Goal: Task Accomplishment & Management: Complete application form

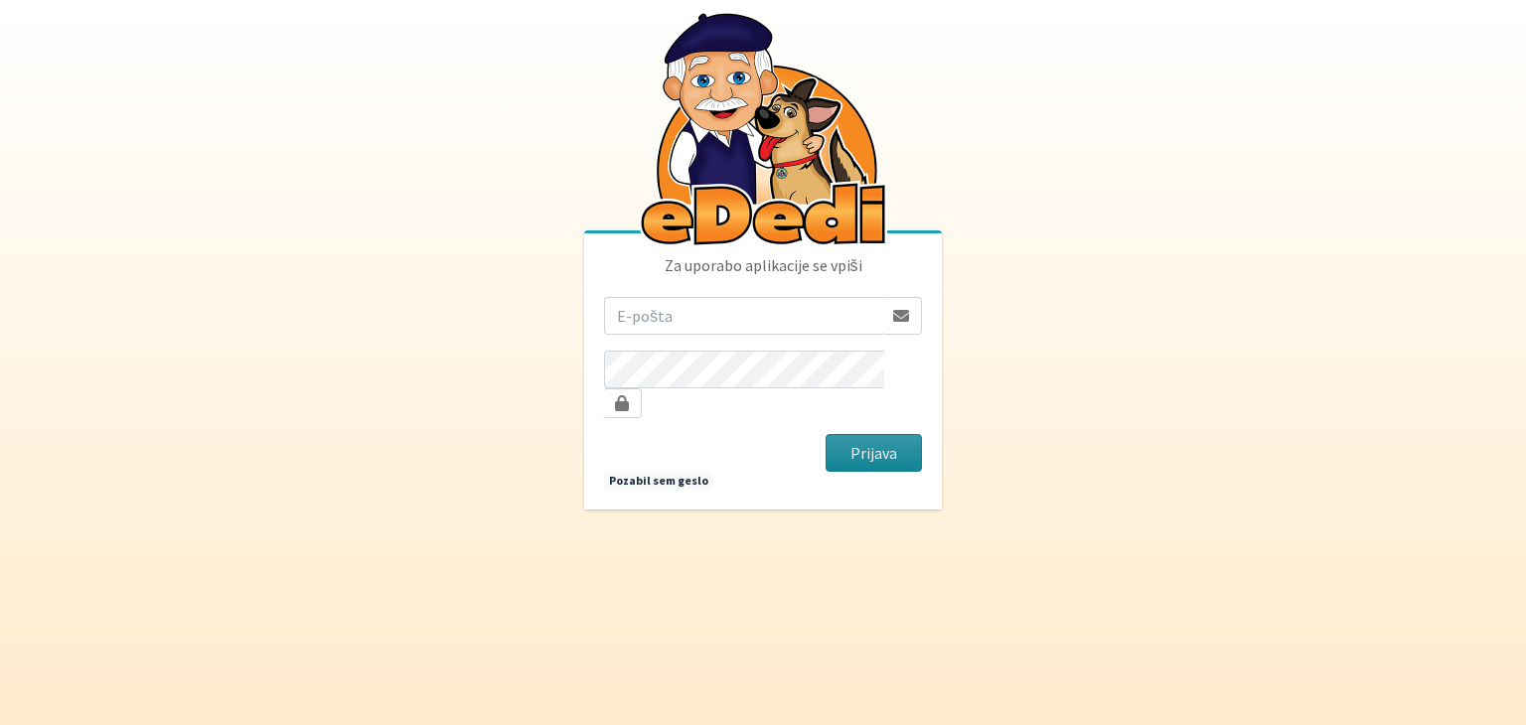
type input "[EMAIL_ADDRESS][DOMAIN_NAME]"
click at [850, 438] on button "Prijava" at bounding box center [874, 453] width 96 height 38
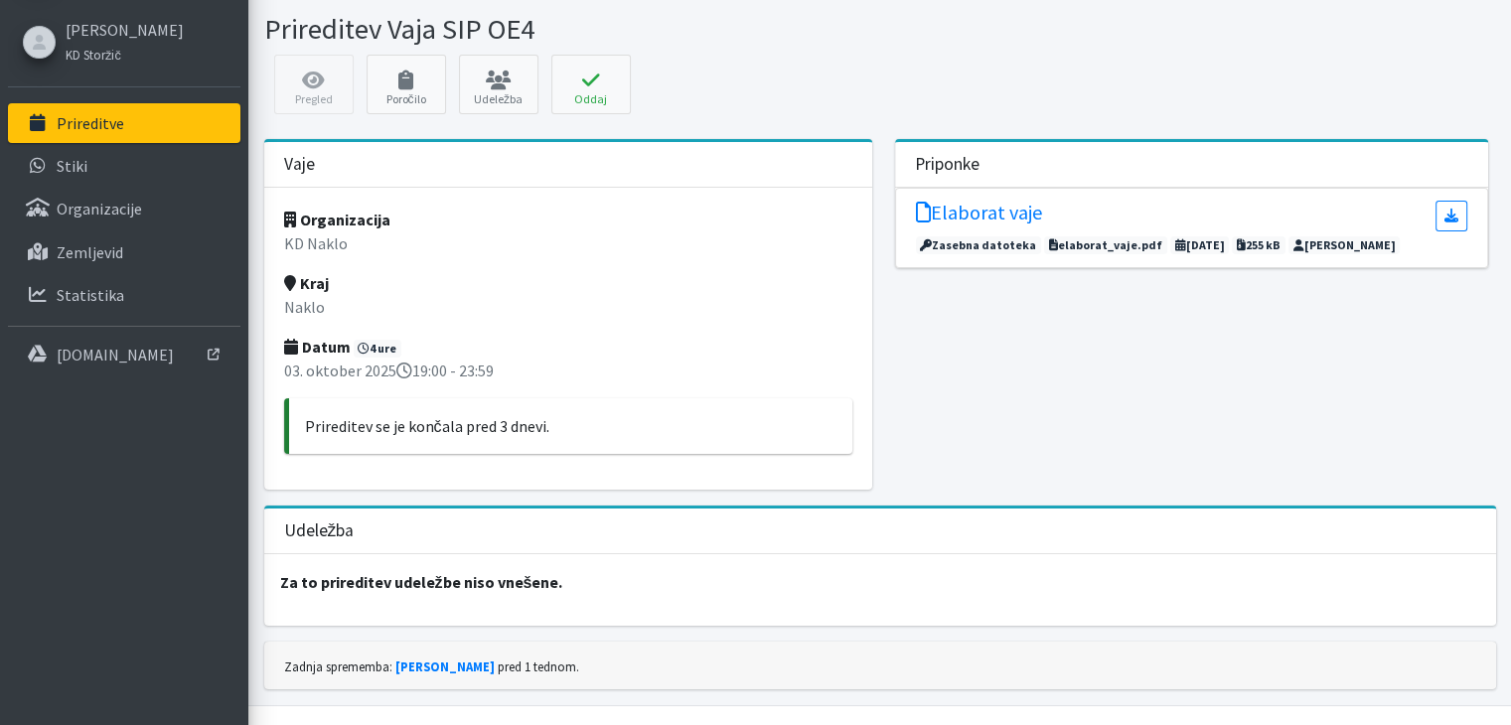
scroll to position [94, 0]
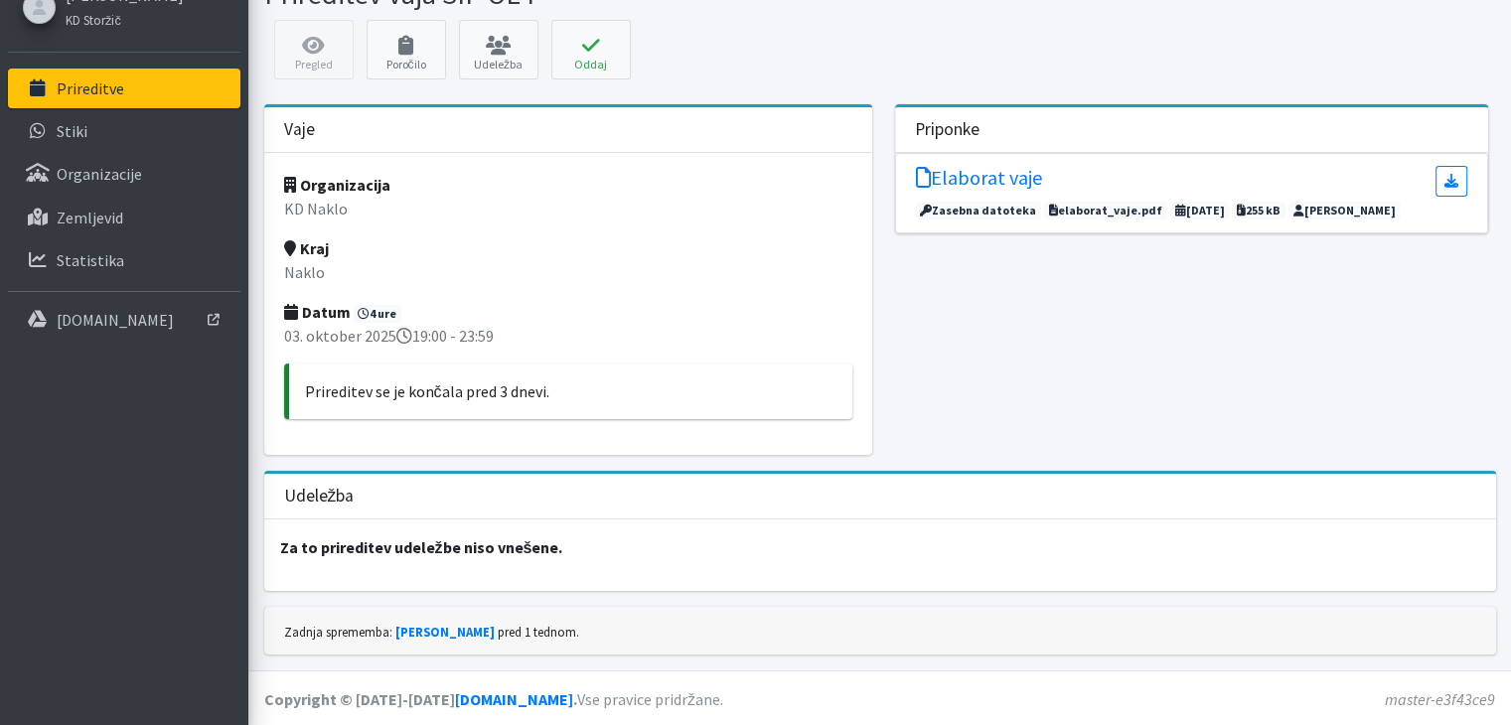
click at [328, 495] on h3 "Udeležba" at bounding box center [319, 496] width 71 height 21
click at [417, 61] on link "Poročilo" at bounding box center [406, 50] width 79 height 60
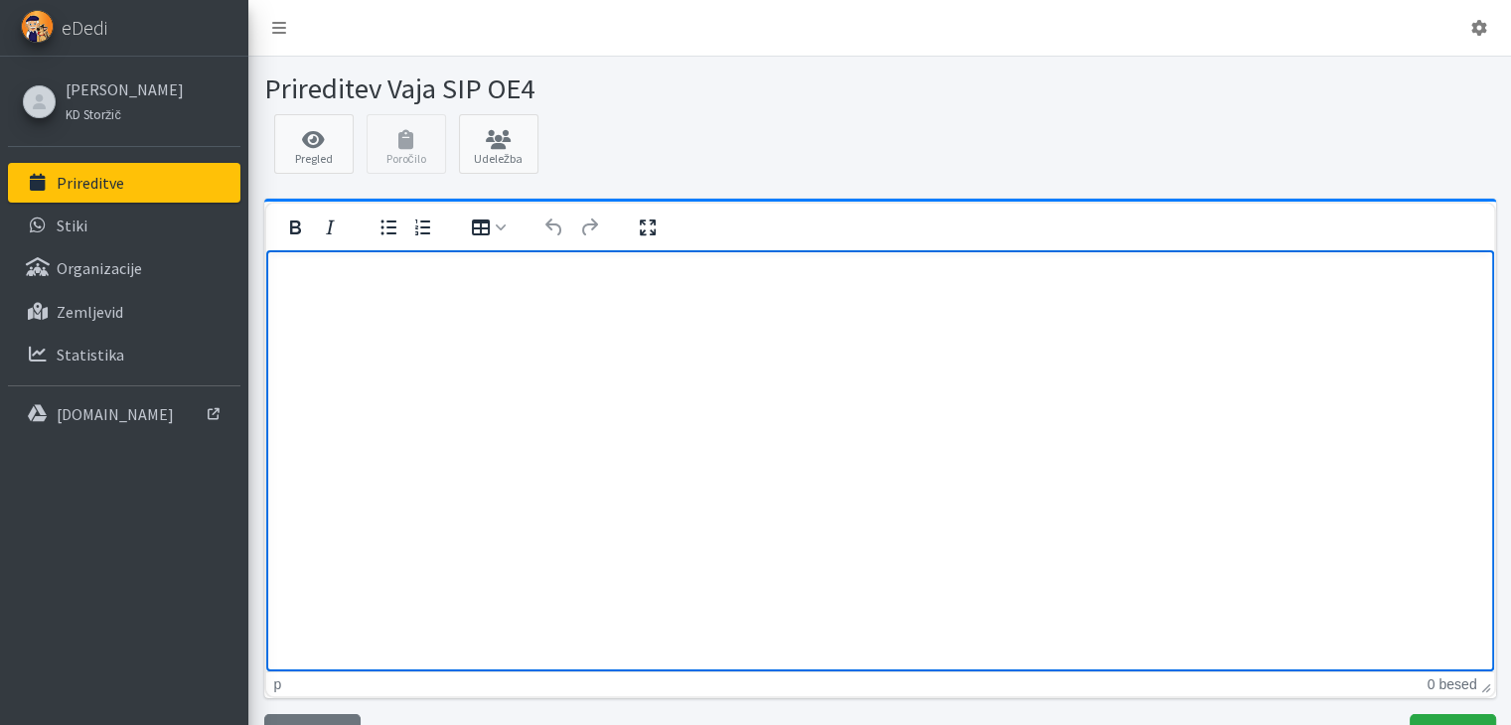
drag, startPoint x: 301, startPoint y: 299, endPoint x: 780, endPoint y: 436, distance: 498.1
click at [780, 303] on html at bounding box center [879, 276] width 1228 height 54
drag, startPoint x: 451, startPoint y: 327, endPoint x: 412, endPoint y: 319, distance: 39.5
click at [450, 303] on html at bounding box center [879, 276] width 1228 height 54
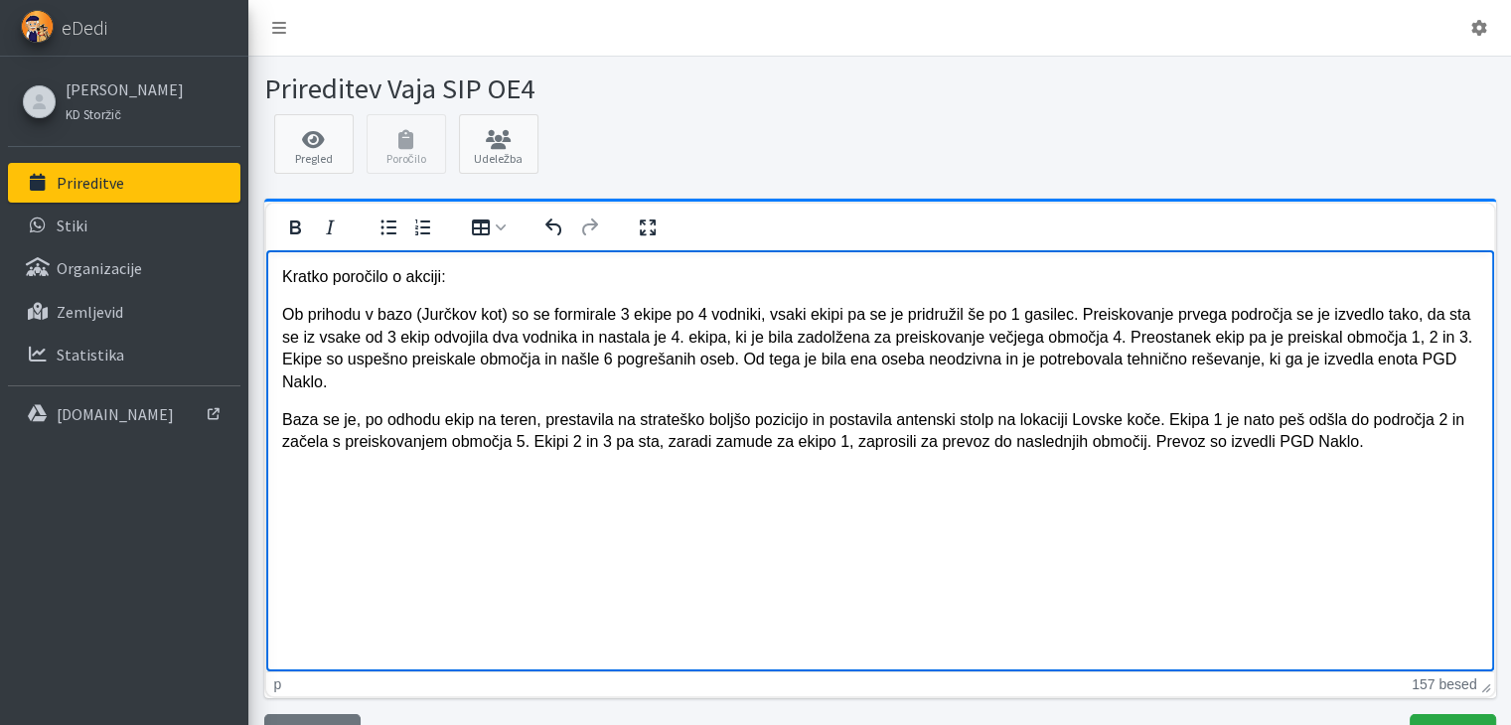
click at [1157, 408] on p "Baza se je, po odhodu ekip na teren, prestavila na strateško boljšo pozicijo in…" at bounding box center [879, 430] width 1196 height 45
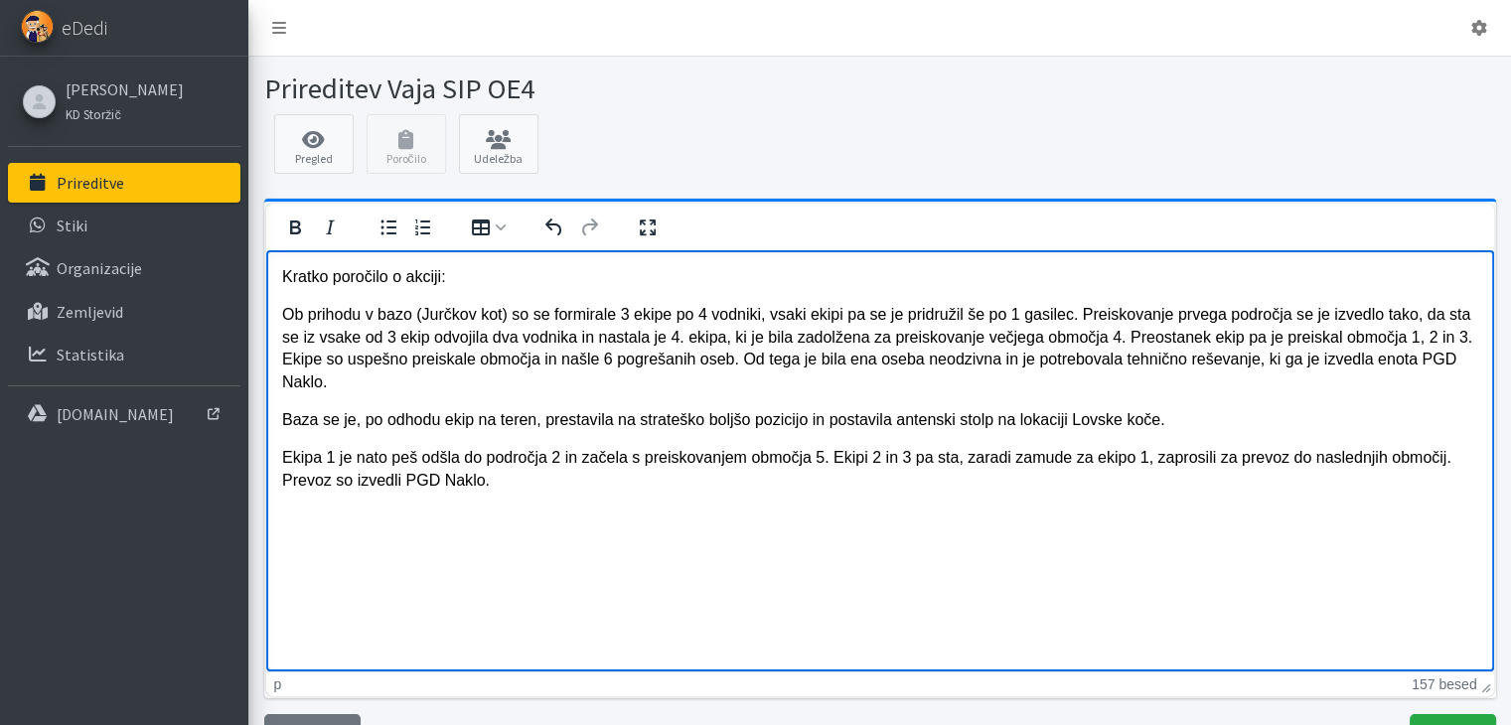
scroll to position [91, 0]
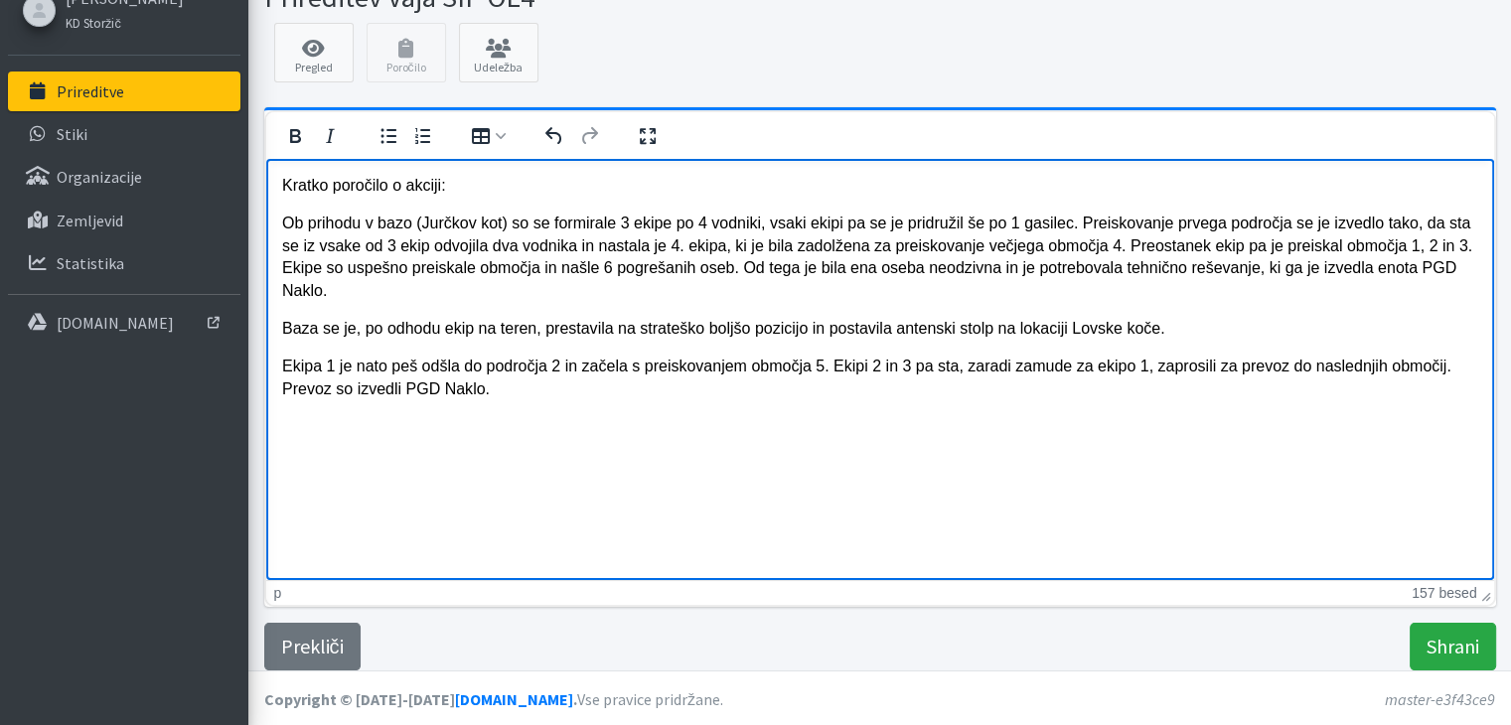
click at [500, 366] on p "Ekipa 1 je nato peš odšla do področja 2 in začela s preiskovanjem območja 5. Ek…" at bounding box center [879, 377] width 1196 height 45
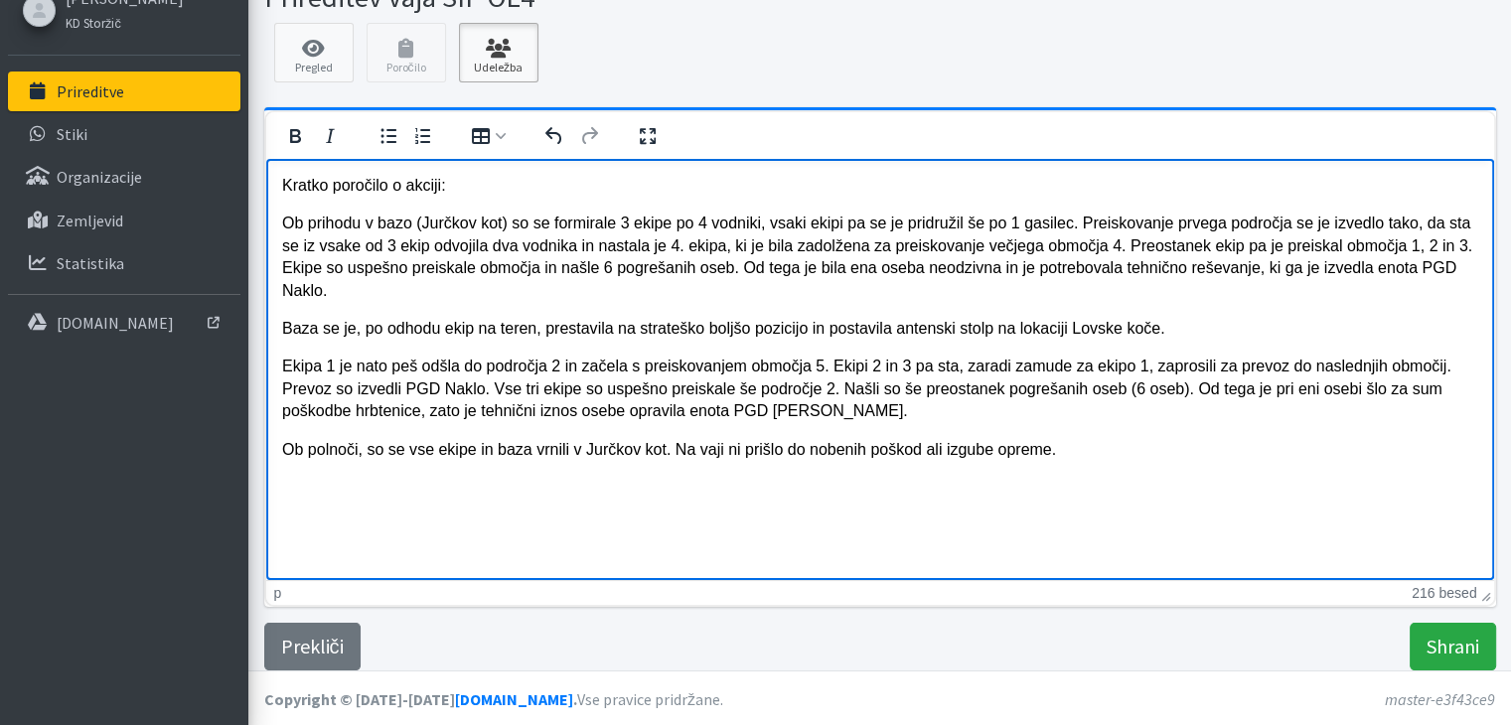
click at [505, 57] on link "Udeležba" at bounding box center [498, 53] width 79 height 60
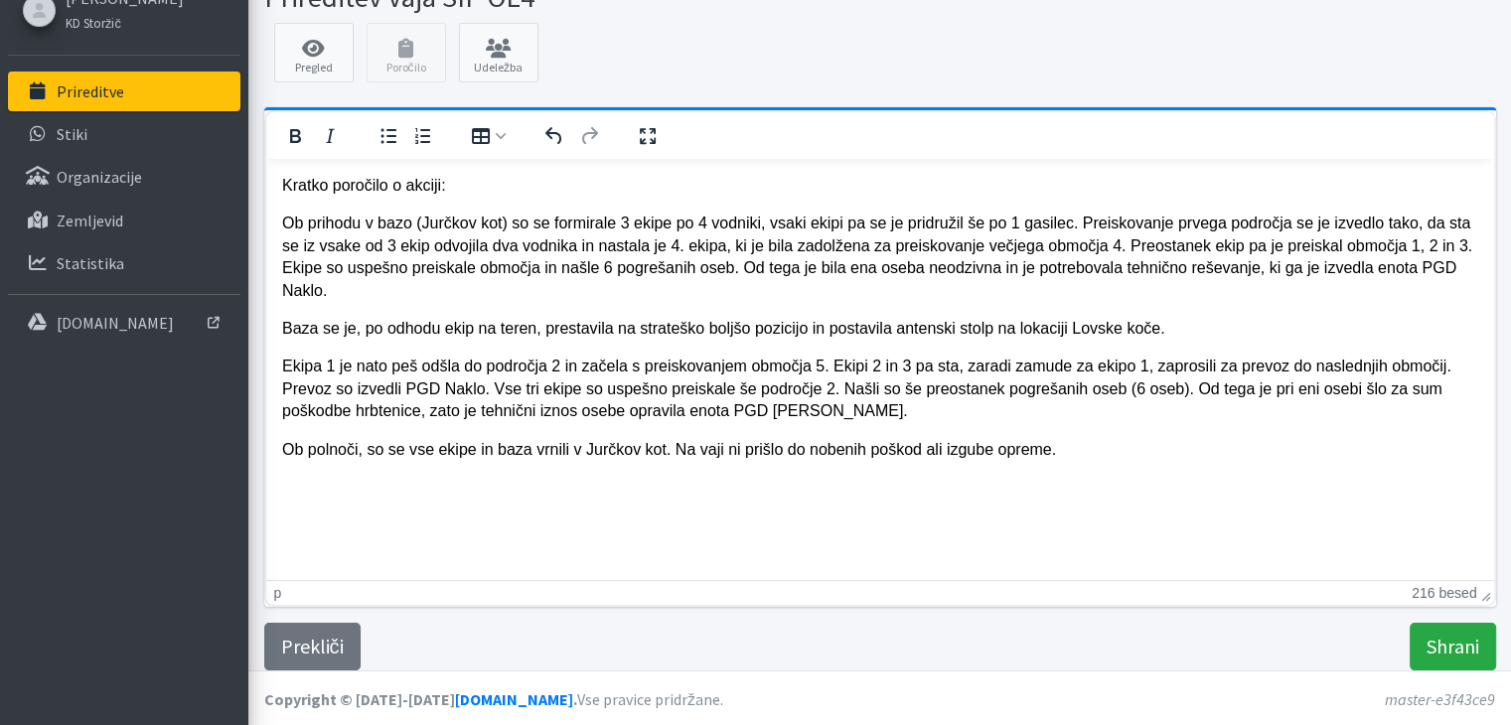
click at [1062, 438] on p "Ob polnoči, so se vse ekipe in baza vrnili v Jurčkov kot. Na vaji ni prišlo do …" at bounding box center [879, 449] width 1196 height 22
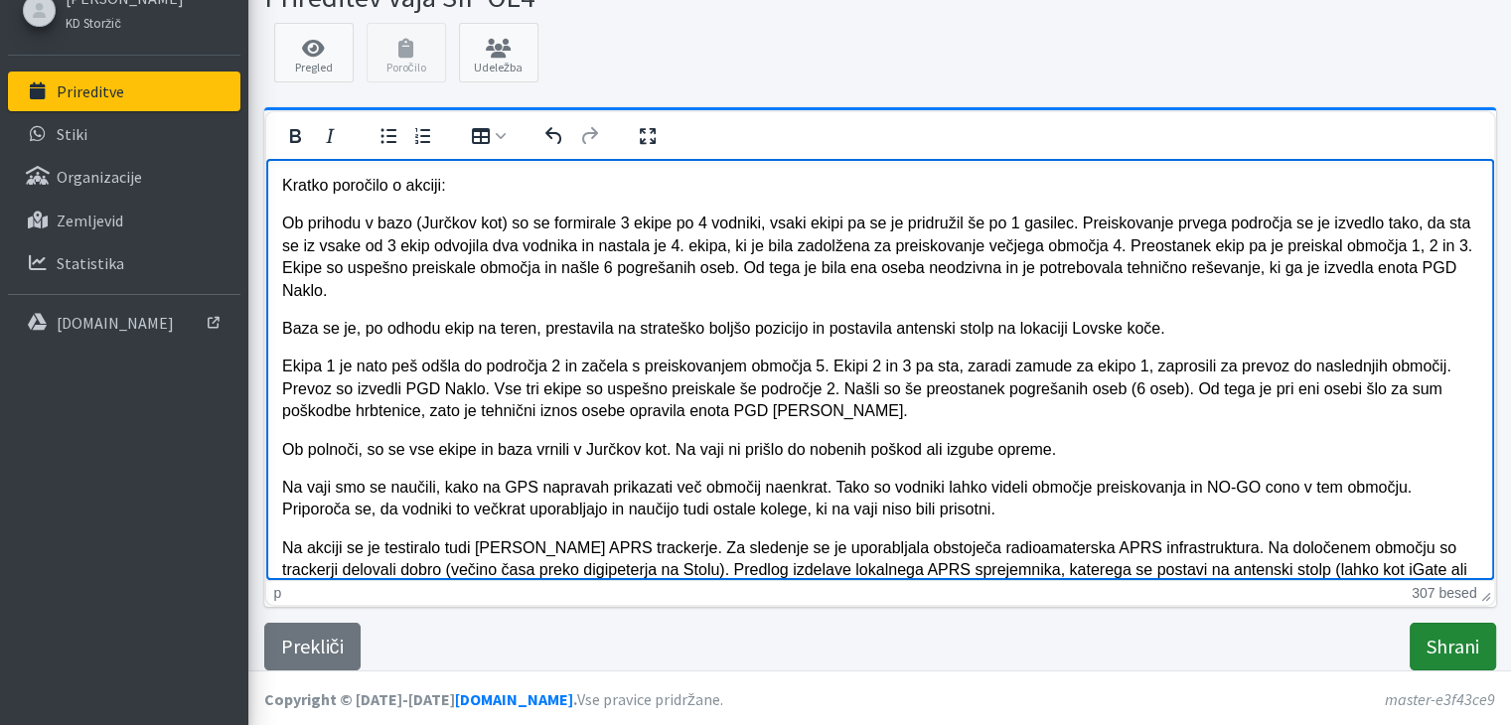
click at [1420, 661] on input "Shrani" at bounding box center [1453, 647] width 86 height 48
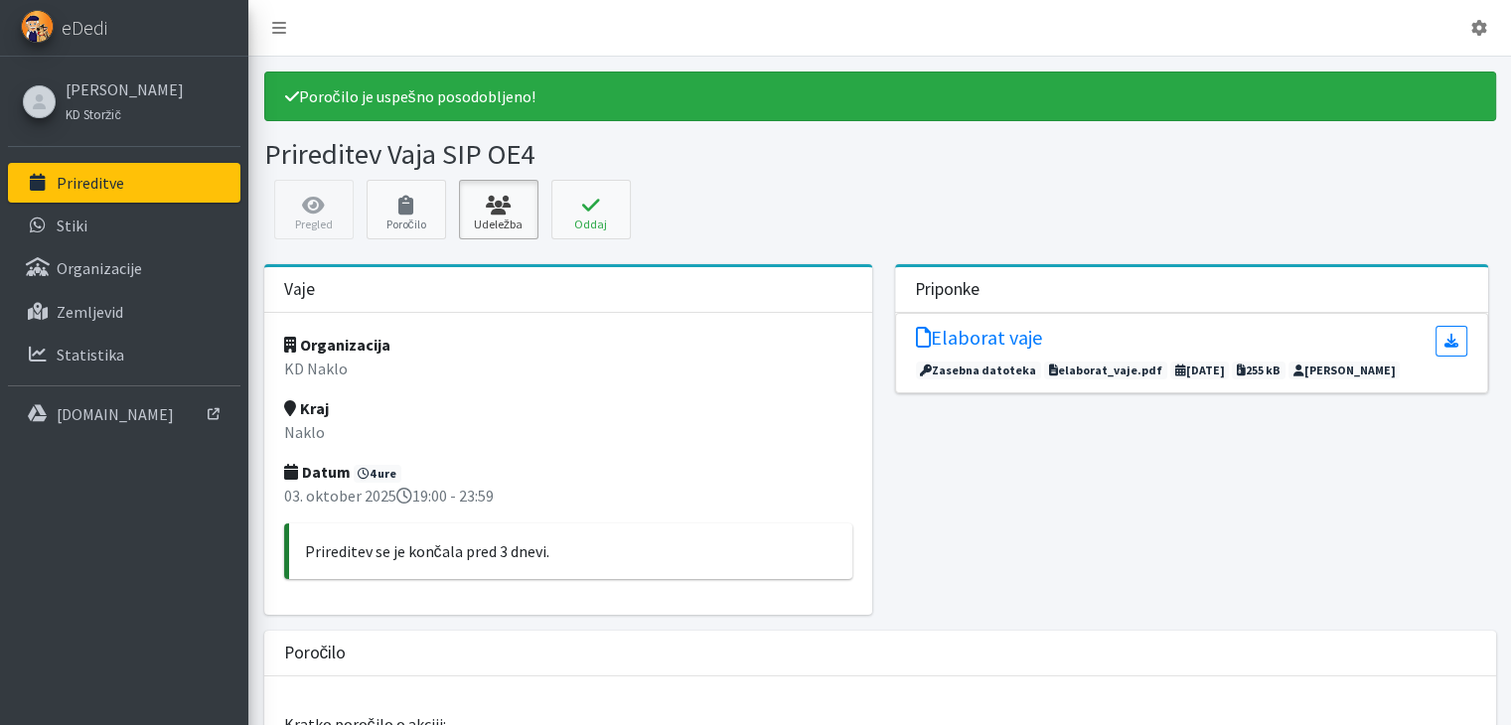
click at [485, 211] on icon at bounding box center [499, 206] width 68 height 20
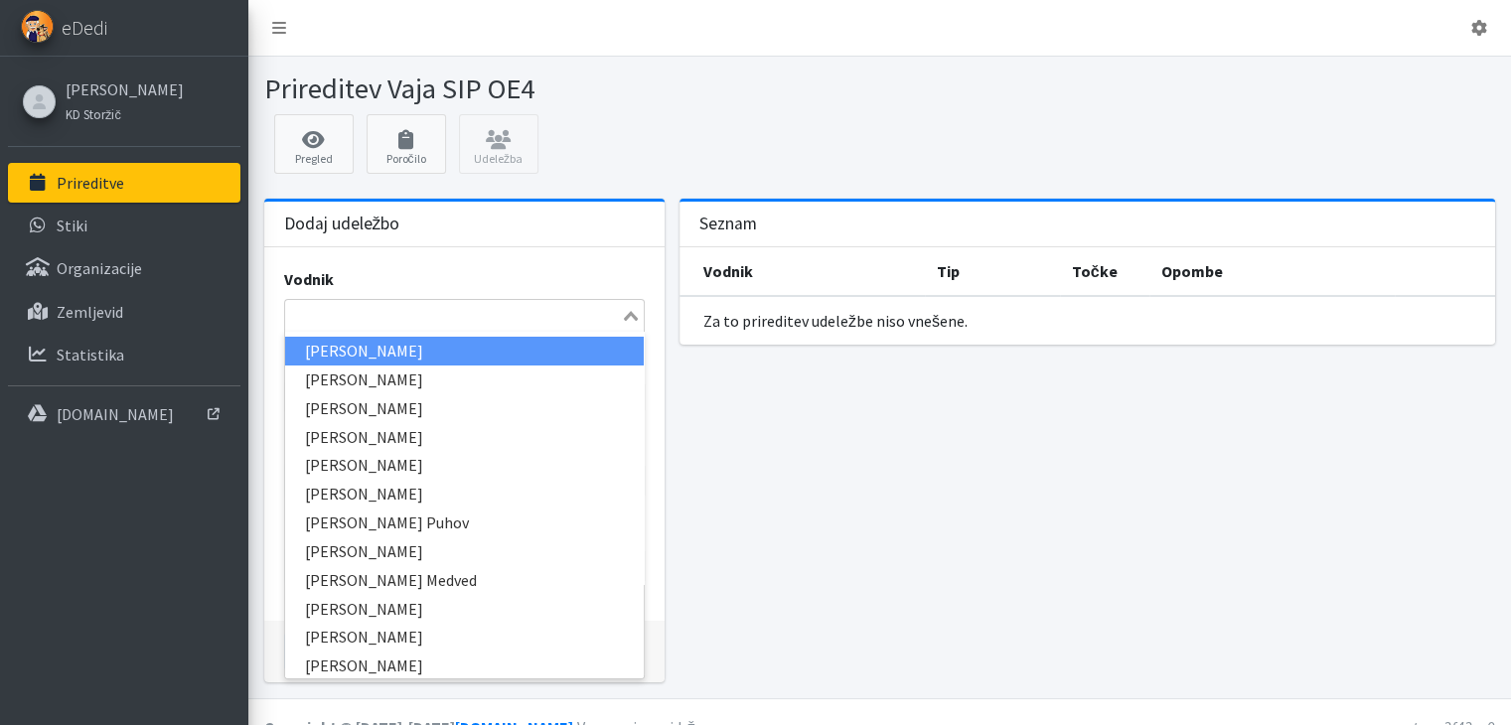
click at [629, 314] on icon "Search for option" at bounding box center [631, 316] width 14 height 10
type input "andre"
click at [387, 355] on li "[PERSON_NAME]" at bounding box center [464, 351] width 359 height 29
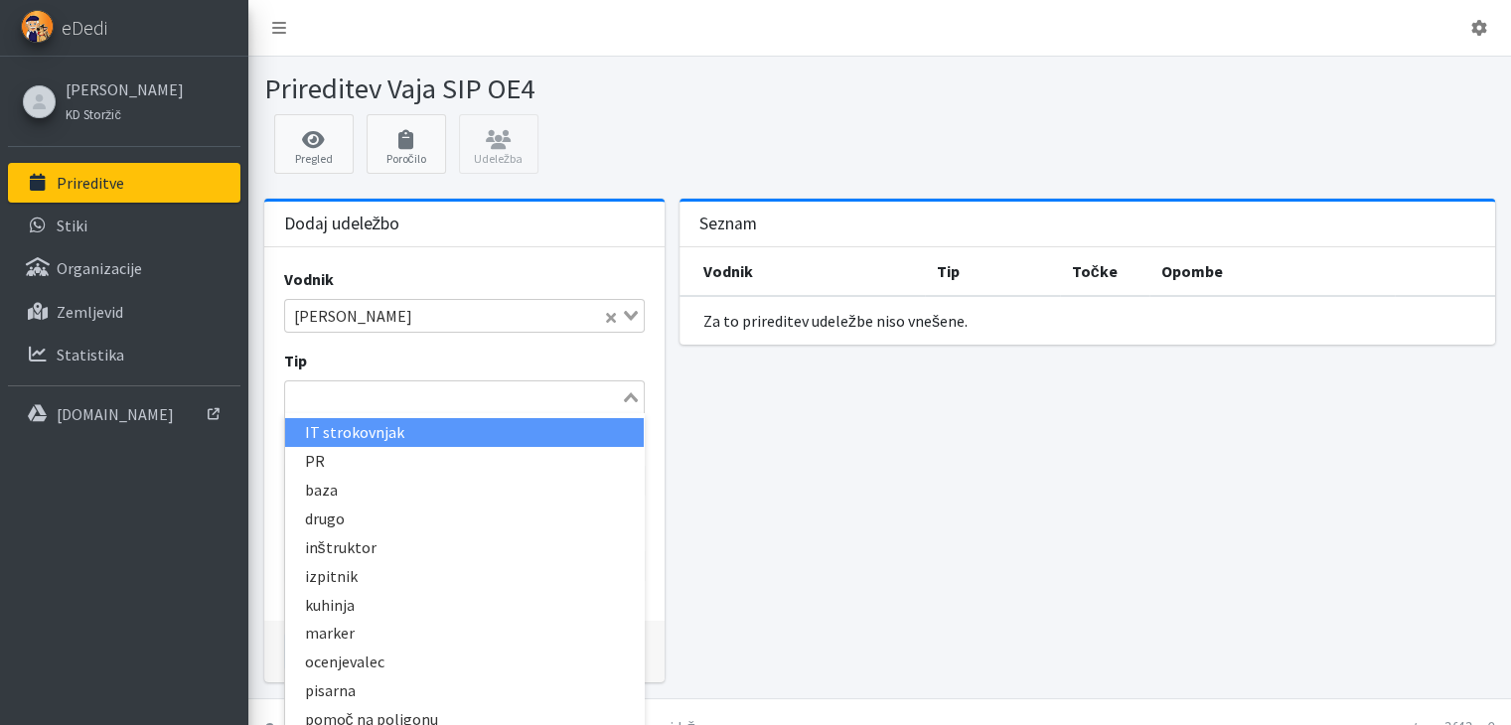
click at [628, 394] on icon "Search for option" at bounding box center [631, 397] width 14 height 10
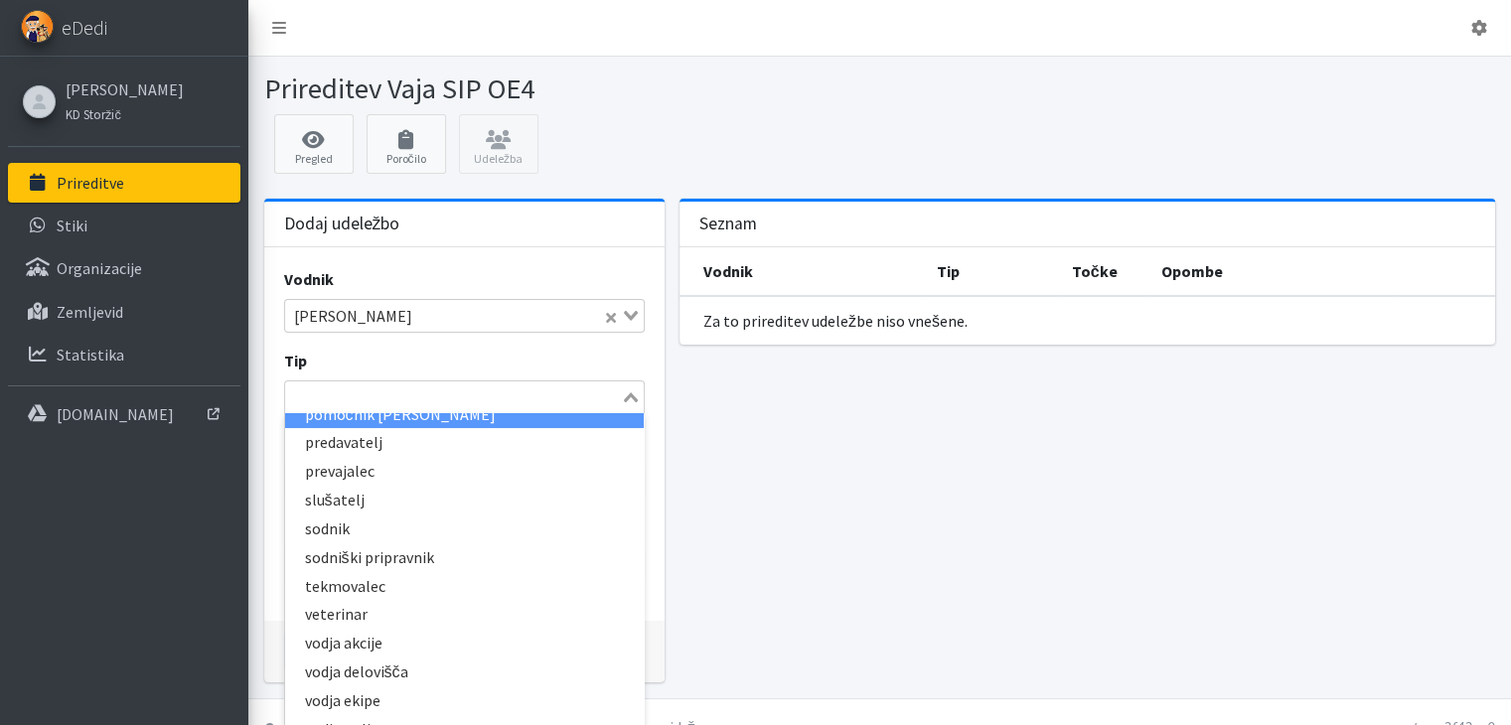
scroll to position [397, 0]
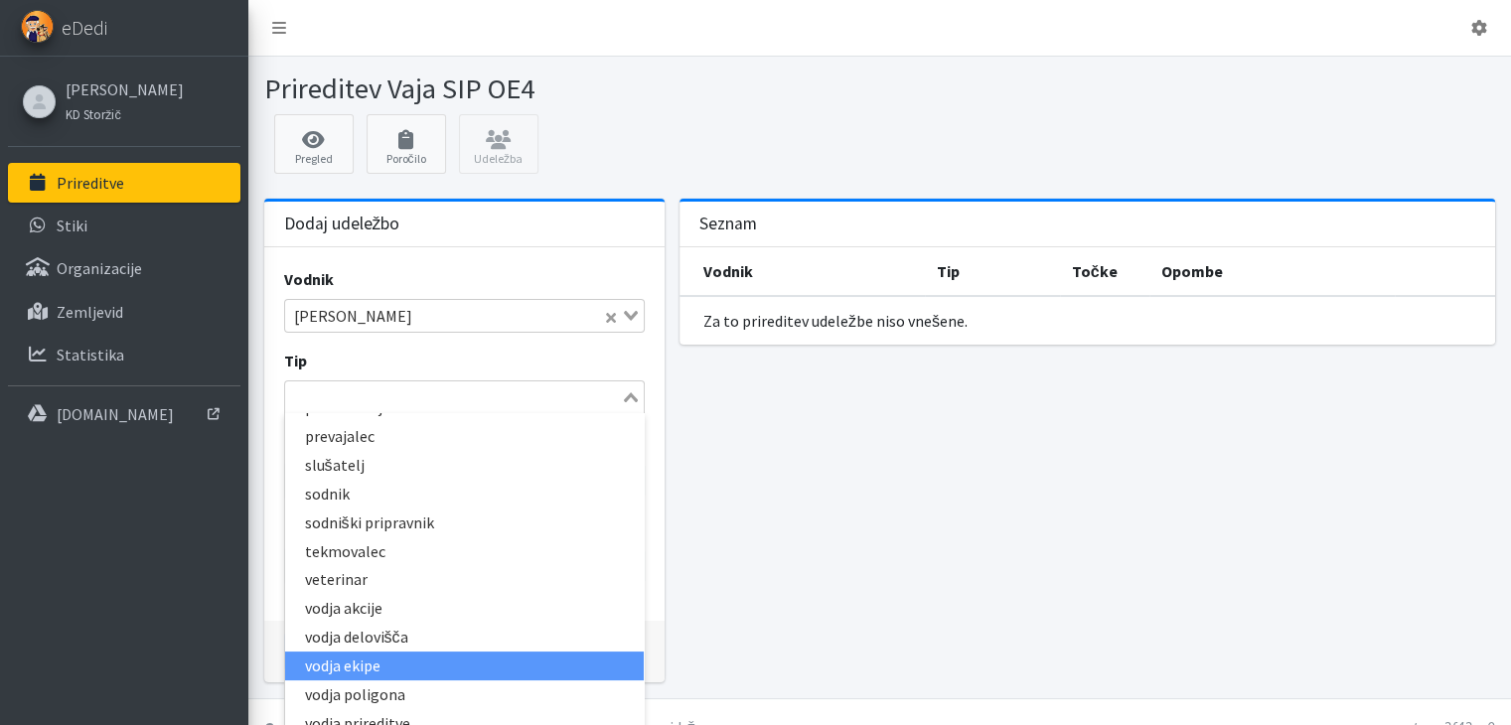
click at [385, 665] on li "vodja ekipe" at bounding box center [464, 666] width 359 height 29
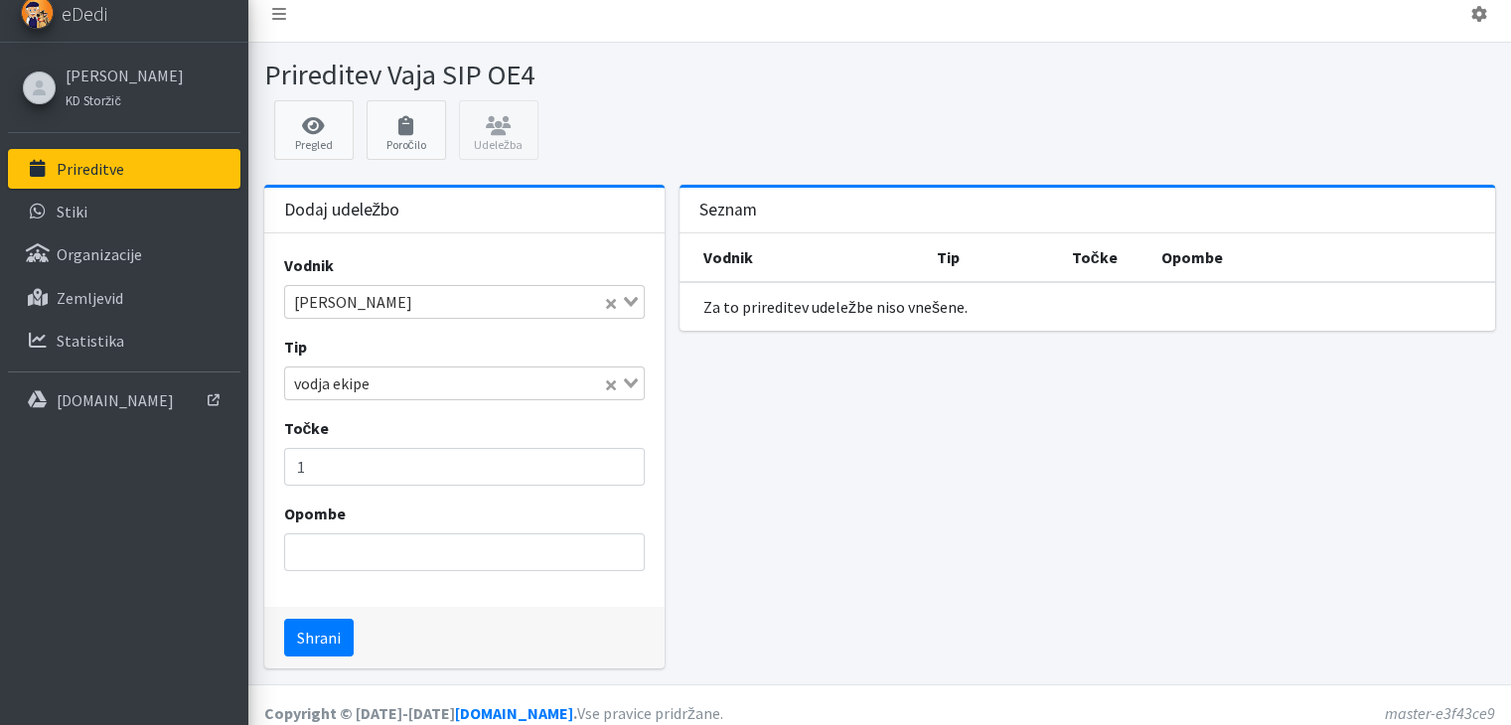
scroll to position [28, 0]
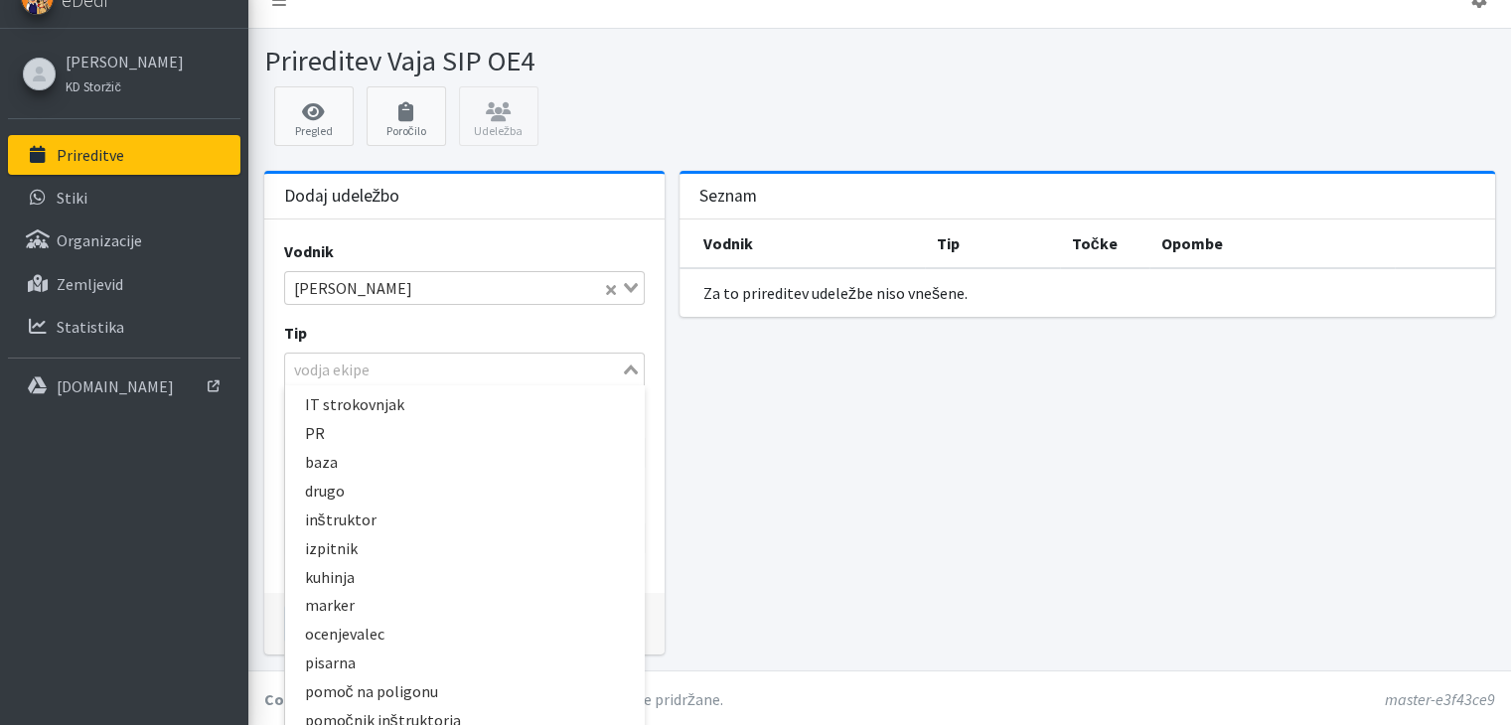
click at [630, 371] on icon "Search for option" at bounding box center [631, 370] width 14 height 10
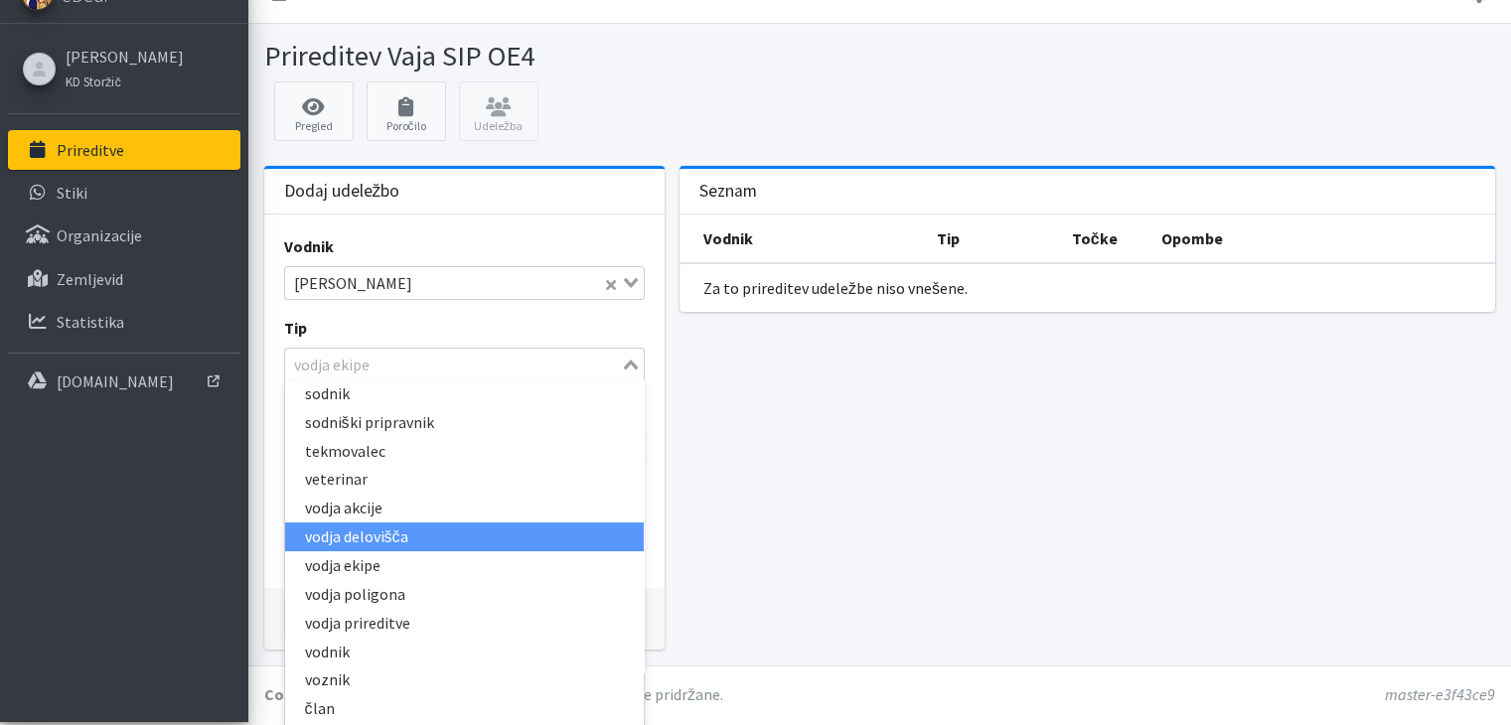
scroll to position [34, 0]
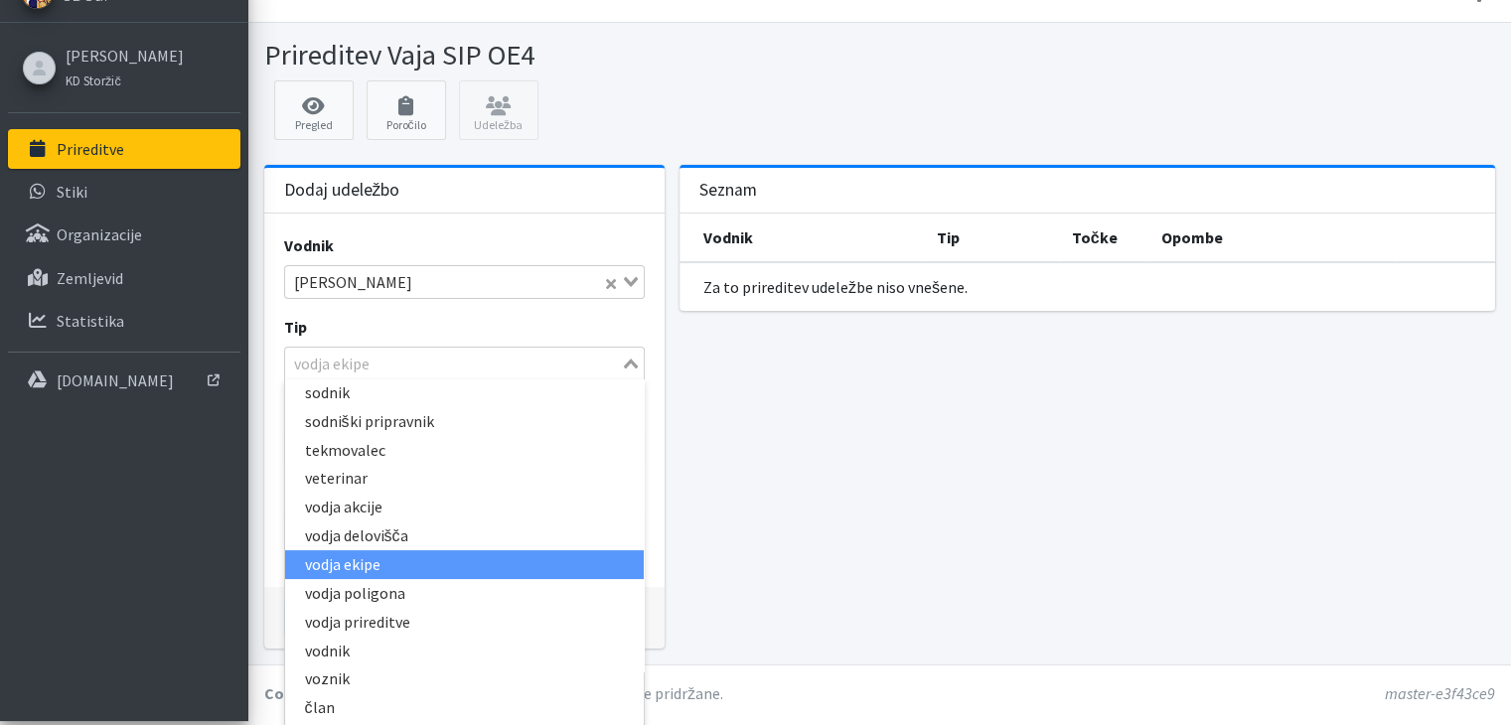
click at [364, 565] on li "vodja ekipe" at bounding box center [464, 564] width 359 height 29
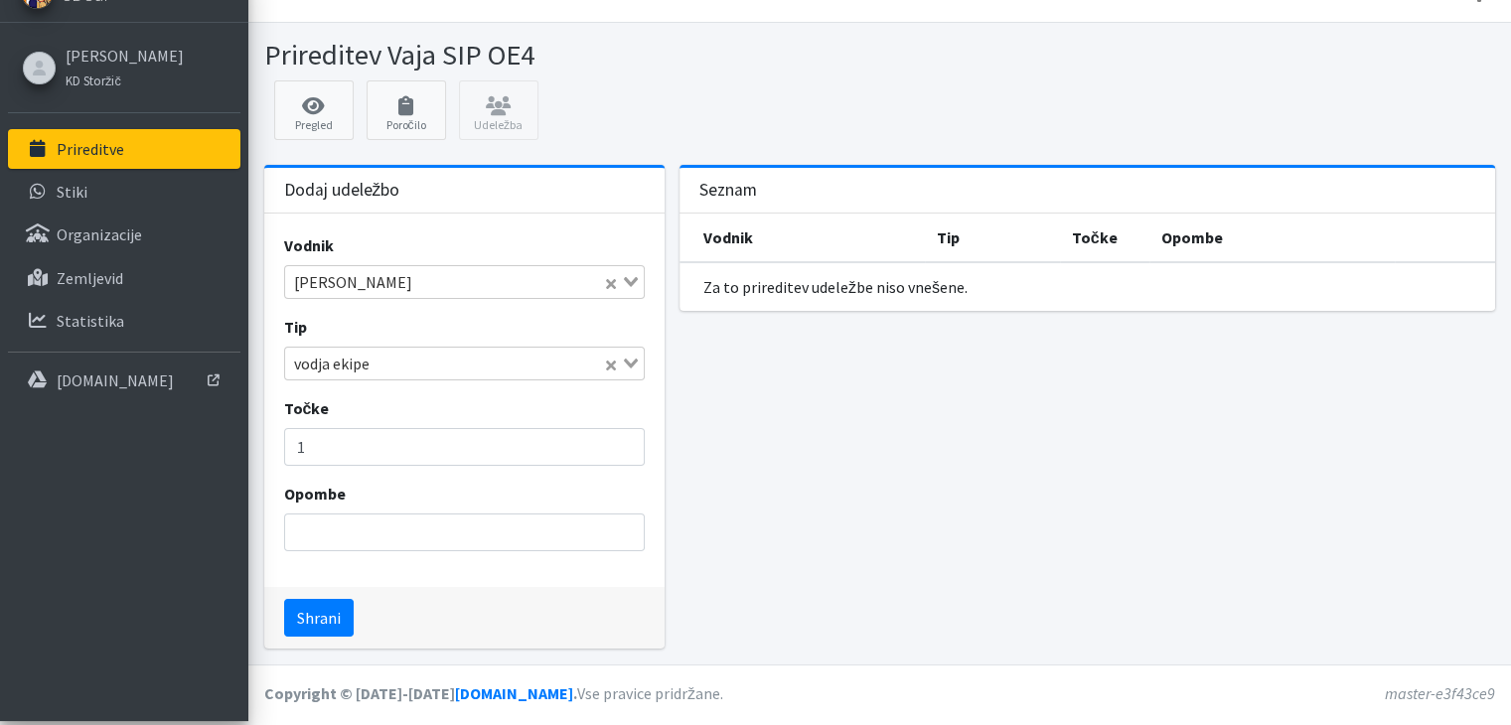
scroll to position [28, 0]
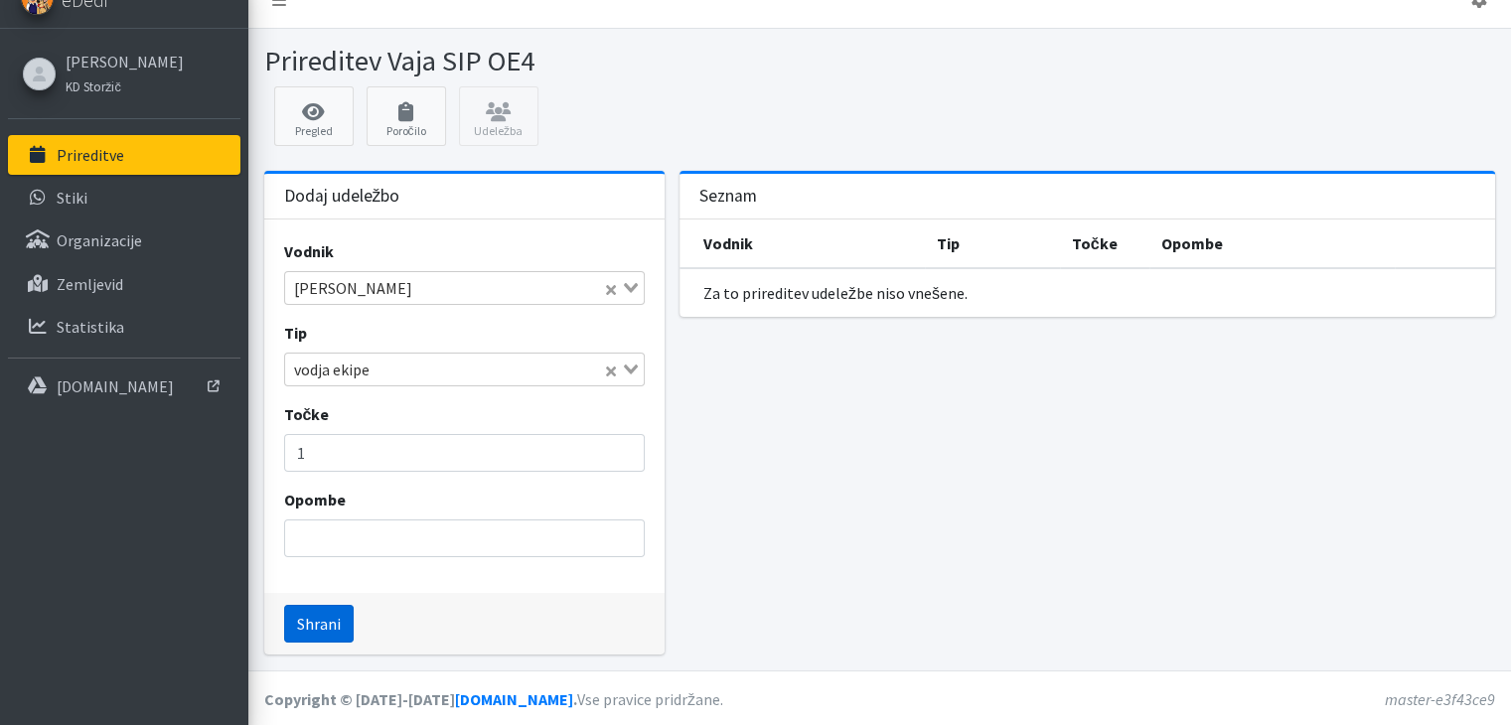
click at [334, 619] on button "Shrani" at bounding box center [319, 624] width 70 height 38
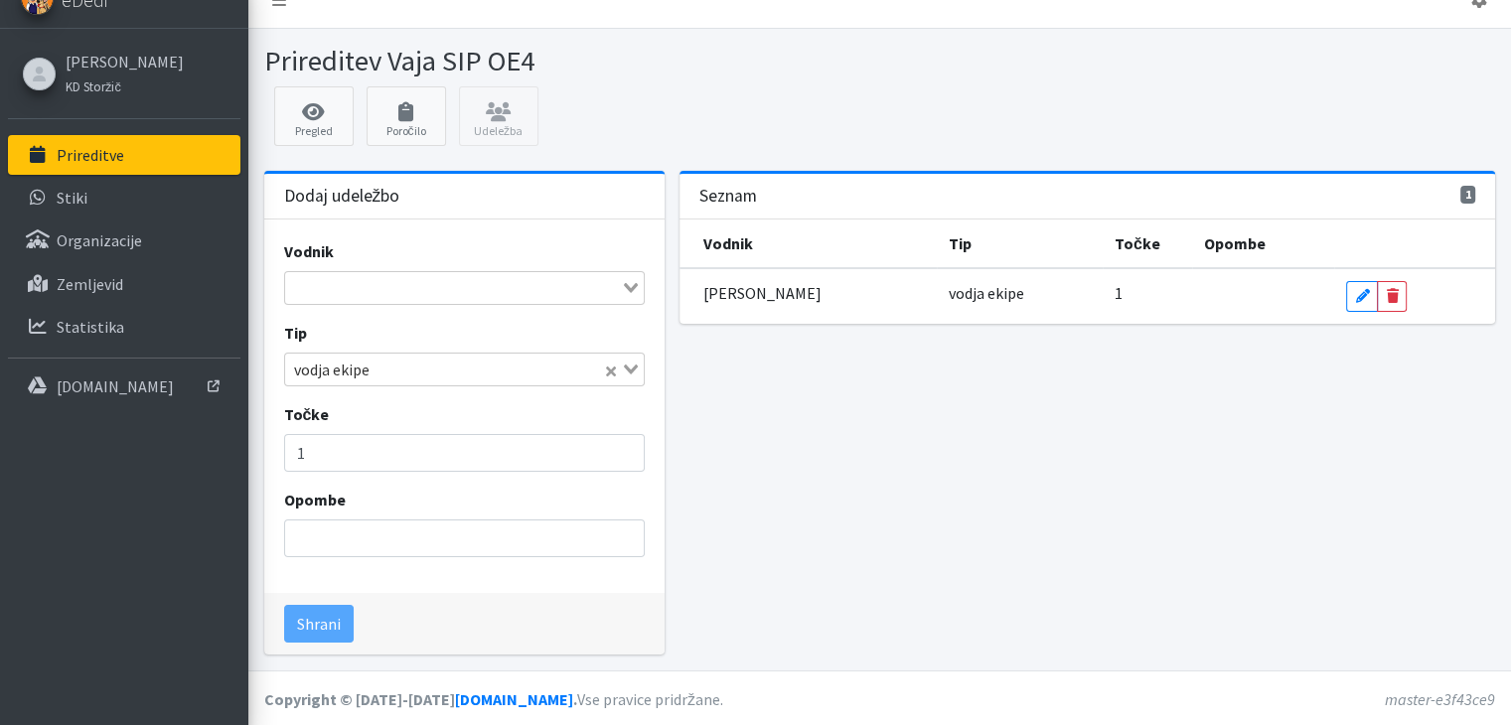
click at [359, 292] on input "Search for option" at bounding box center [453, 288] width 332 height 24
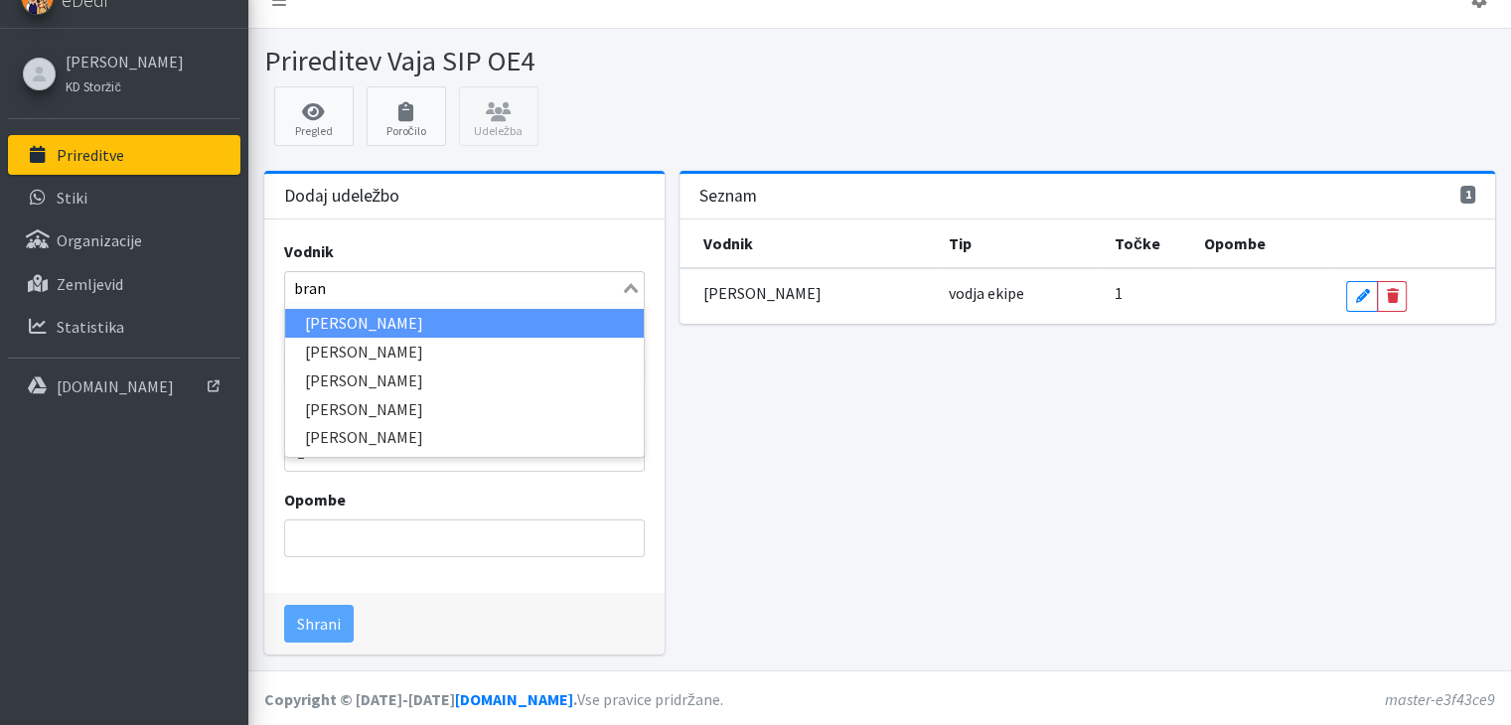
type input "brank"
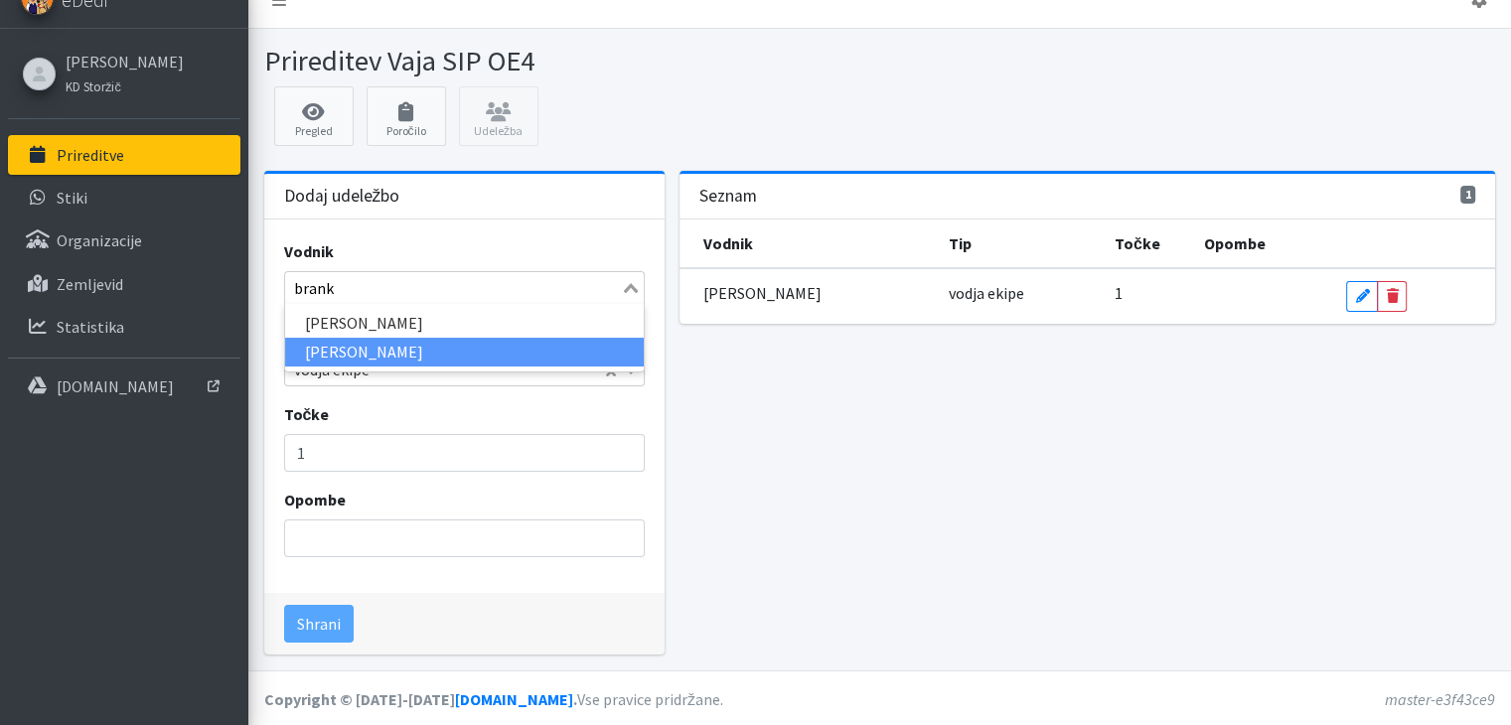
click at [361, 349] on li "Branko Pavič" at bounding box center [464, 352] width 359 height 29
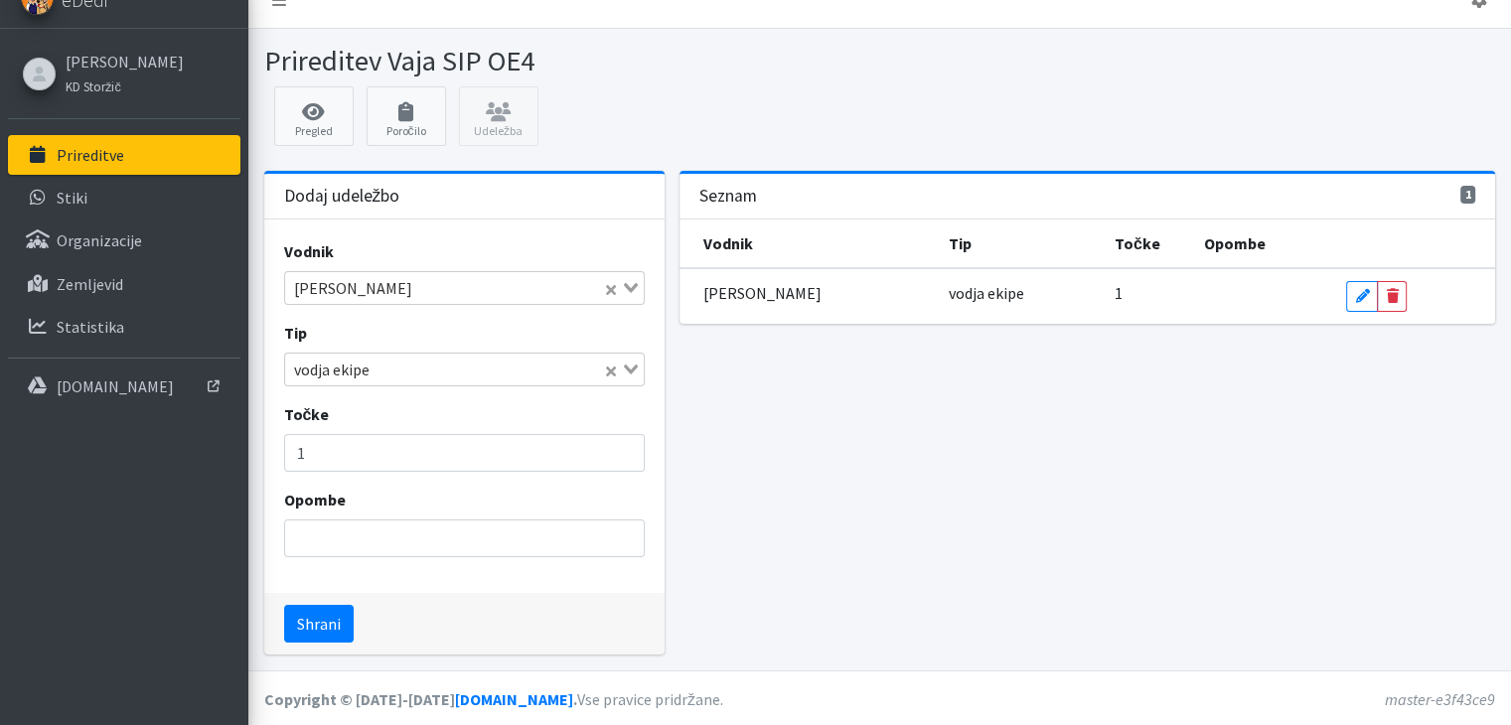
click at [631, 366] on icon "Search for option" at bounding box center [631, 370] width 14 height 10
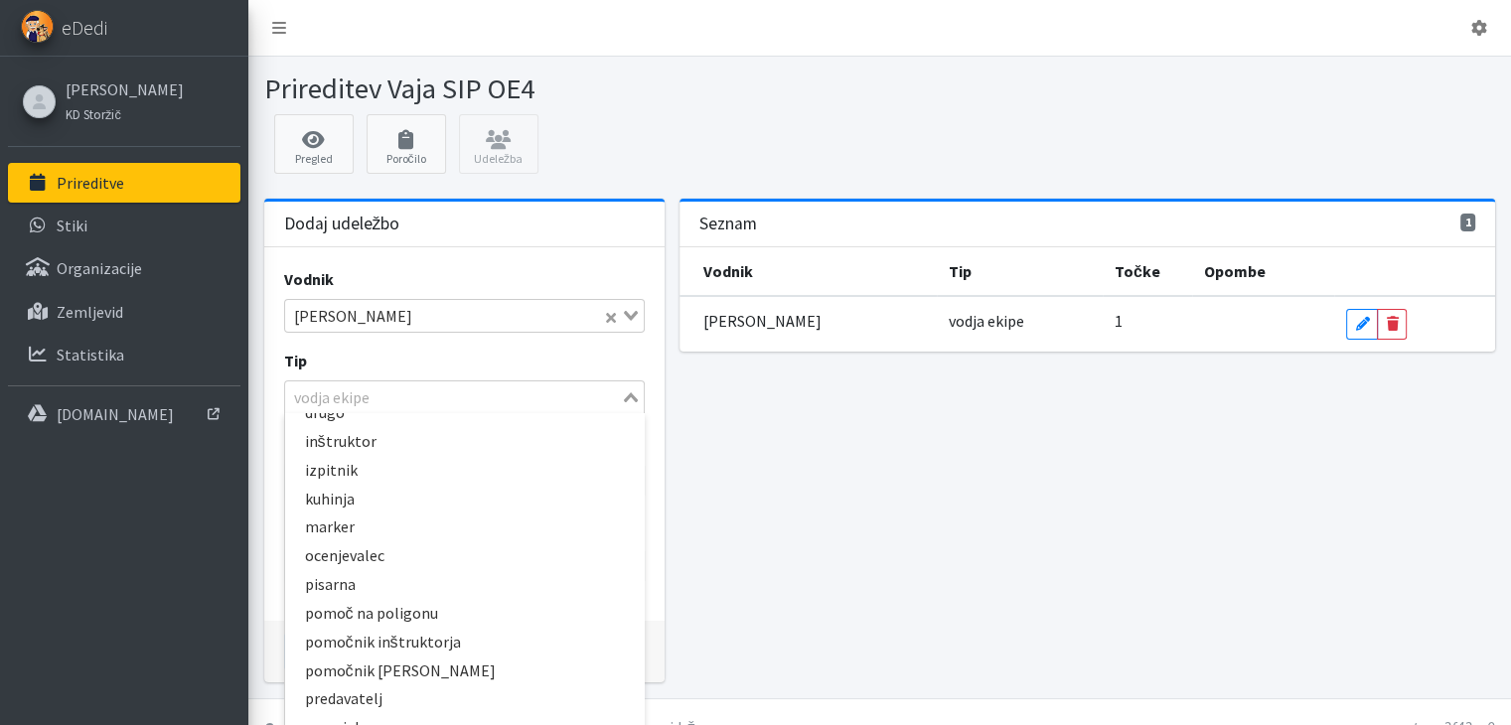
scroll to position [91, 0]
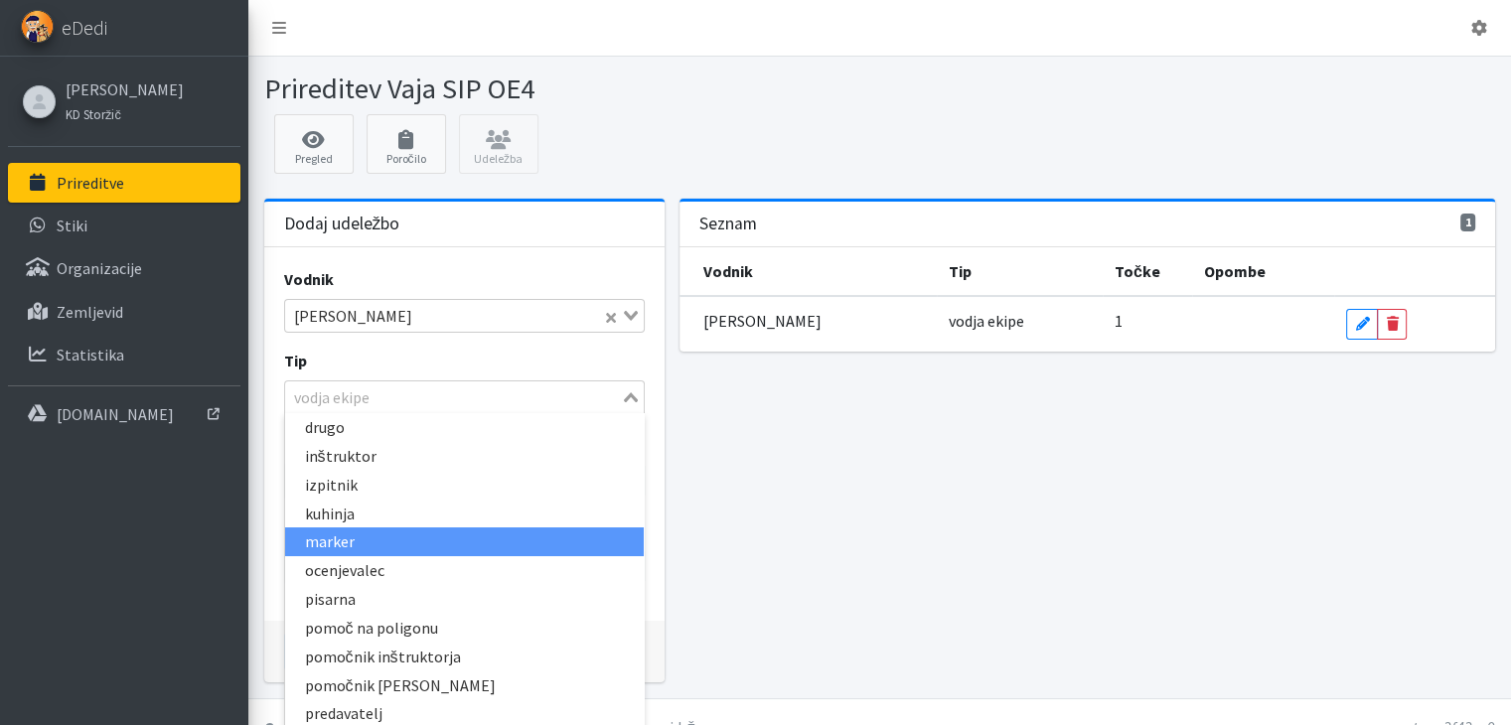
click at [320, 536] on li "marker" at bounding box center [464, 541] width 359 height 29
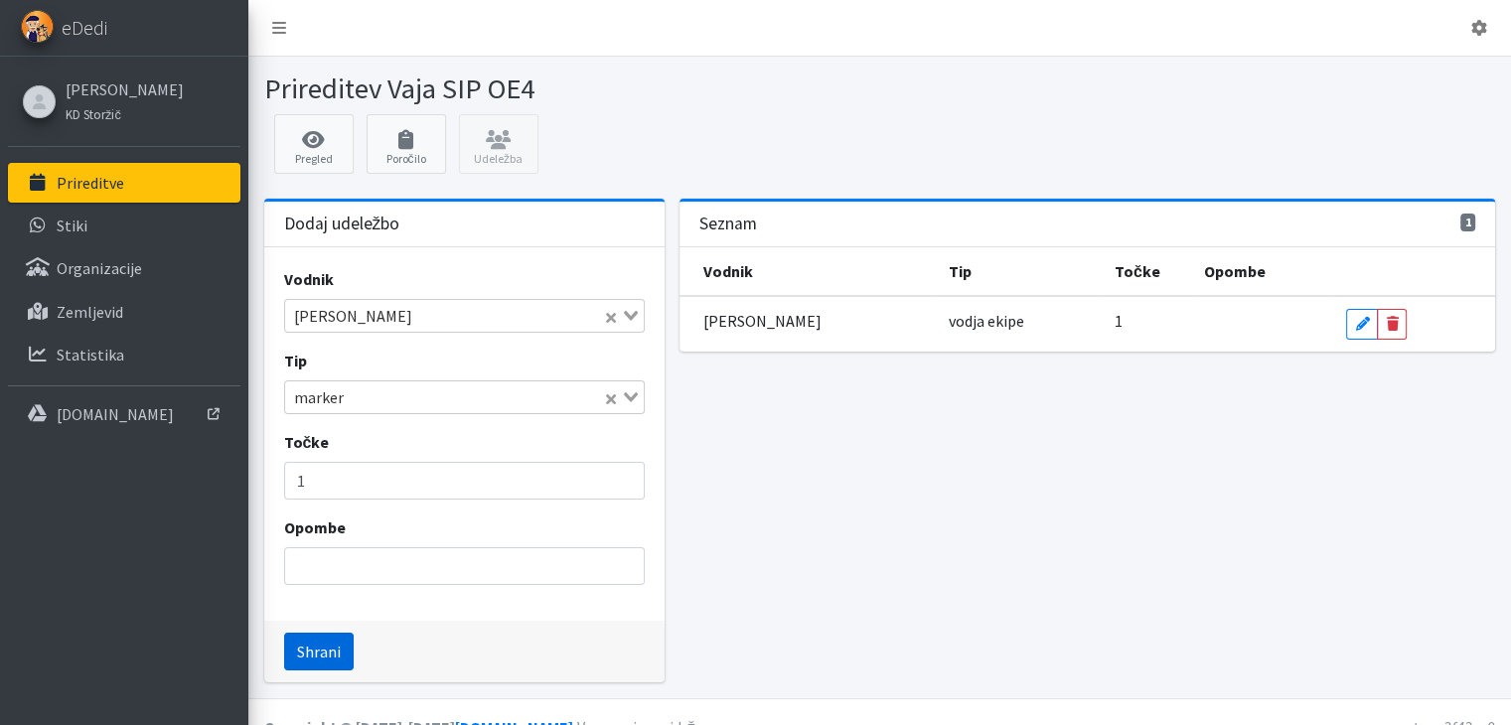
click at [320, 645] on button "Shrani" at bounding box center [319, 652] width 70 height 38
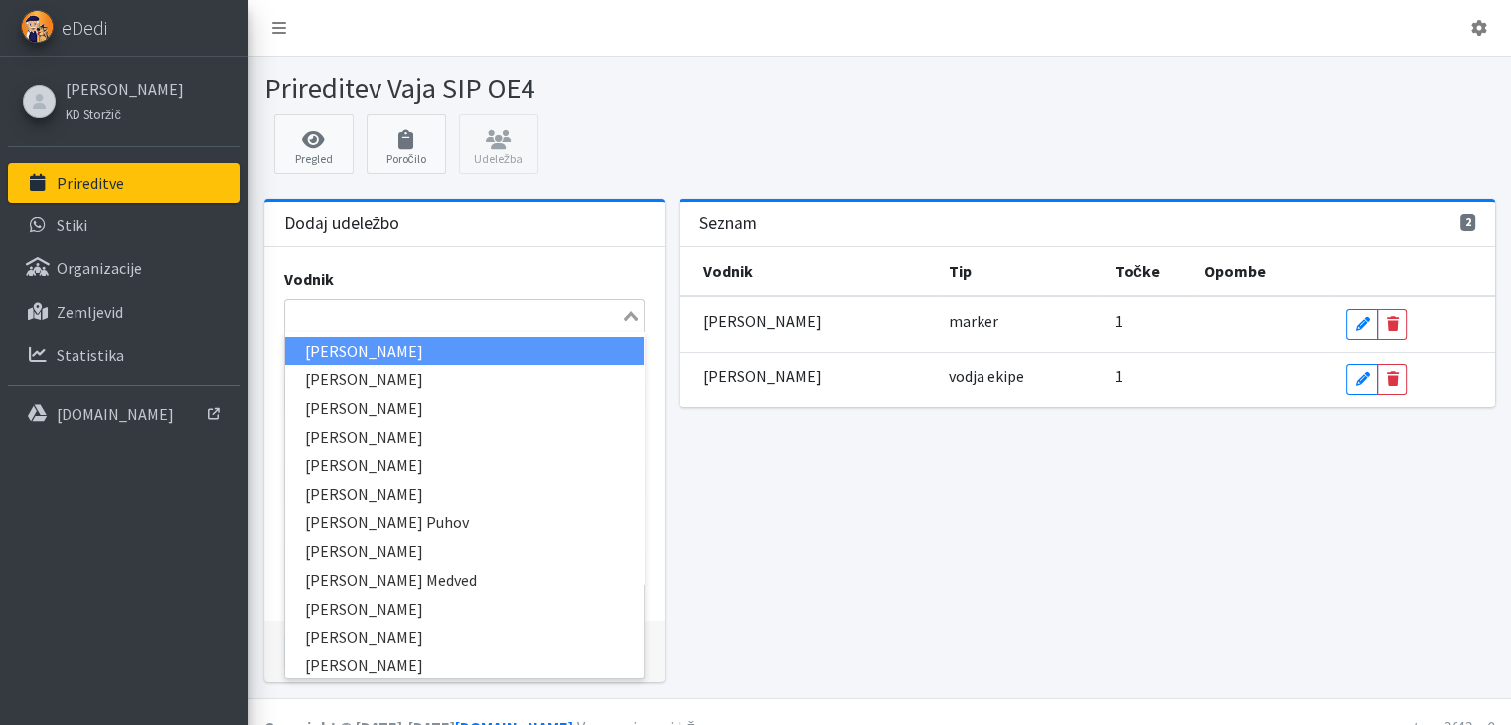
click at [373, 317] on input "Search for option" at bounding box center [453, 316] width 332 height 24
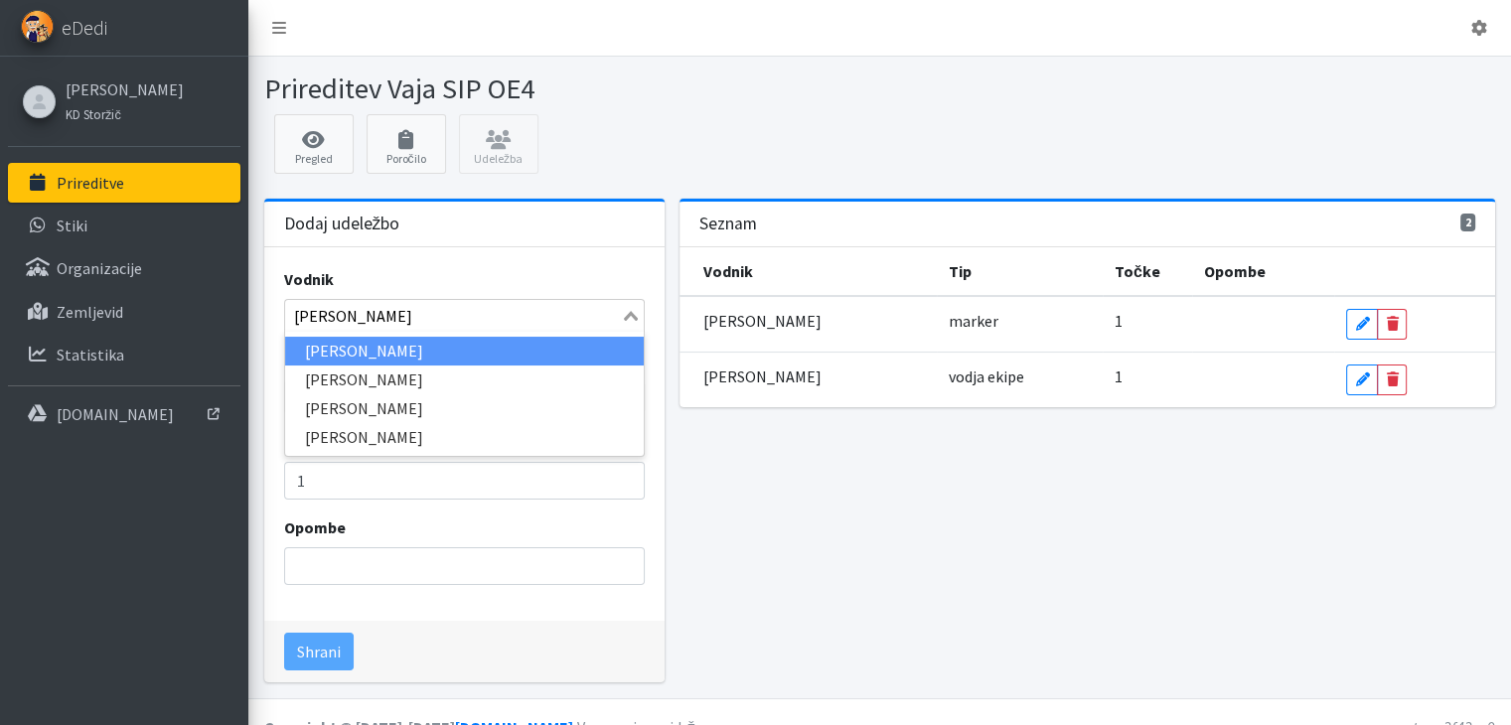
type input "janez"
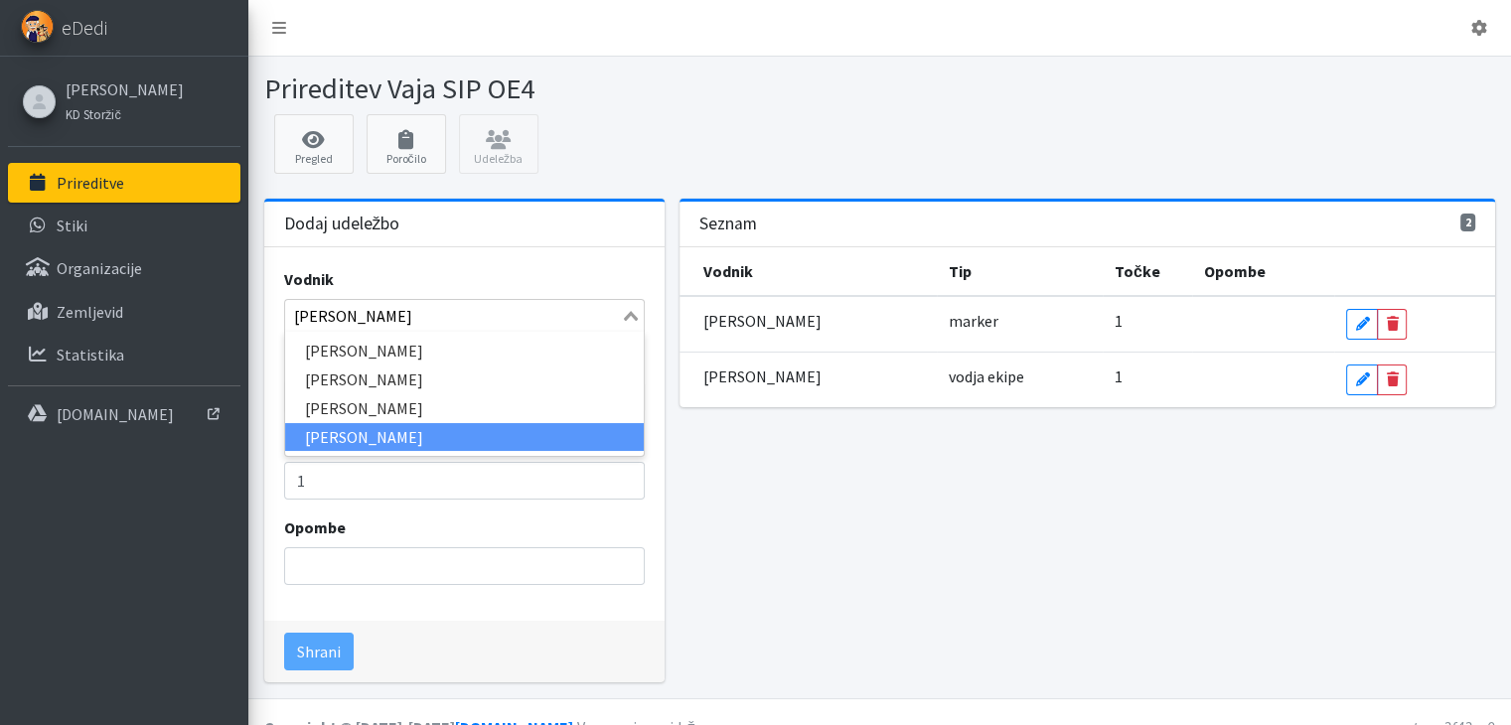
click at [347, 436] on li "Janez Oblak" at bounding box center [464, 437] width 359 height 29
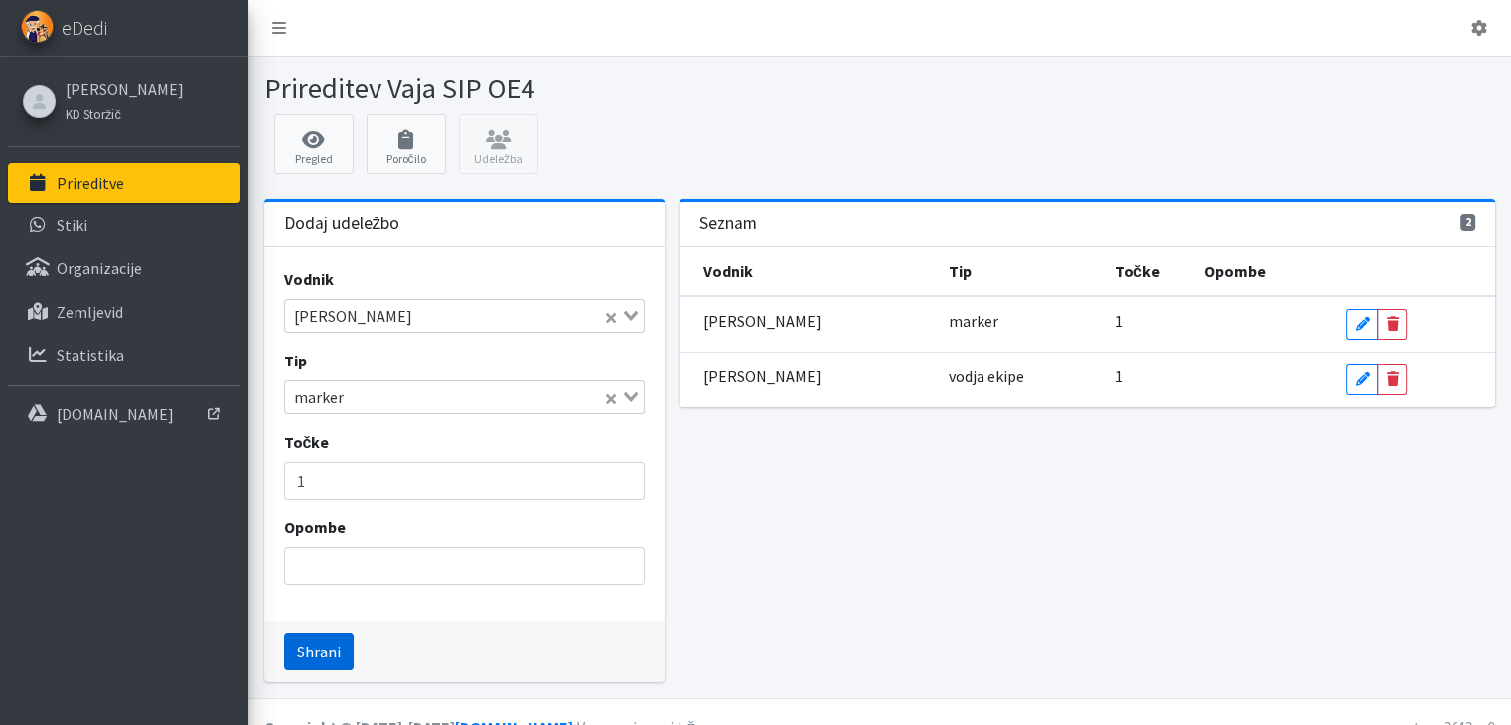
click at [320, 652] on button "Shrani" at bounding box center [319, 652] width 70 height 38
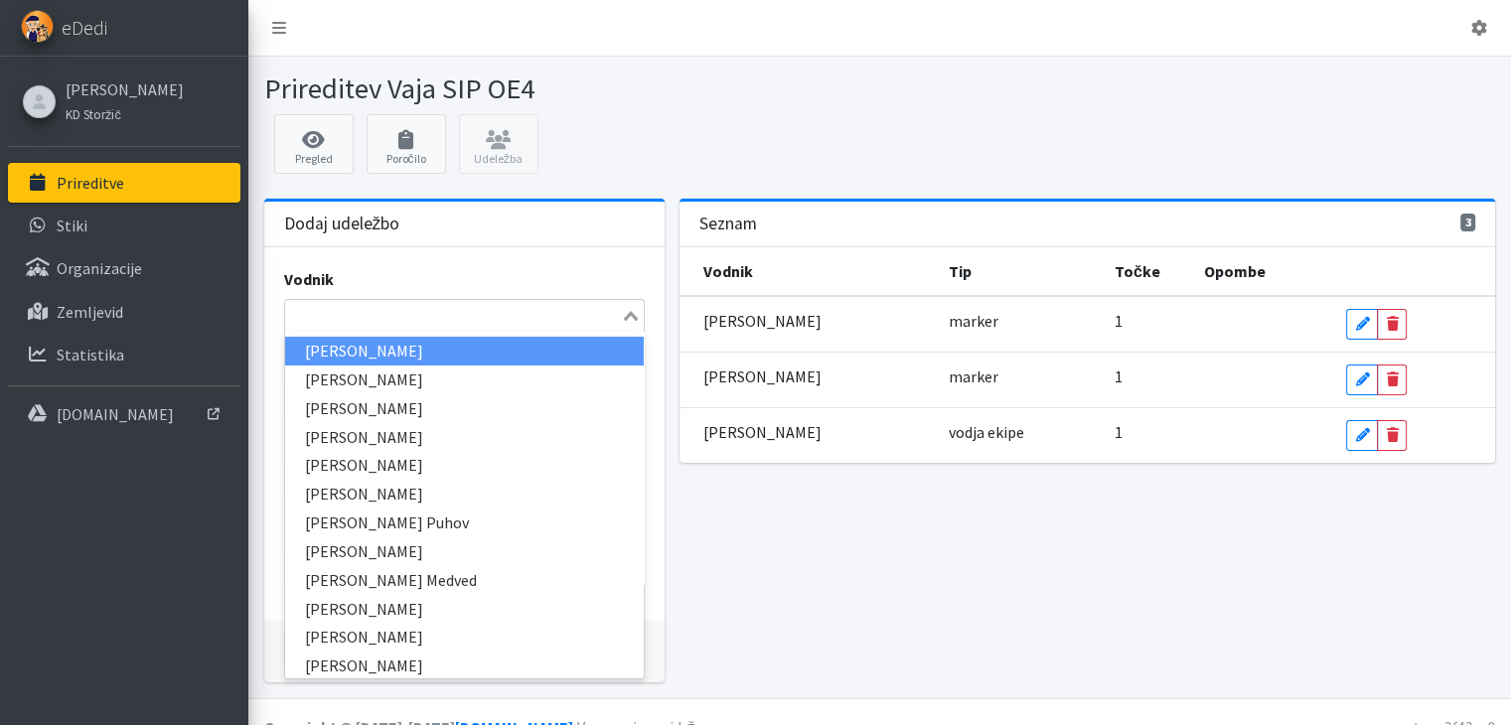
click at [301, 315] on input "Search for option" at bounding box center [453, 316] width 332 height 24
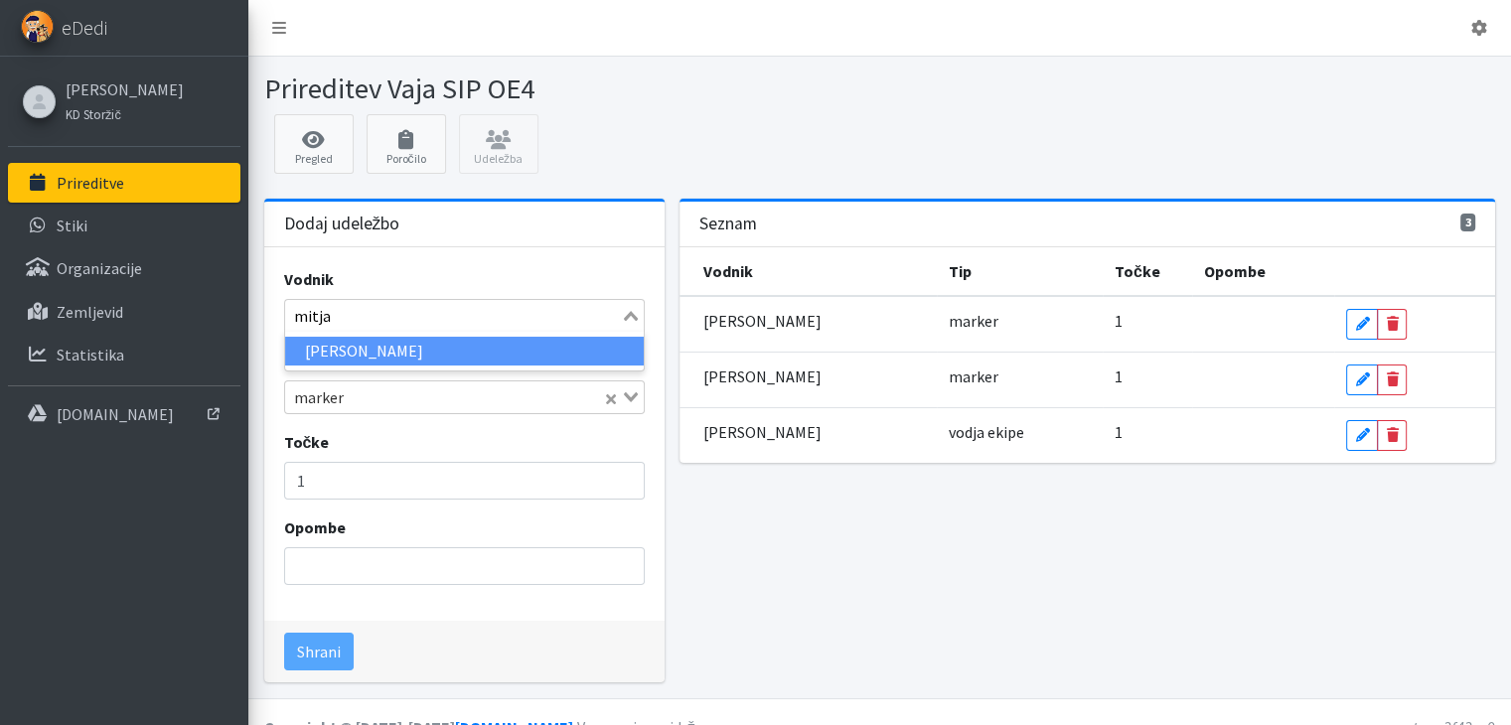
drag, startPoint x: 353, startPoint y: 313, endPoint x: 292, endPoint y: 319, distance: 60.9
click at [292, 319] on input "mitja" at bounding box center [453, 316] width 332 height 24
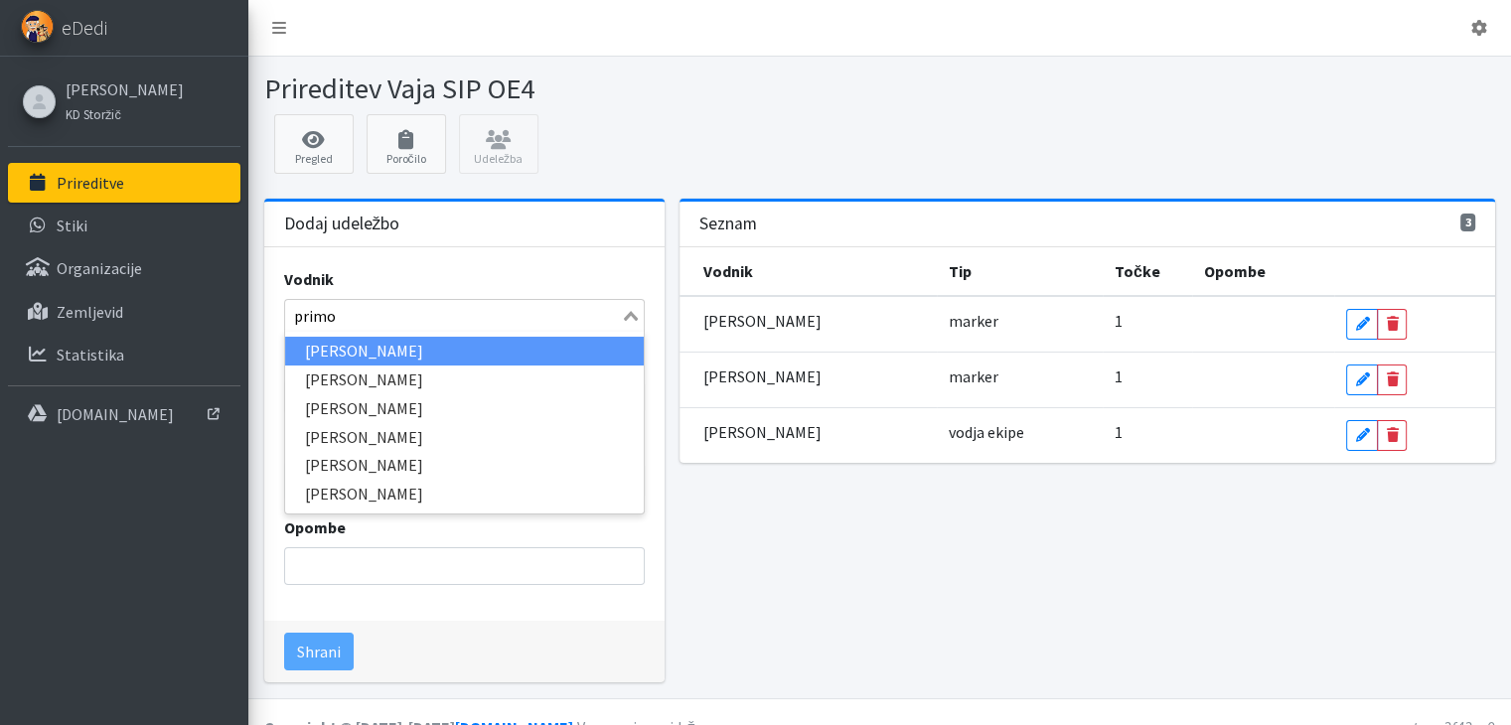
type input "primož"
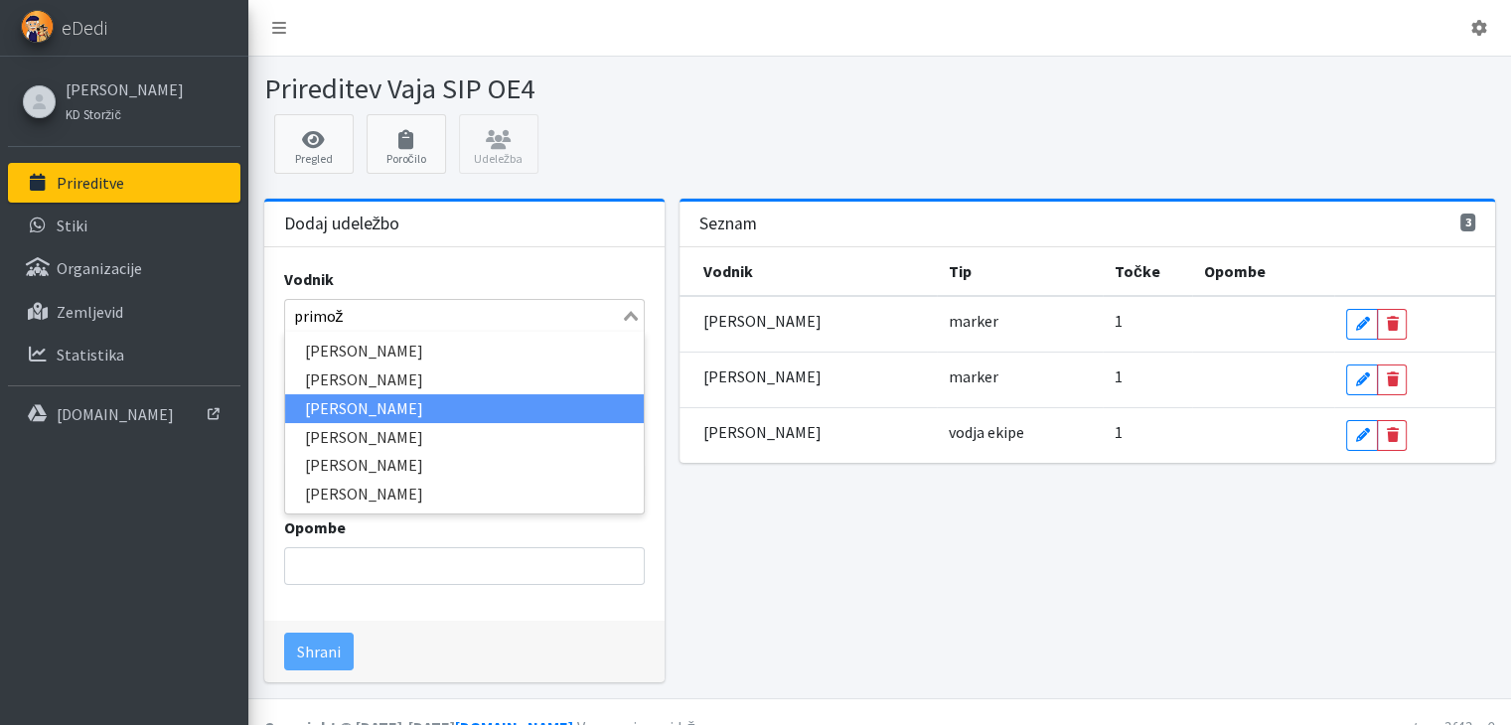
click at [365, 402] on li "[PERSON_NAME]" at bounding box center [464, 408] width 359 height 29
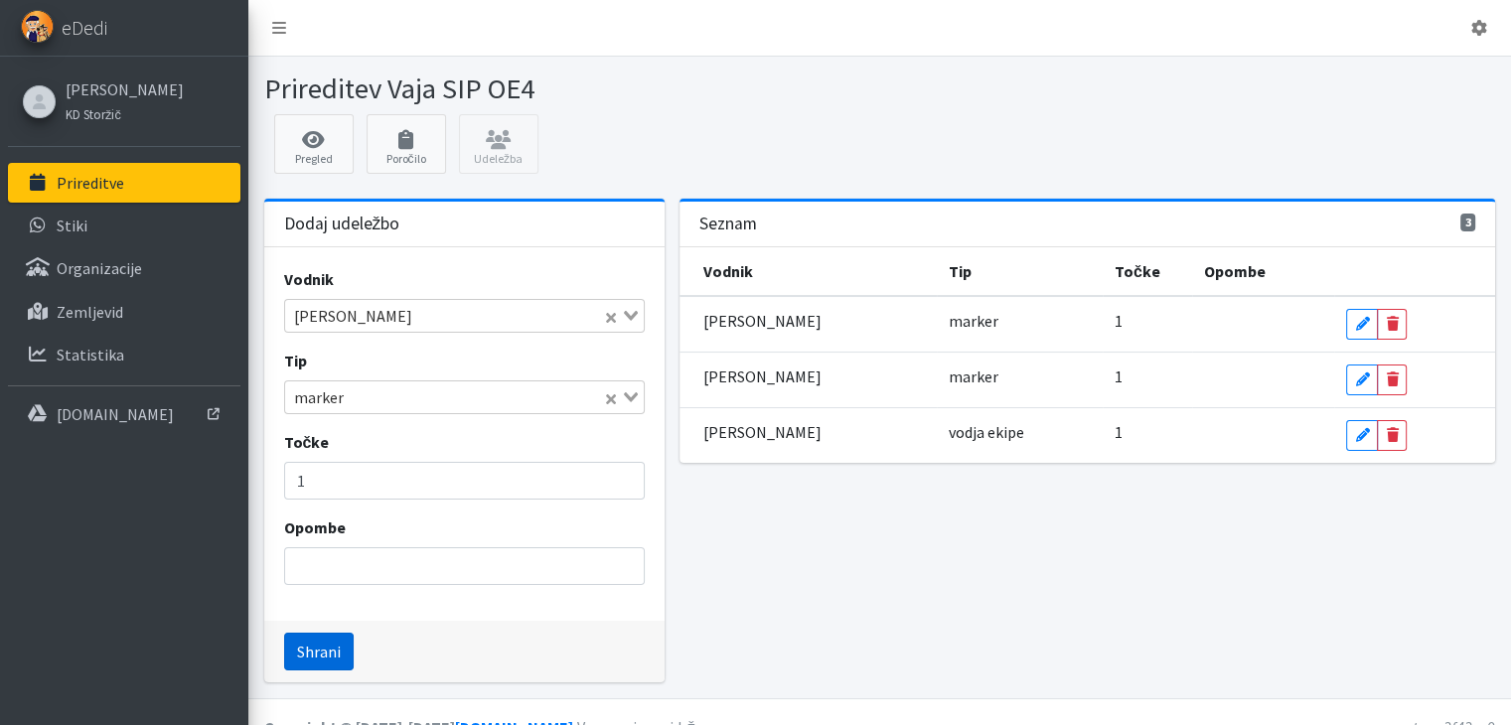
click at [323, 648] on button "Shrani" at bounding box center [319, 652] width 70 height 38
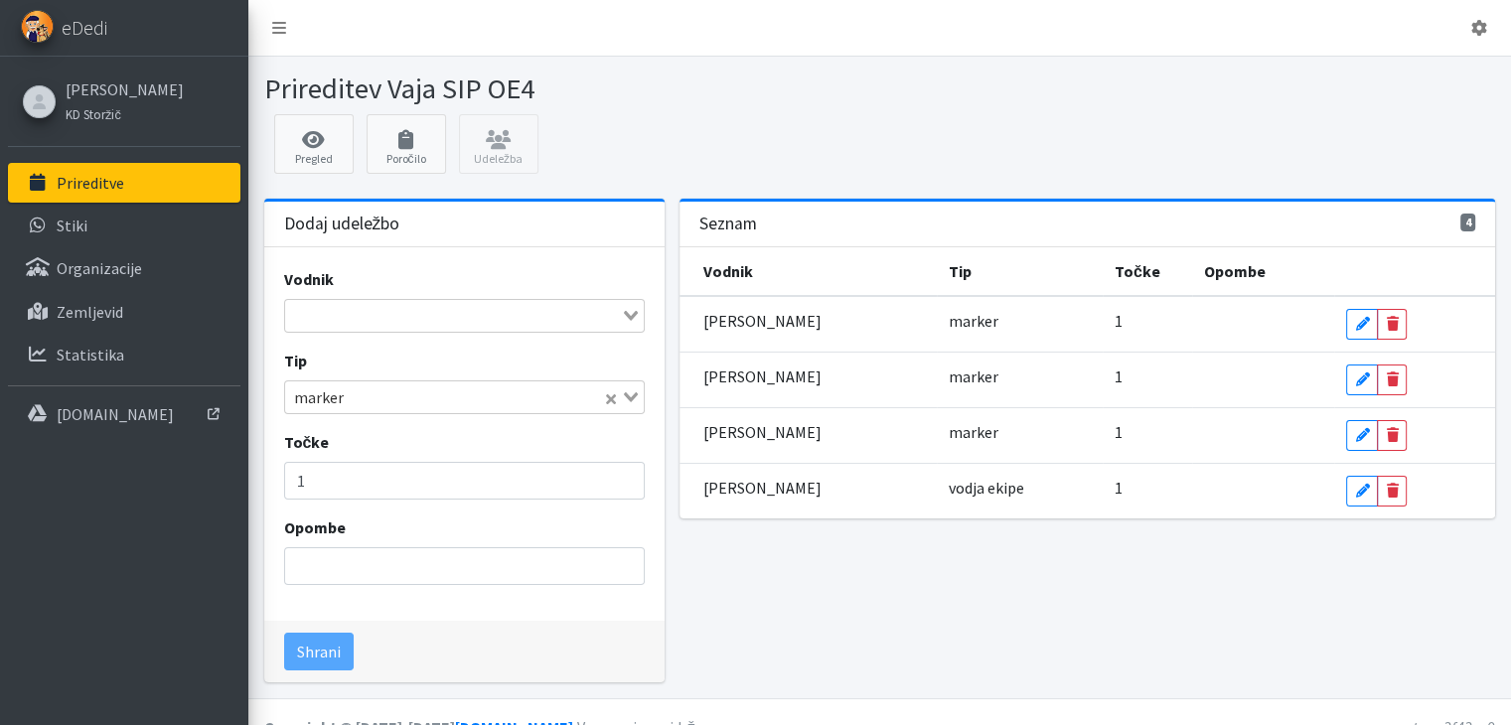
click at [351, 311] on input "Search for option" at bounding box center [453, 316] width 332 height 24
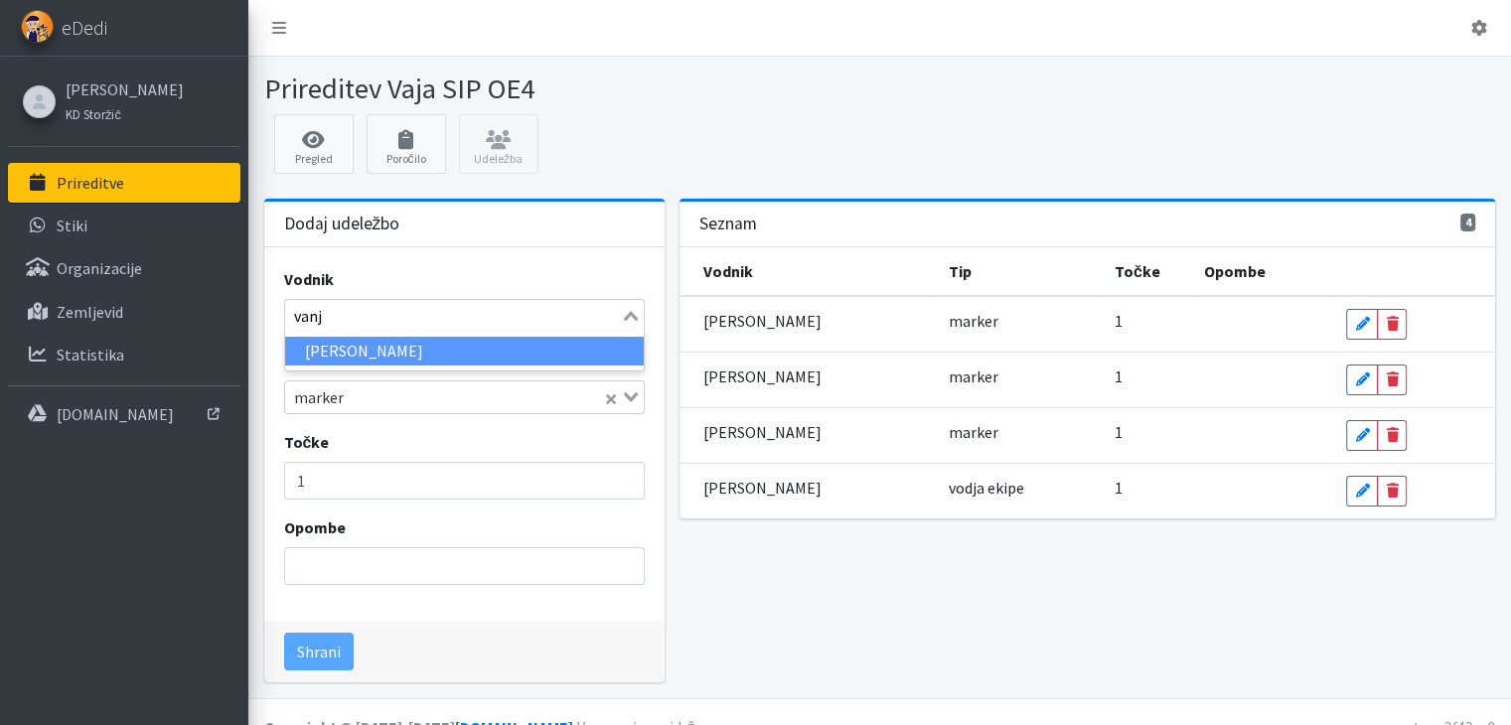
type input "vanja"
click at [340, 355] on li "[PERSON_NAME]" at bounding box center [464, 351] width 359 height 29
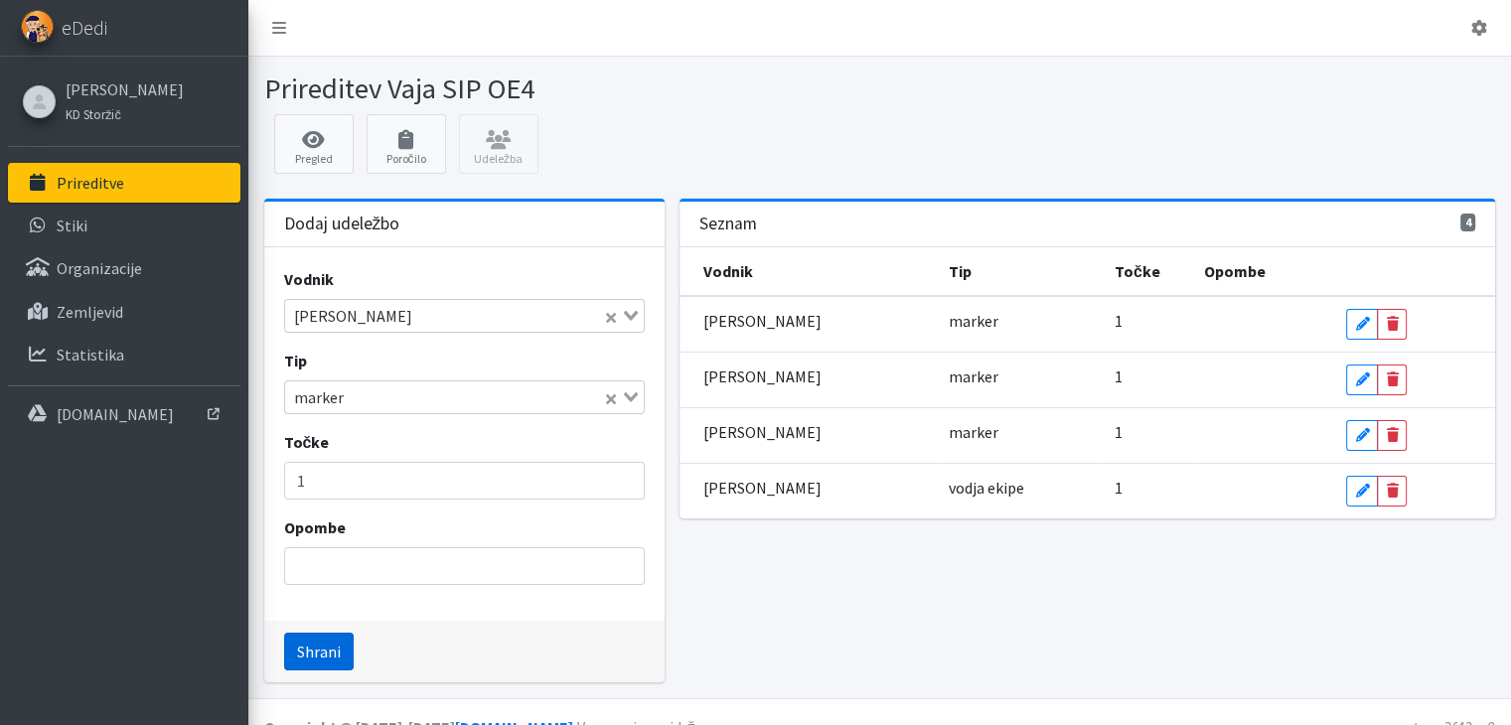
click at [314, 637] on button "Shrani" at bounding box center [319, 652] width 70 height 38
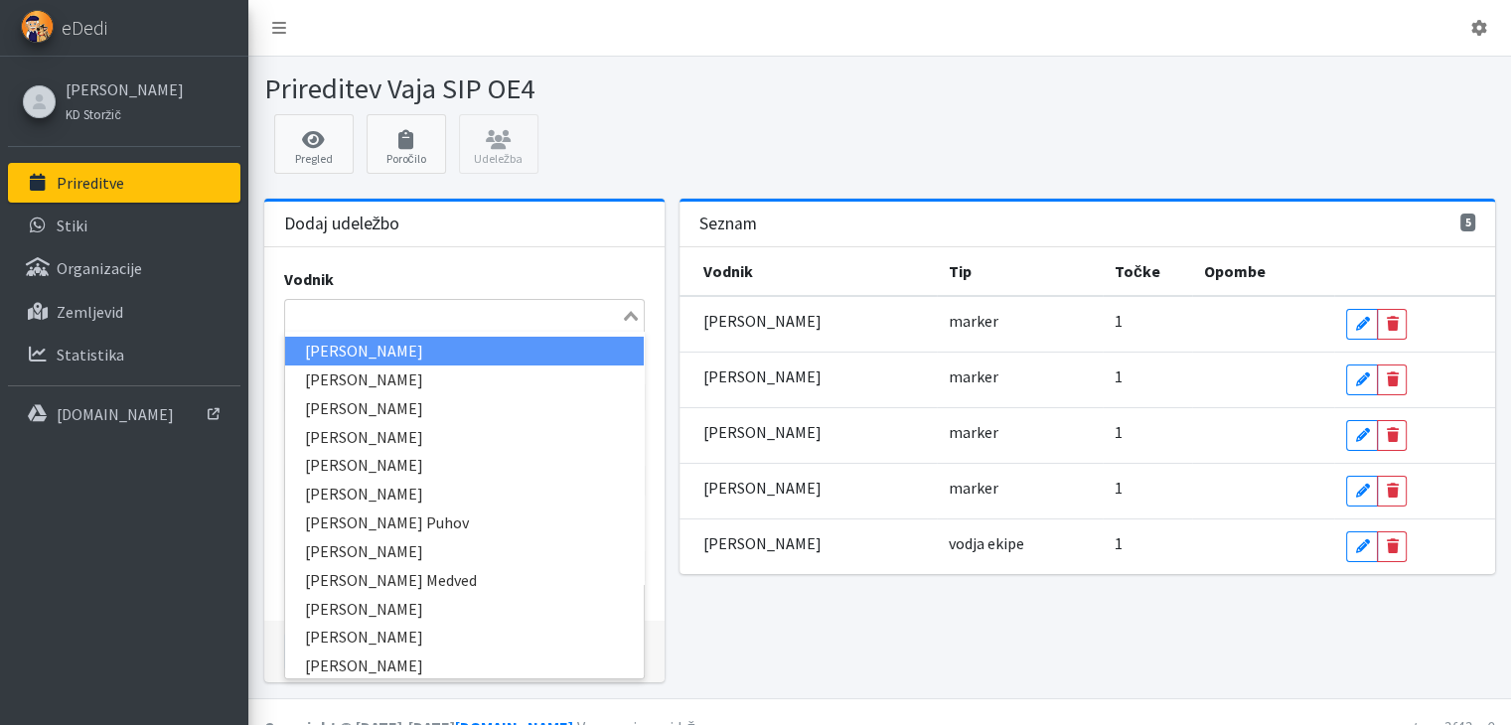
click at [332, 315] on input "Search for option" at bounding box center [453, 316] width 332 height 24
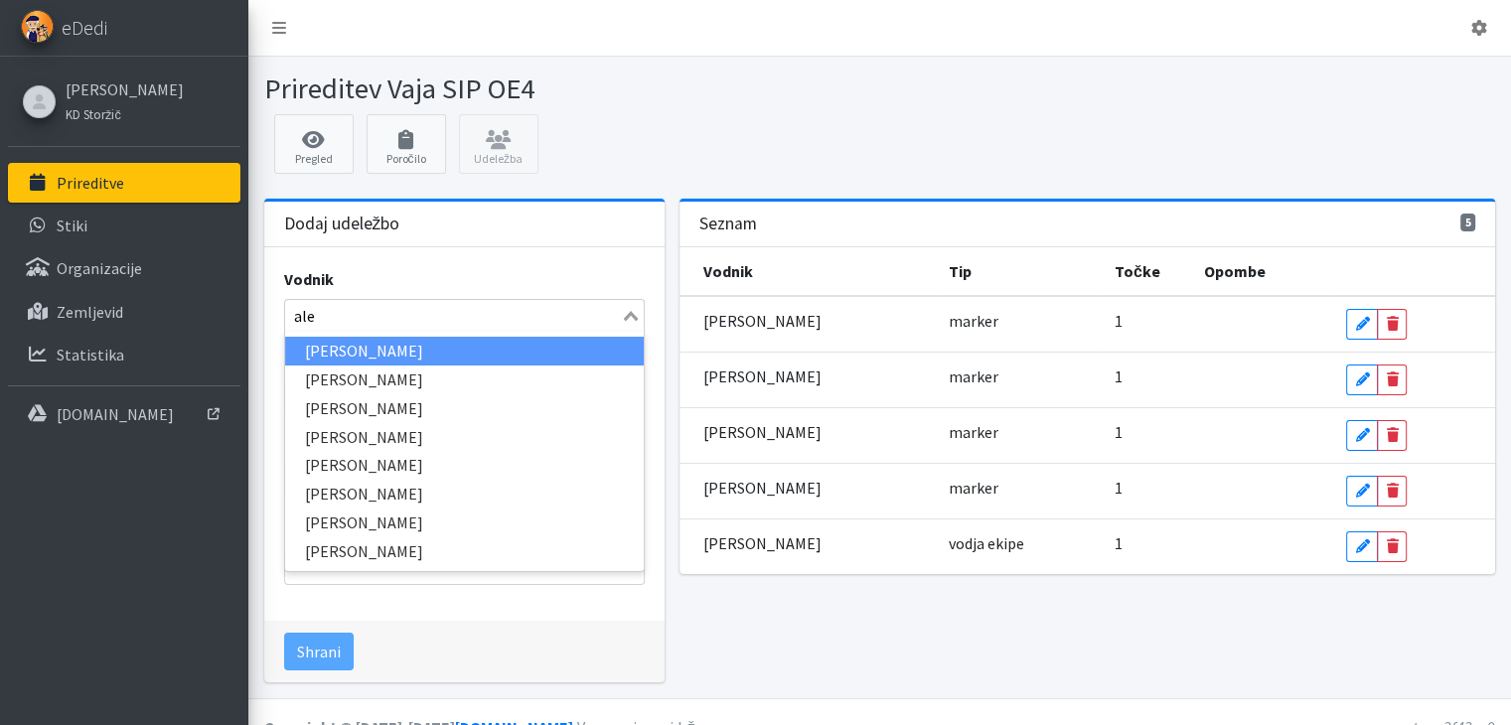
type input "alen"
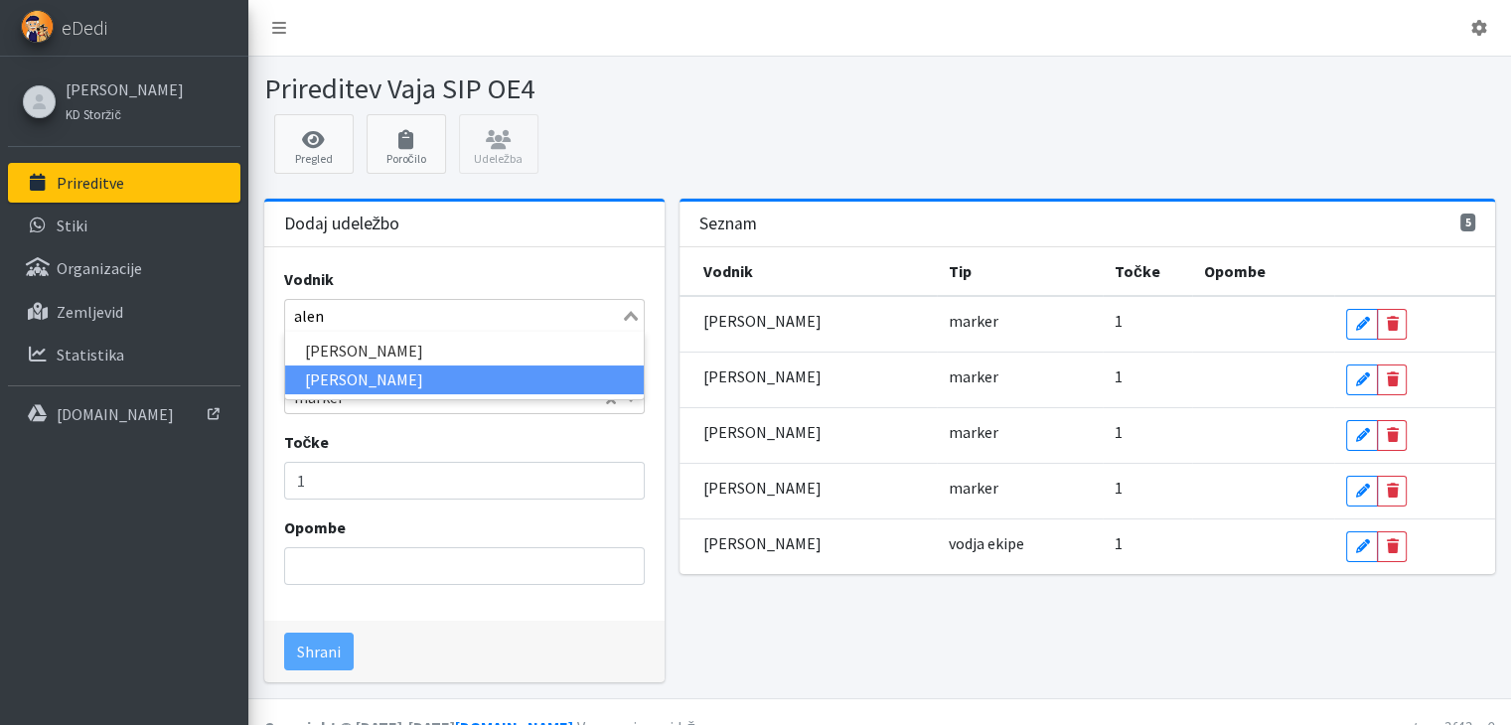
click at [358, 374] on li "[PERSON_NAME]" at bounding box center [464, 380] width 359 height 29
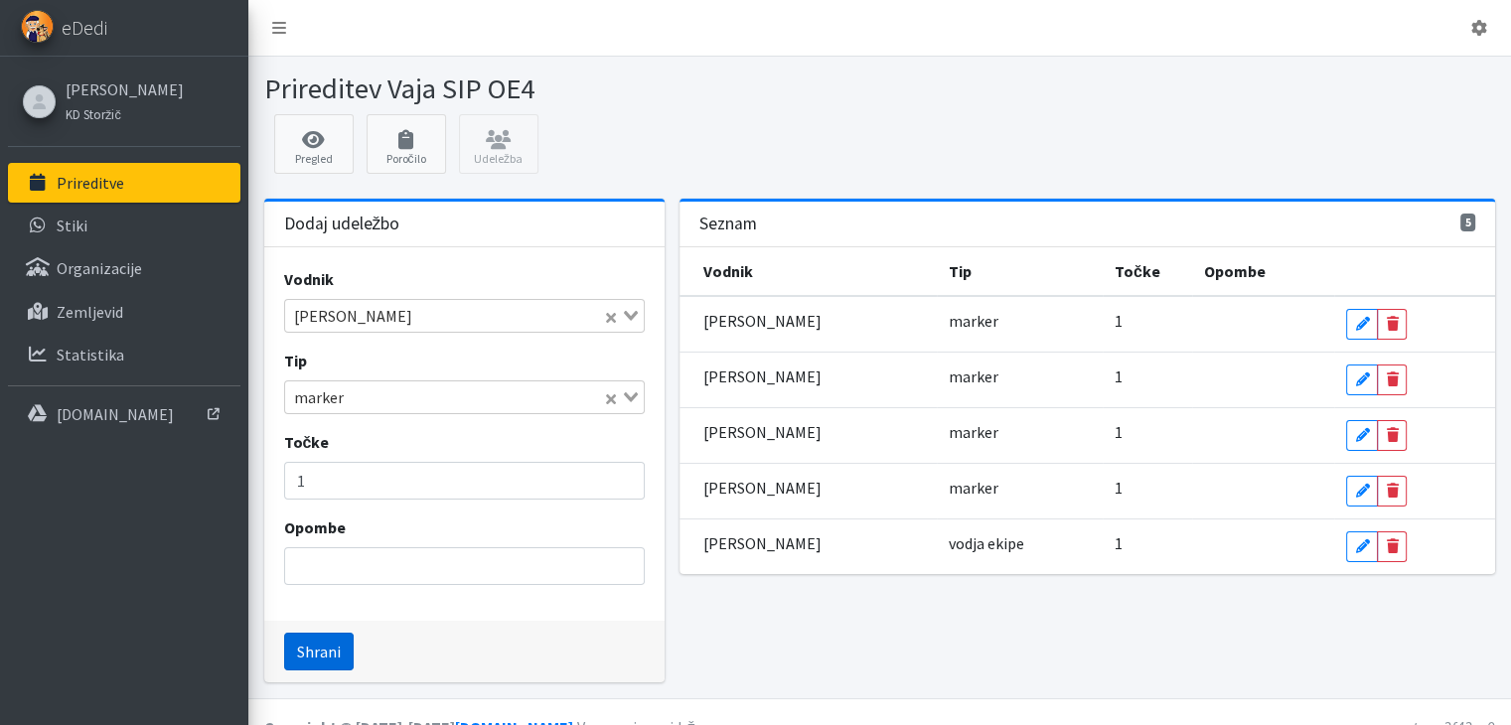
click at [328, 644] on button "Shrani" at bounding box center [319, 652] width 70 height 38
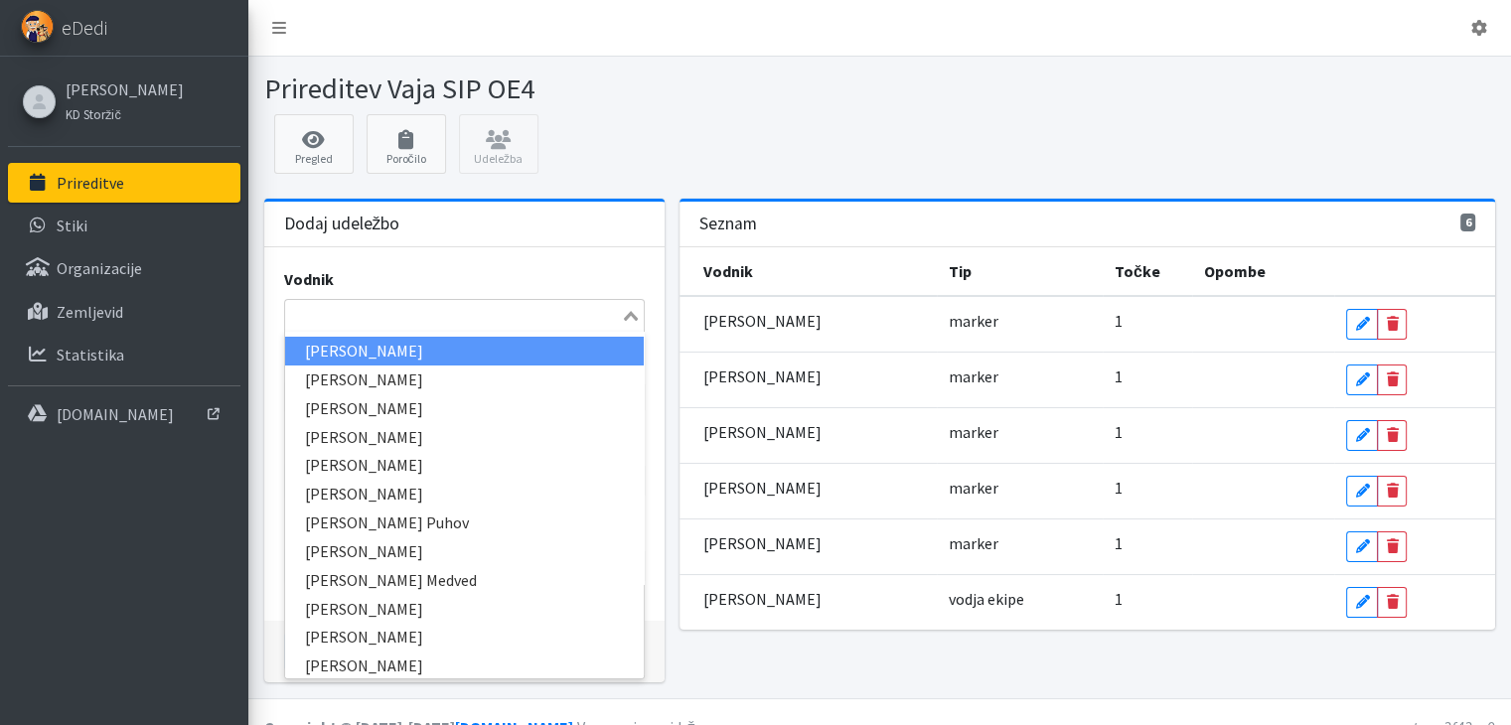
click at [310, 313] on input "Search for option" at bounding box center [453, 316] width 332 height 24
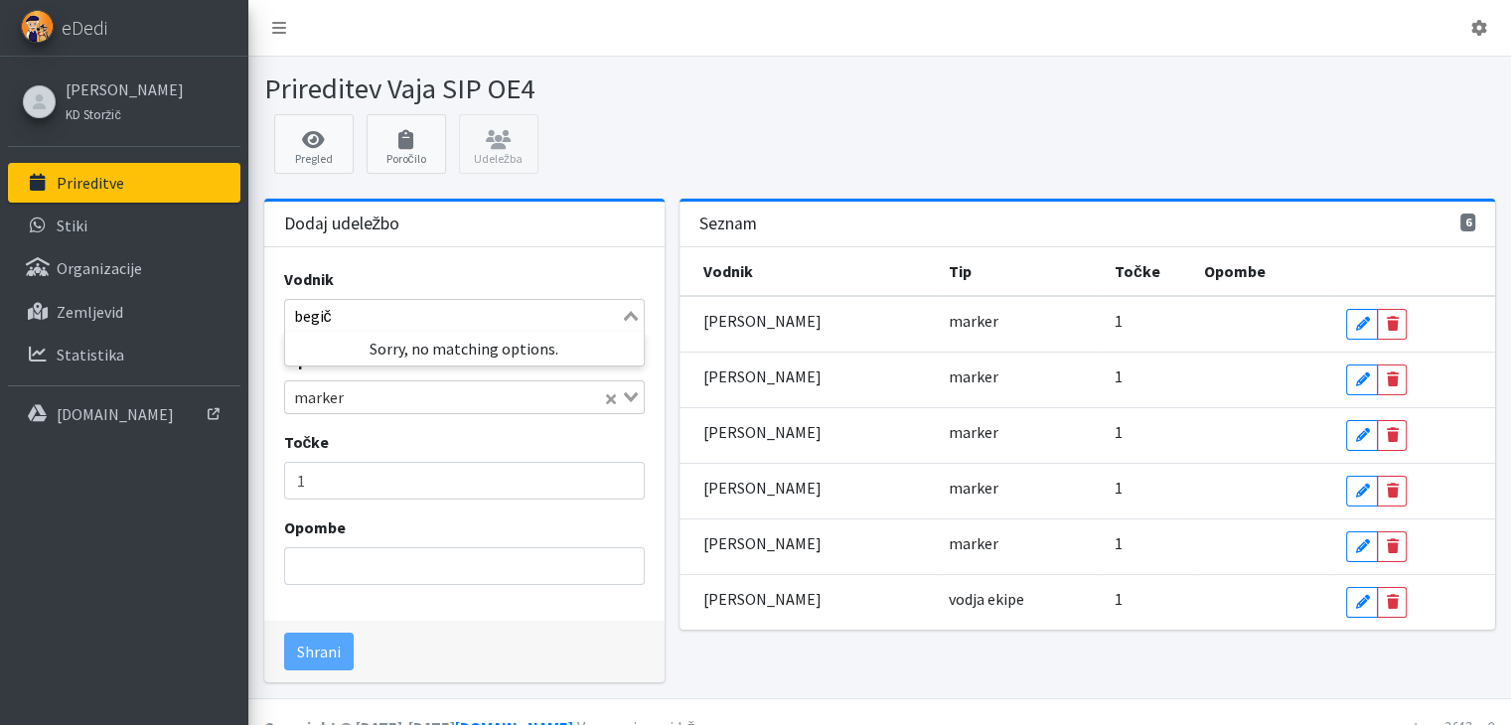
click at [339, 321] on input "begič" at bounding box center [453, 316] width 332 height 24
type input "begič"
click at [633, 316] on icon "Search for option" at bounding box center [631, 316] width 14 height 10
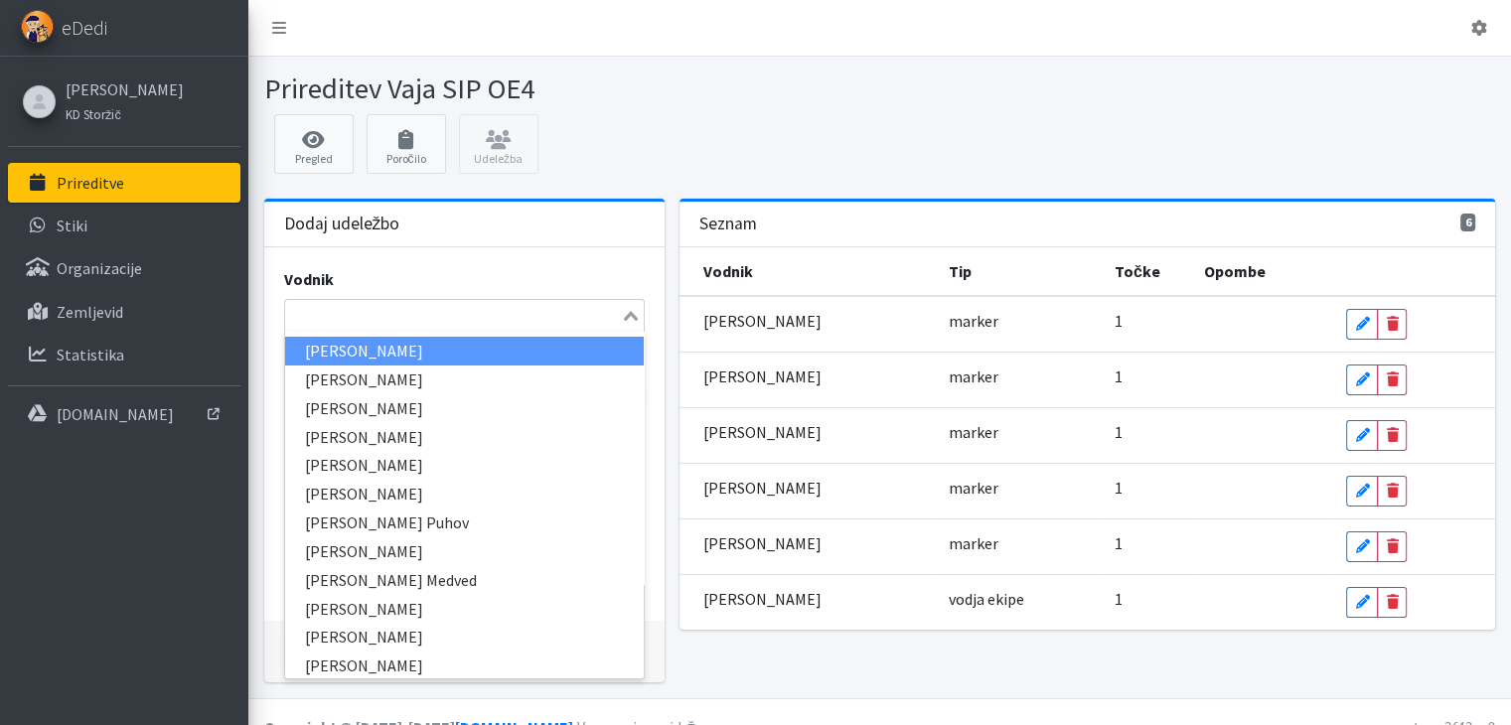
click at [322, 316] on input "Search for option" at bounding box center [453, 316] width 332 height 24
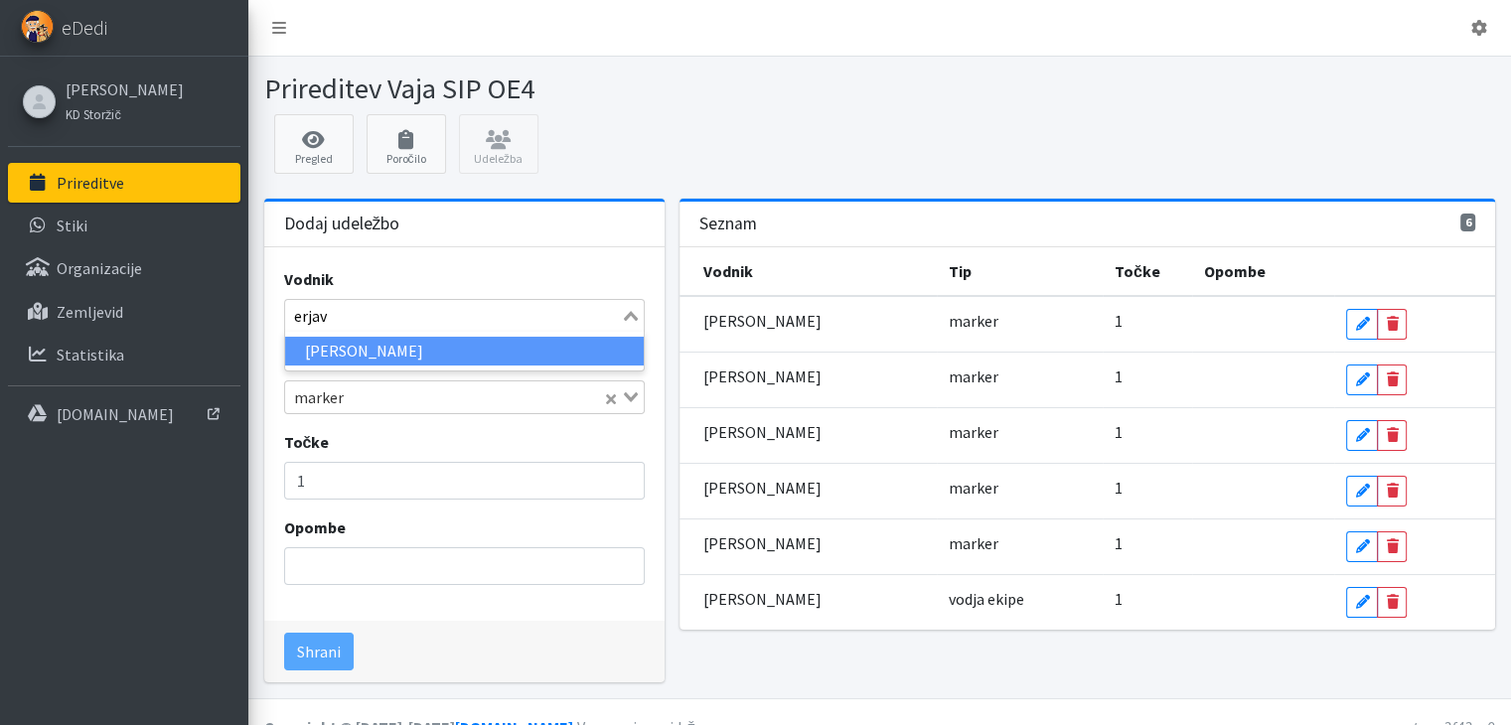
type input "erjave"
click at [332, 345] on li "[PERSON_NAME]" at bounding box center [464, 351] width 359 height 29
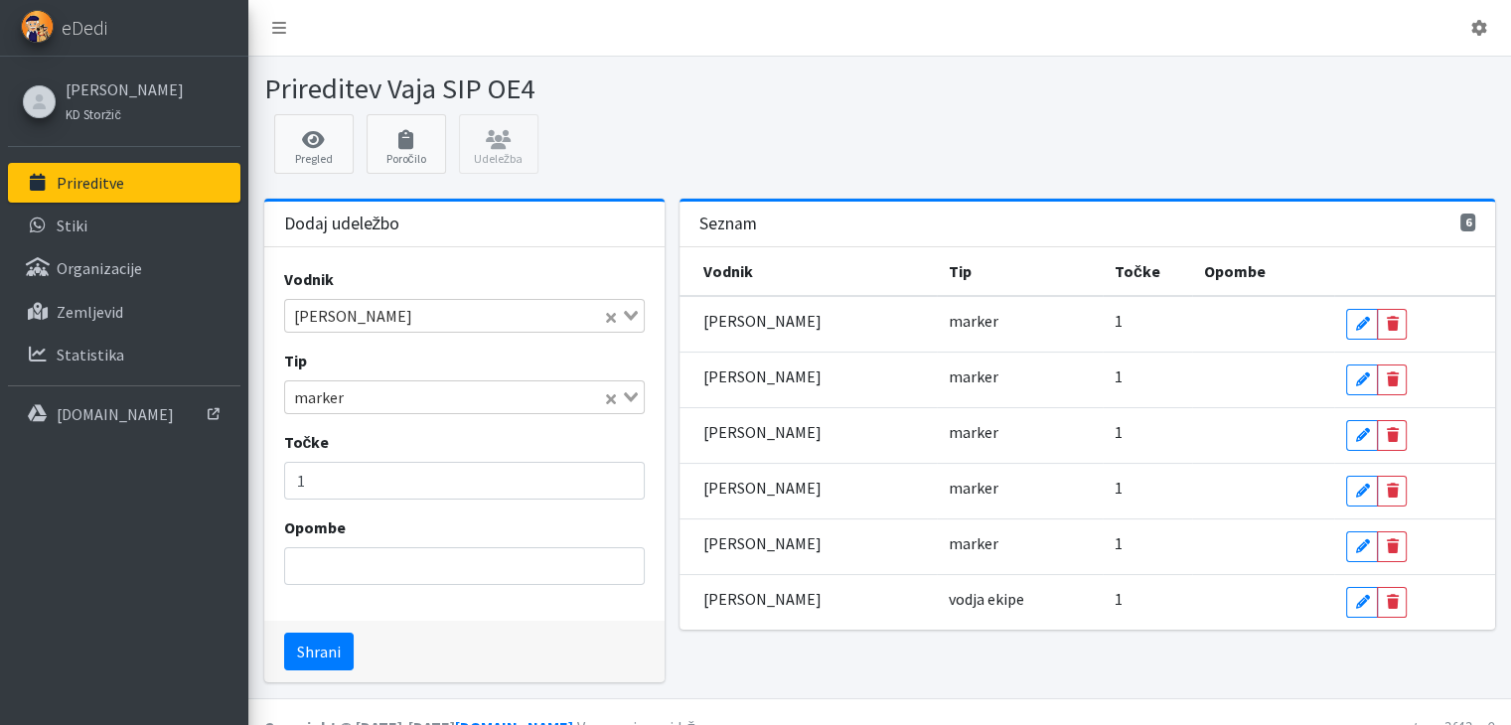
click at [632, 392] on icon "Search for option" at bounding box center [631, 397] width 14 height 10
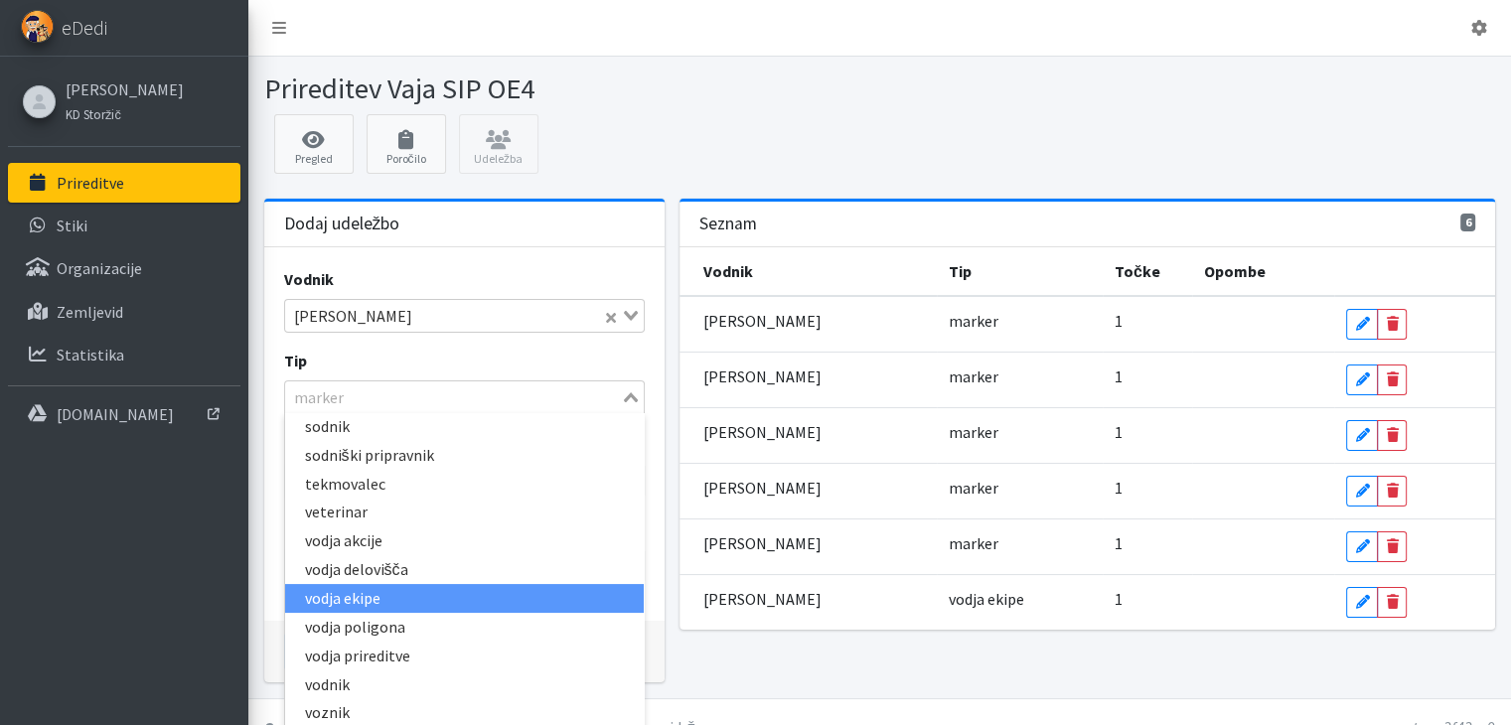
scroll to position [34, 0]
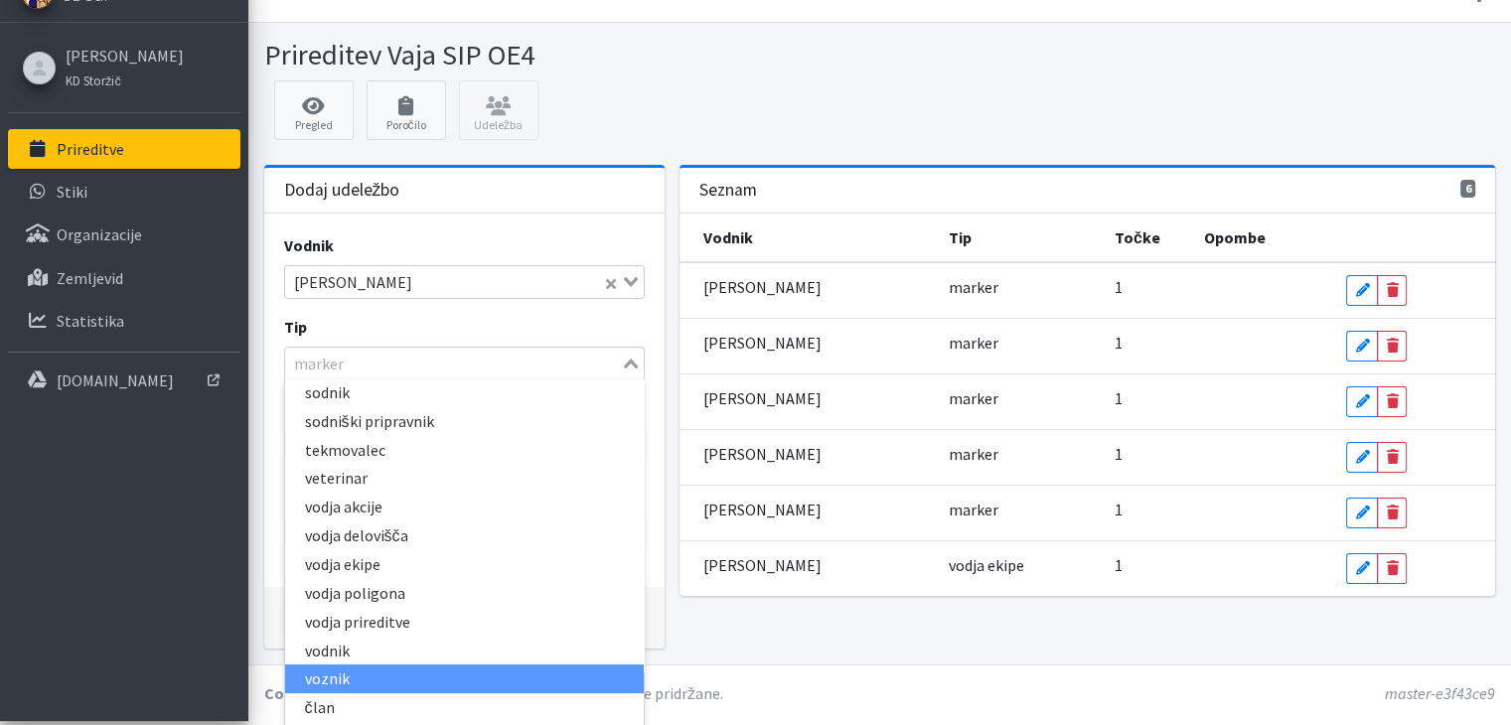
click at [362, 672] on li "voznik" at bounding box center [464, 679] width 359 height 29
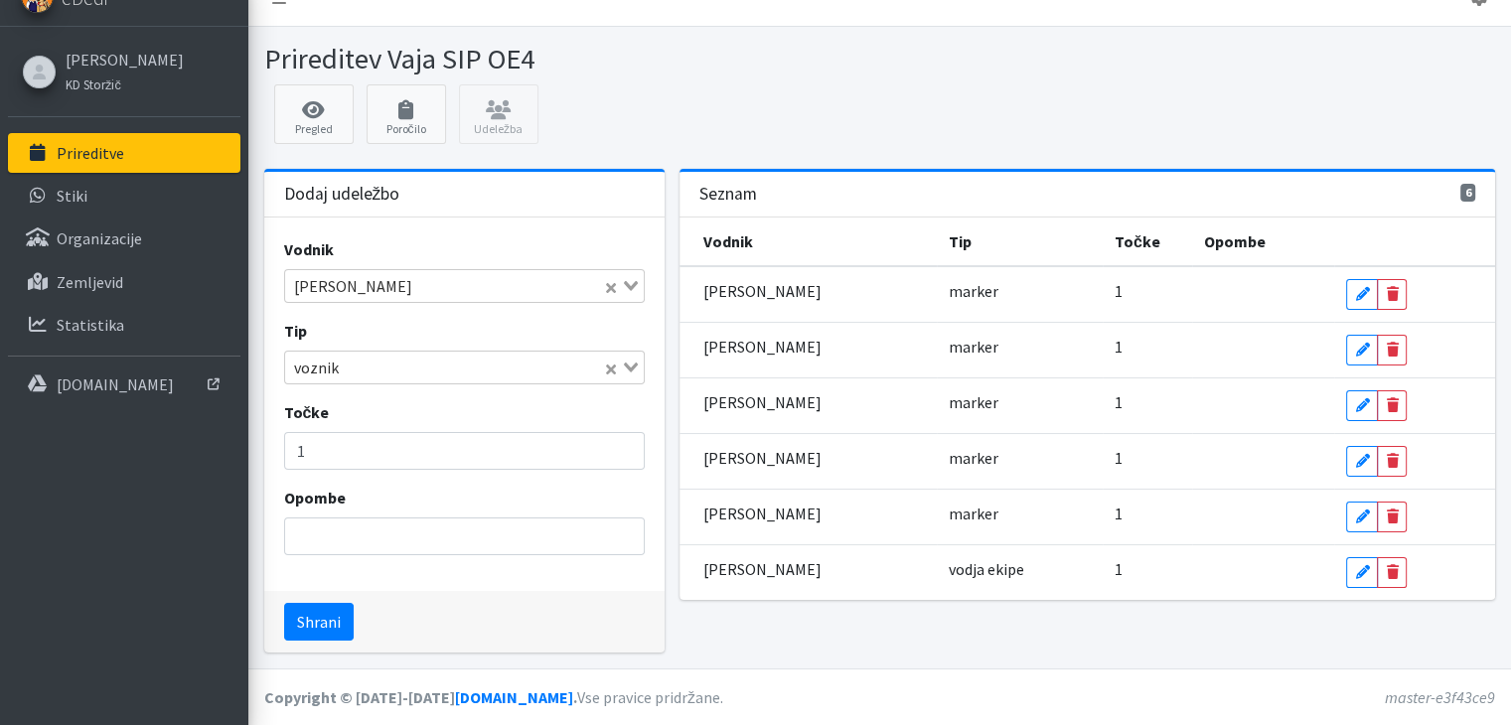
scroll to position [28, 0]
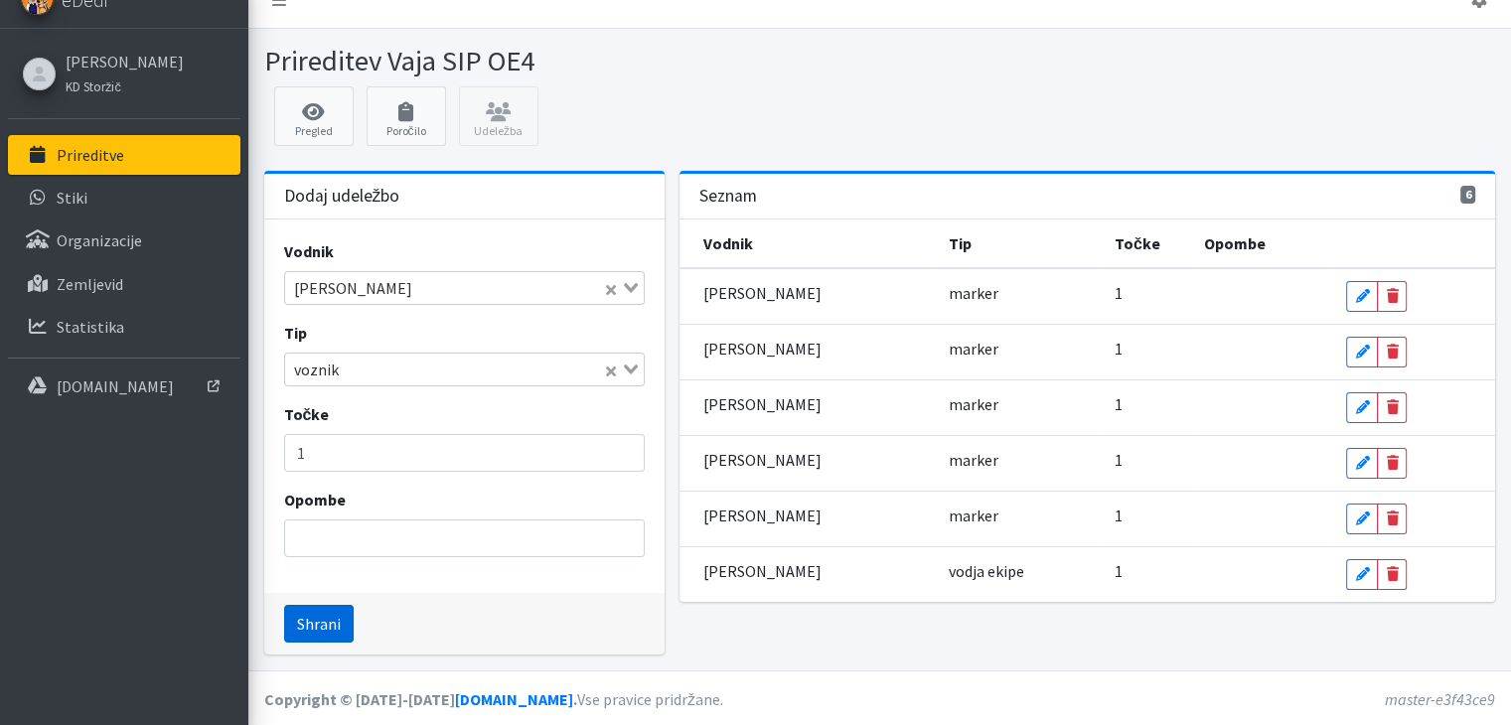
click at [299, 616] on button "Shrani" at bounding box center [319, 624] width 70 height 38
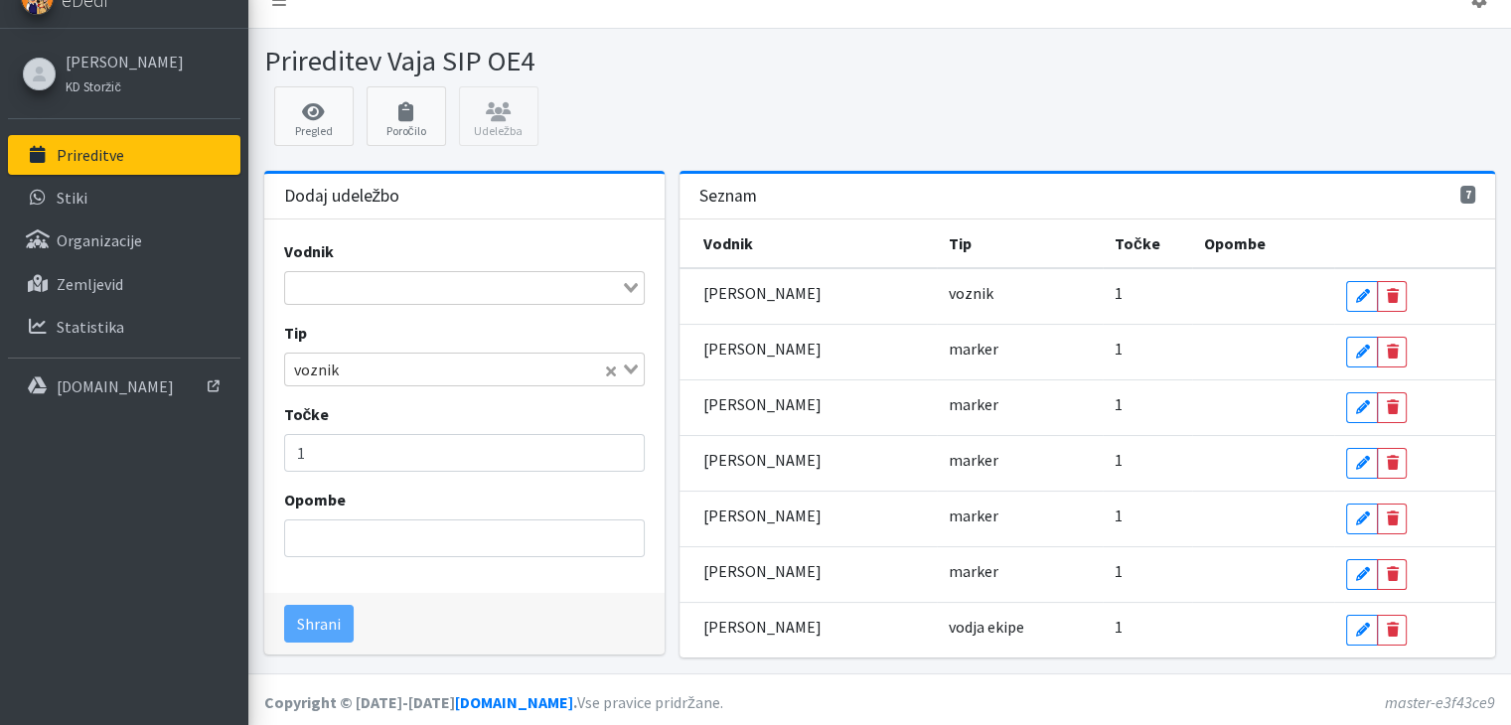
click at [318, 279] on input "Search for option" at bounding box center [453, 288] width 332 height 24
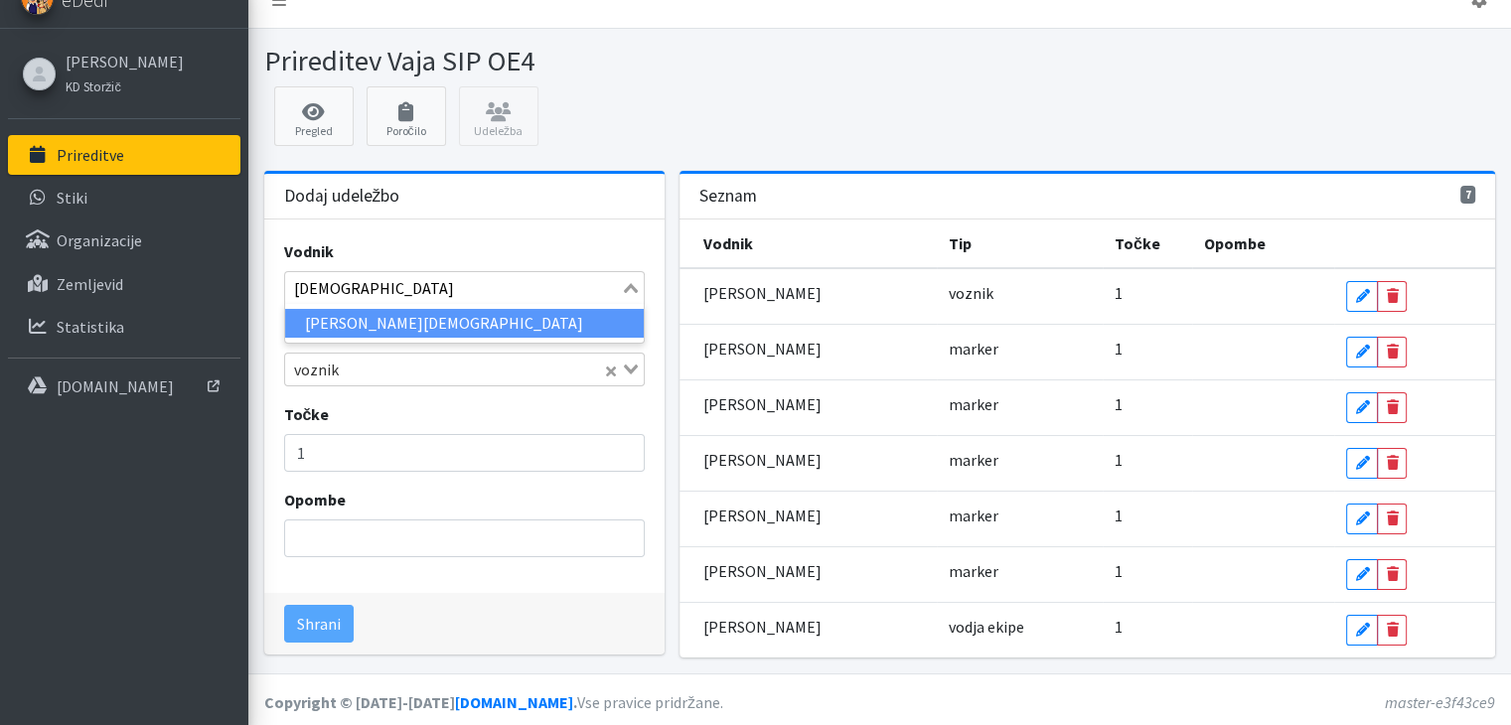
type input "hrvatin"
click at [346, 323] on li "Matjaž Hrvatin" at bounding box center [464, 323] width 359 height 29
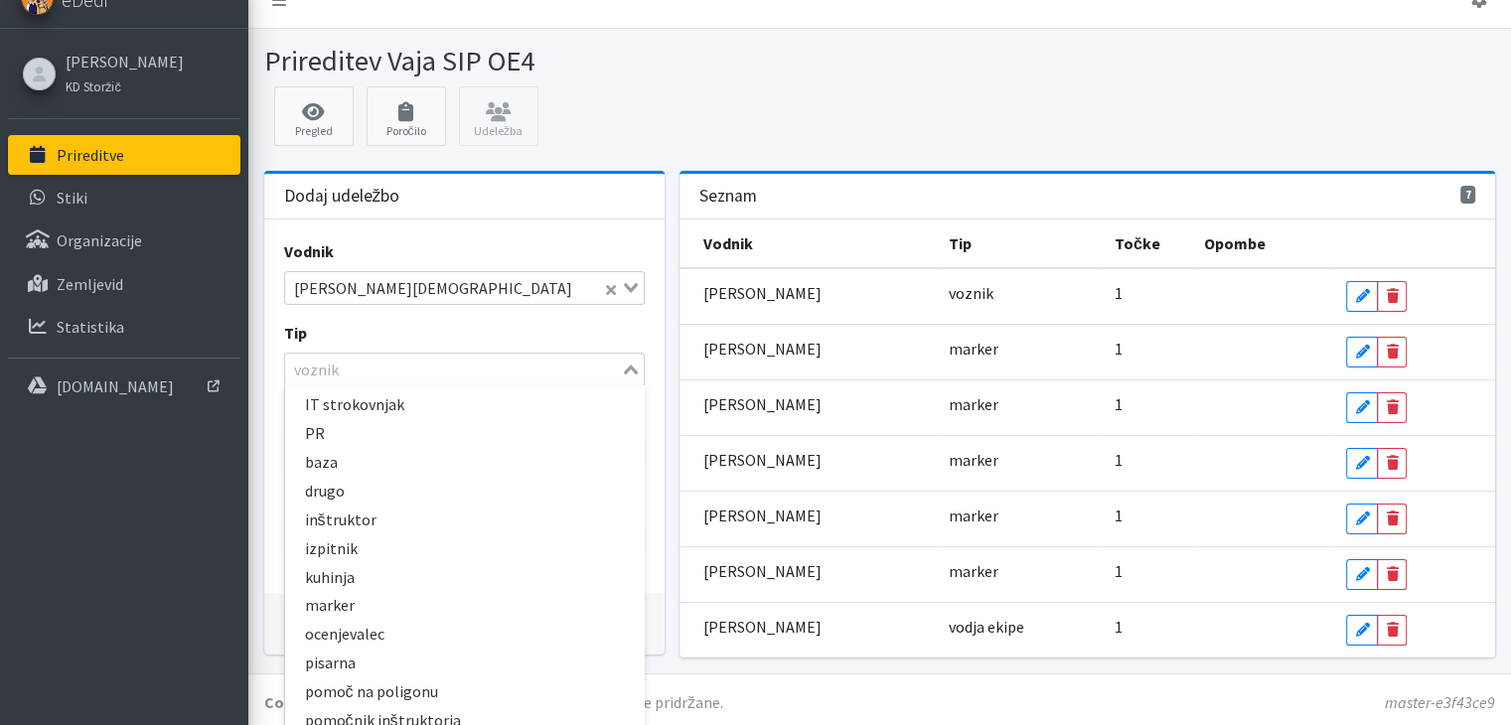
click at [628, 367] on icon "Search for option" at bounding box center [631, 370] width 14 height 10
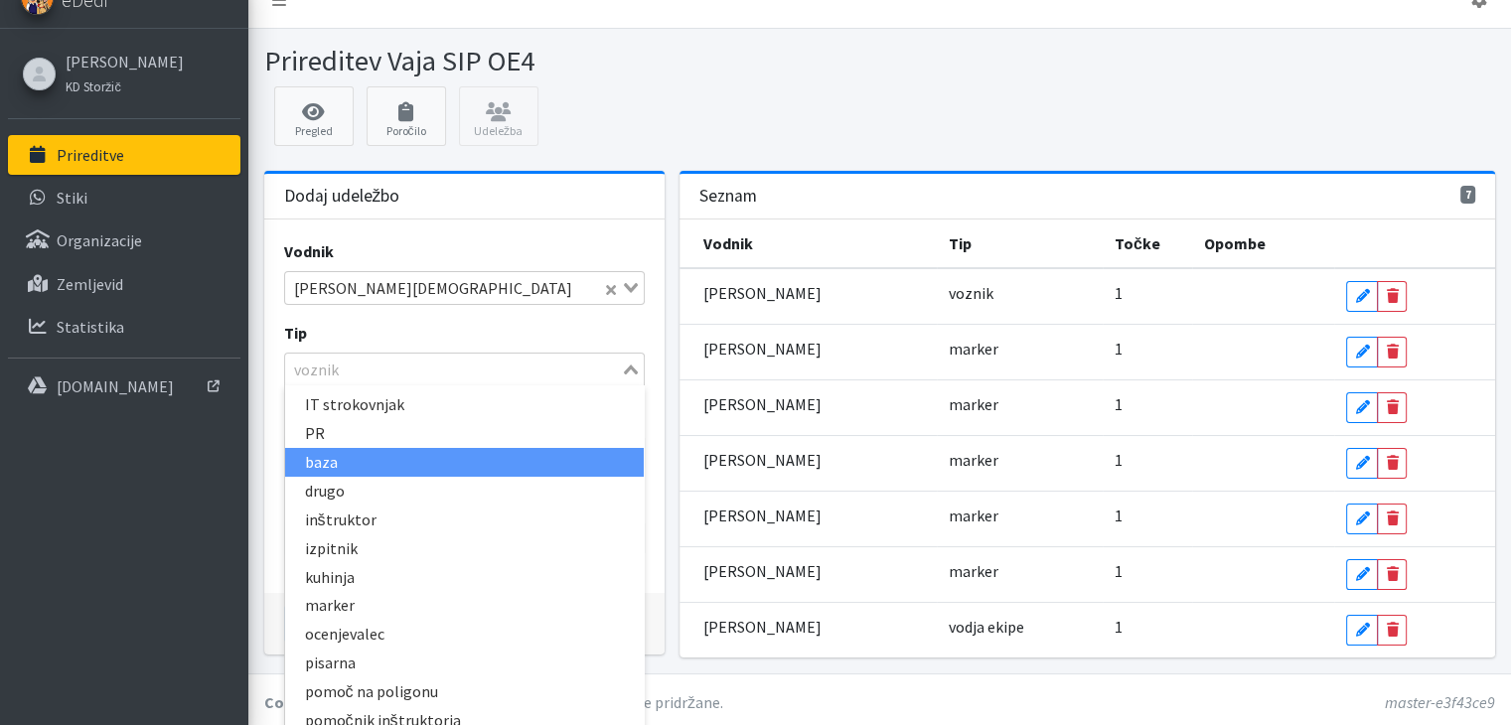
click at [310, 453] on li "baza" at bounding box center [464, 462] width 359 height 29
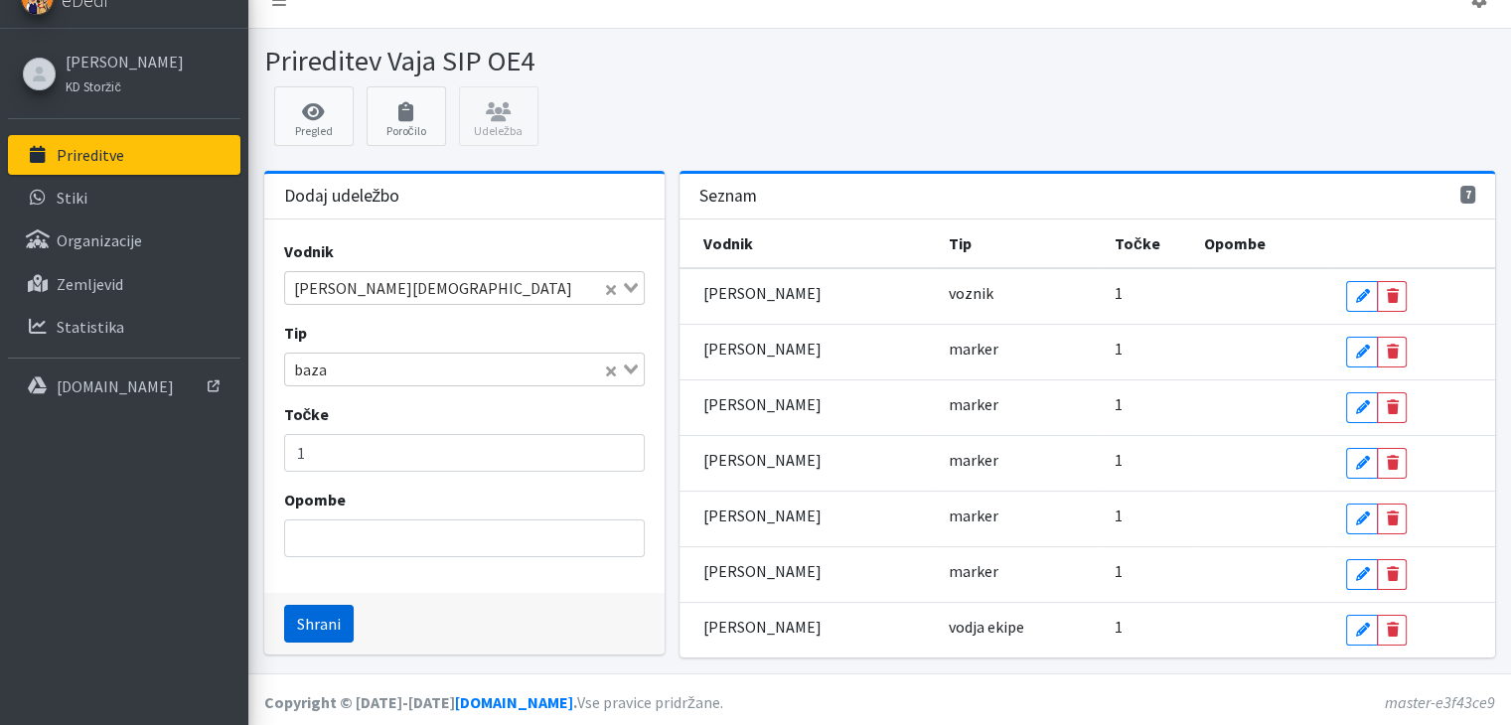
click at [340, 620] on button "Shrani" at bounding box center [319, 624] width 70 height 38
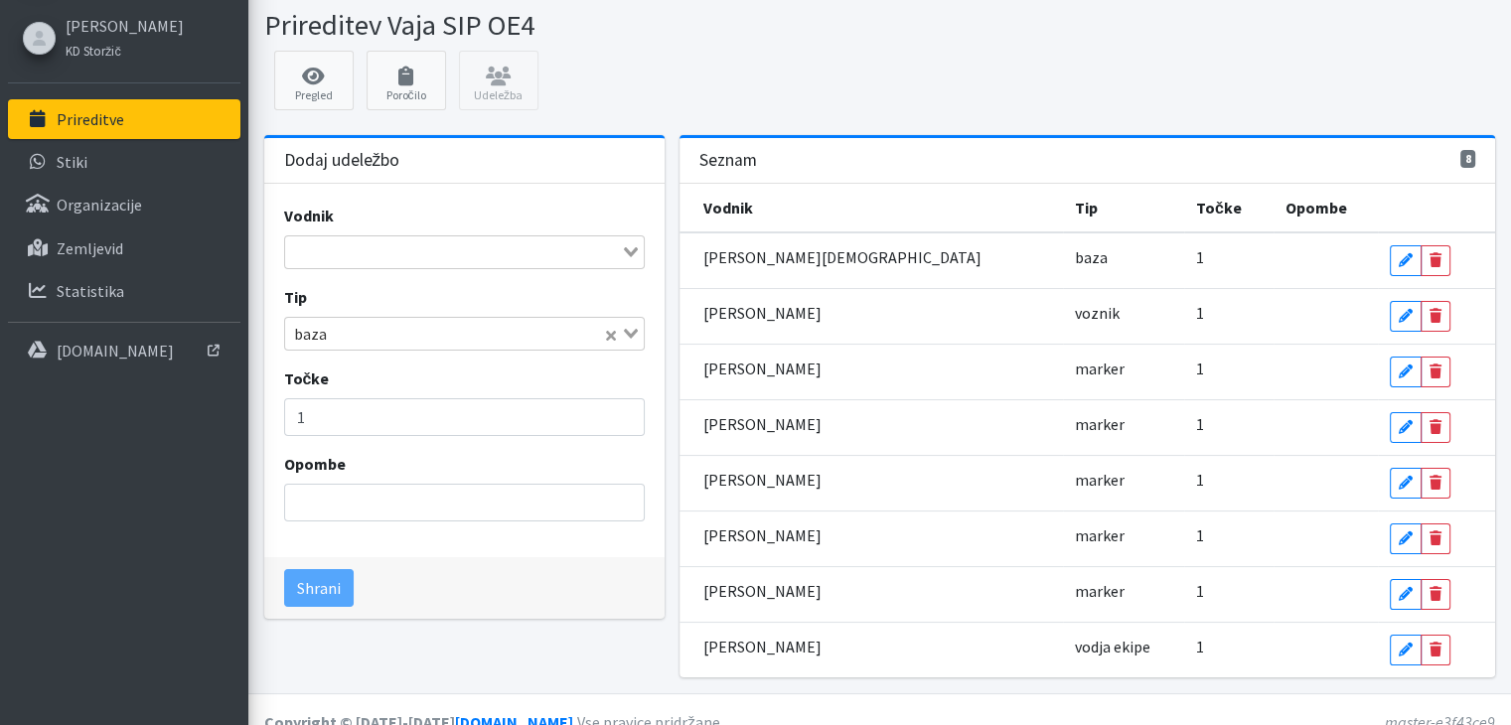
scroll to position [82, 0]
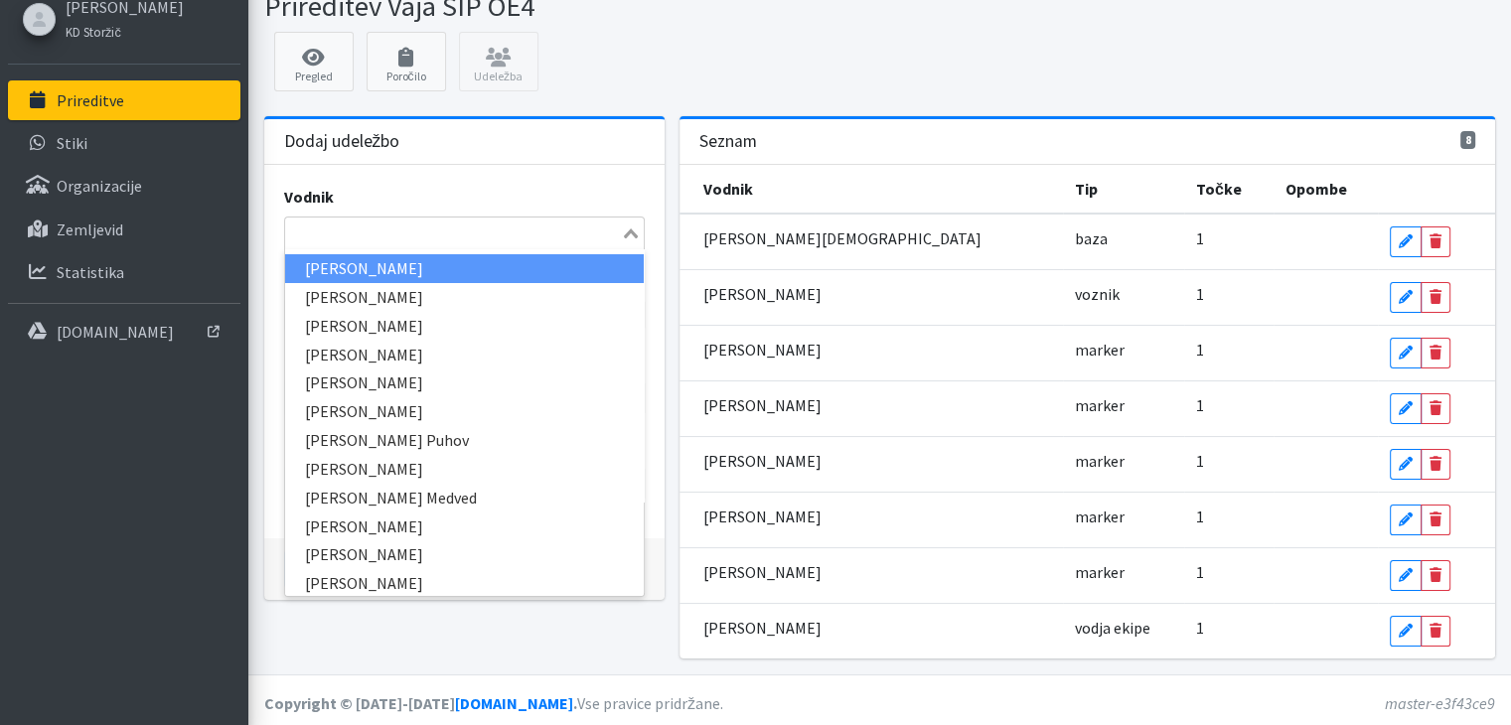
click at [449, 231] on input "Search for option" at bounding box center [453, 234] width 332 height 24
type input "mark"
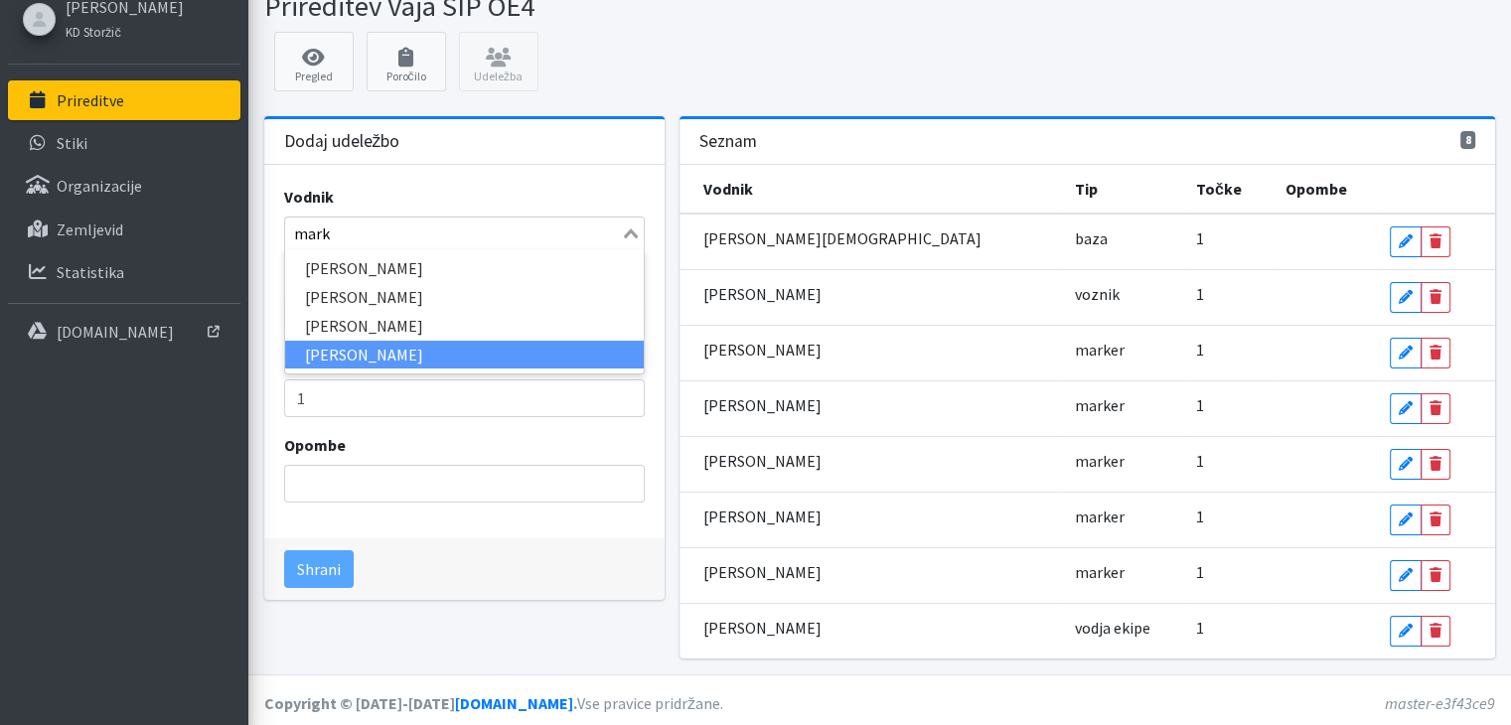
click at [353, 355] on li "Mark Mišič" at bounding box center [464, 355] width 359 height 29
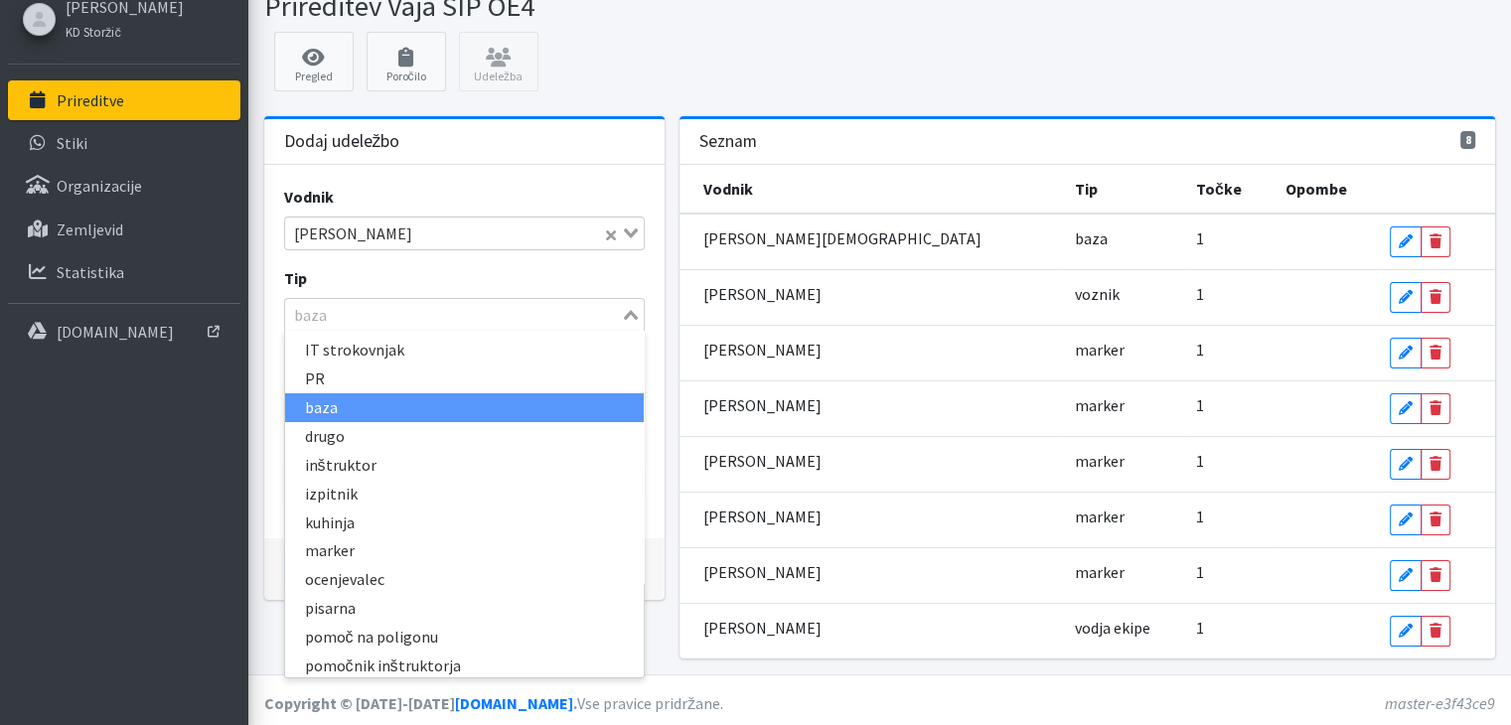
click at [631, 312] on icon "Search for option" at bounding box center [631, 315] width 14 height 10
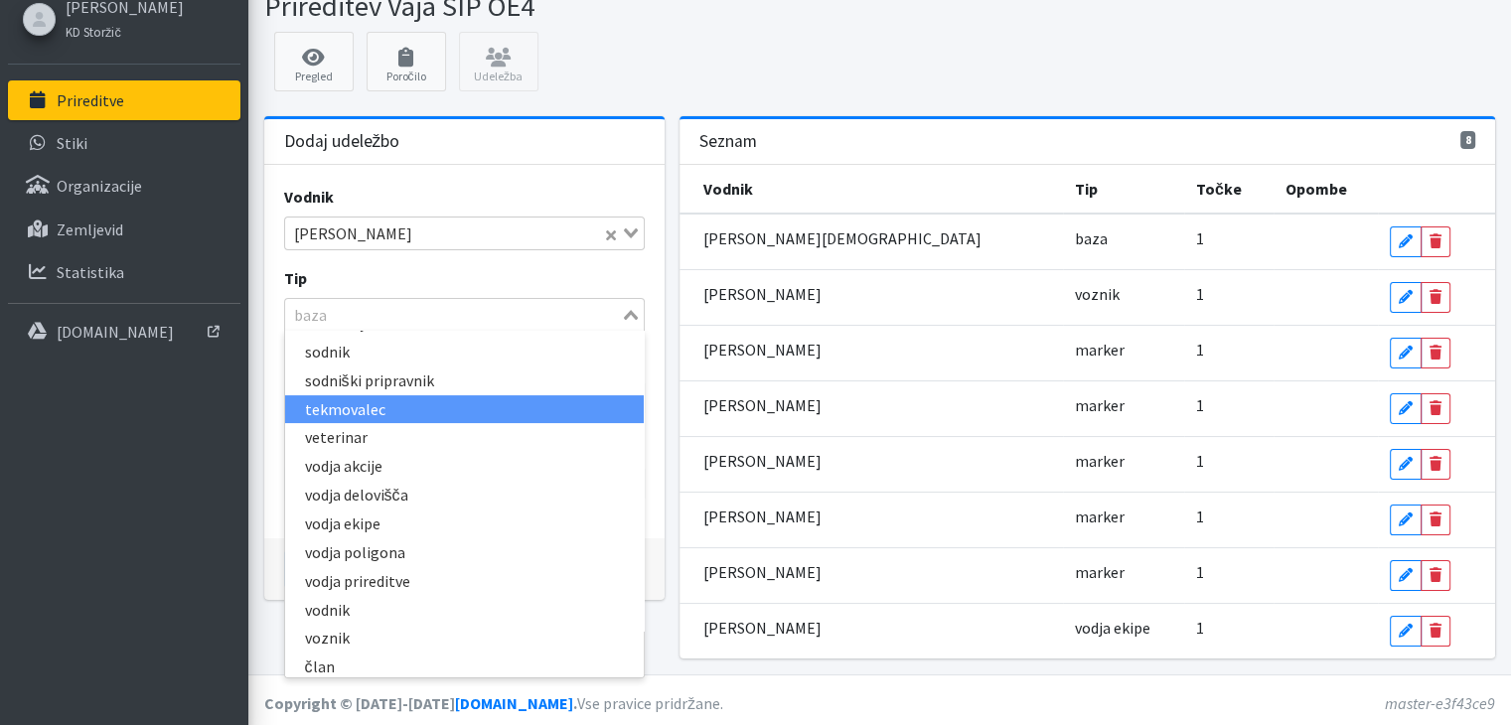
scroll to position [465, 0]
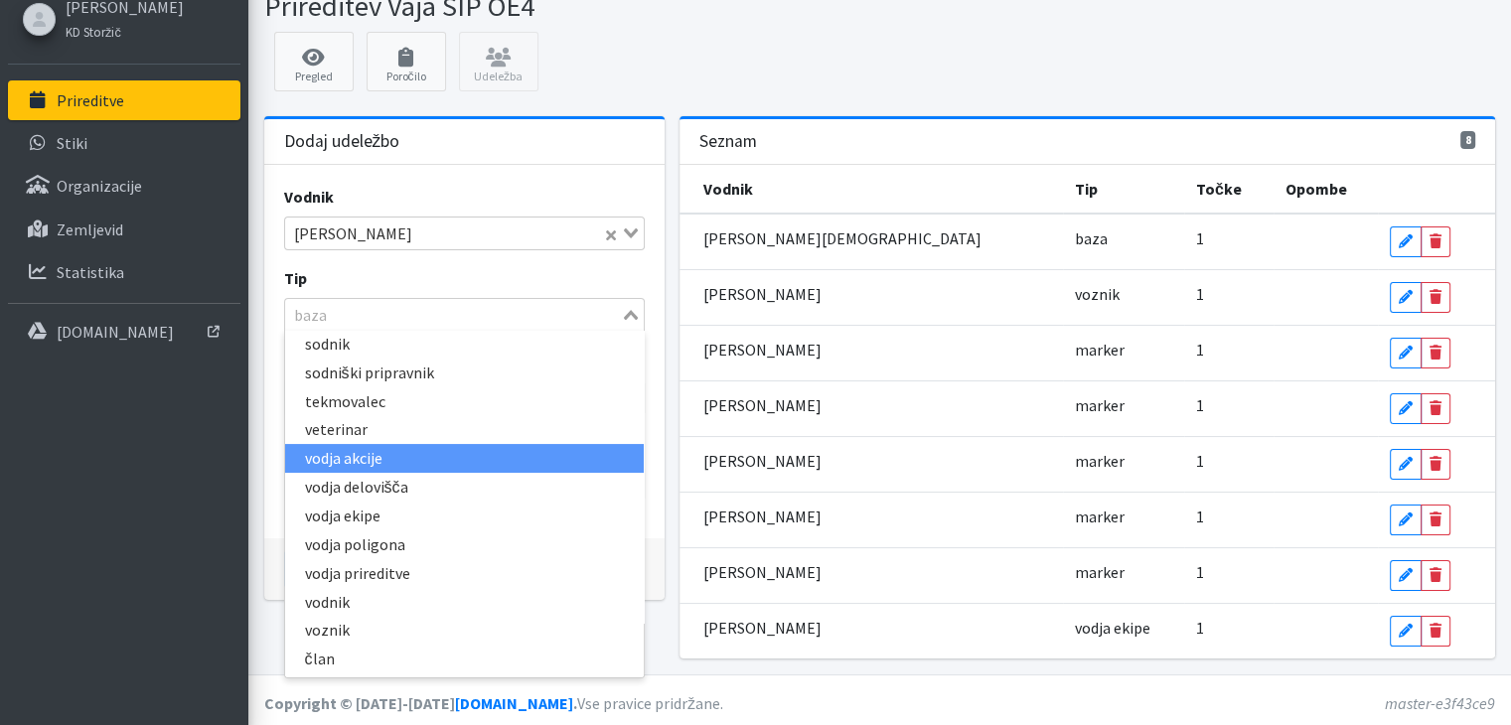
click at [357, 458] on li "vodja akcije" at bounding box center [464, 458] width 359 height 29
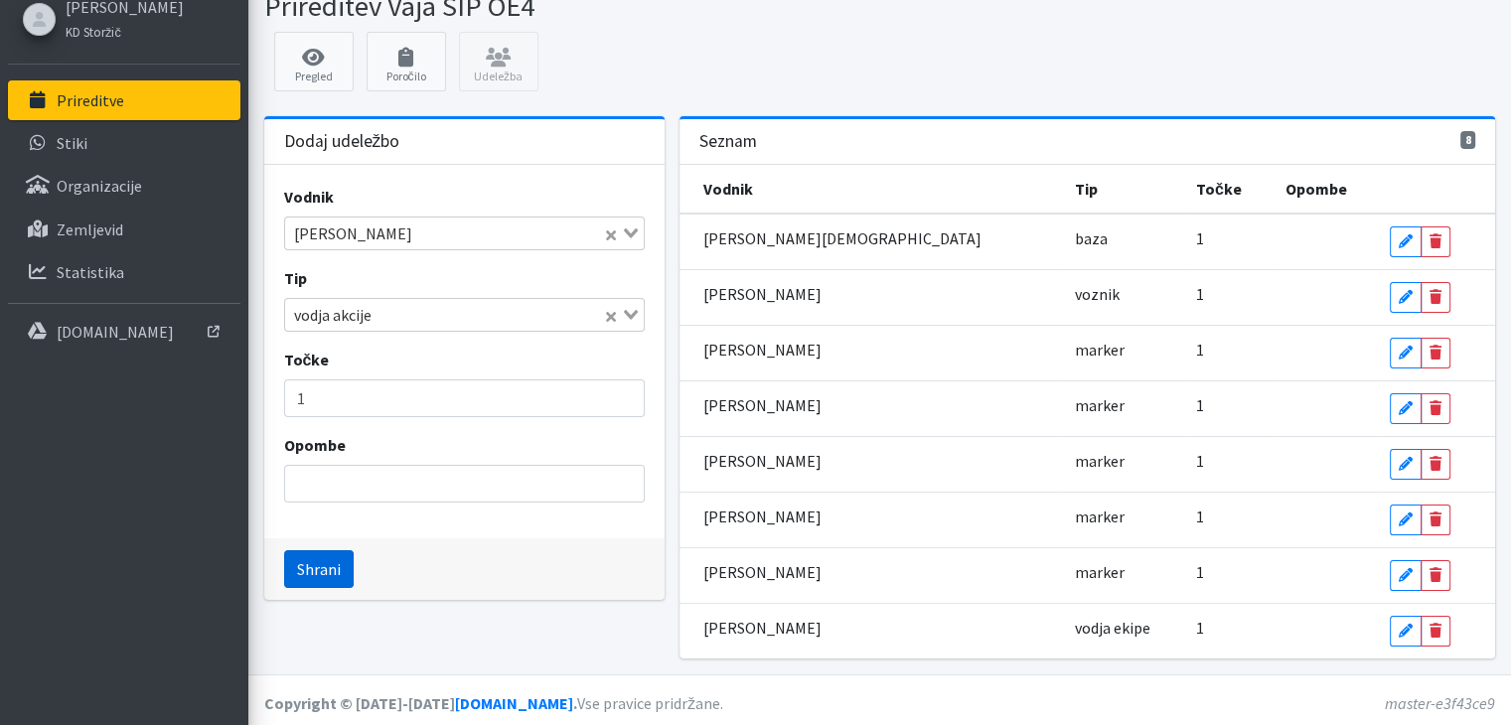
click at [328, 567] on button "Shrani" at bounding box center [319, 569] width 70 height 38
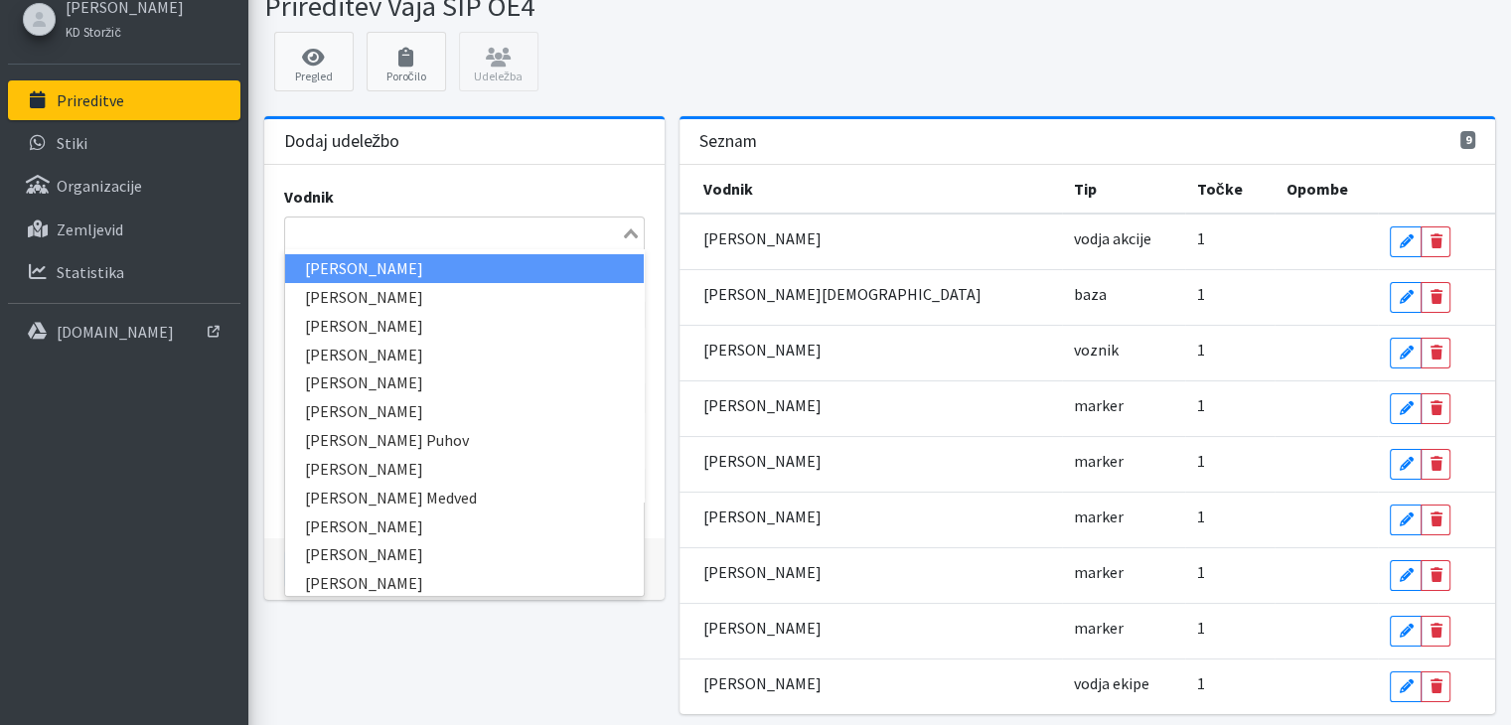
click at [322, 228] on input "Search for option" at bounding box center [453, 234] width 332 height 24
type input "lara"
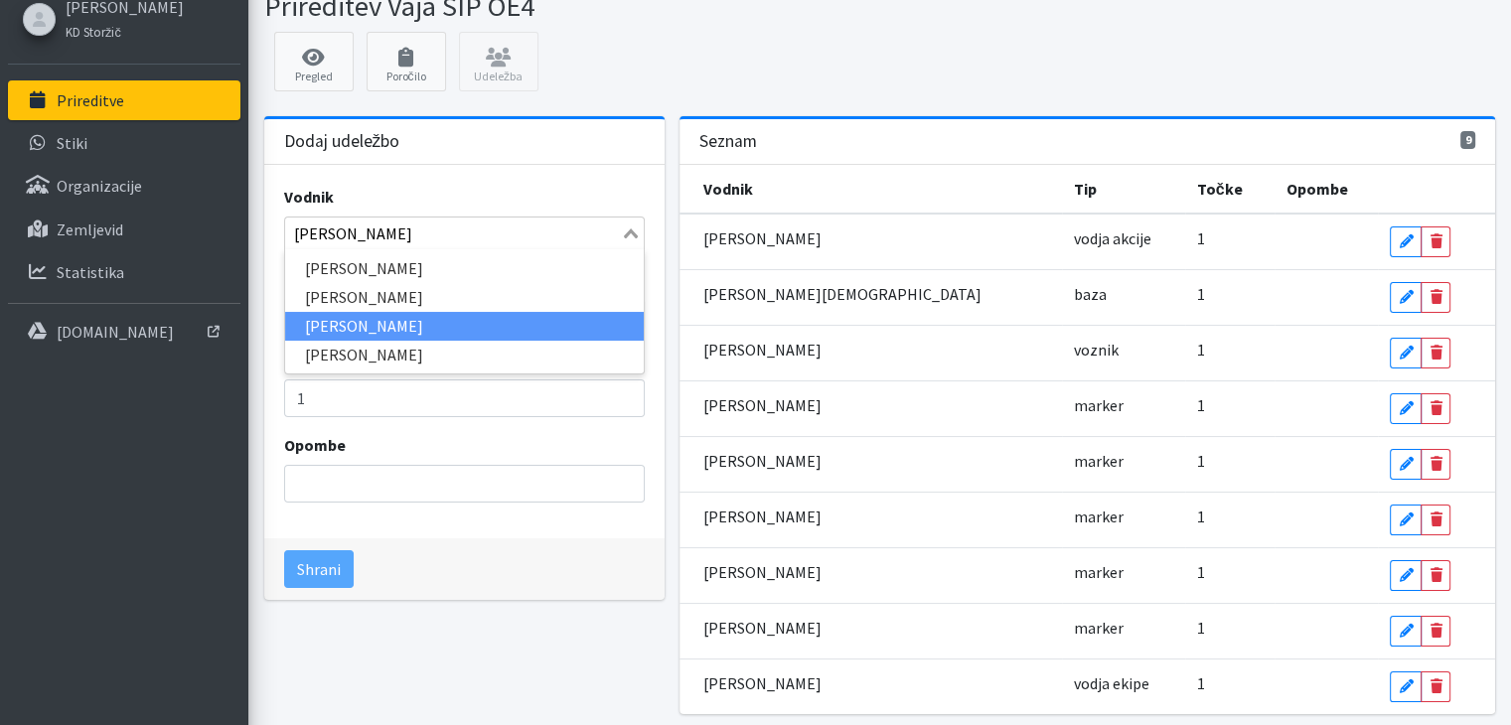
click at [336, 319] on li "Lara Pičman" at bounding box center [464, 326] width 359 height 29
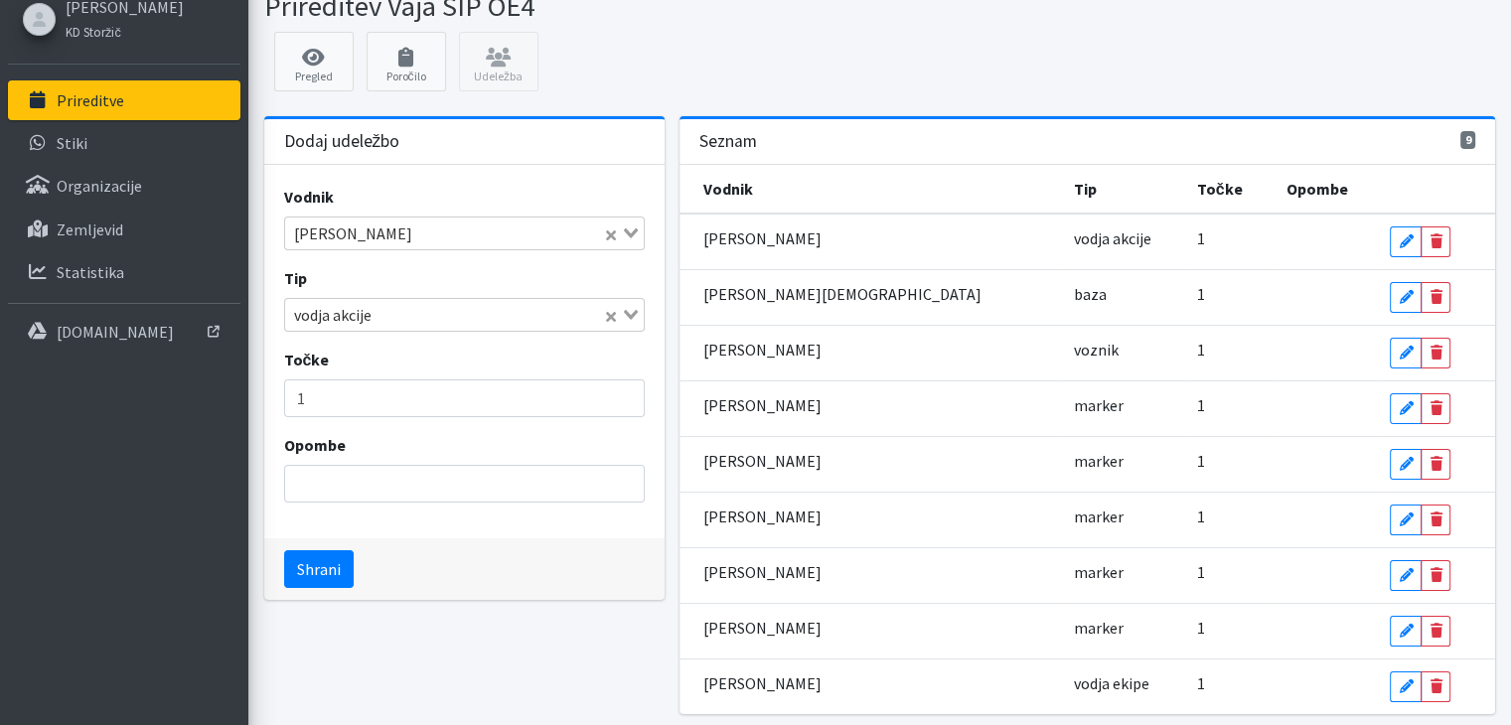
click at [629, 310] on icon "Search for option" at bounding box center [631, 315] width 14 height 10
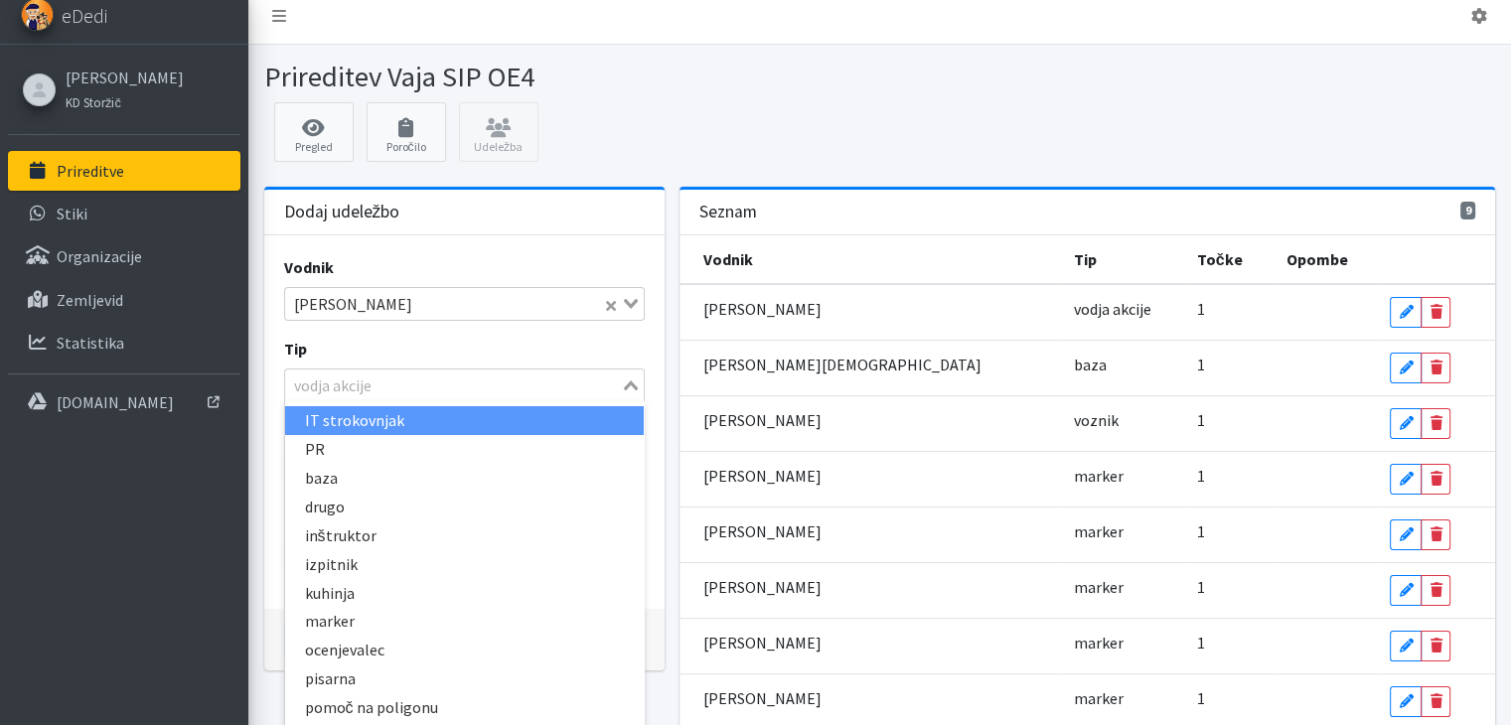
scroll to position [0, 0]
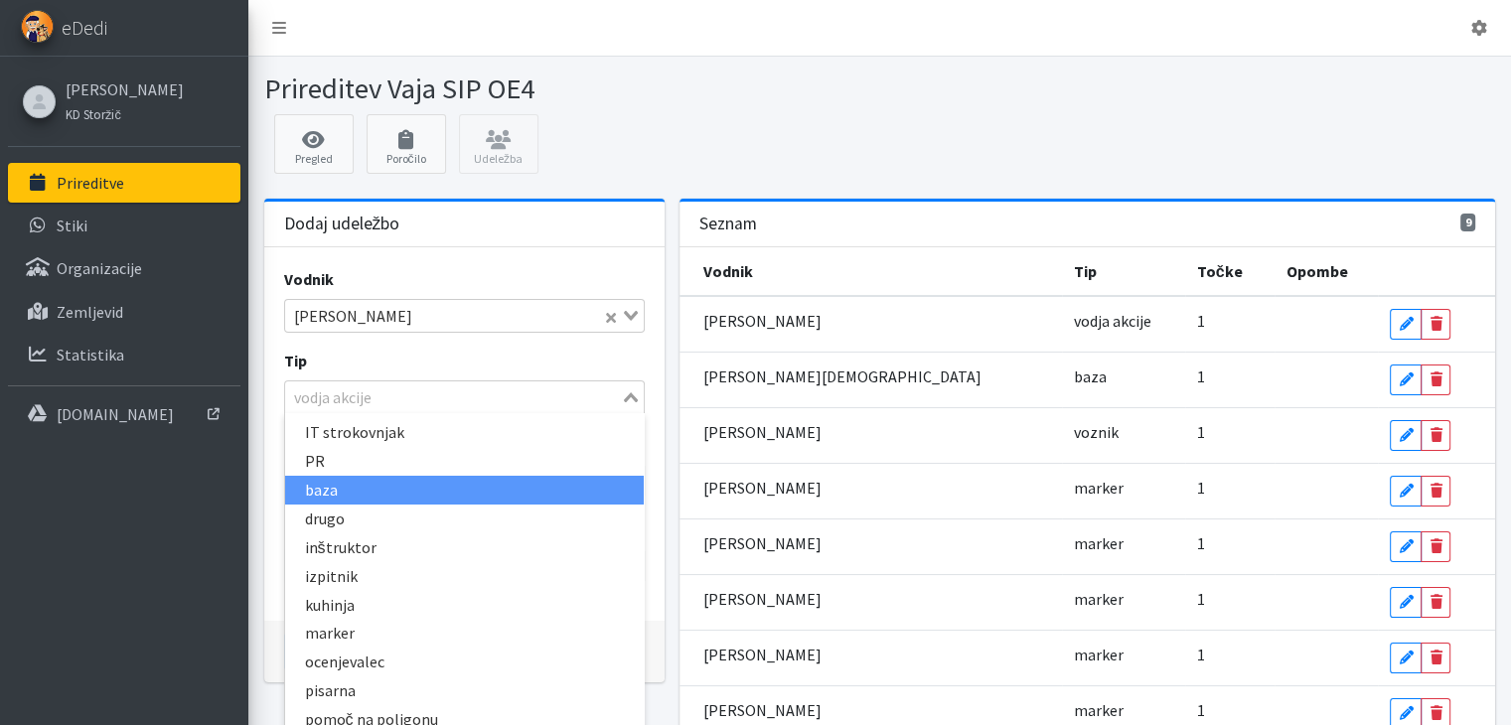
click at [427, 483] on li "baza" at bounding box center [464, 490] width 359 height 29
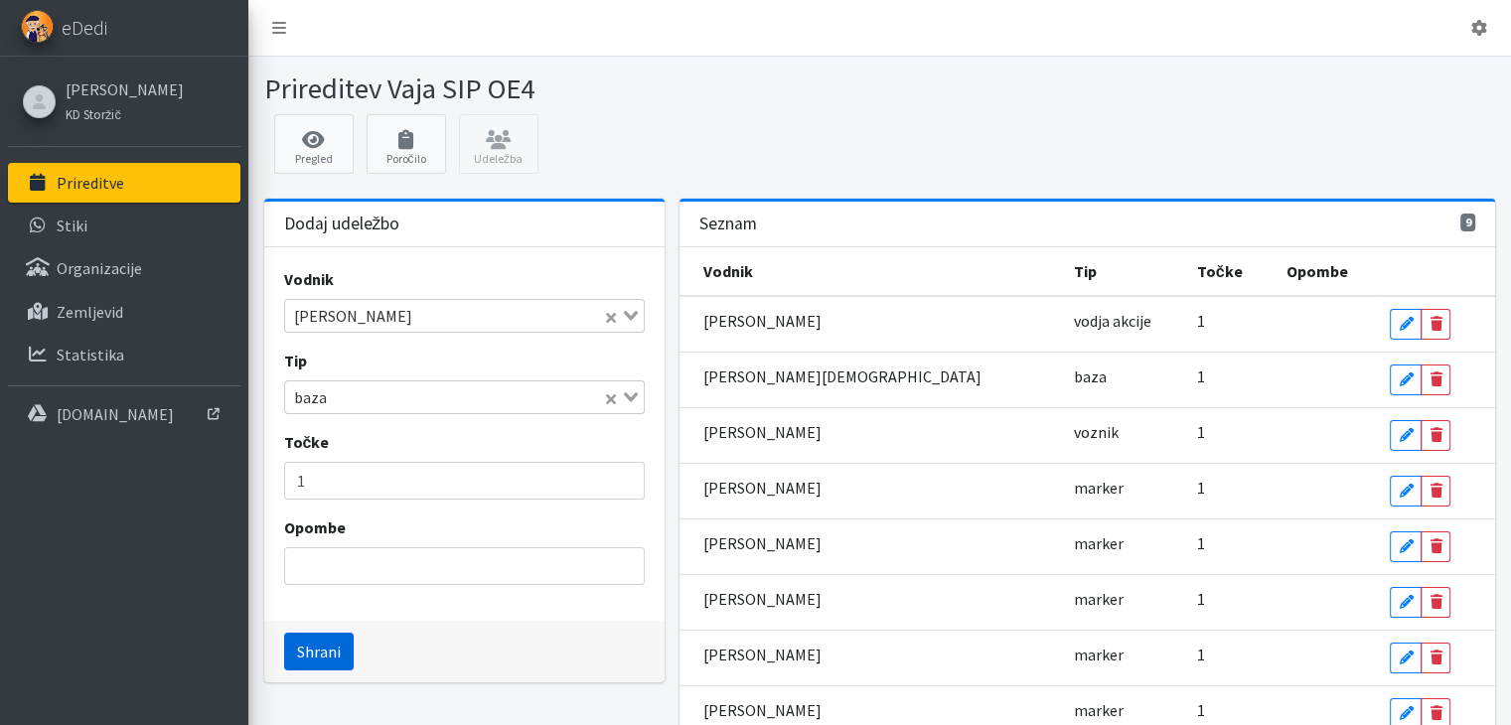
click at [333, 653] on button "Shrani" at bounding box center [319, 652] width 70 height 38
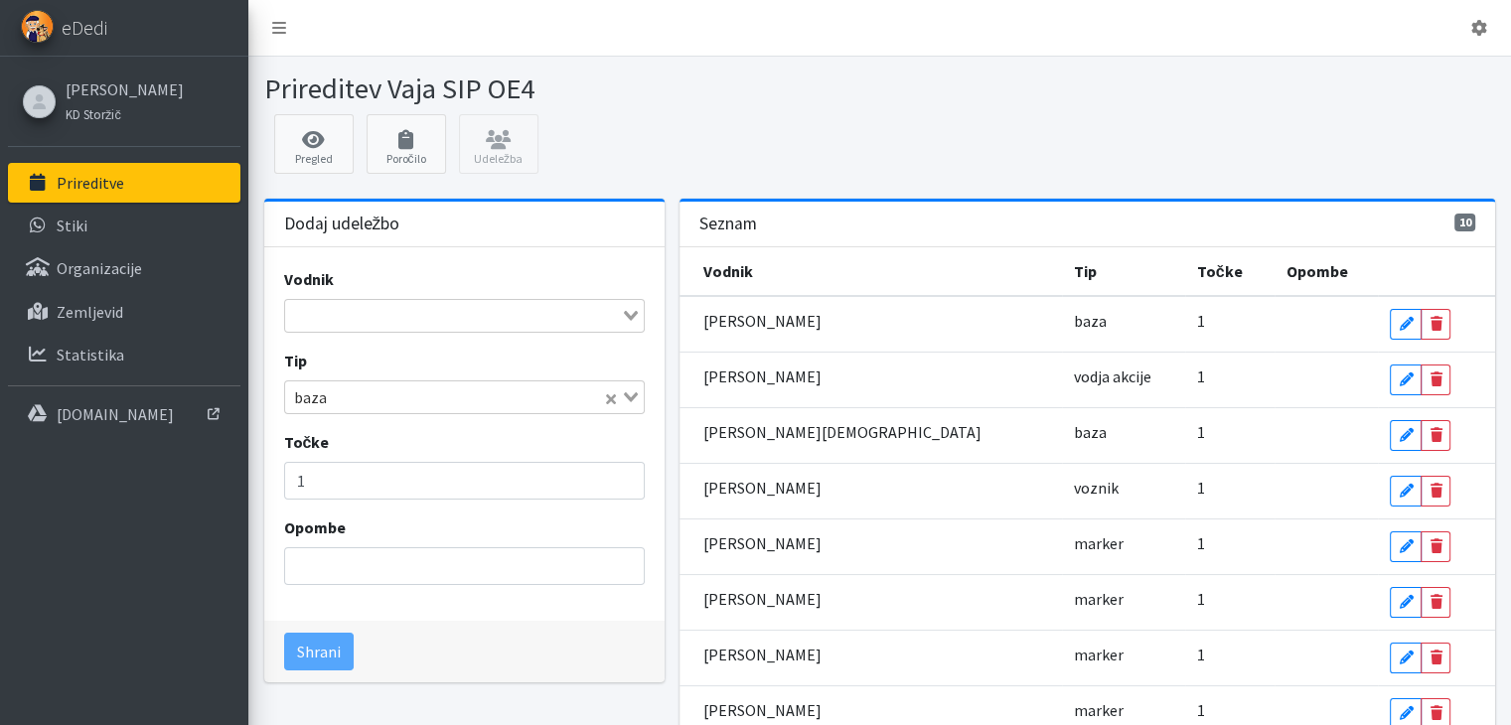
click at [401, 310] on input "Search for option" at bounding box center [453, 316] width 332 height 24
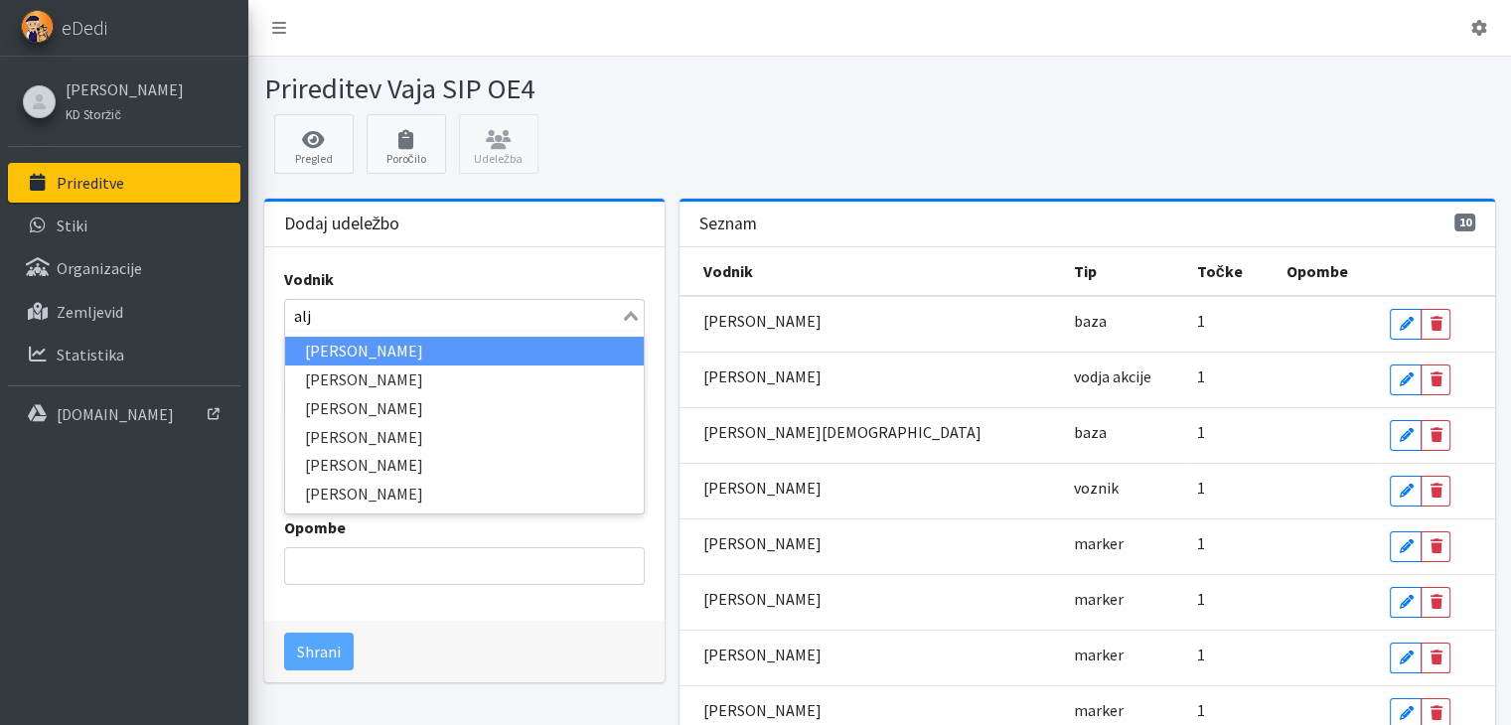
type input "alja"
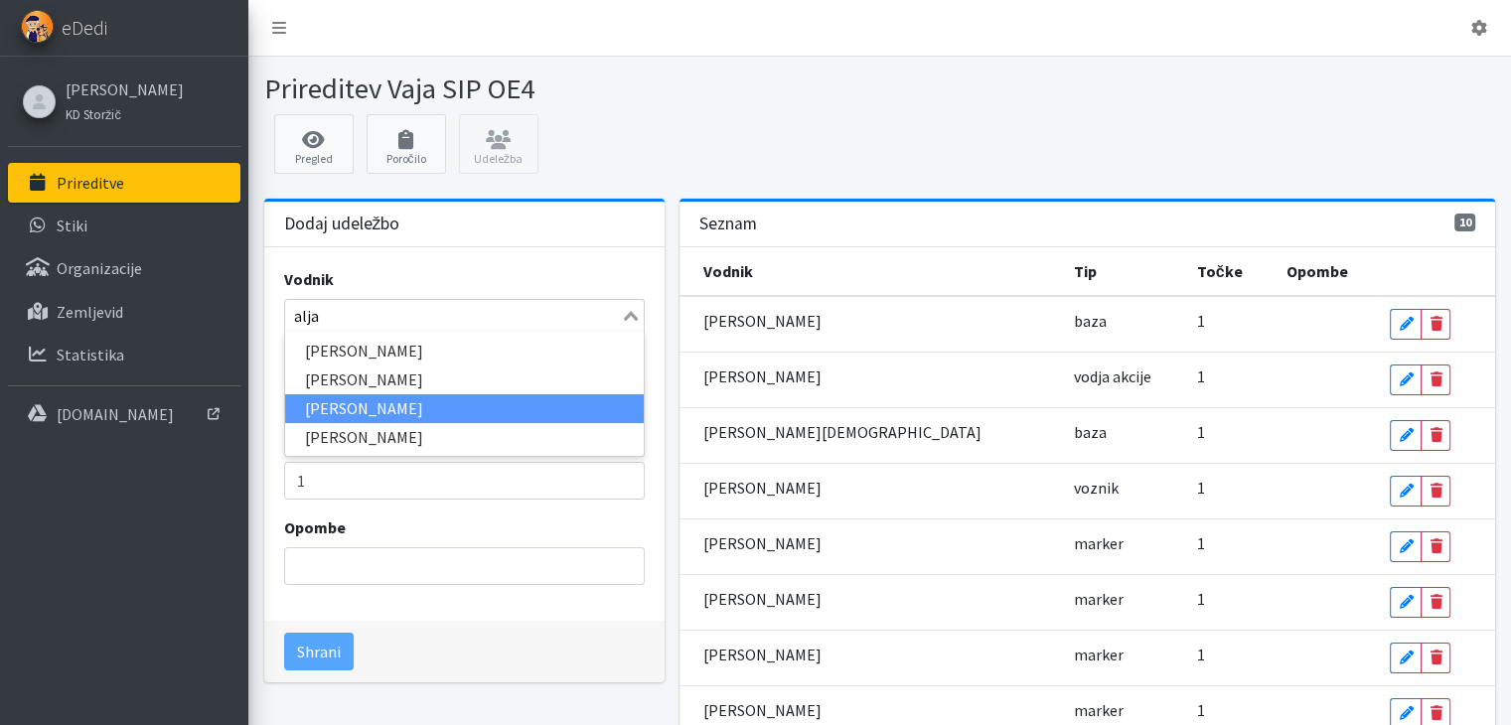
click at [347, 399] on li "Alja Markič" at bounding box center [464, 408] width 359 height 29
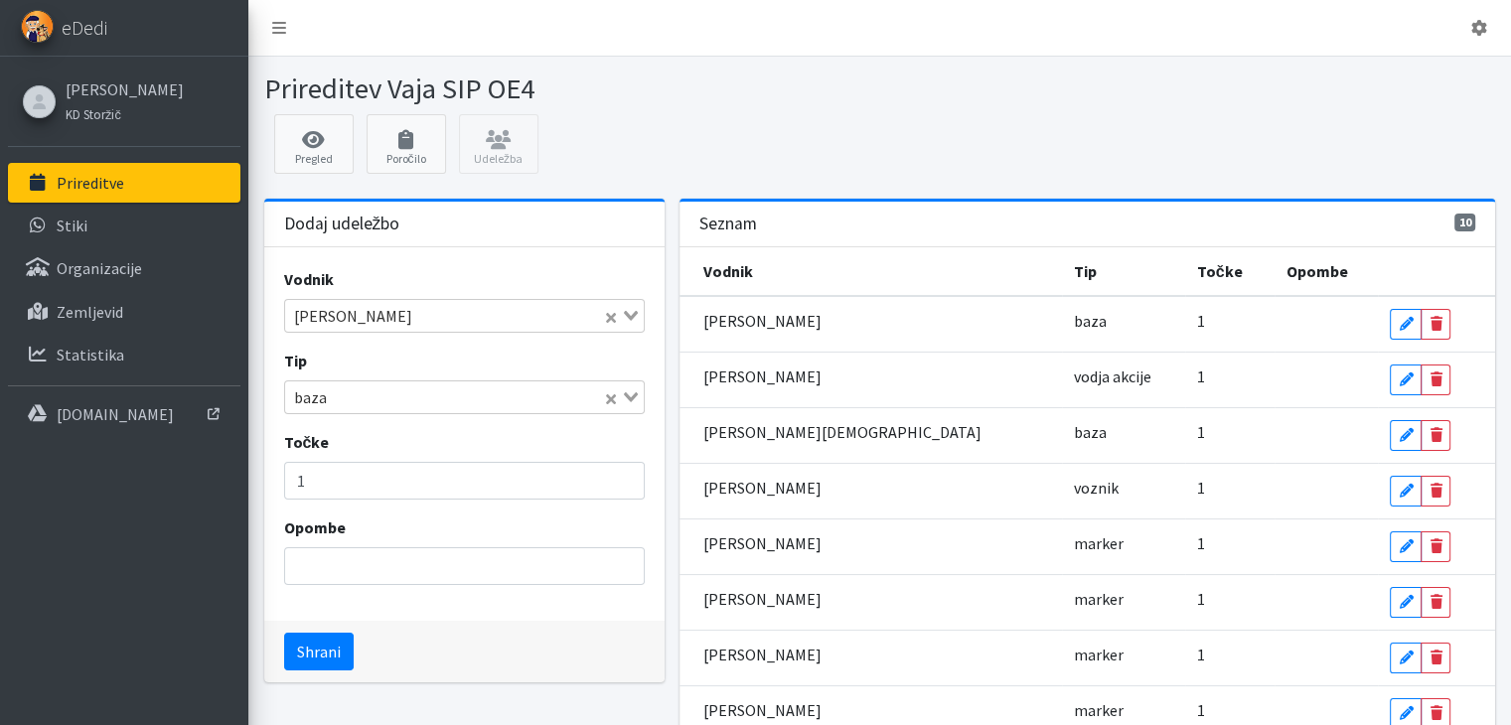
click at [628, 397] on icon "Search for option" at bounding box center [631, 397] width 14 height 10
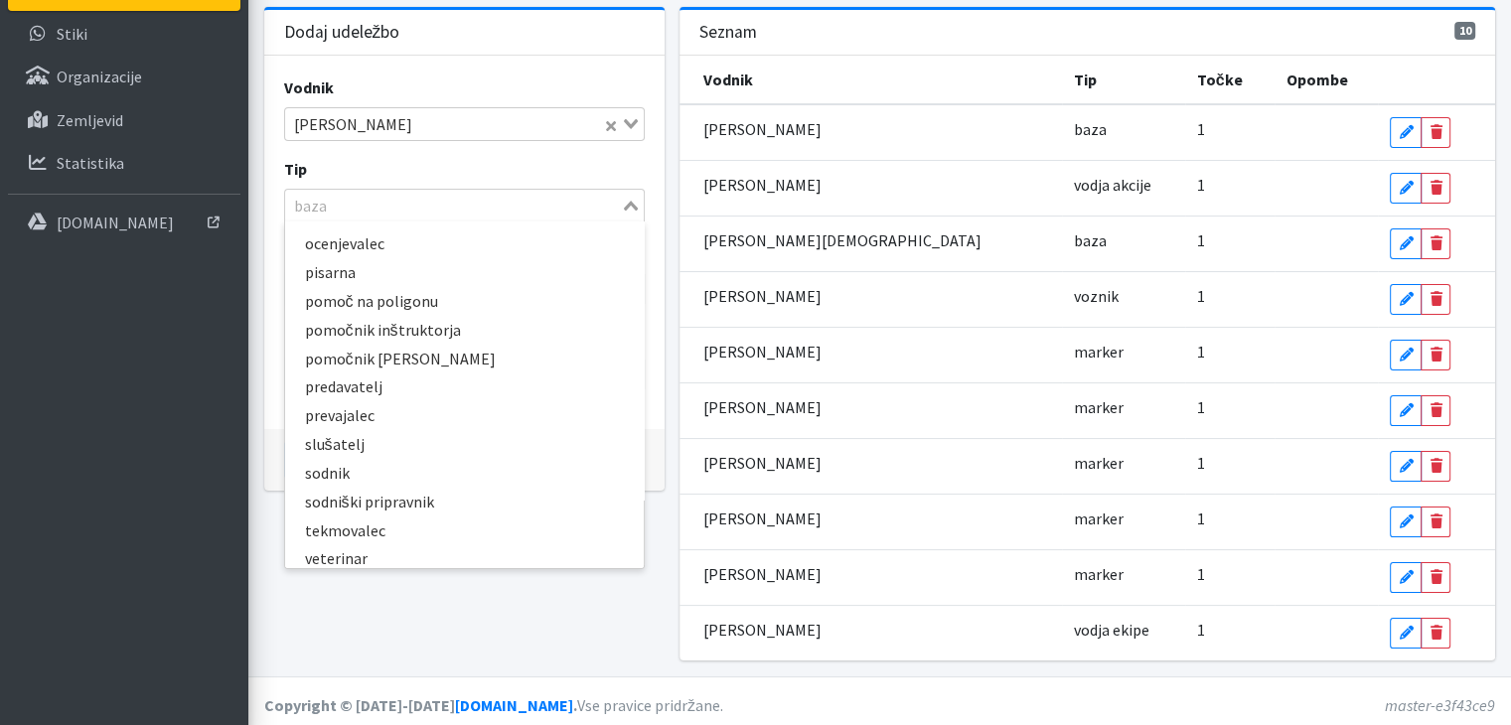
scroll to position [167, 0]
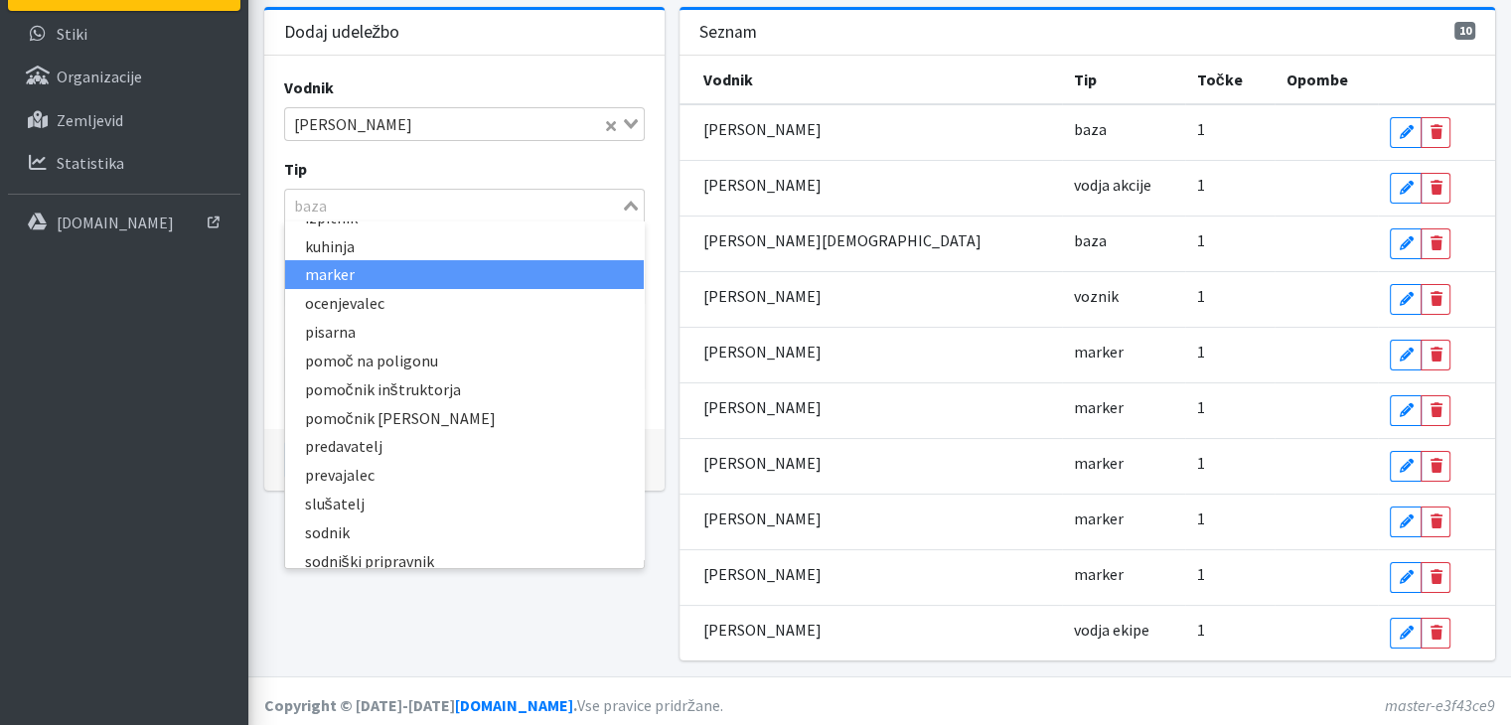
click at [358, 269] on li "marker" at bounding box center [464, 274] width 359 height 29
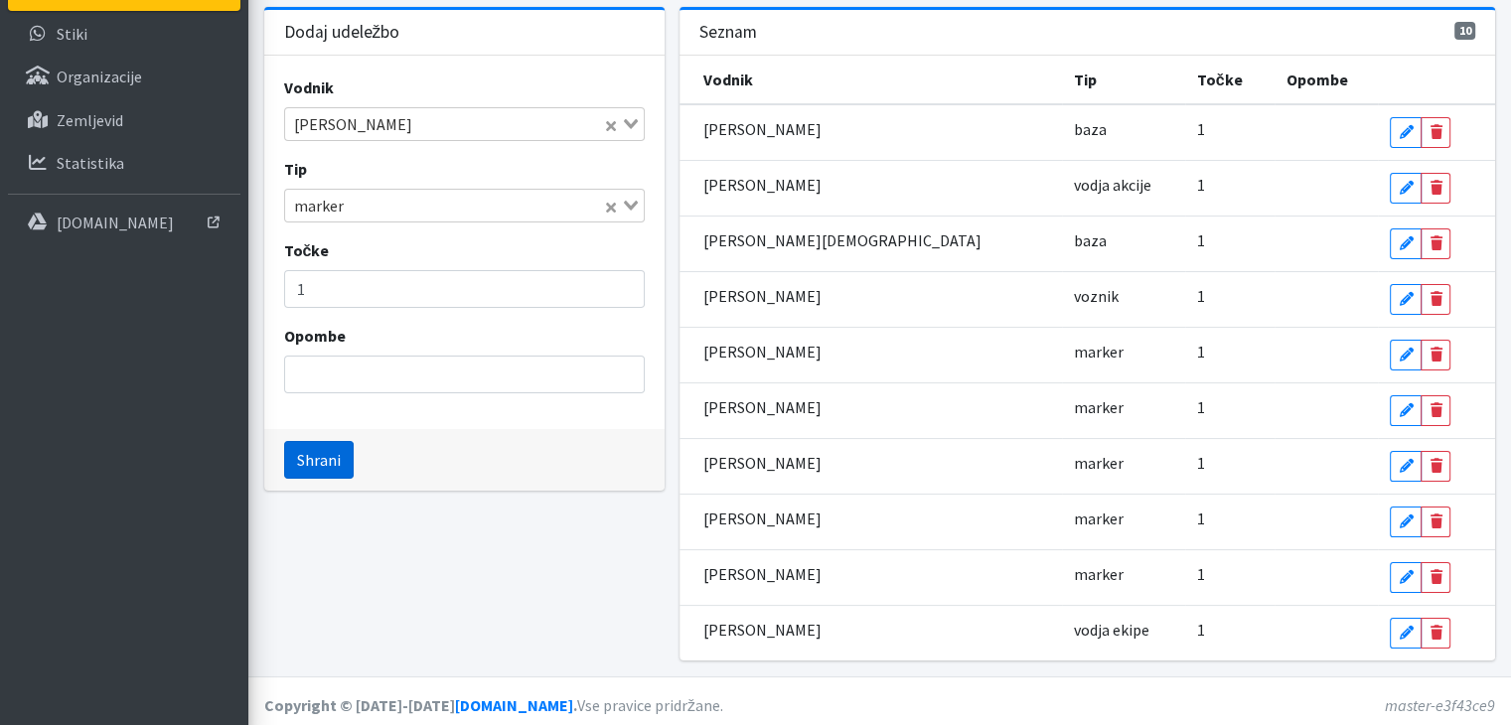
click at [318, 458] on button "Shrani" at bounding box center [319, 460] width 70 height 38
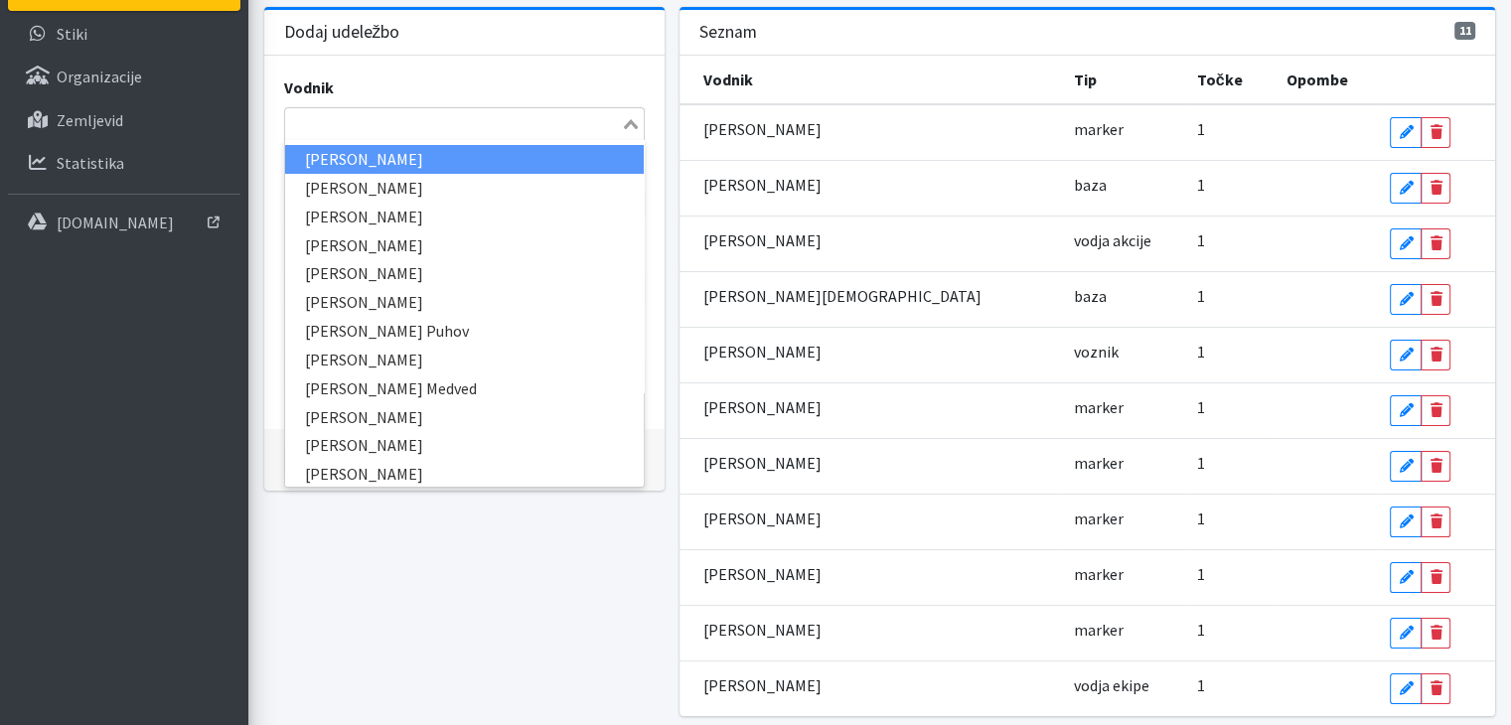
click at [426, 120] on input "Search for option" at bounding box center [453, 124] width 332 height 24
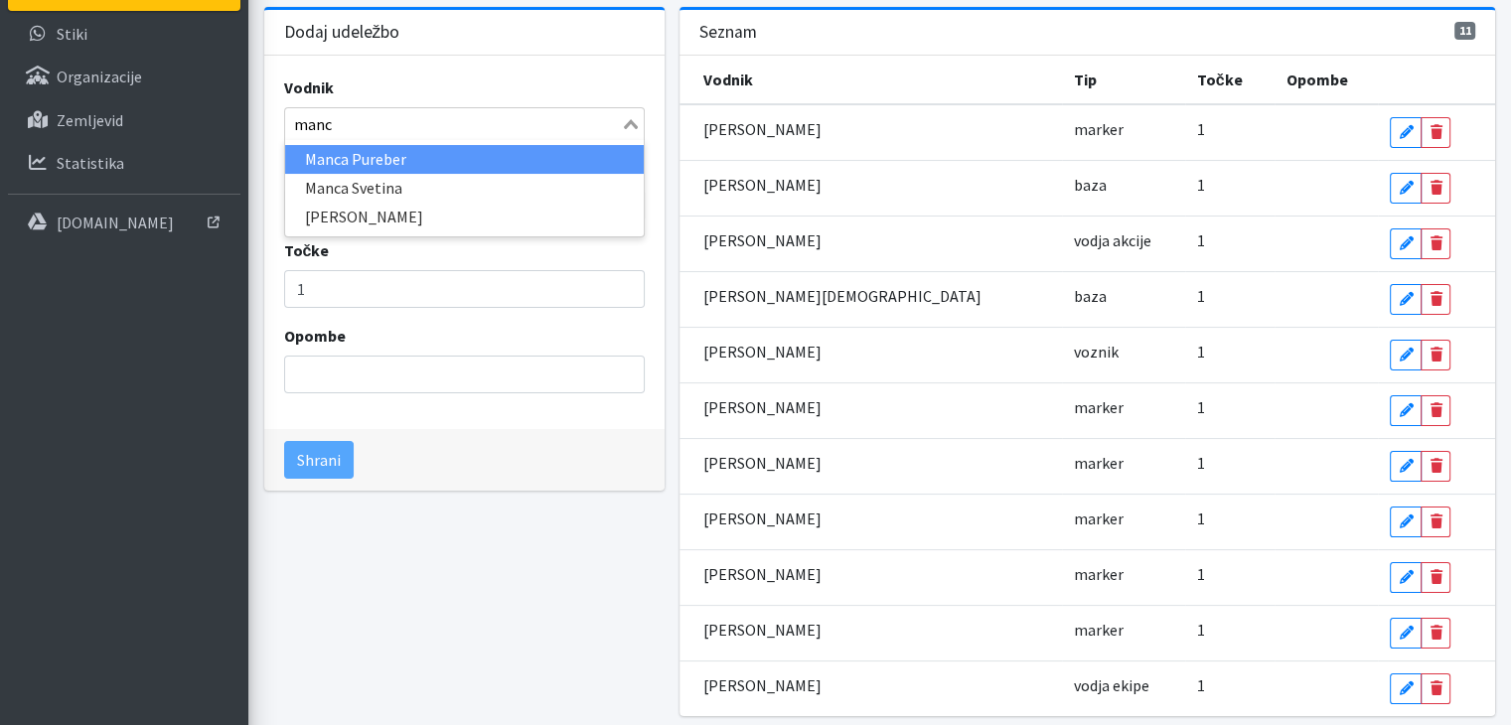
type input "manca"
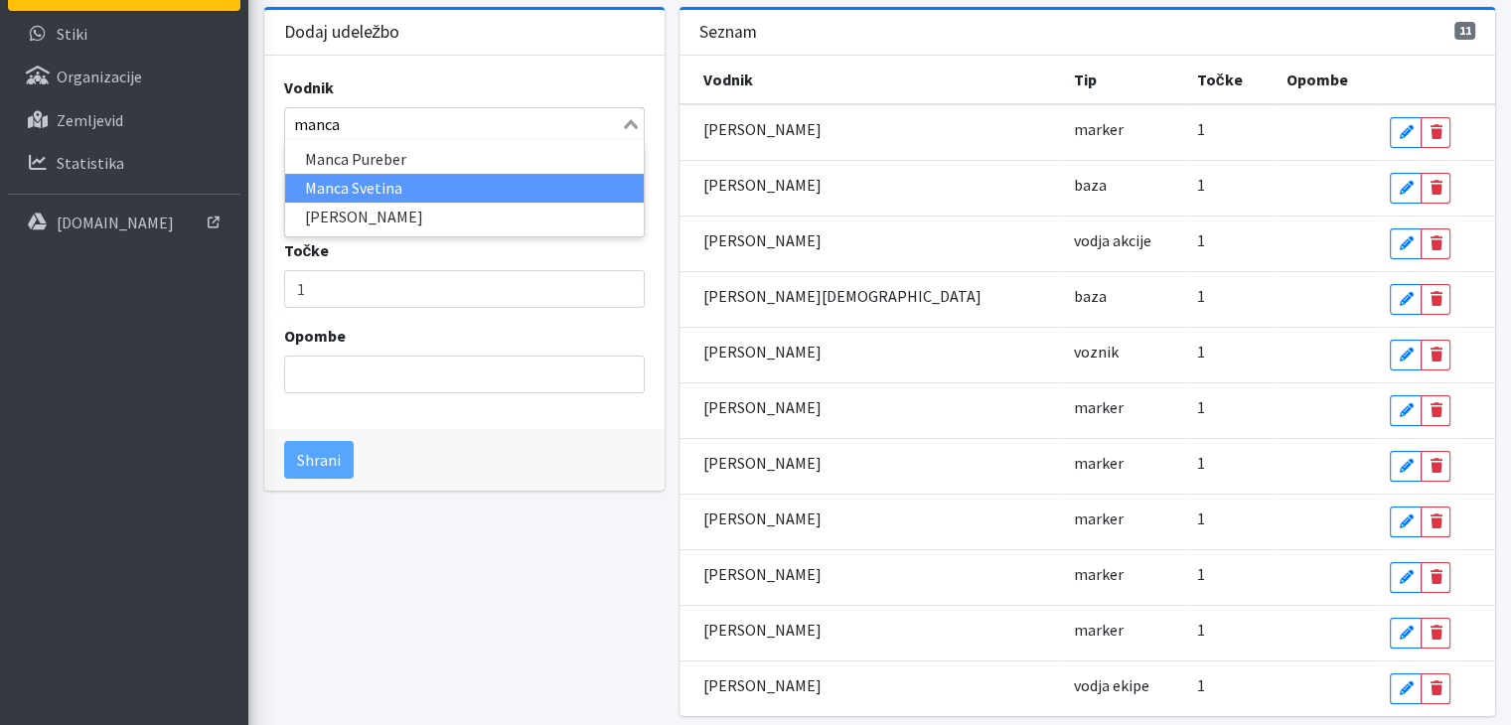
click at [377, 195] on li "Manca Svetina" at bounding box center [464, 188] width 359 height 29
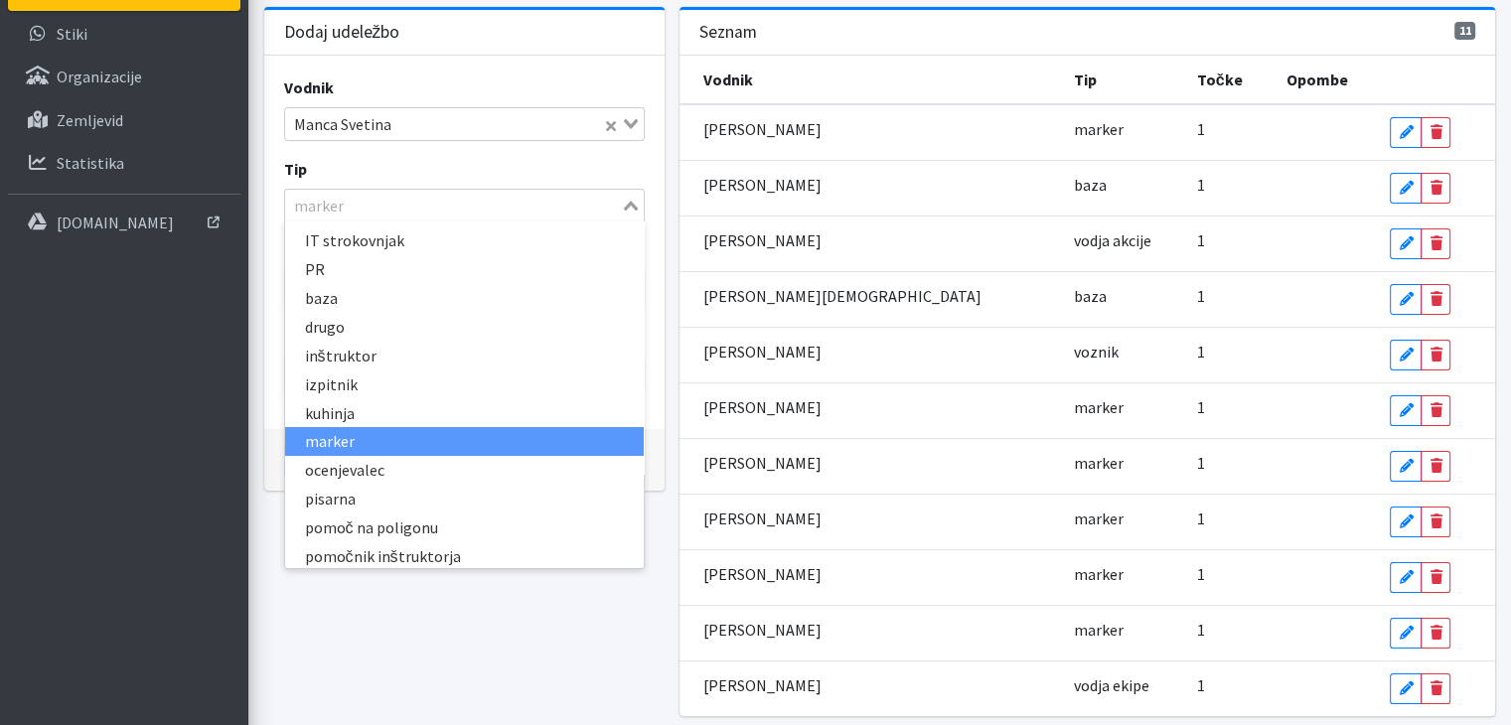
click at [630, 201] on icon "Search for option" at bounding box center [631, 206] width 14 height 10
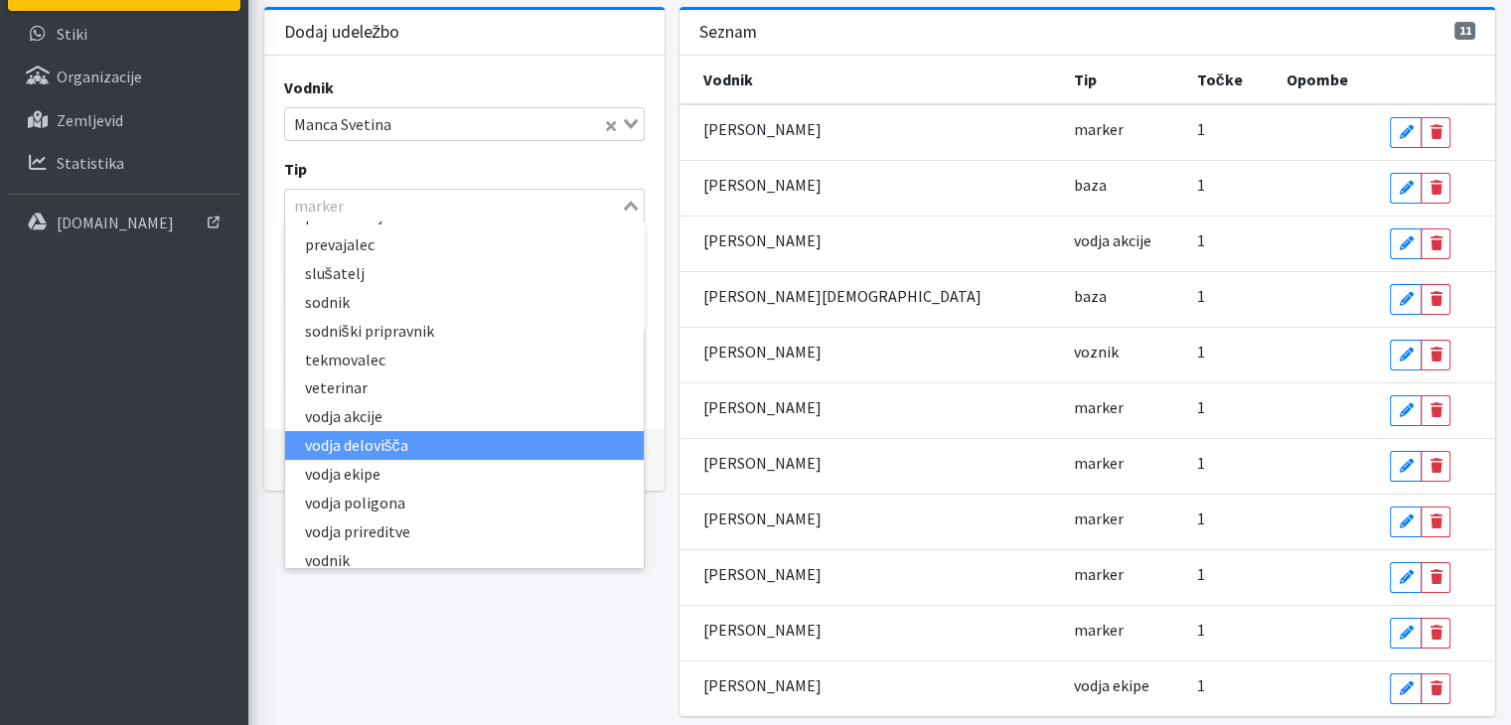
scroll to position [465, 0]
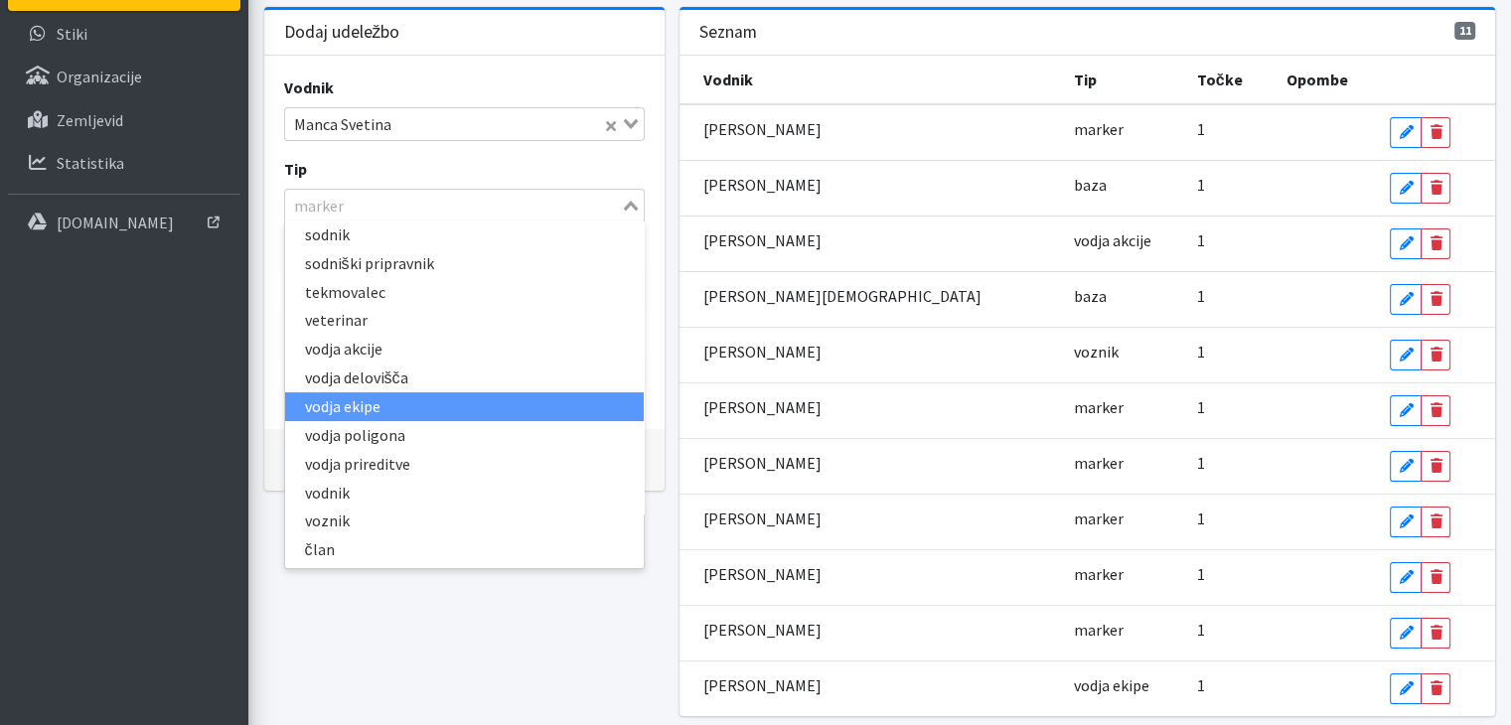
click at [339, 406] on li "vodja ekipe" at bounding box center [464, 406] width 359 height 29
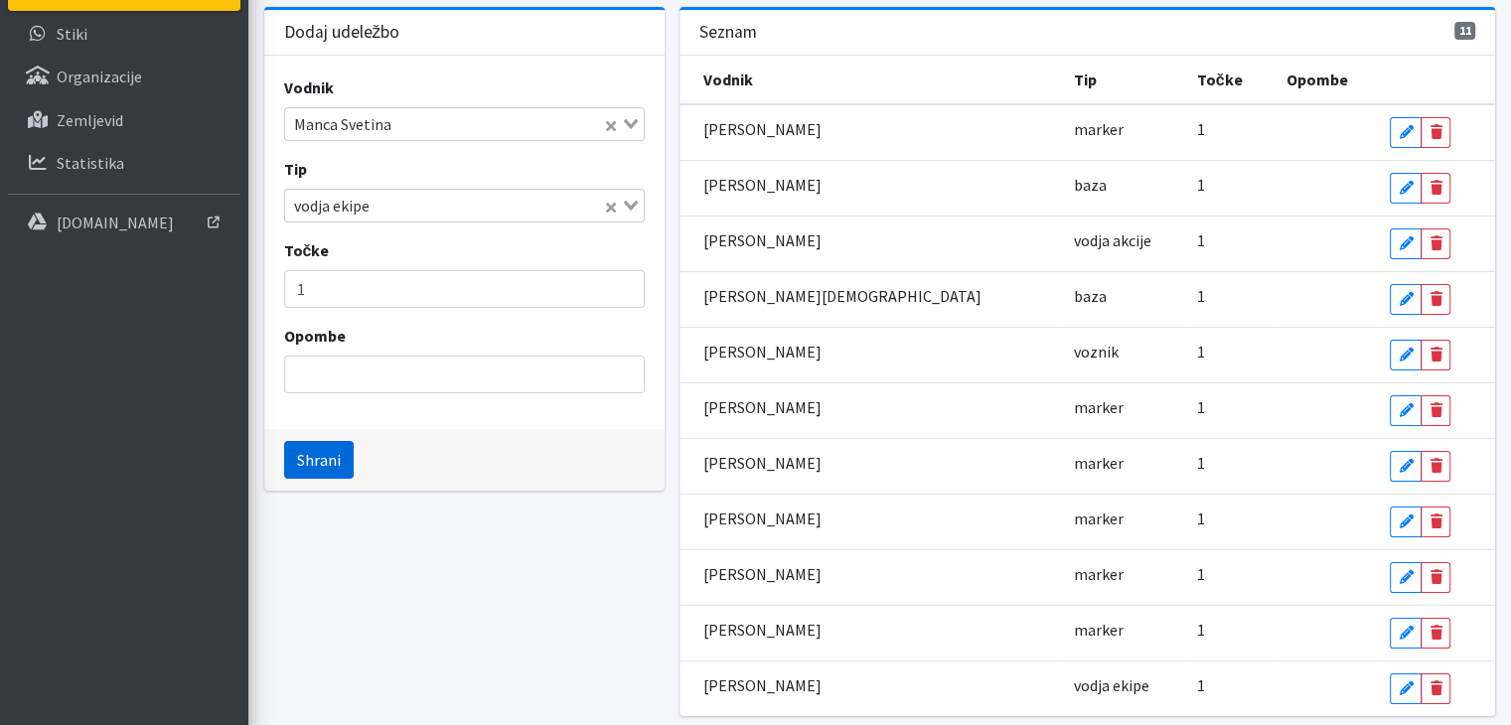
click at [313, 454] on button "Shrani" at bounding box center [319, 460] width 70 height 38
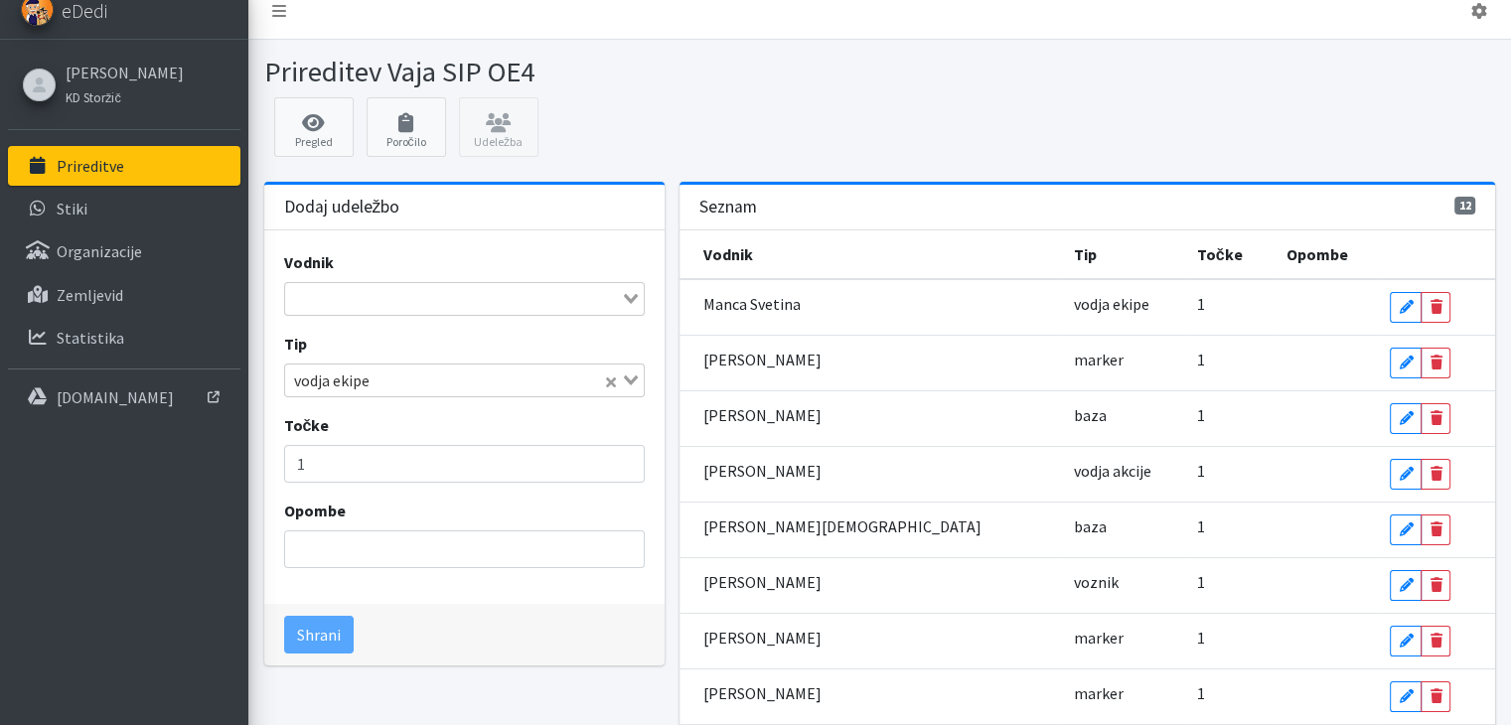
scroll to position [0, 0]
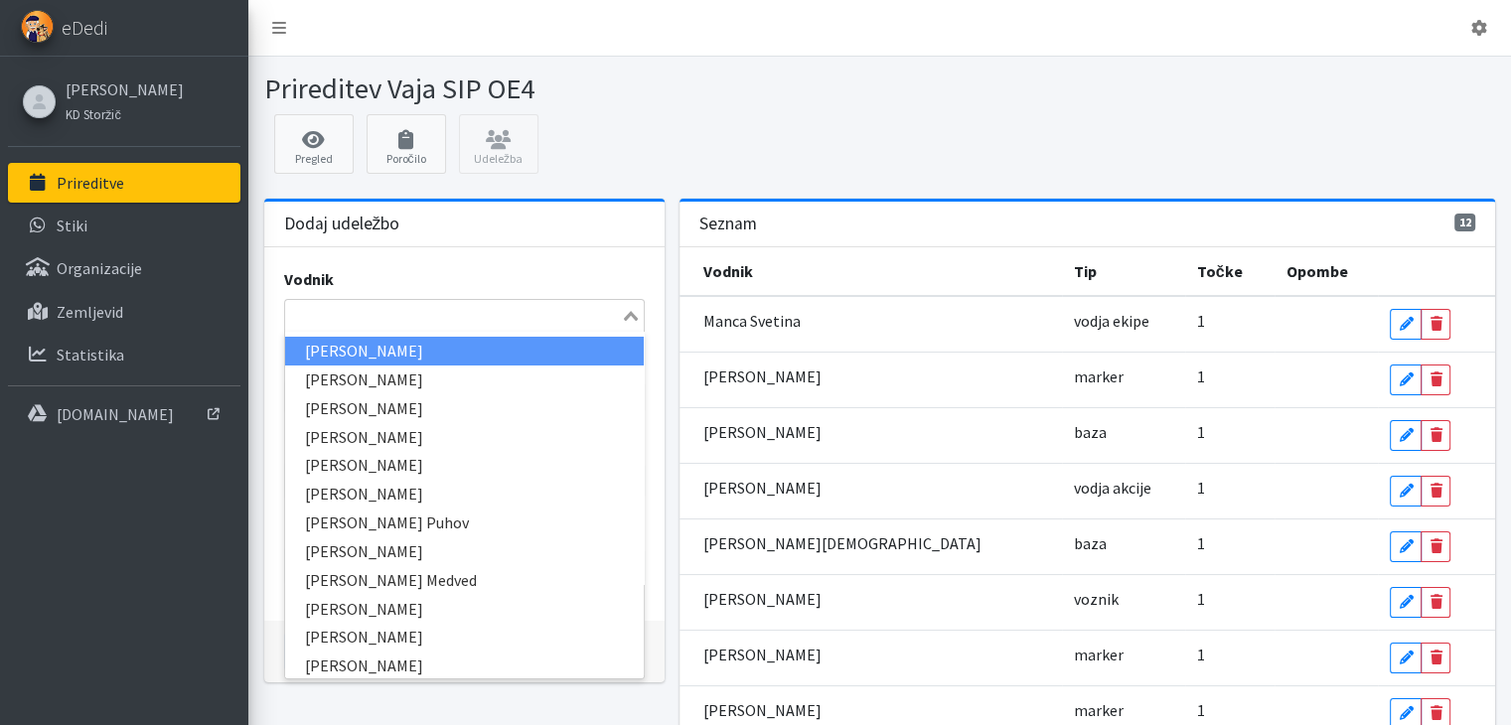
click at [307, 315] on input "Search for option" at bounding box center [453, 316] width 332 height 24
type input "mari"
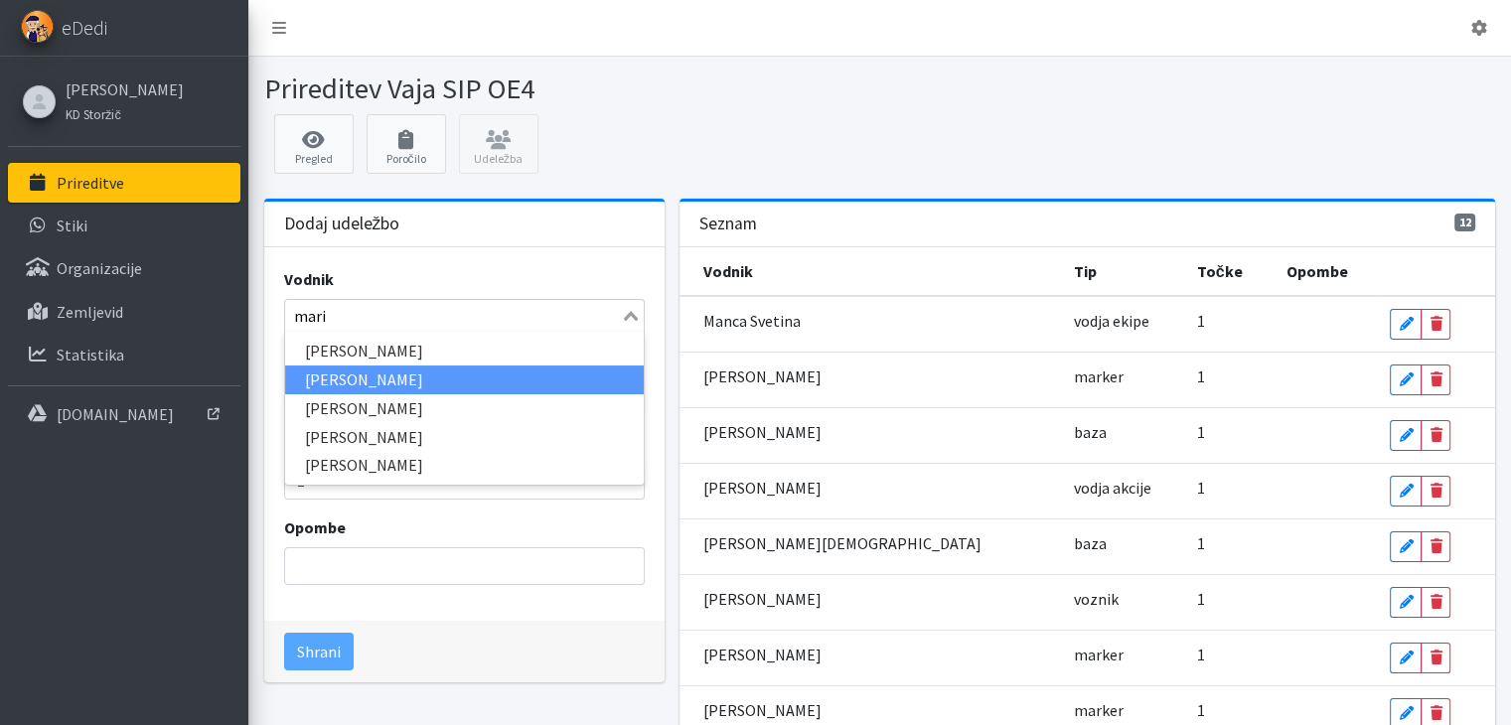
click at [338, 382] on li "Marinka Valjavec" at bounding box center [464, 380] width 359 height 29
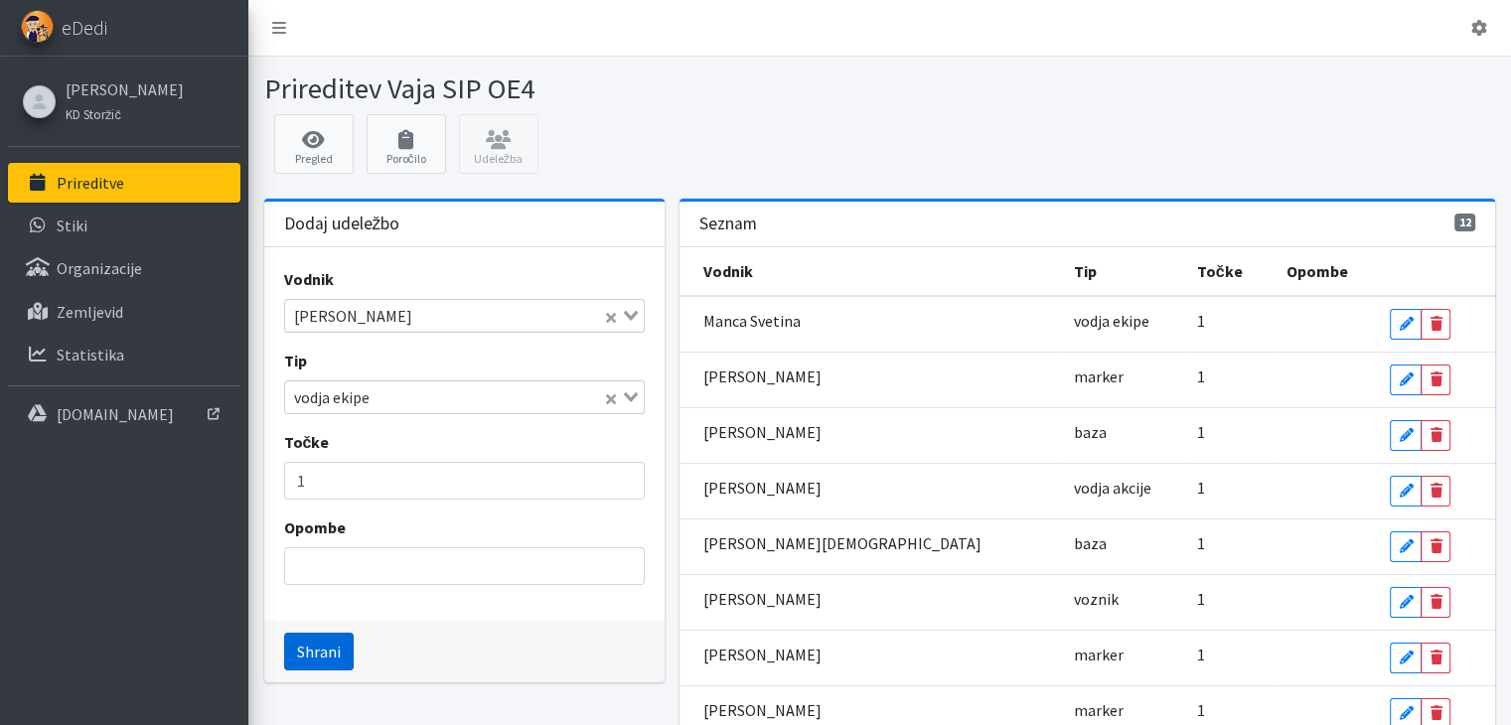
click at [316, 654] on button "Shrani" at bounding box center [319, 652] width 70 height 38
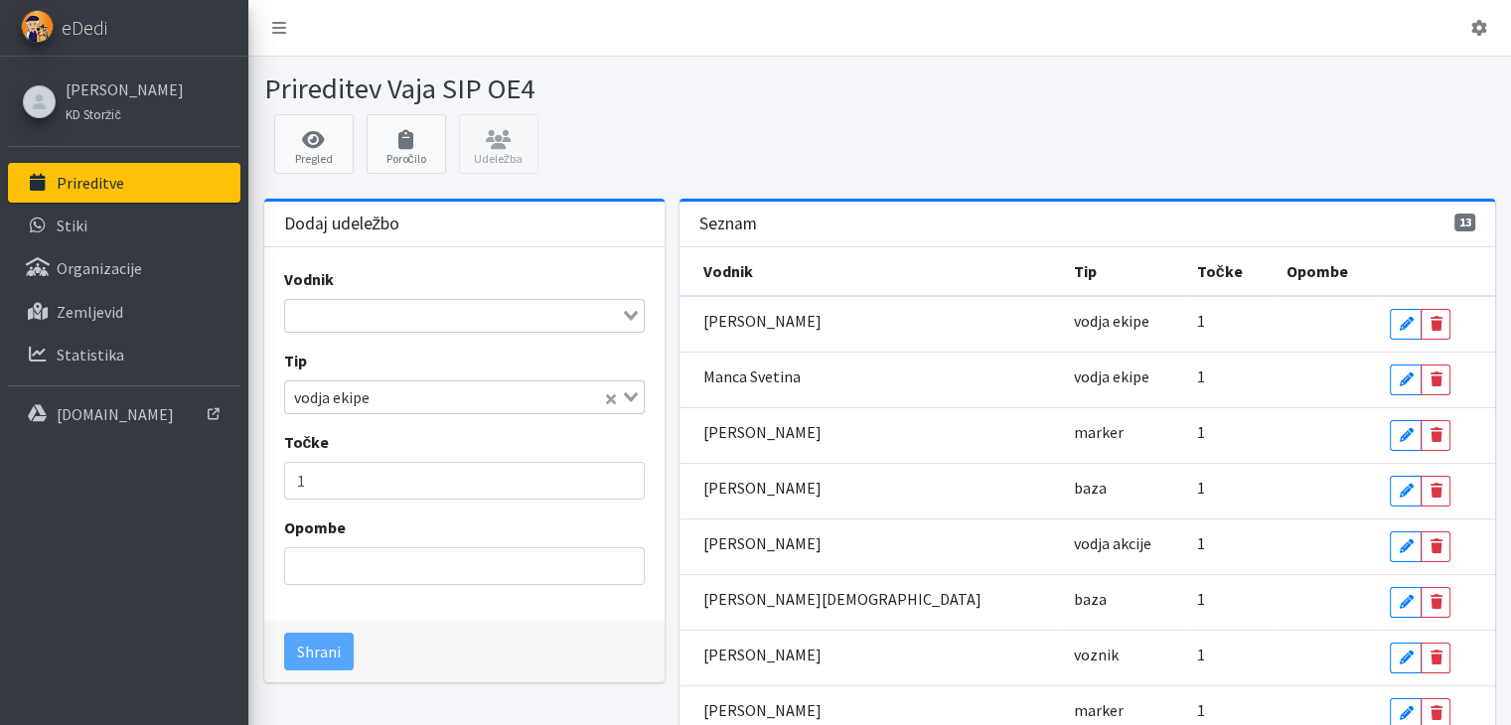
click at [338, 315] on input "Search for option" at bounding box center [453, 316] width 332 height 24
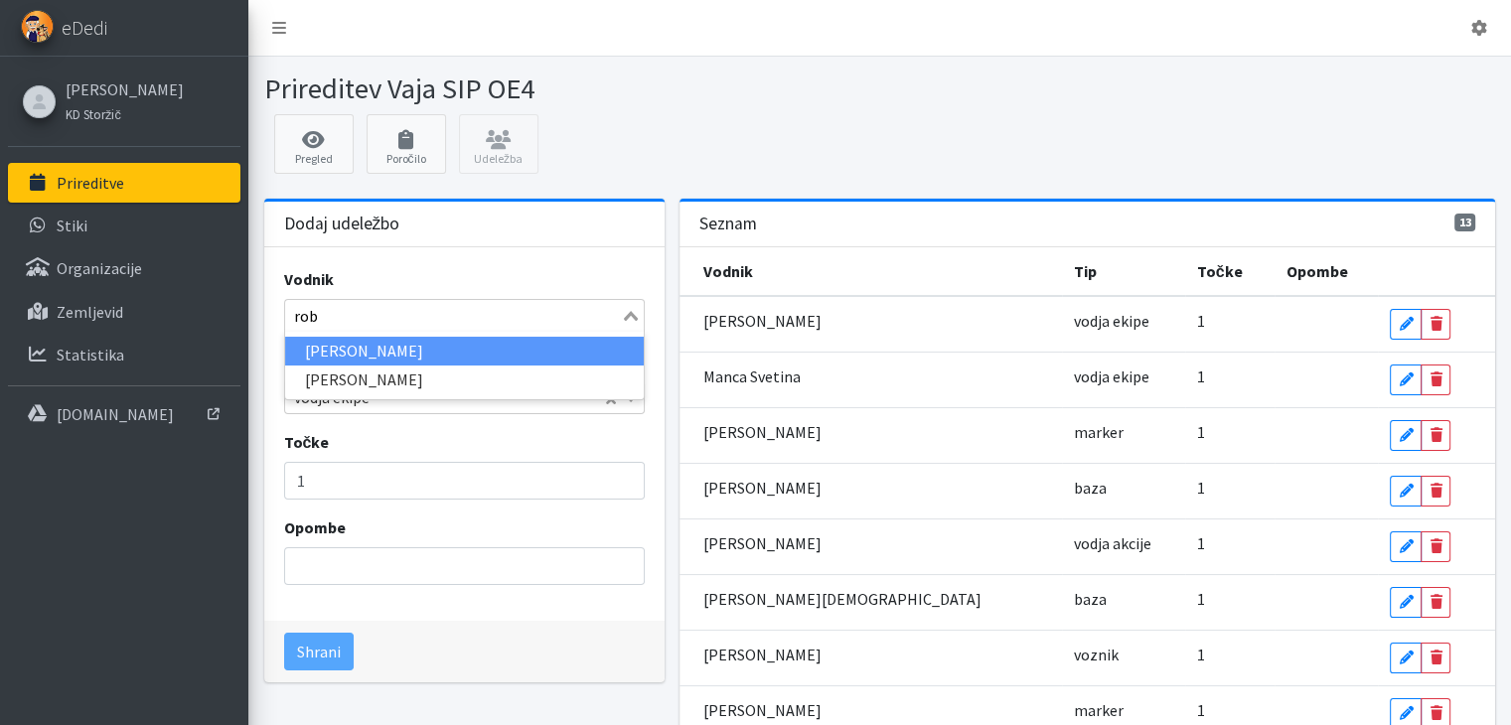
type input "robe"
click at [435, 344] on li "Robert Jančič" at bounding box center [464, 351] width 359 height 29
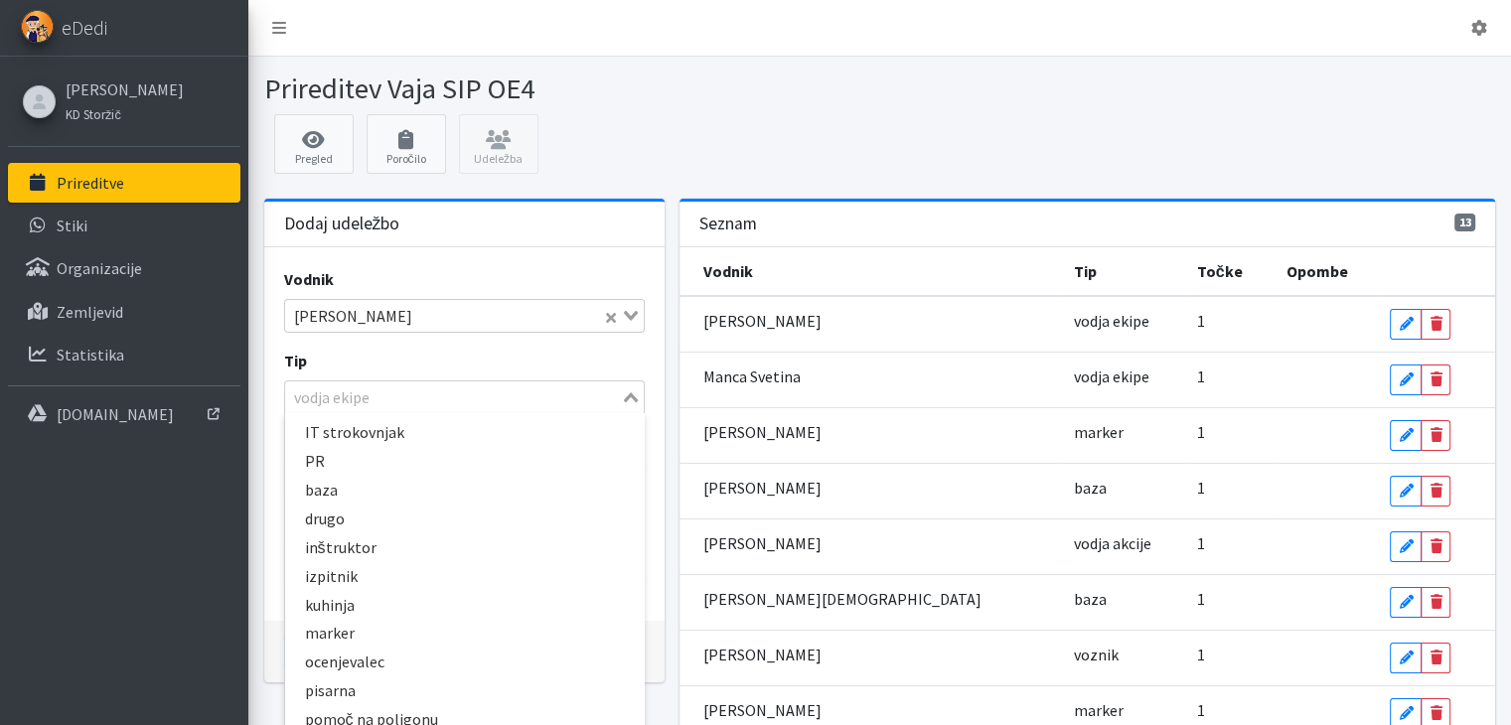
click at [630, 395] on icon "Search for option" at bounding box center [631, 397] width 14 height 10
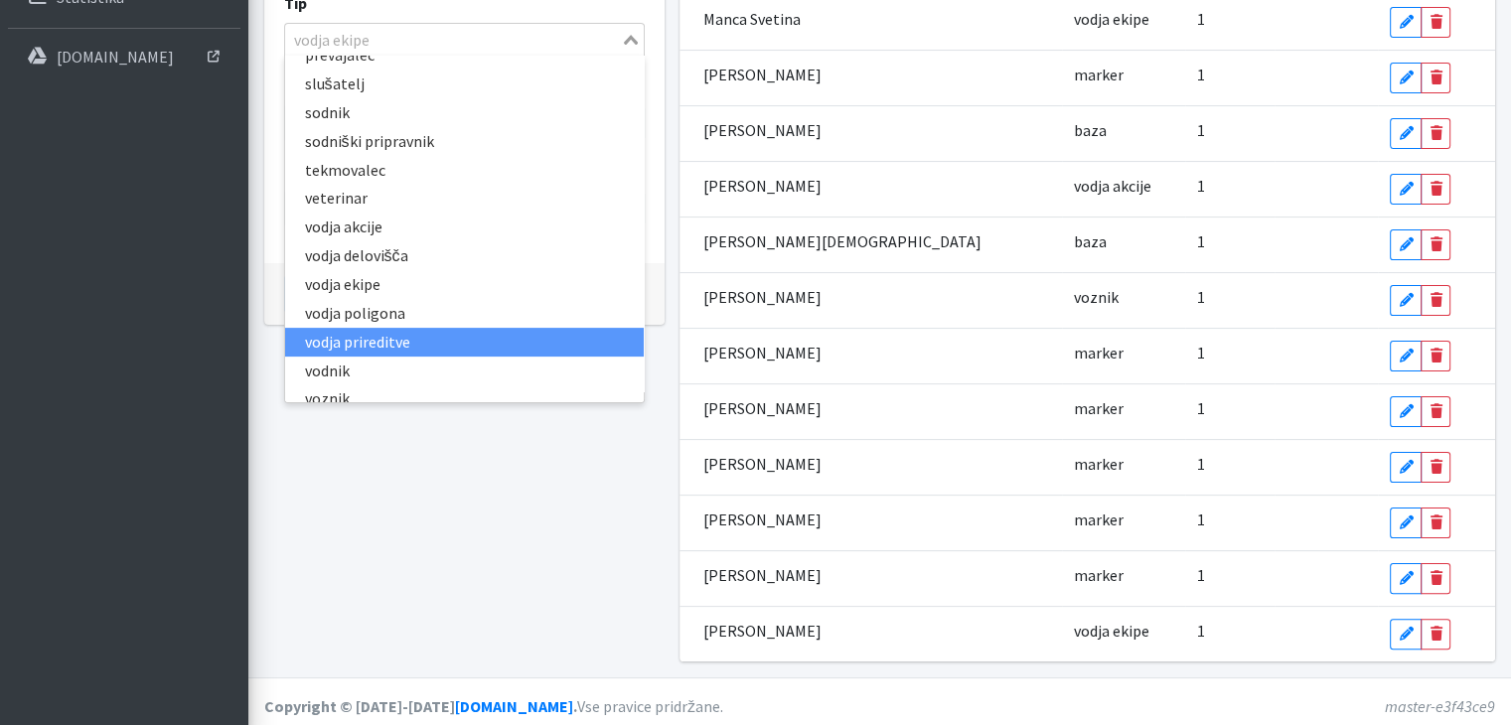
scroll to position [465, 0]
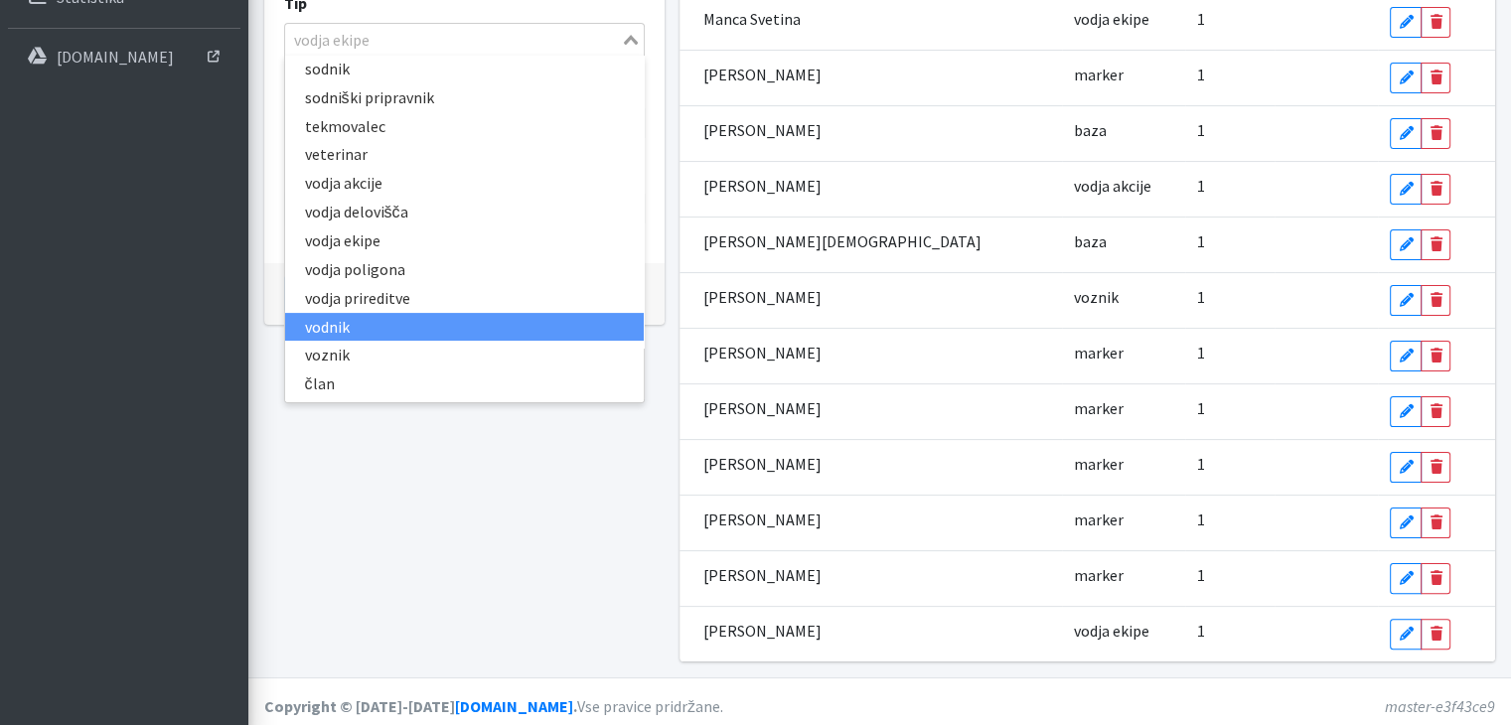
click at [350, 332] on li "vodnik" at bounding box center [464, 327] width 359 height 29
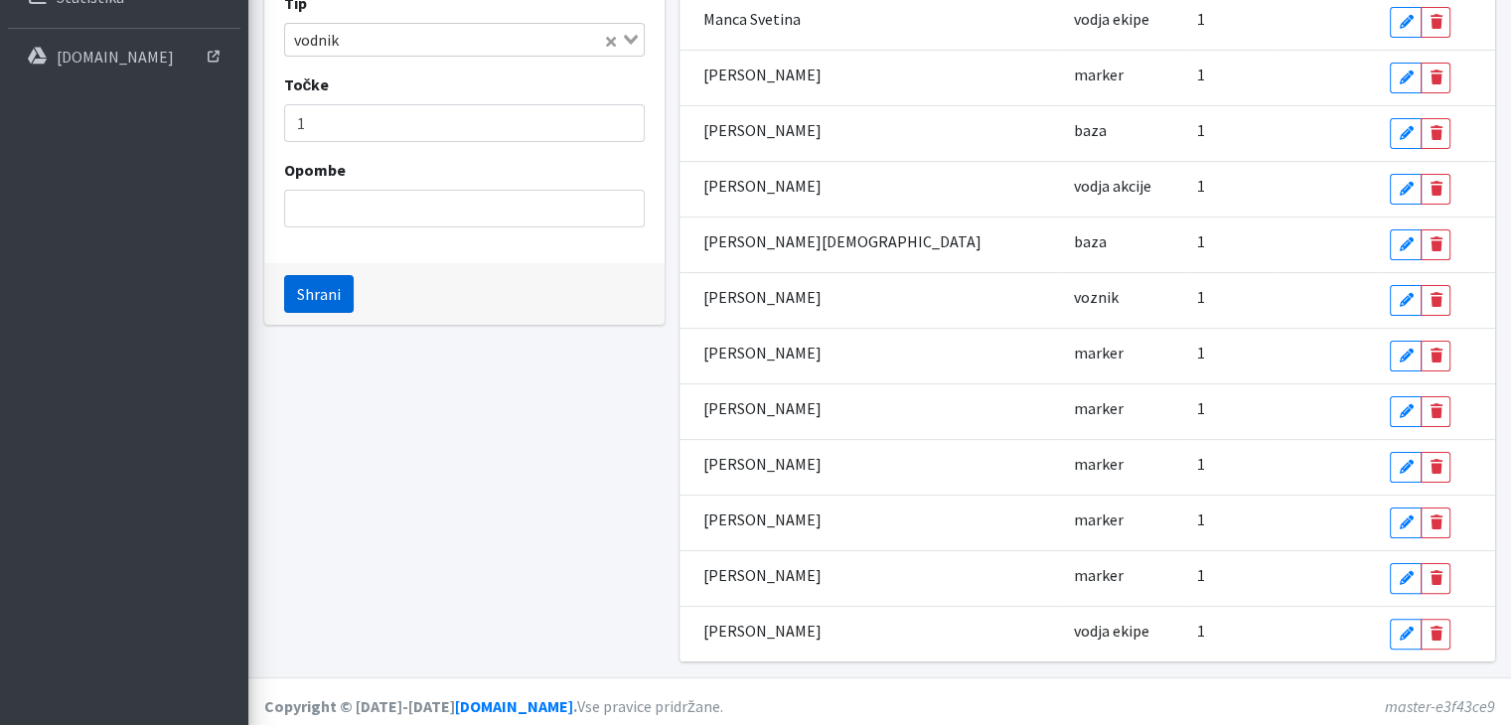
click at [306, 291] on button "Shrani" at bounding box center [319, 294] width 70 height 38
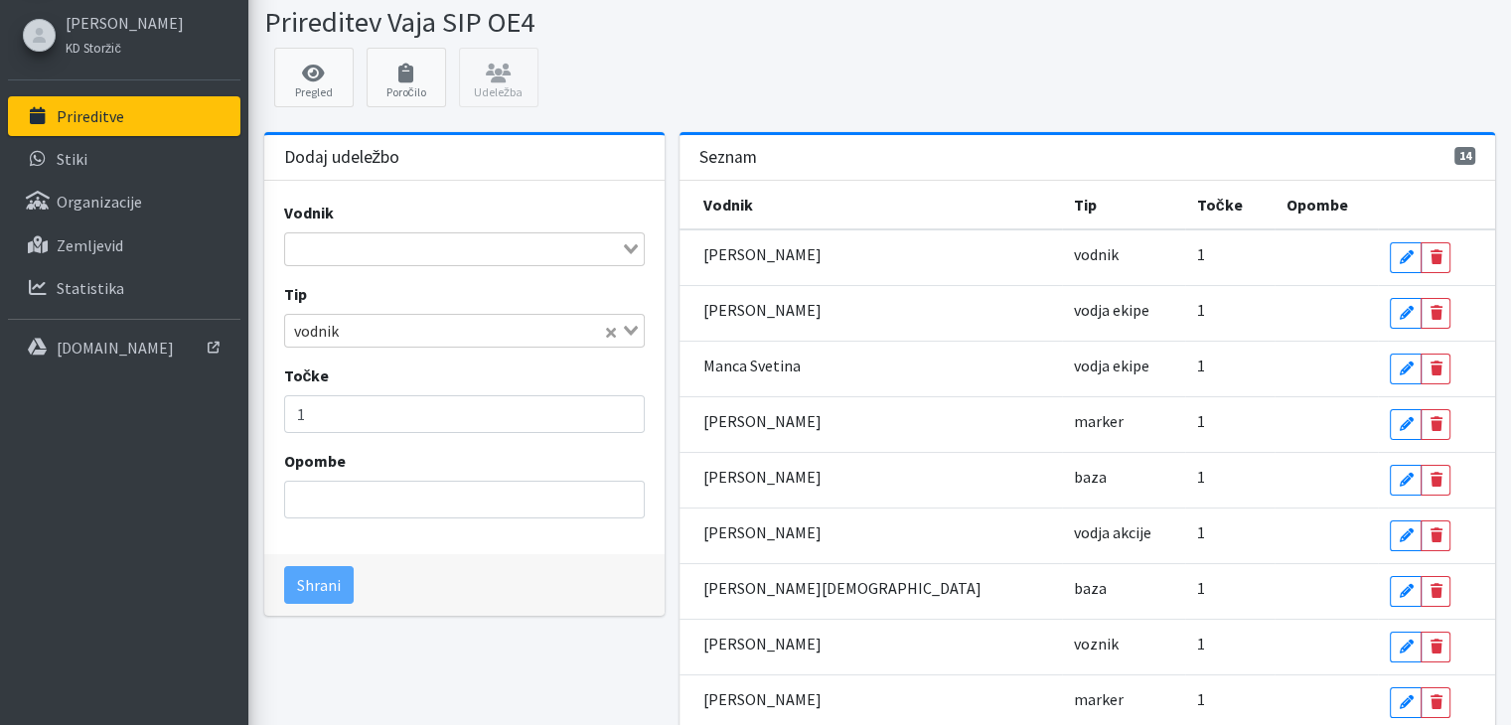
scroll to position [60, 0]
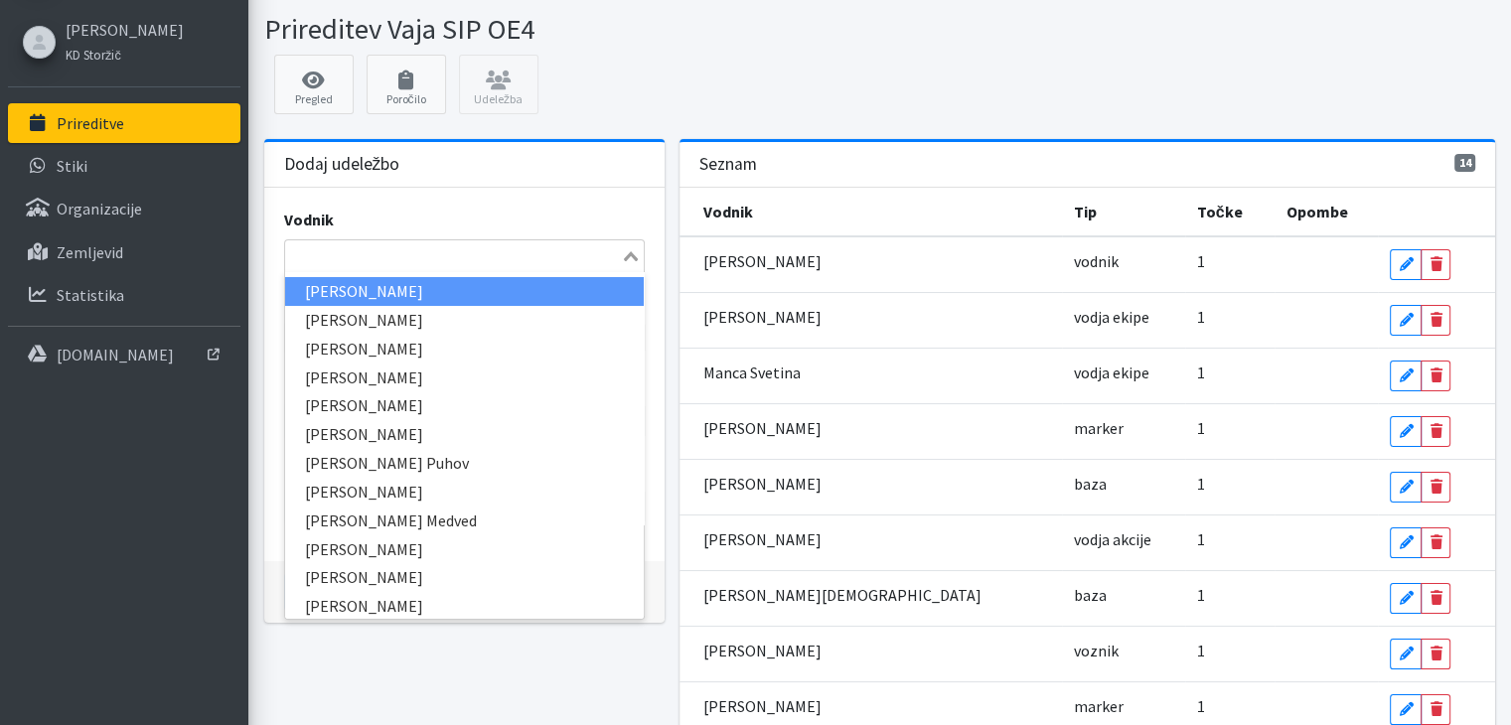
click at [341, 258] on input "Search for option" at bounding box center [453, 256] width 332 height 24
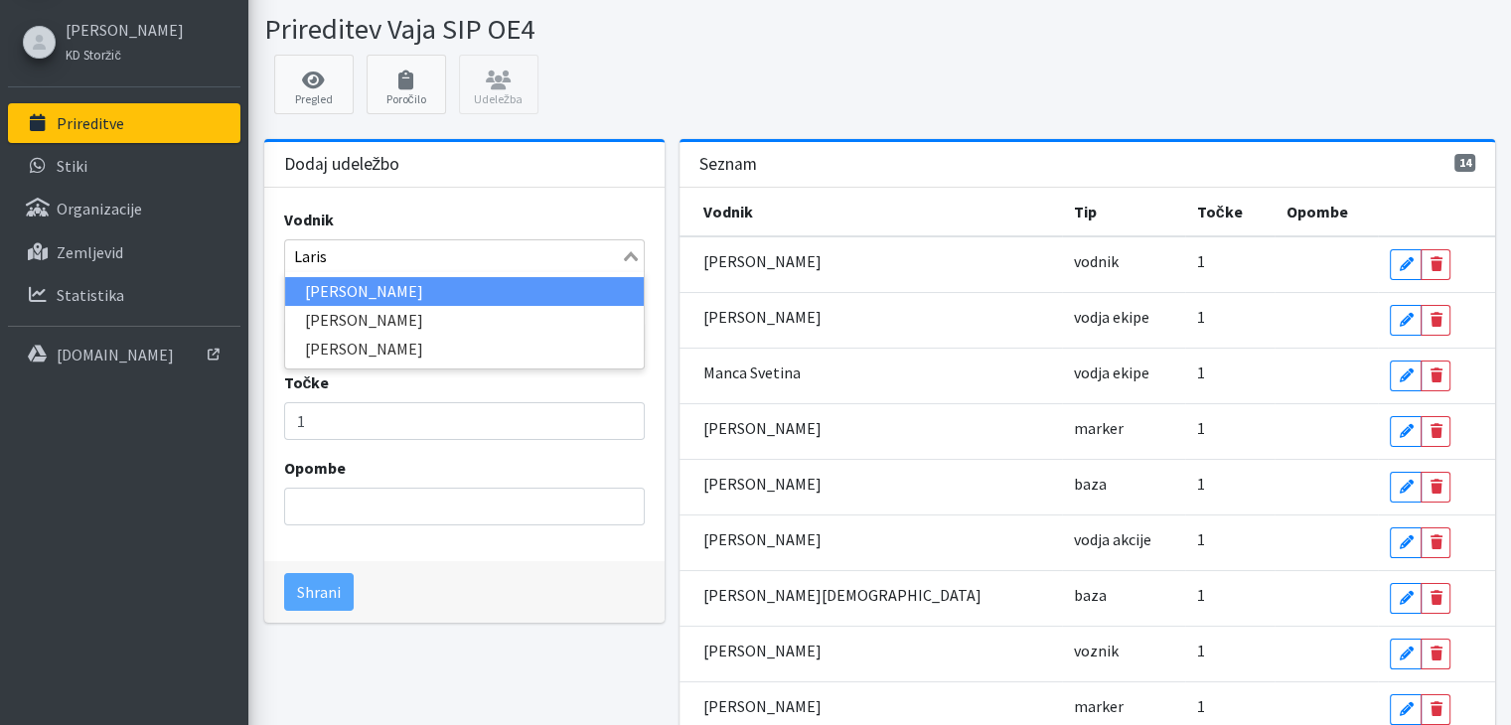
type input "Larisa"
click at [342, 290] on li "Larisa Bogataj" at bounding box center [464, 291] width 359 height 29
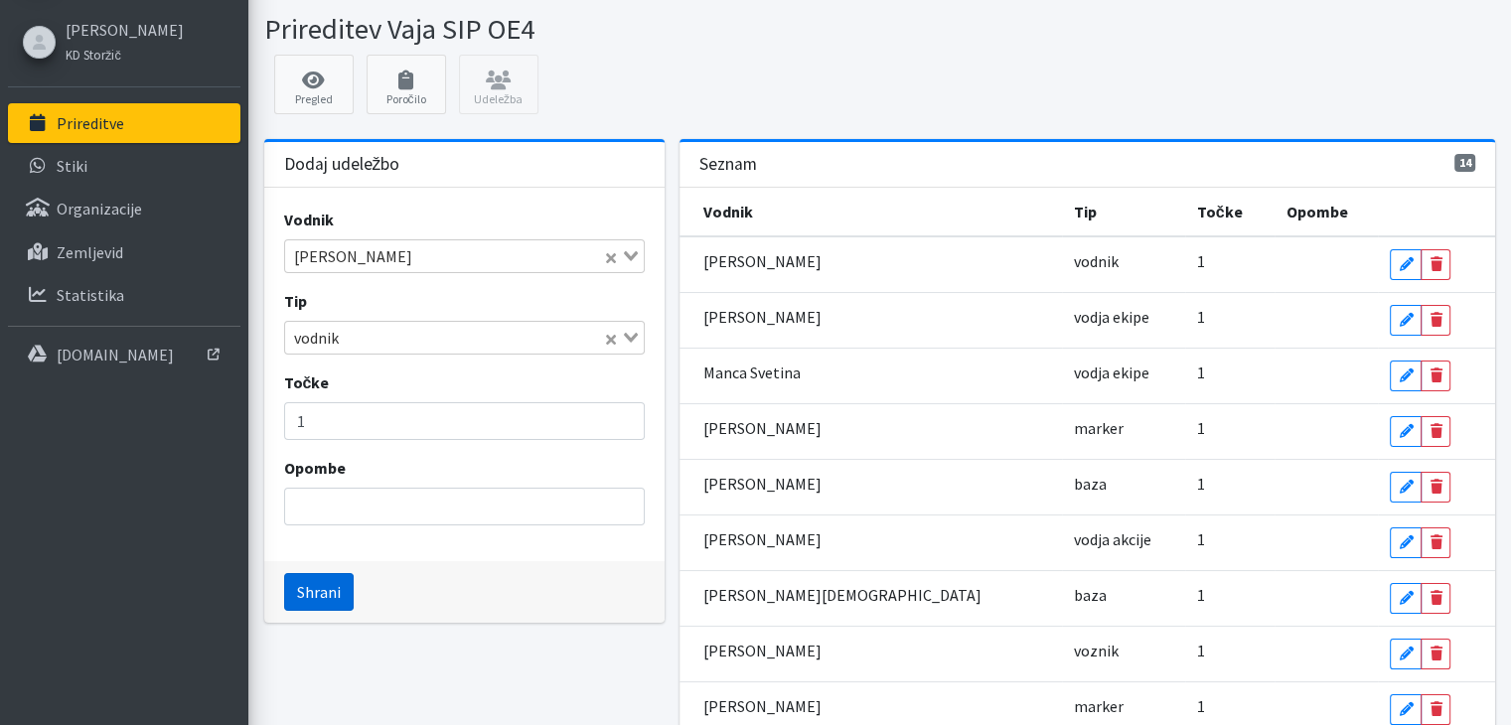
click at [331, 593] on button "Shrani" at bounding box center [319, 592] width 70 height 38
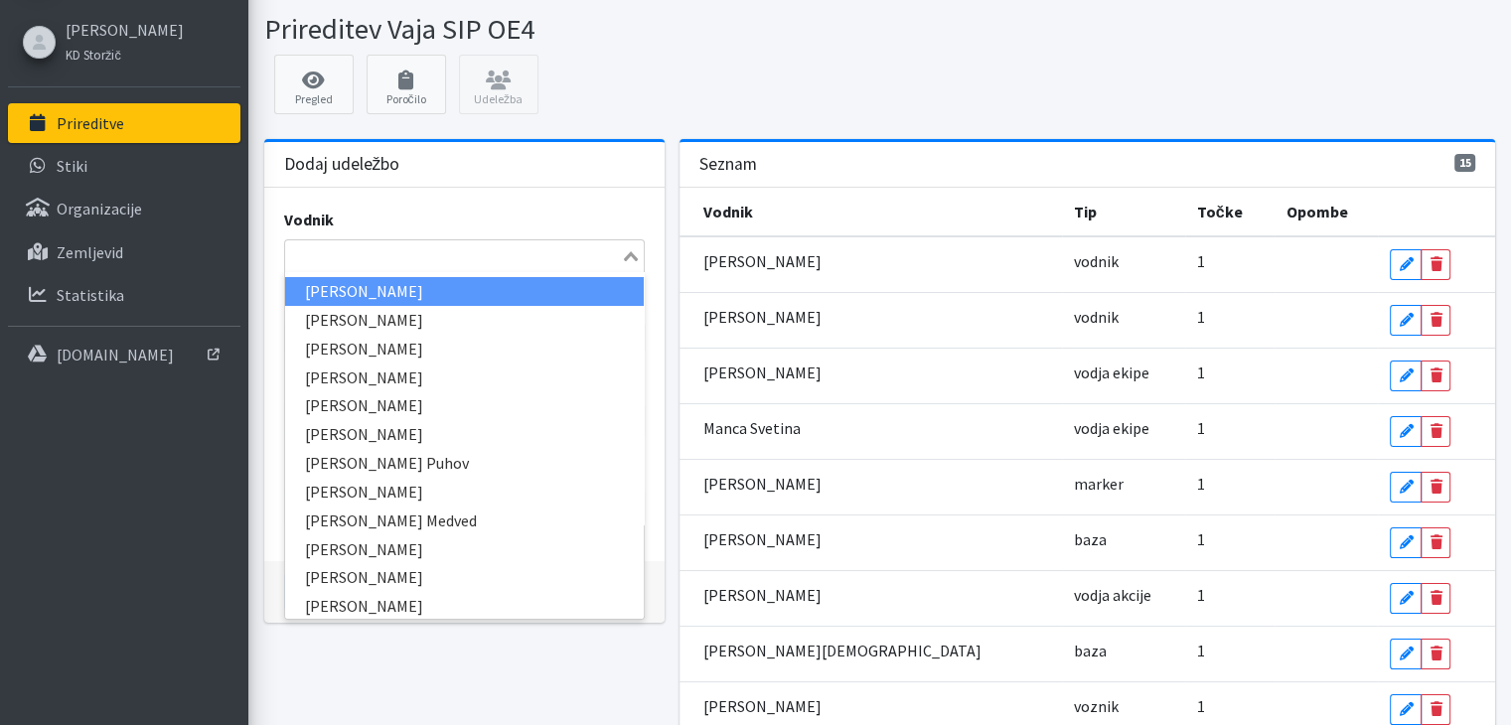
click at [317, 253] on input "Search for option" at bounding box center [453, 256] width 332 height 24
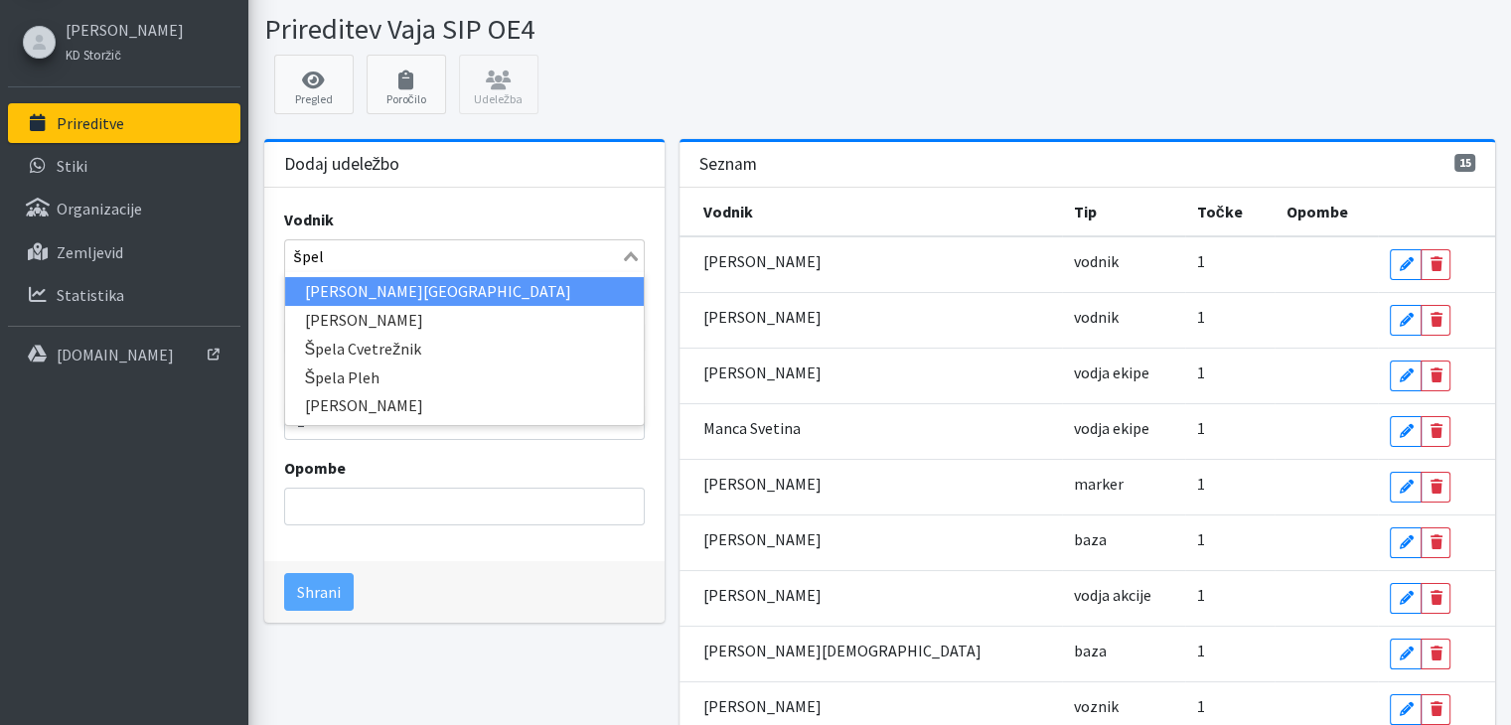
type input "špela"
click at [304, 283] on li "Špela Oman" at bounding box center [464, 291] width 359 height 29
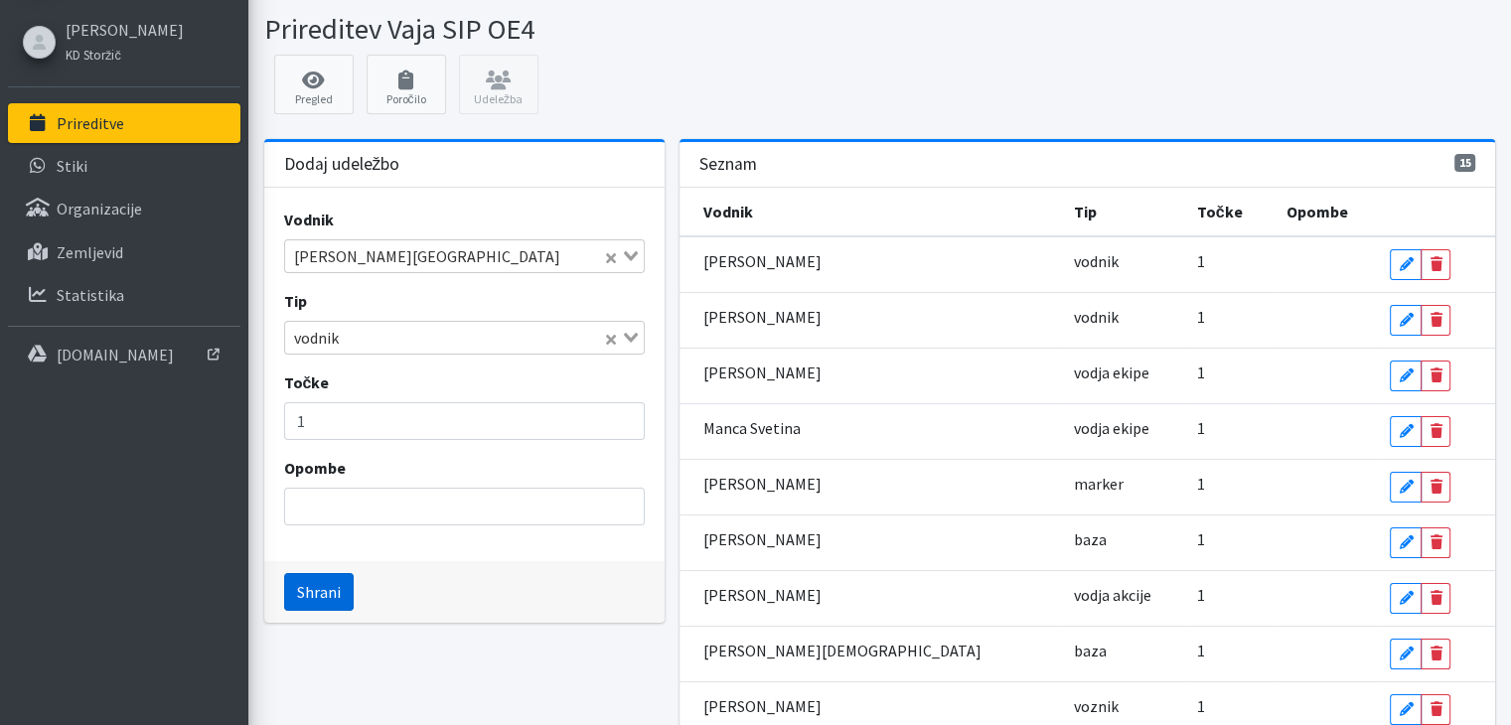
click at [326, 597] on button "Shrani" at bounding box center [319, 592] width 70 height 38
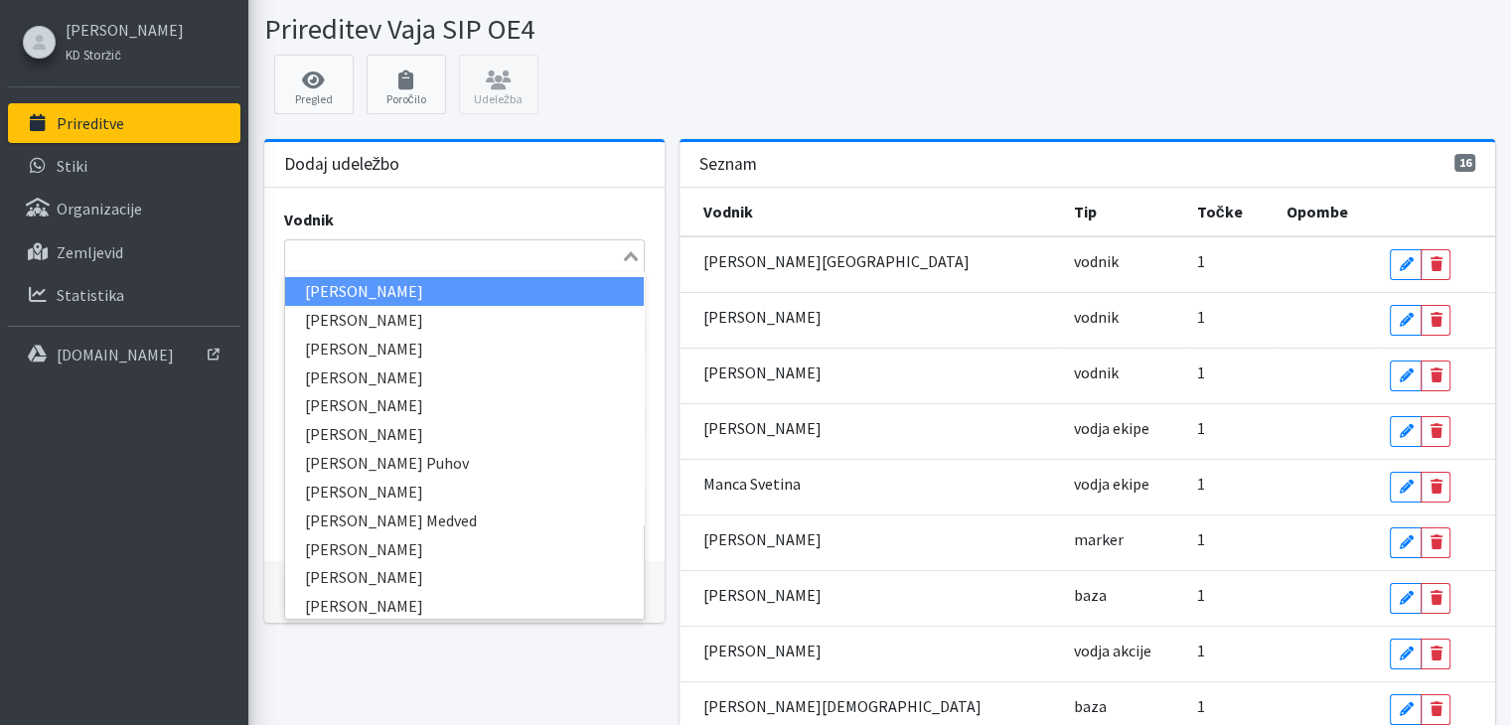
click at [314, 257] on input "Search for option" at bounding box center [453, 256] width 332 height 24
type input "tina"
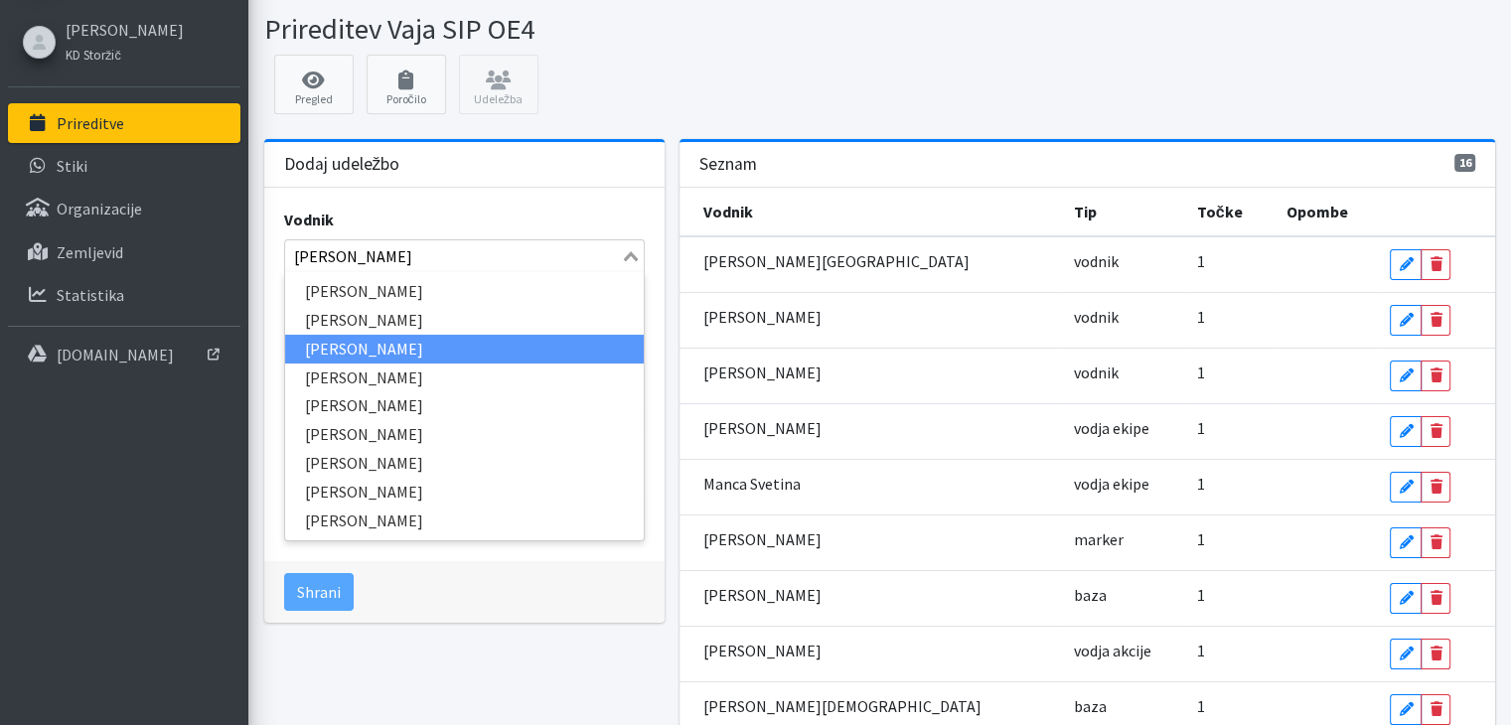
click at [318, 345] on li "Tina Bole" at bounding box center [464, 349] width 359 height 29
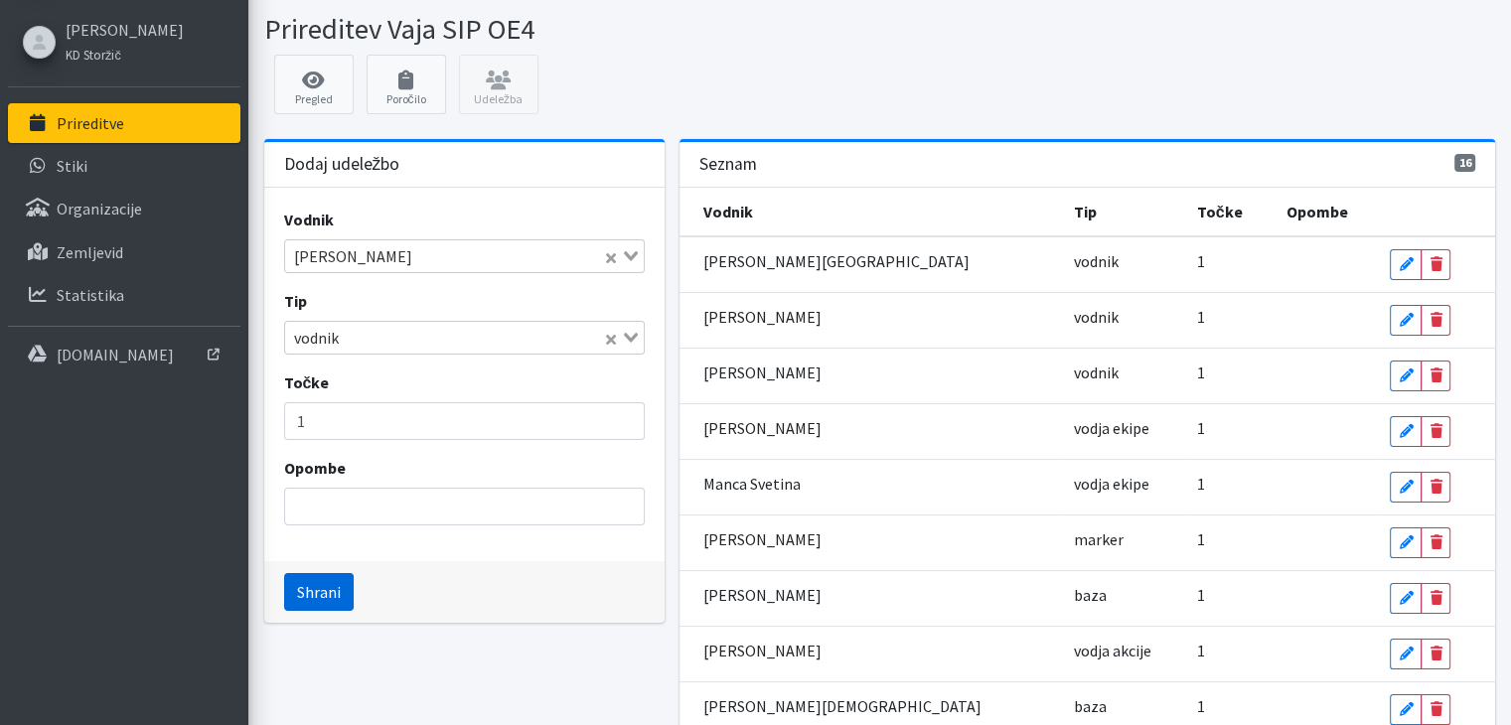
click at [314, 578] on button "Shrani" at bounding box center [319, 592] width 70 height 38
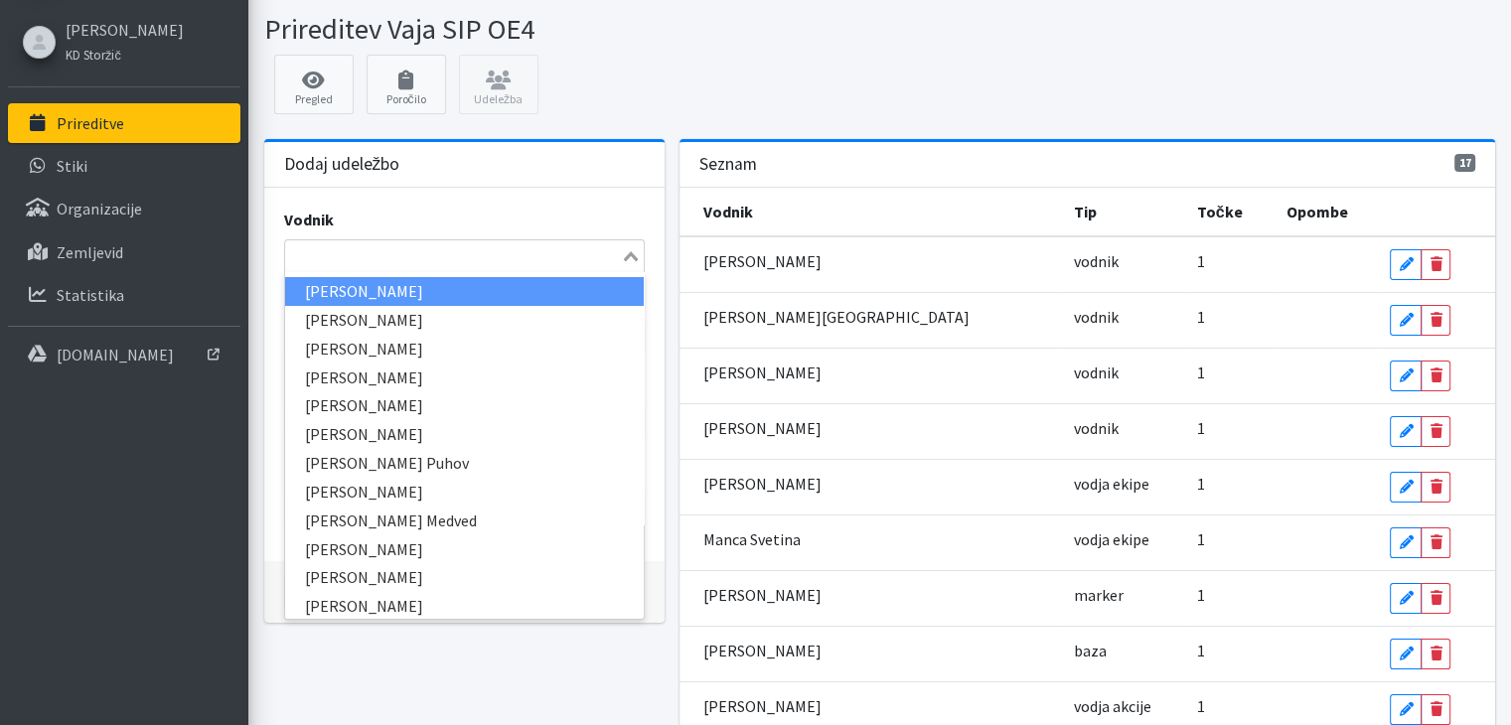
click at [307, 247] on input "Search for option" at bounding box center [453, 256] width 332 height 24
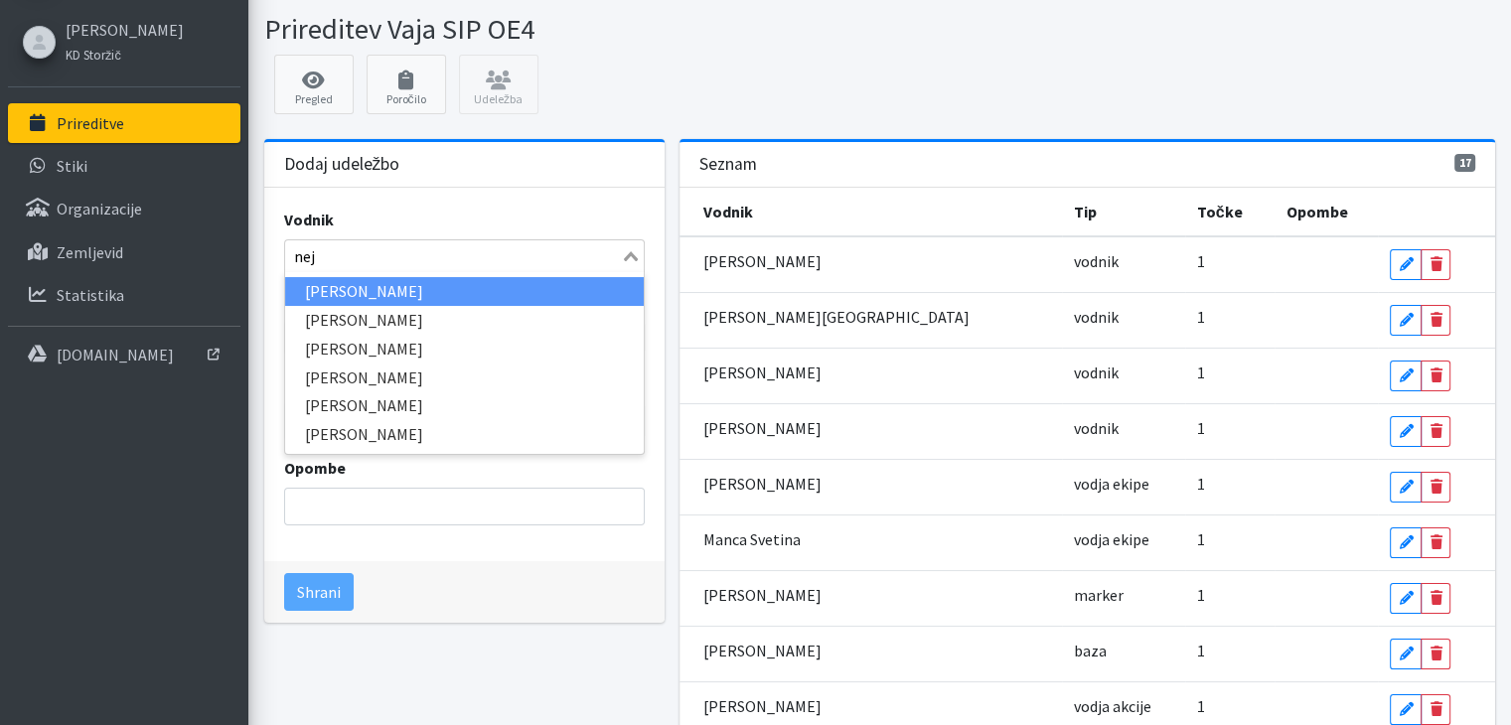
type input "nejc"
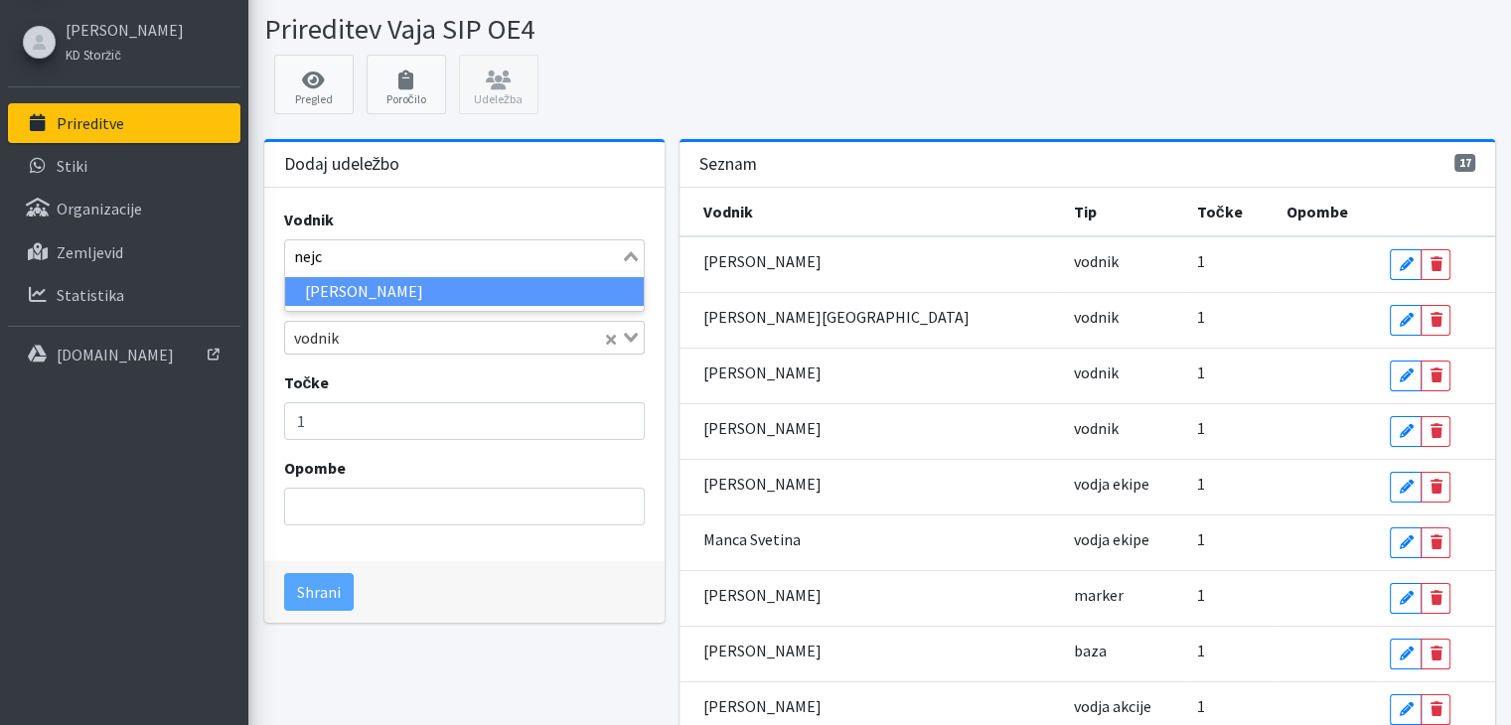
click at [334, 294] on li "Nejc Kramarič" at bounding box center [464, 291] width 359 height 29
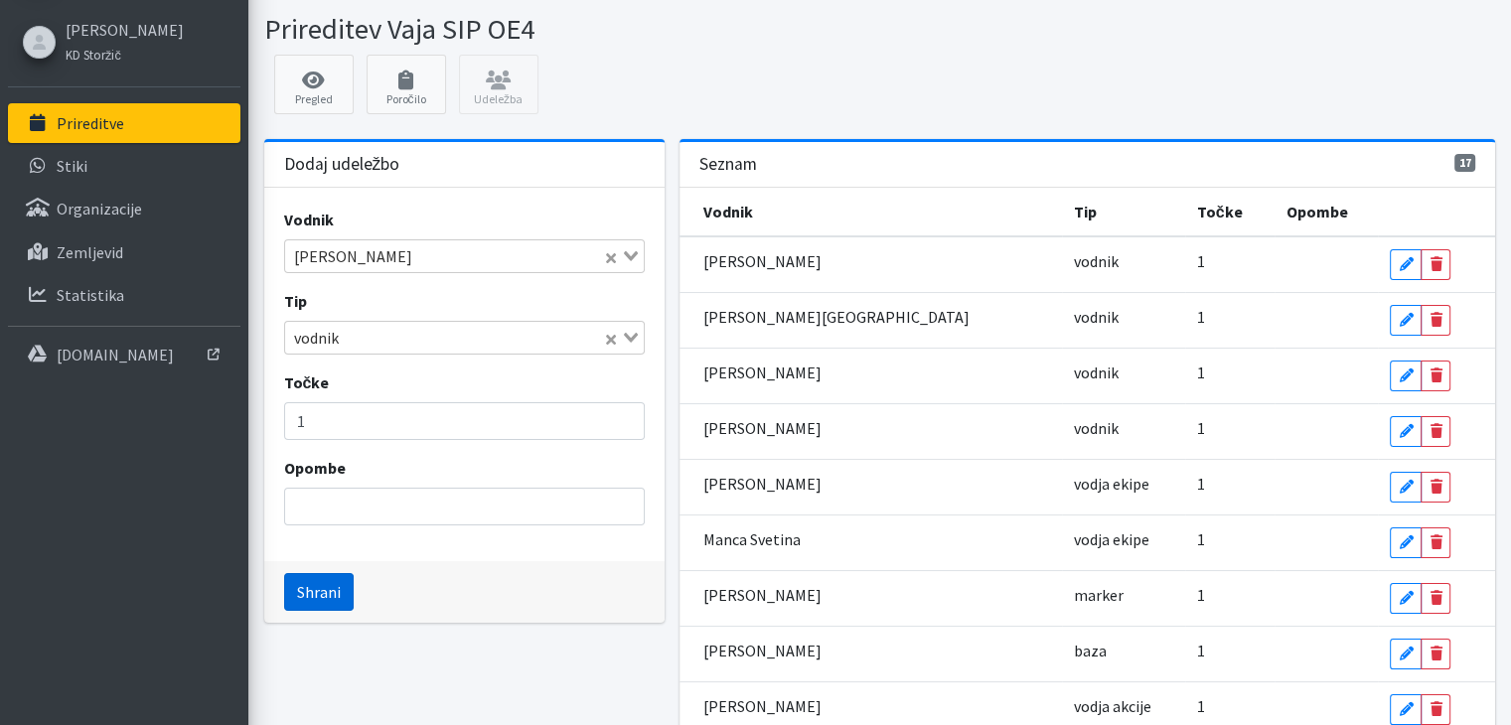
click at [324, 589] on button "Shrani" at bounding box center [319, 592] width 70 height 38
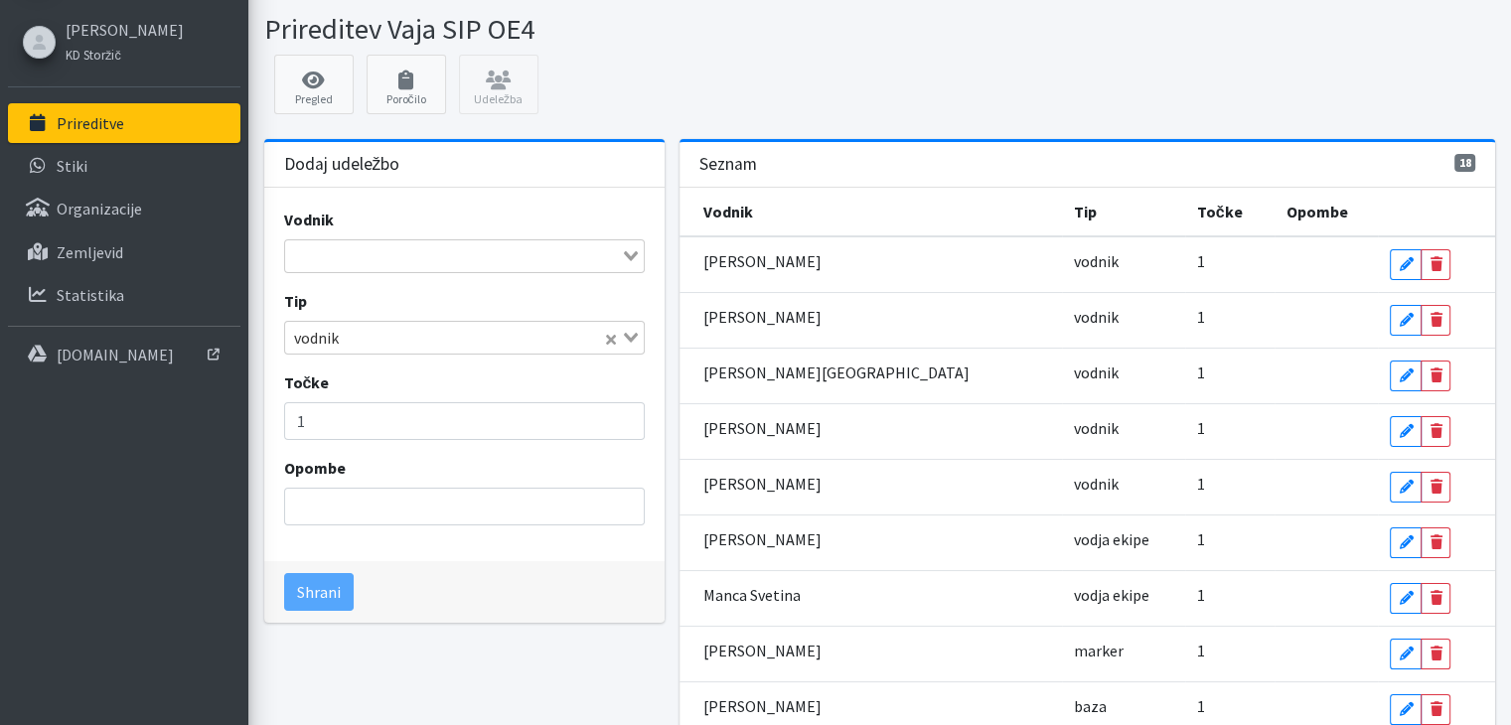
click at [342, 251] on input "Search for option" at bounding box center [453, 256] width 332 height 24
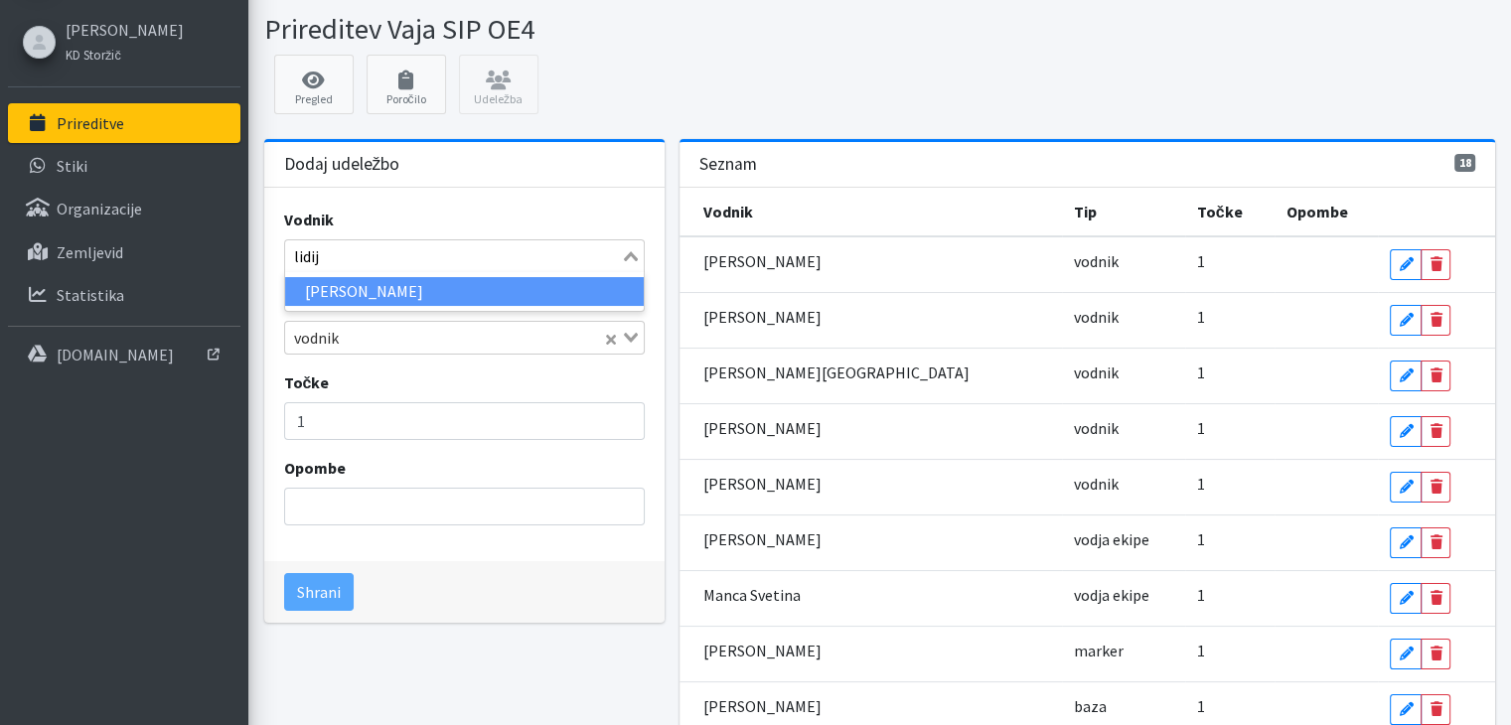
type input "lidija"
click at [354, 283] on li "Lidija Nagode" at bounding box center [464, 291] width 359 height 29
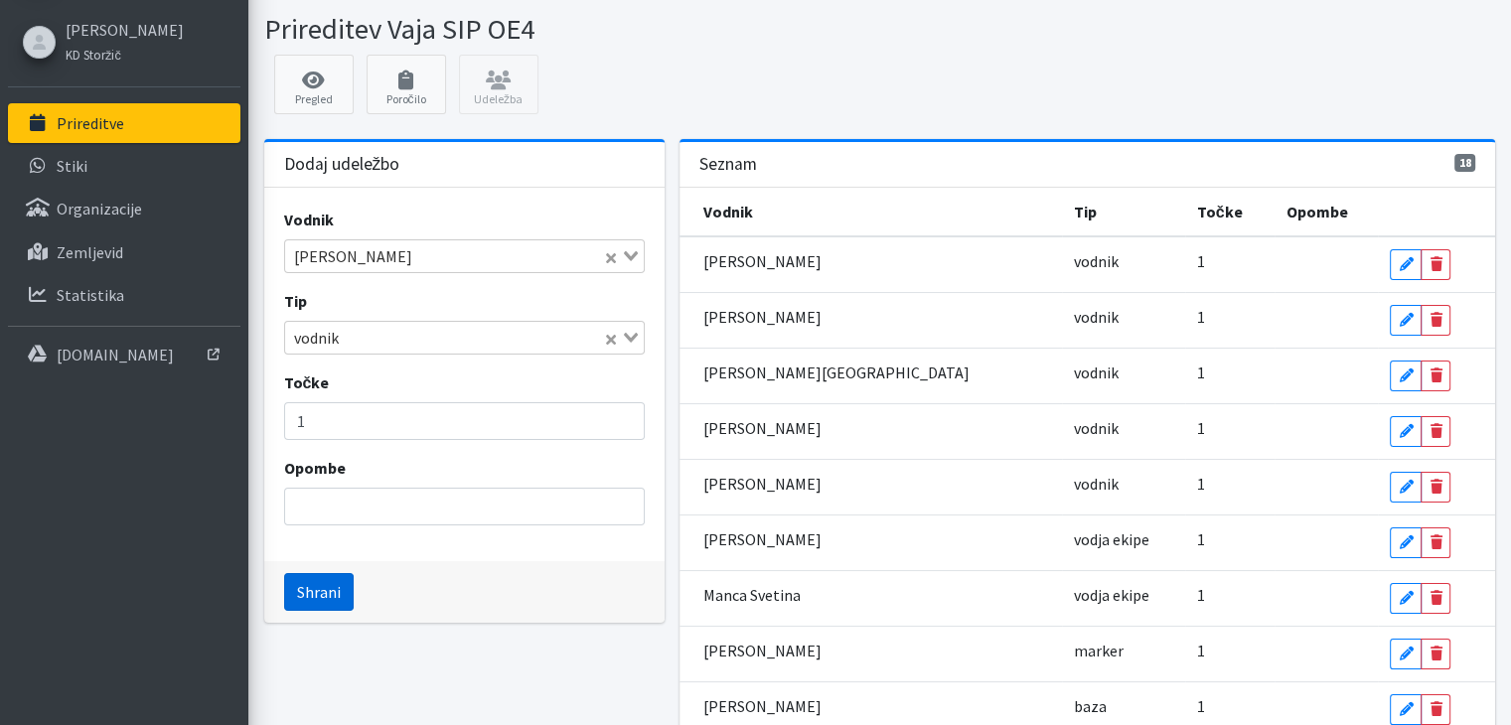
click at [332, 580] on button "Shrani" at bounding box center [319, 592] width 70 height 38
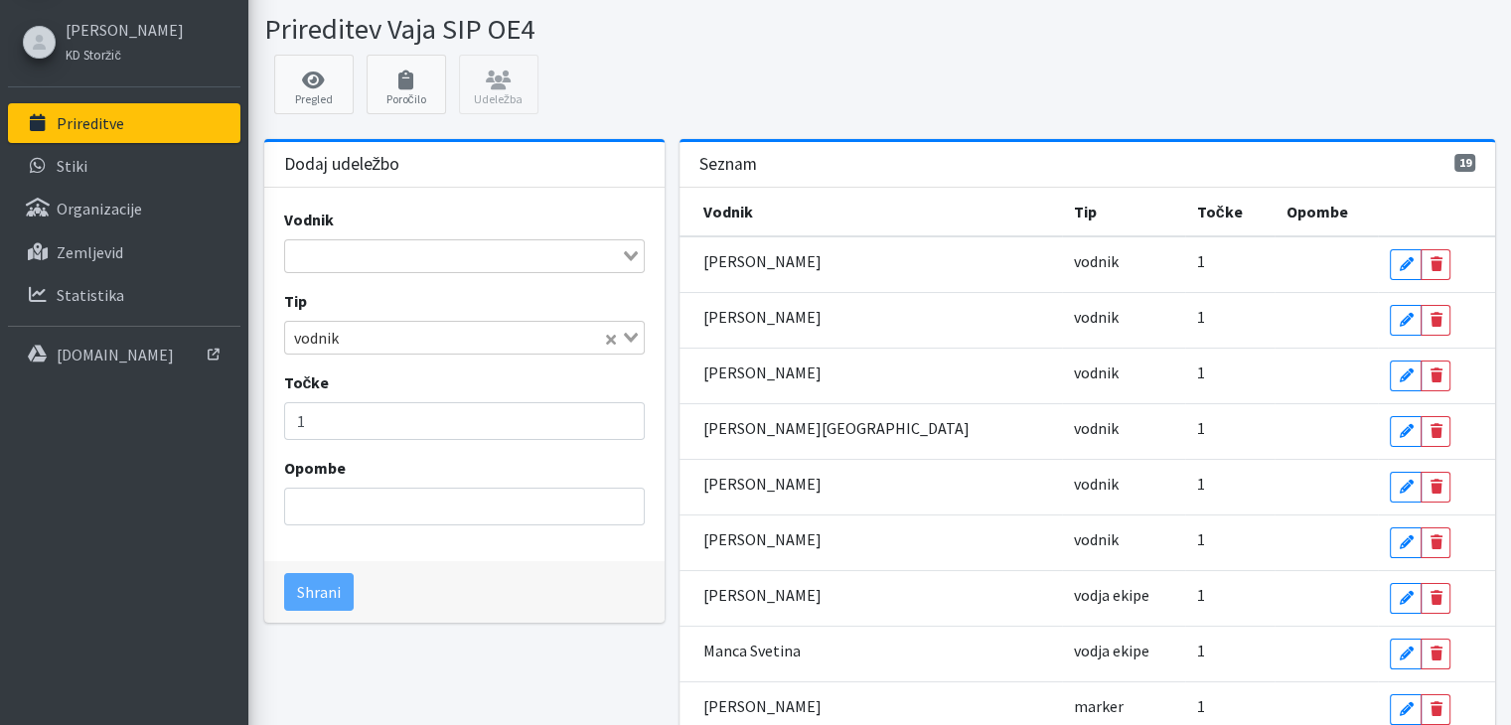
click at [318, 253] on input "Search for option" at bounding box center [453, 256] width 332 height 24
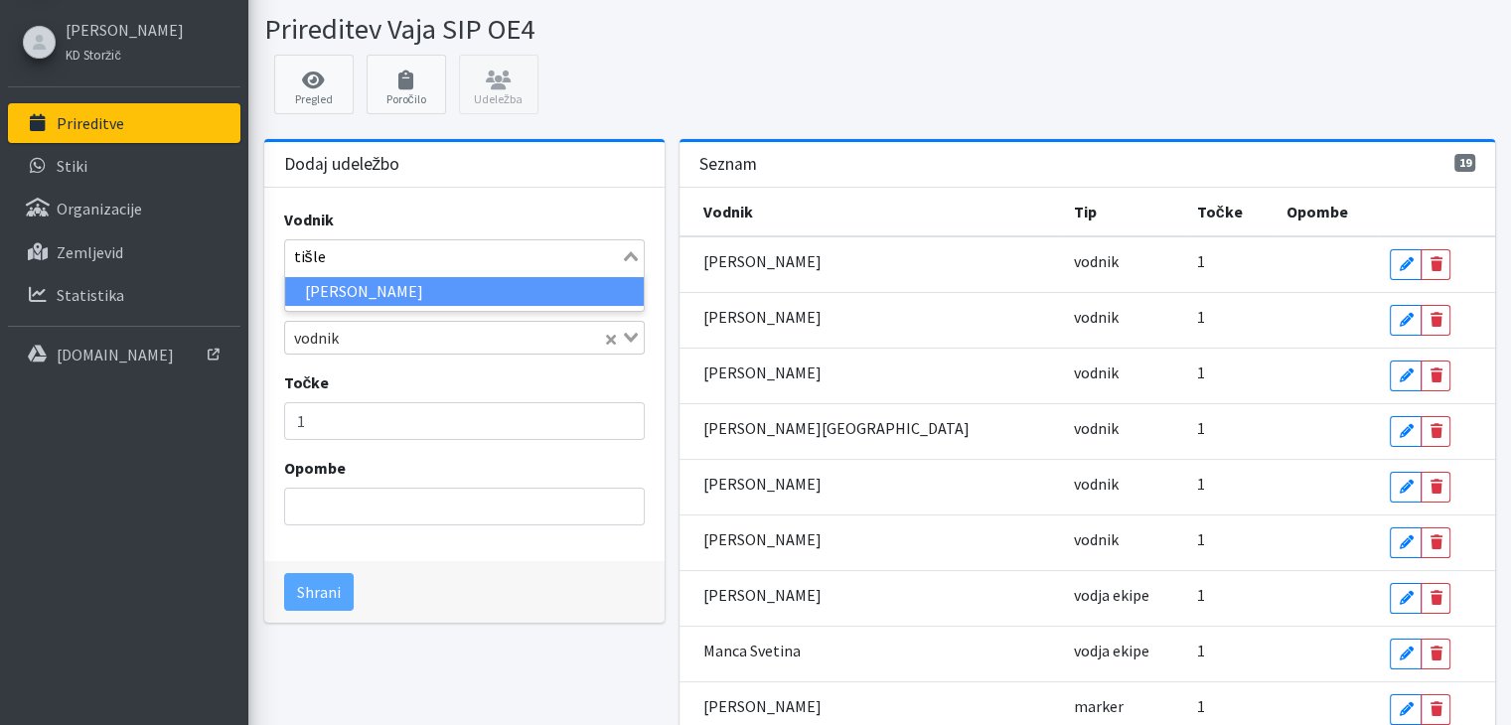
type input "tišler"
click at [350, 286] on li "Miran Tišler" at bounding box center [464, 291] width 359 height 29
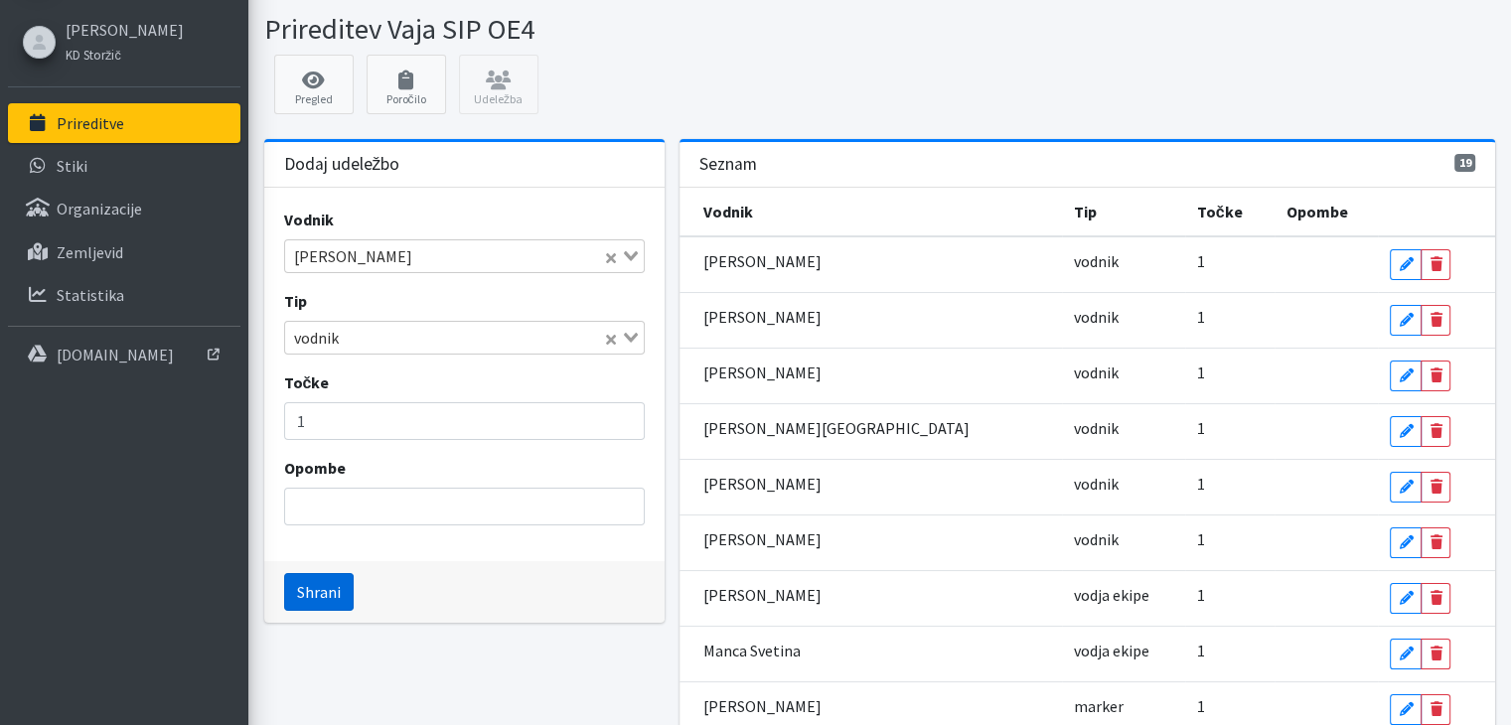
click at [336, 590] on button "Shrani" at bounding box center [319, 592] width 70 height 38
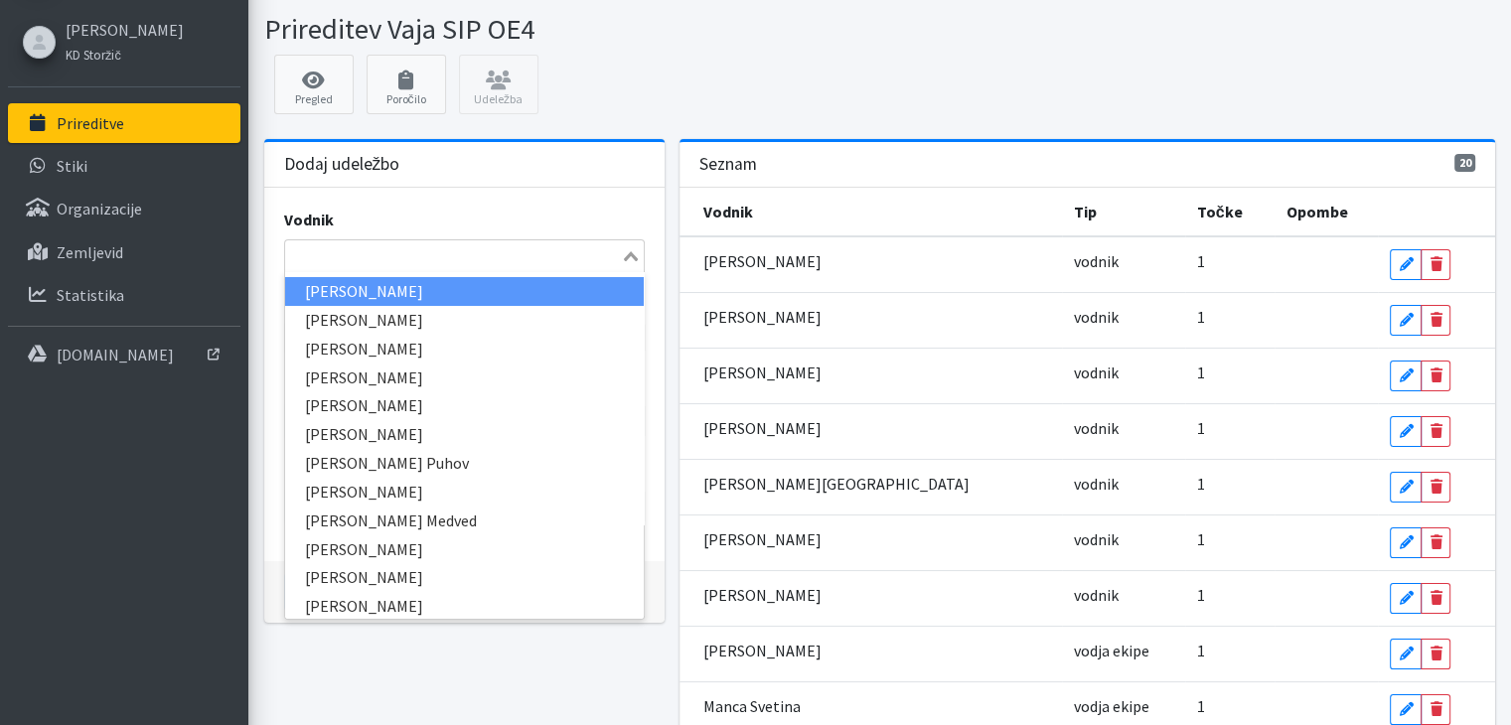
click at [301, 255] on input "Search for option" at bounding box center [453, 256] width 332 height 24
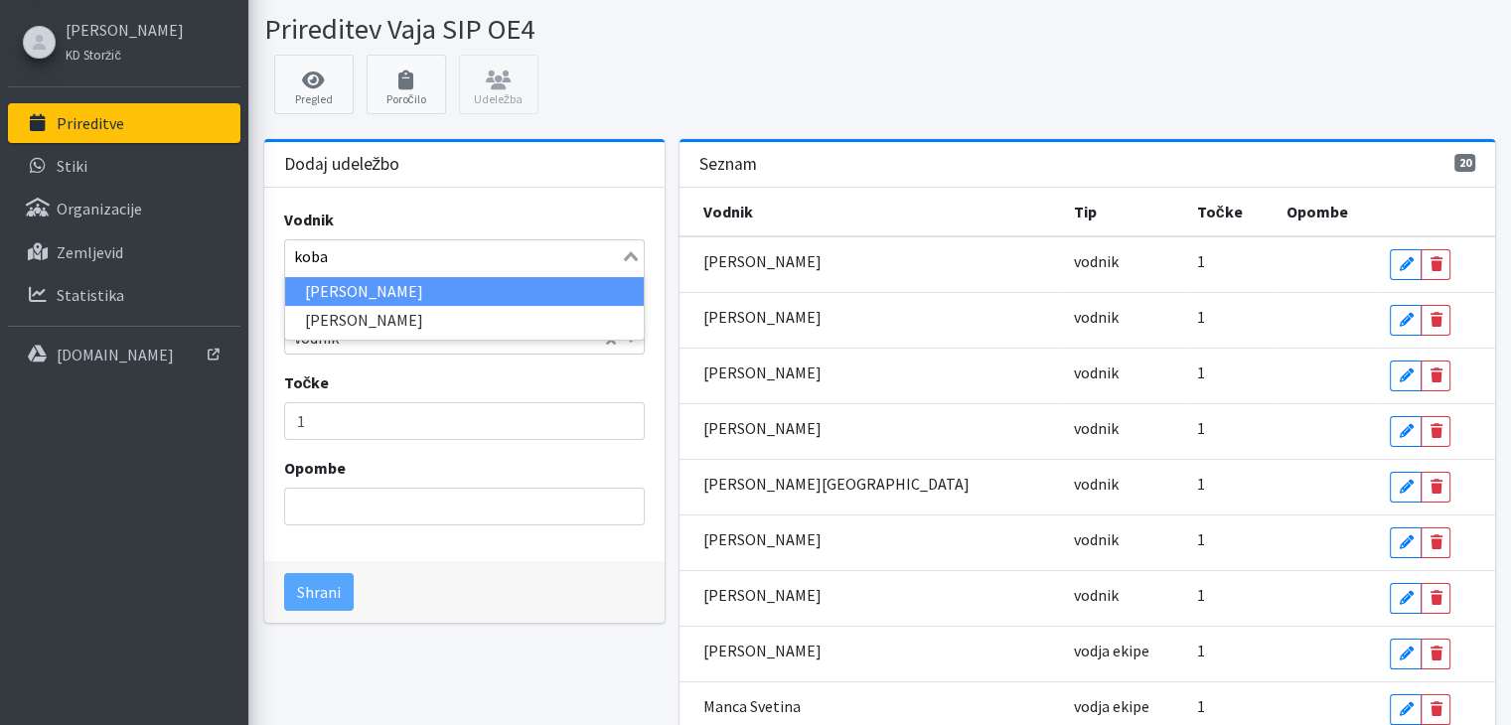
type input "kobal"
click at [315, 287] on li "Mojca Kobal" at bounding box center [464, 291] width 359 height 29
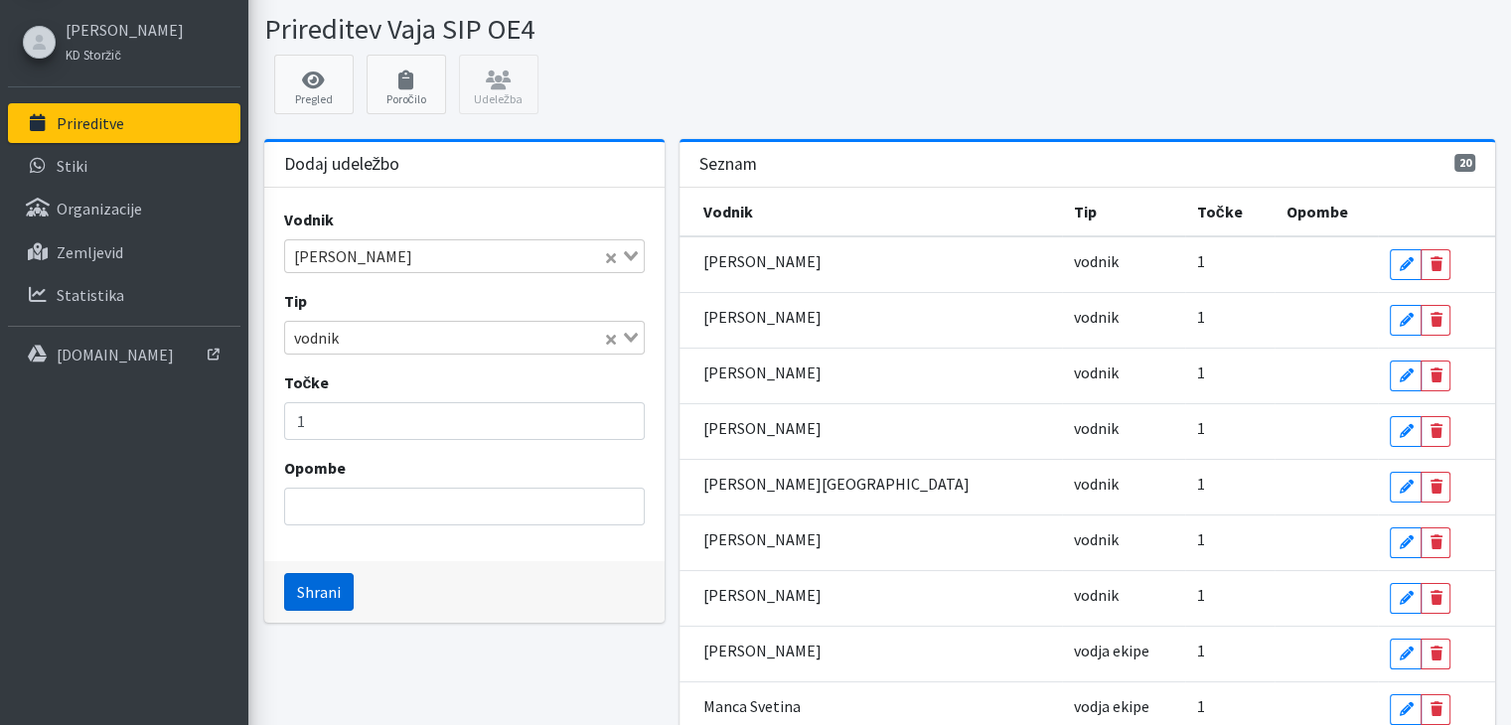
click at [310, 589] on button "Shrani" at bounding box center [319, 592] width 70 height 38
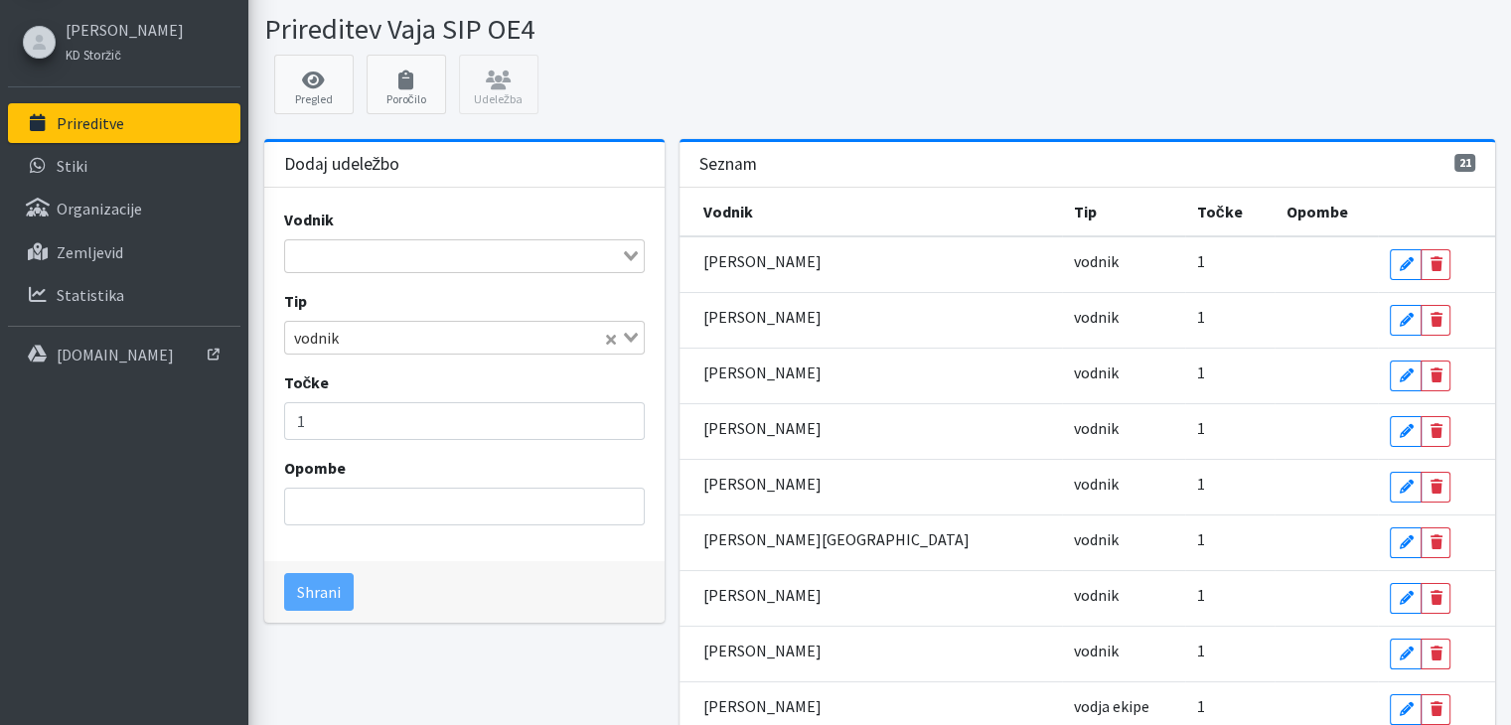
click at [311, 255] on input "Search for option" at bounding box center [453, 256] width 332 height 24
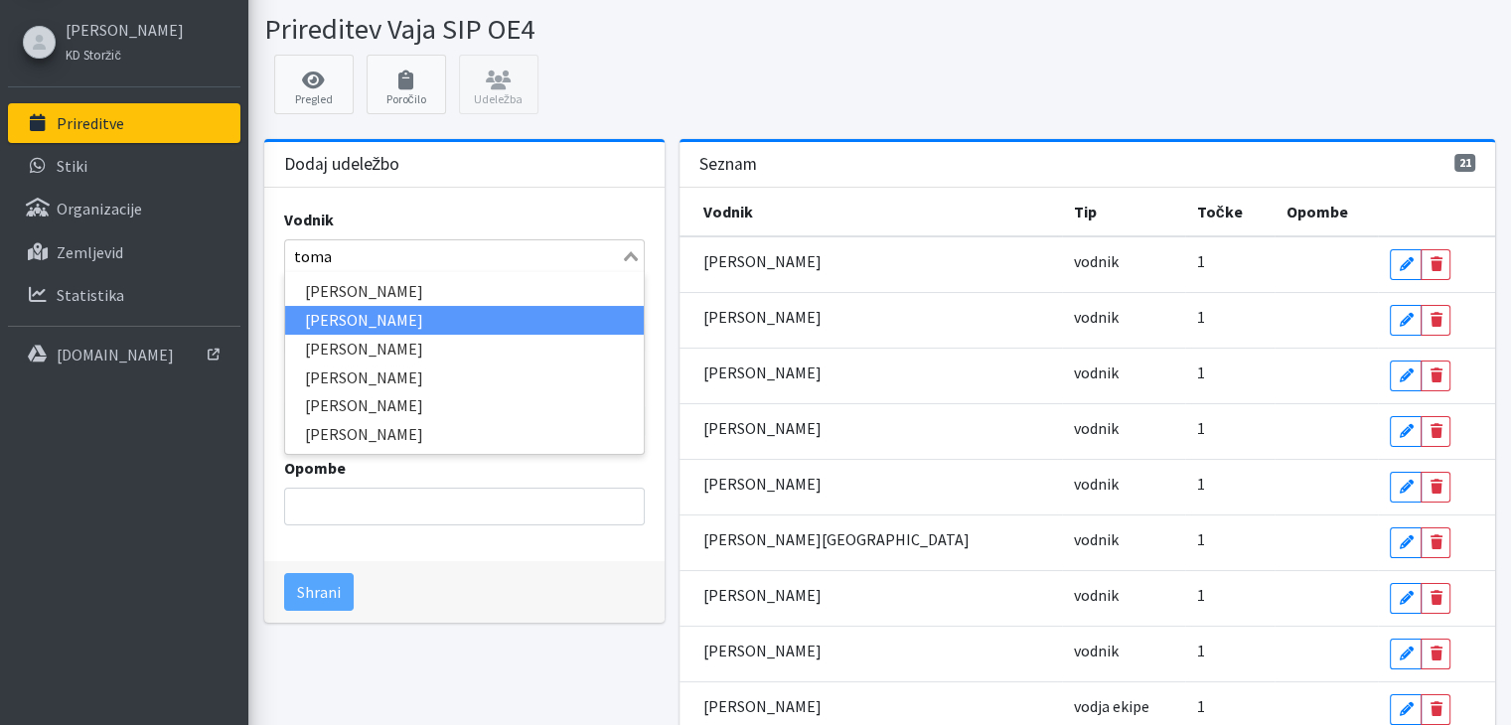
type input "tomaž"
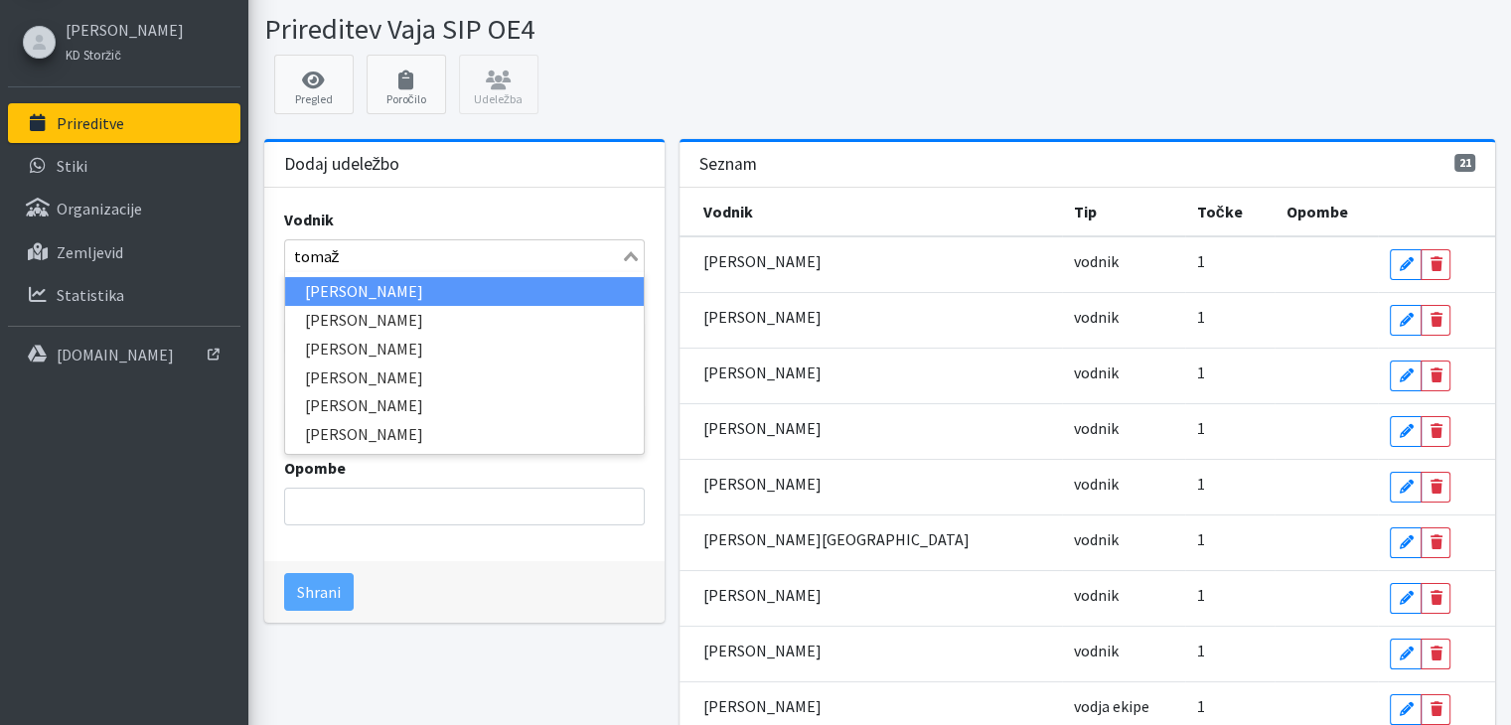
click at [374, 315] on li "Tomaž Šubic" at bounding box center [464, 320] width 359 height 29
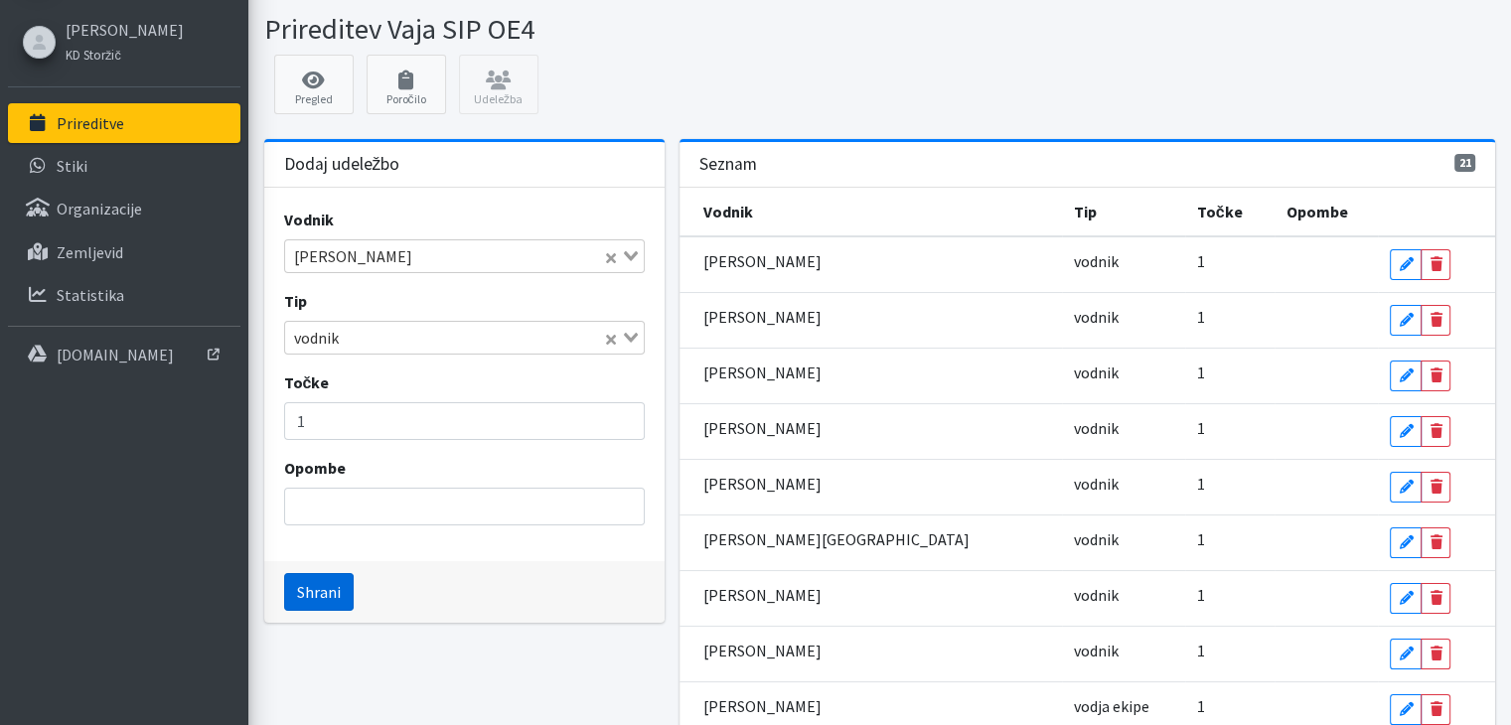
click at [315, 587] on button "Shrani" at bounding box center [319, 592] width 70 height 38
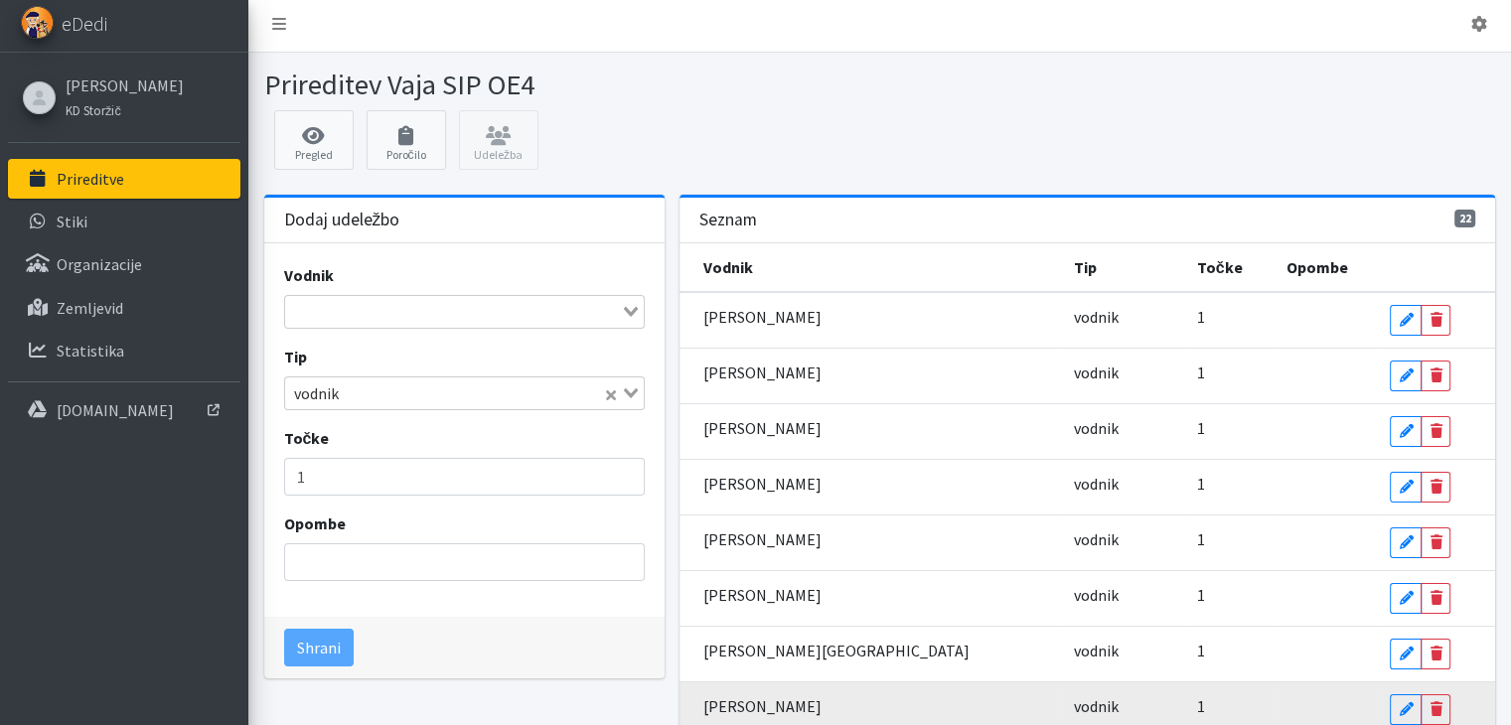
scroll to position [0, 0]
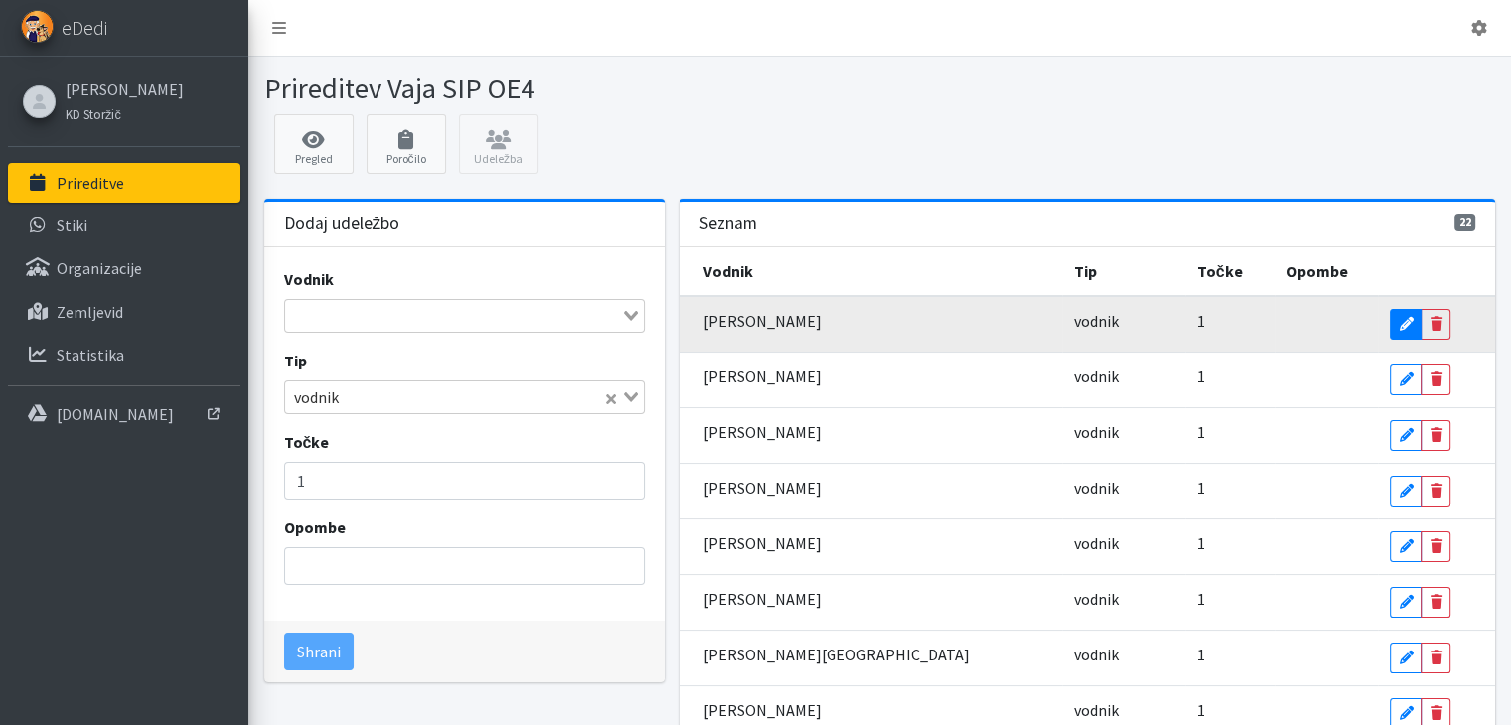
click at [1399, 319] on icon at bounding box center [1406, 324] width 14 height 14
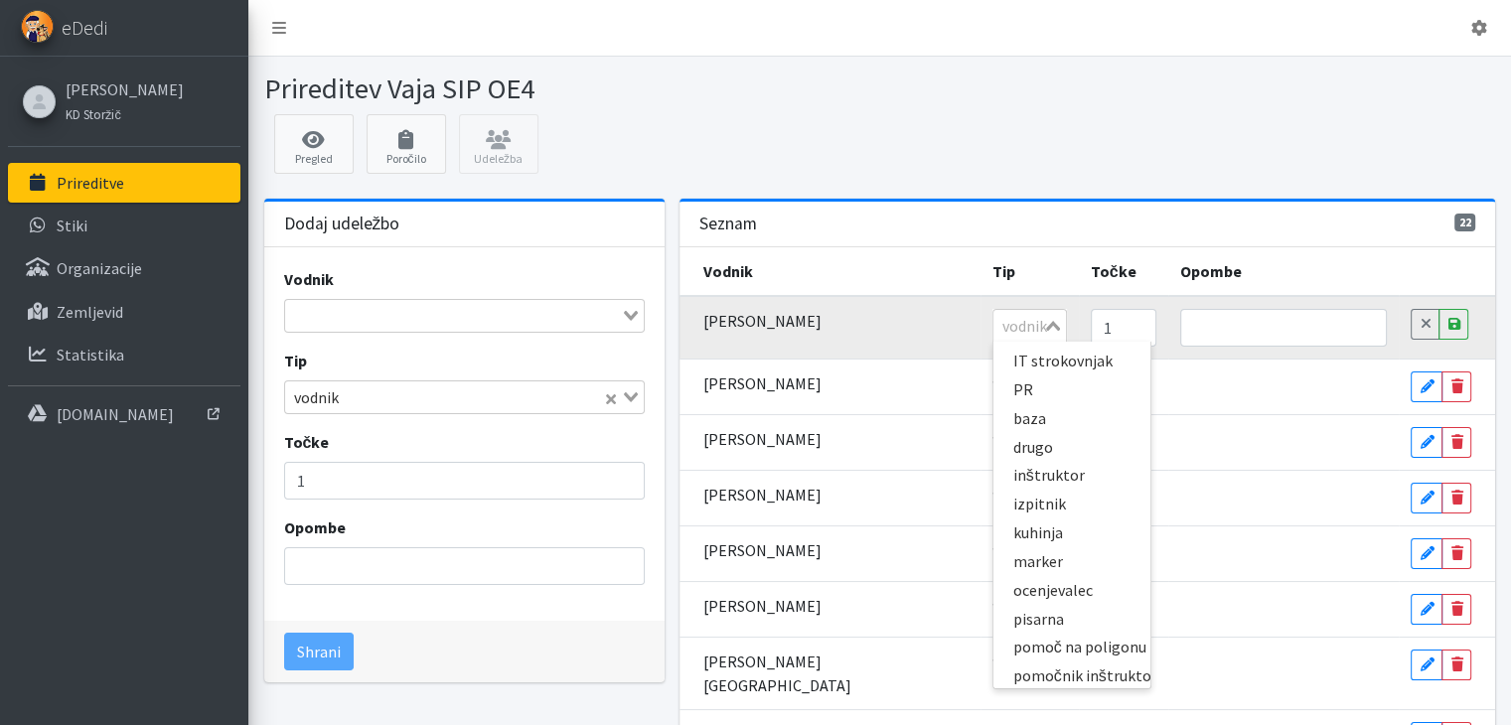
click at [1000, 321] on tr "Tomaž Šubic vodnik Loading... IT strokovnjak PR baza drugo inštruktor izpitnik …" at bounding box center [1087, 328] width 817 height 64
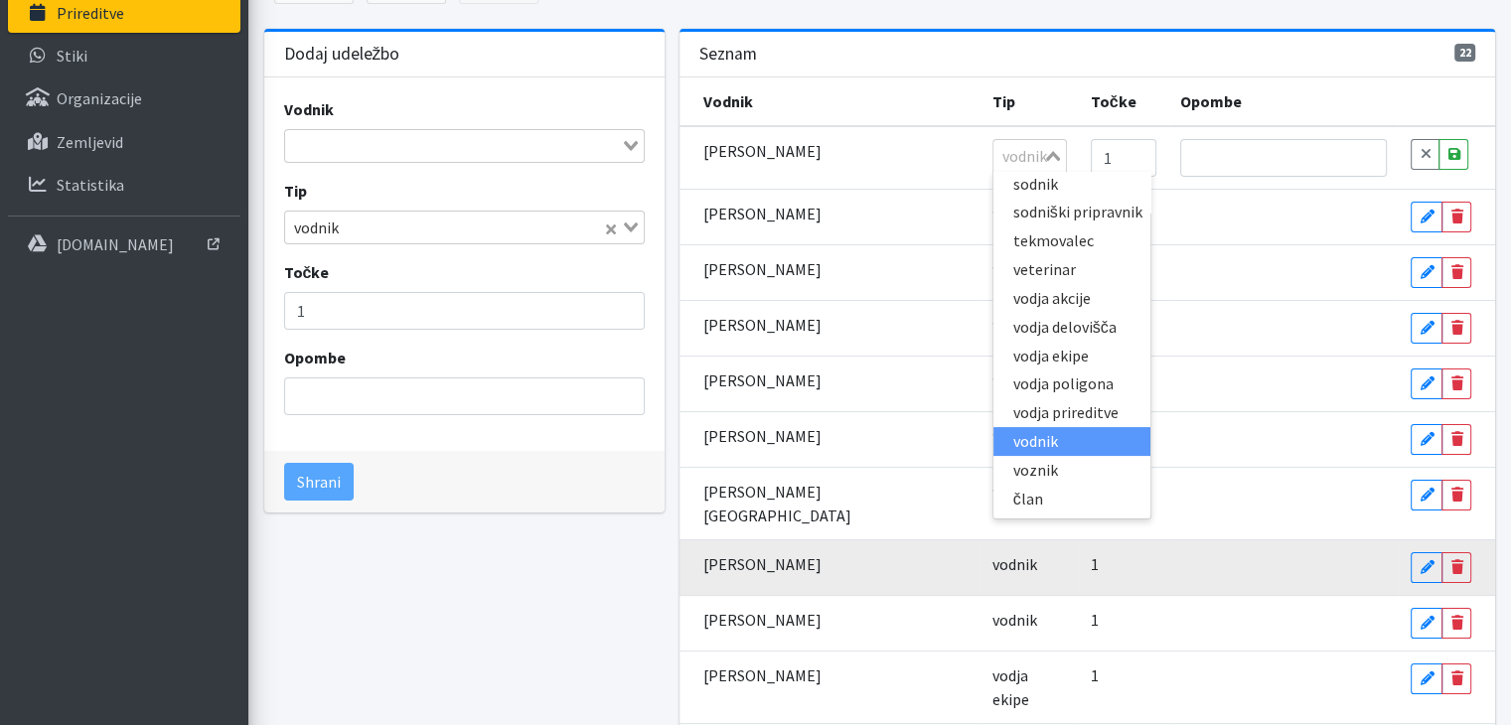
scroll to position [199, 0]
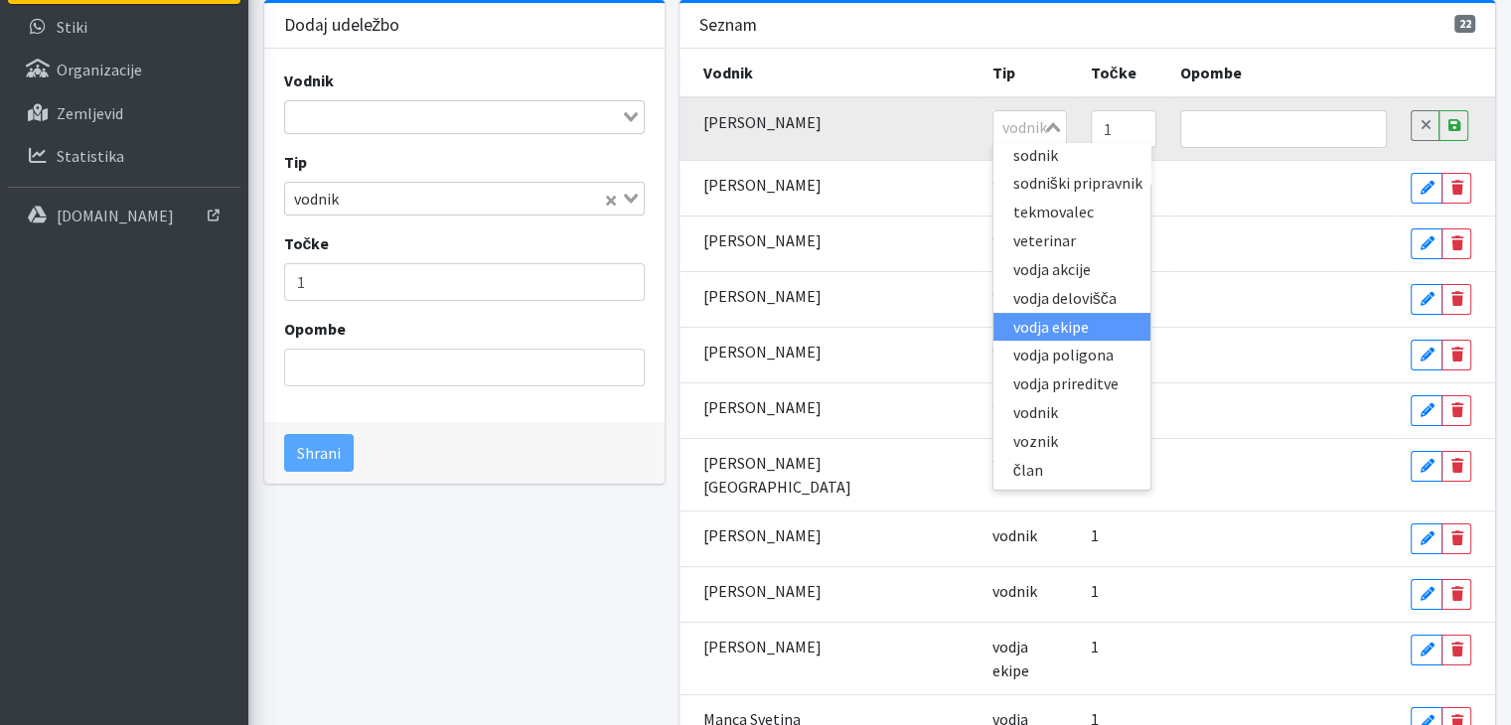
click at [993, 315] on li "vodja ekipe" at bounding box center [1071, 327] width 157 height 29
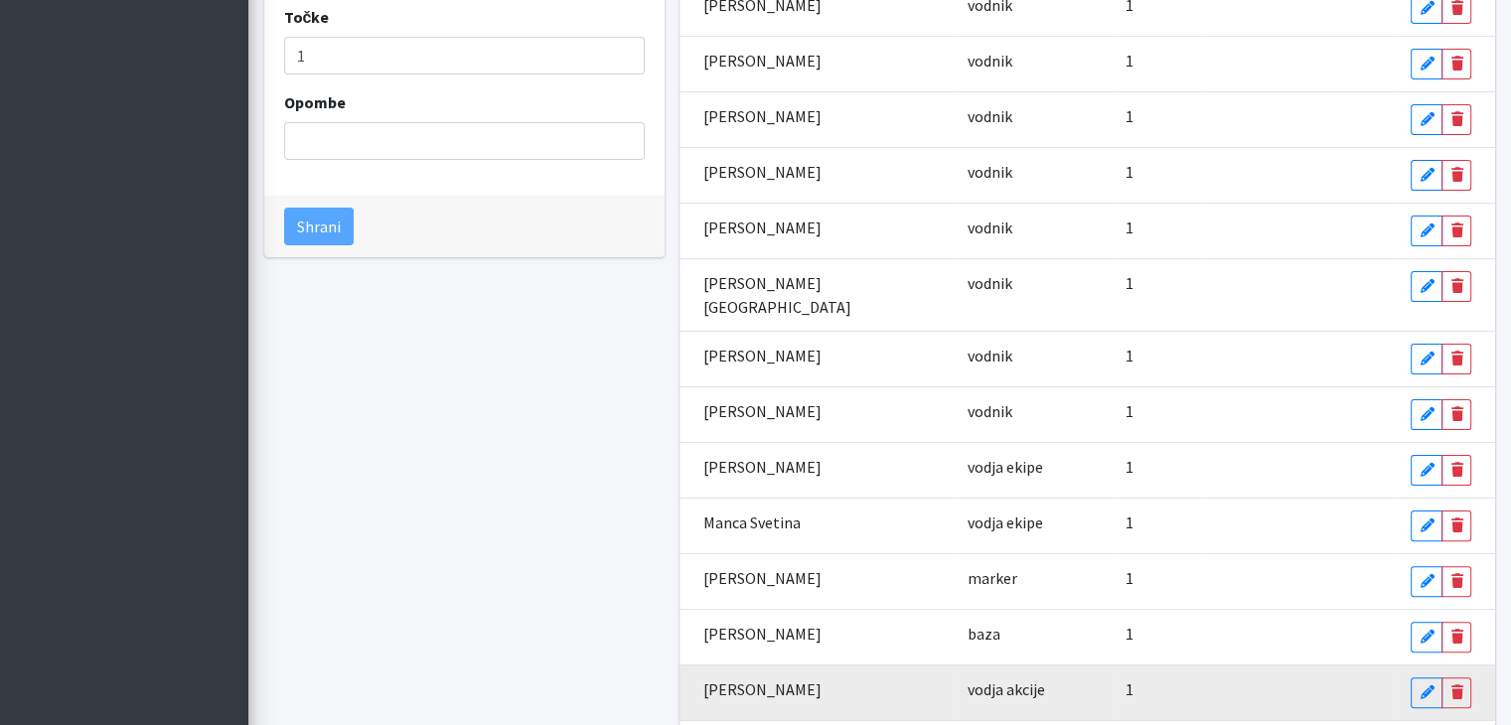
scroll to position [65, 0]
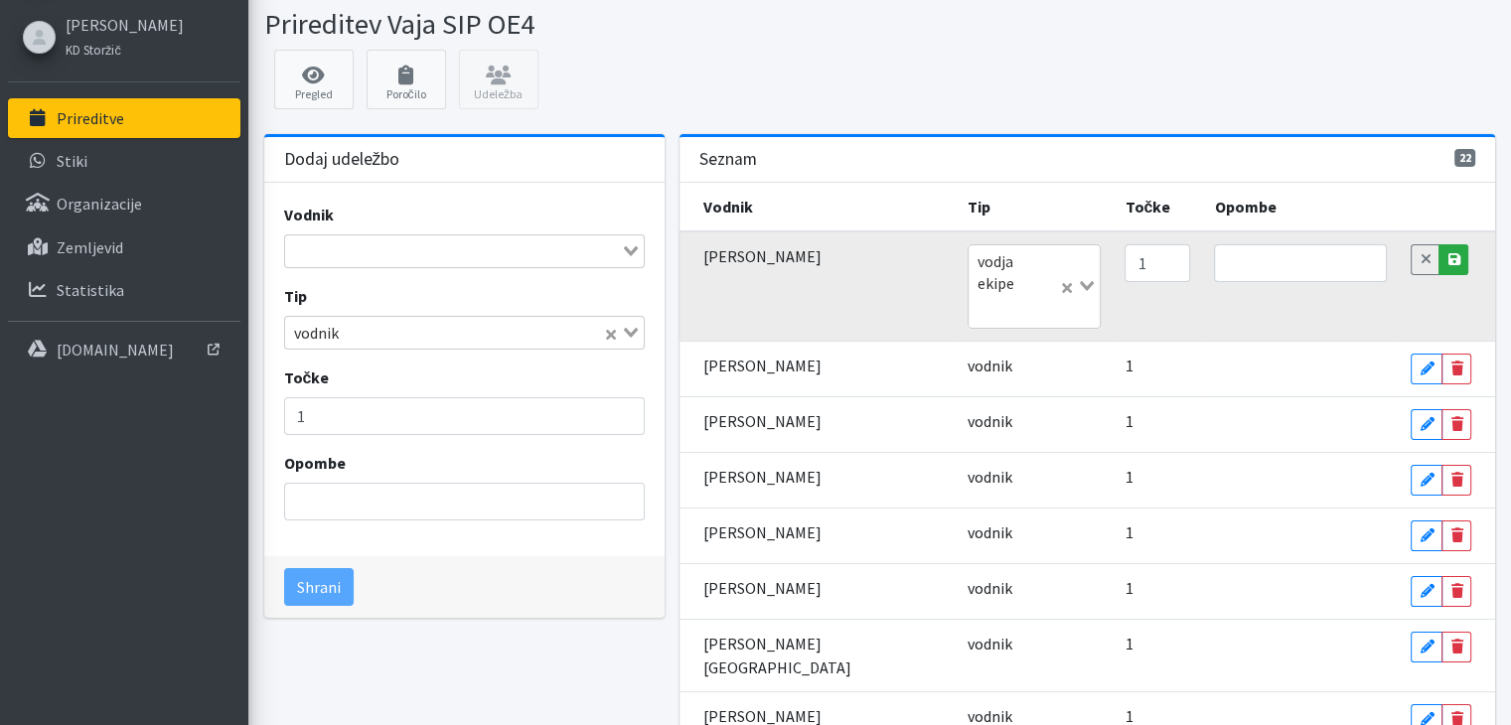
click at [1447, 258] on icon at bounding box center [1453, 259] width 12 height 14
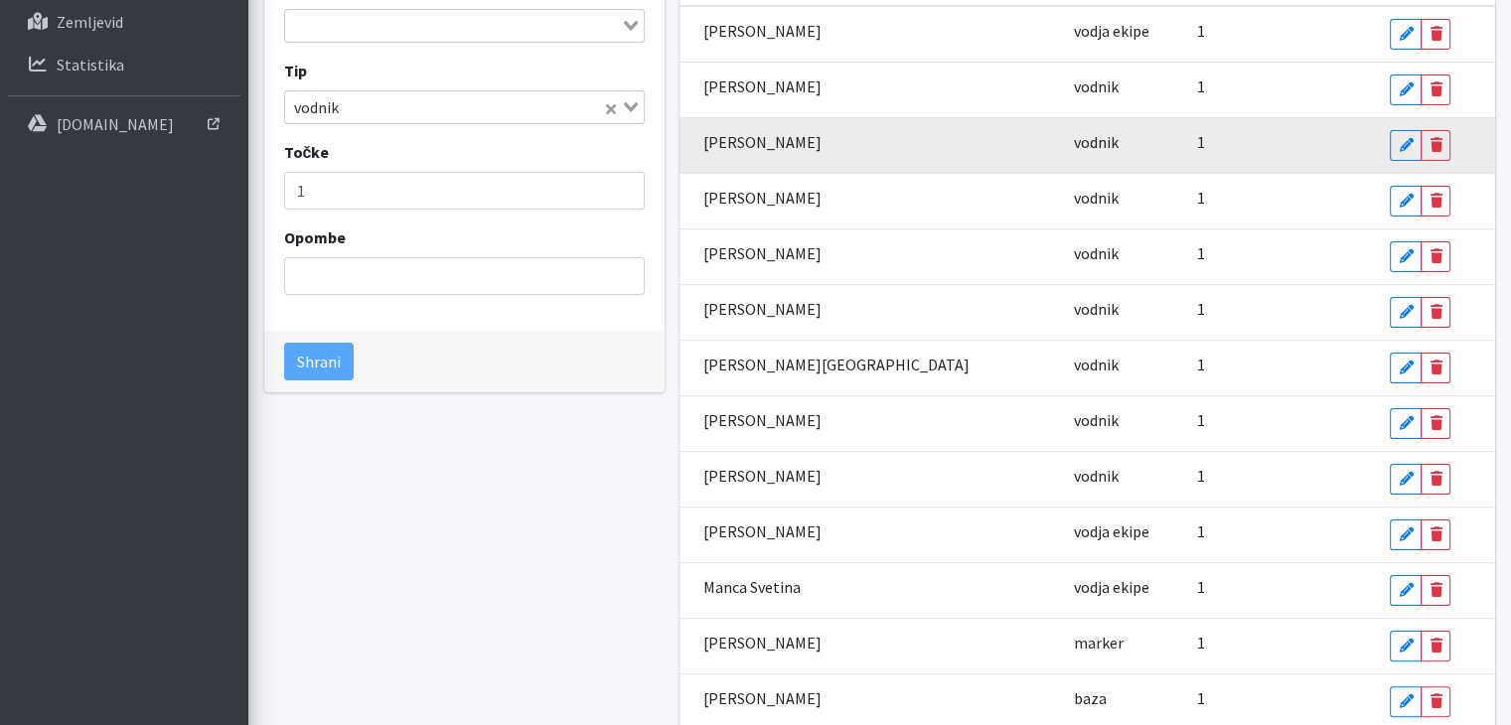
scroll to position [256, 0]
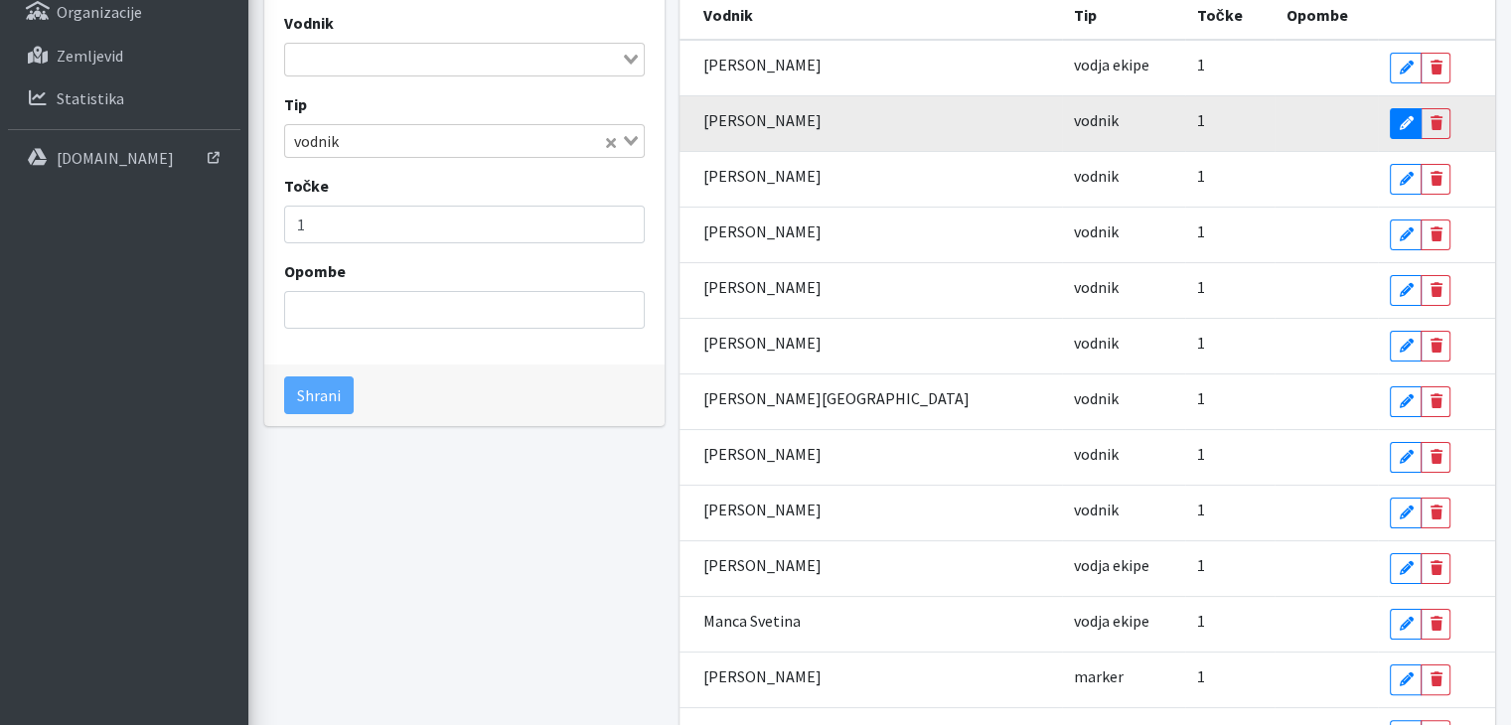
click at [1399, 125] on icon at bounding box center [1406, 123] width 14 height 14
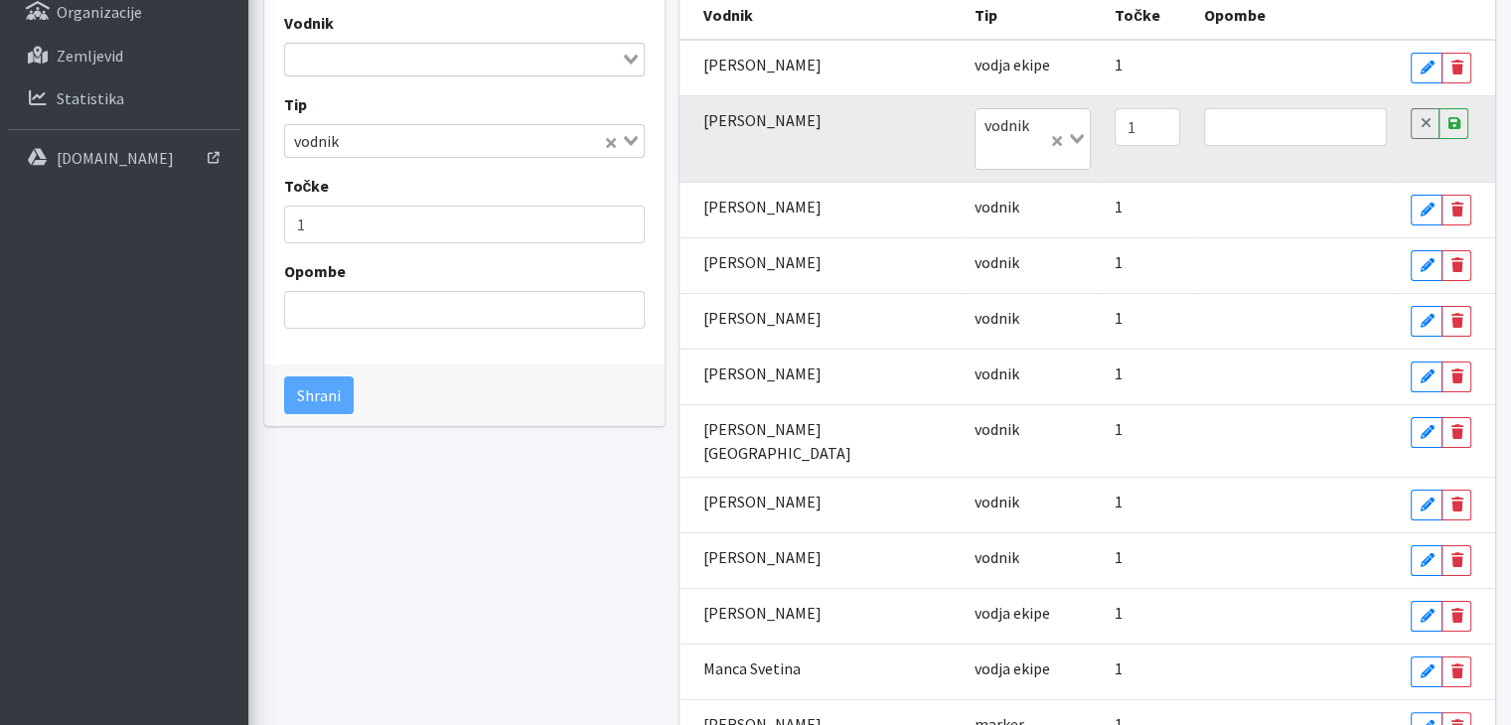
click at [776, 116] on td "Mojca Kobal" at bounding box center [820, 138] width 283 height 87
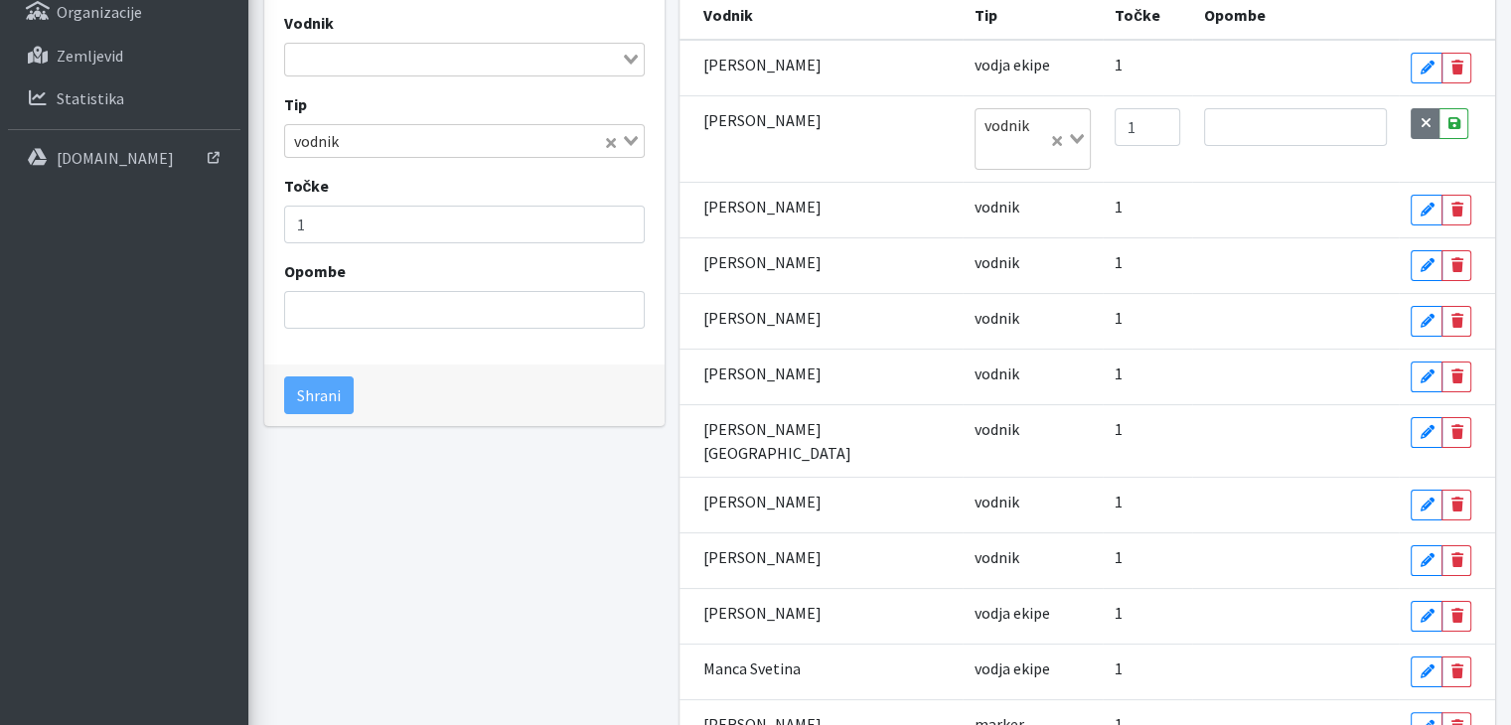
click at [1420, 124] on icon at bounding box center [1425, 123] width 11 height 14
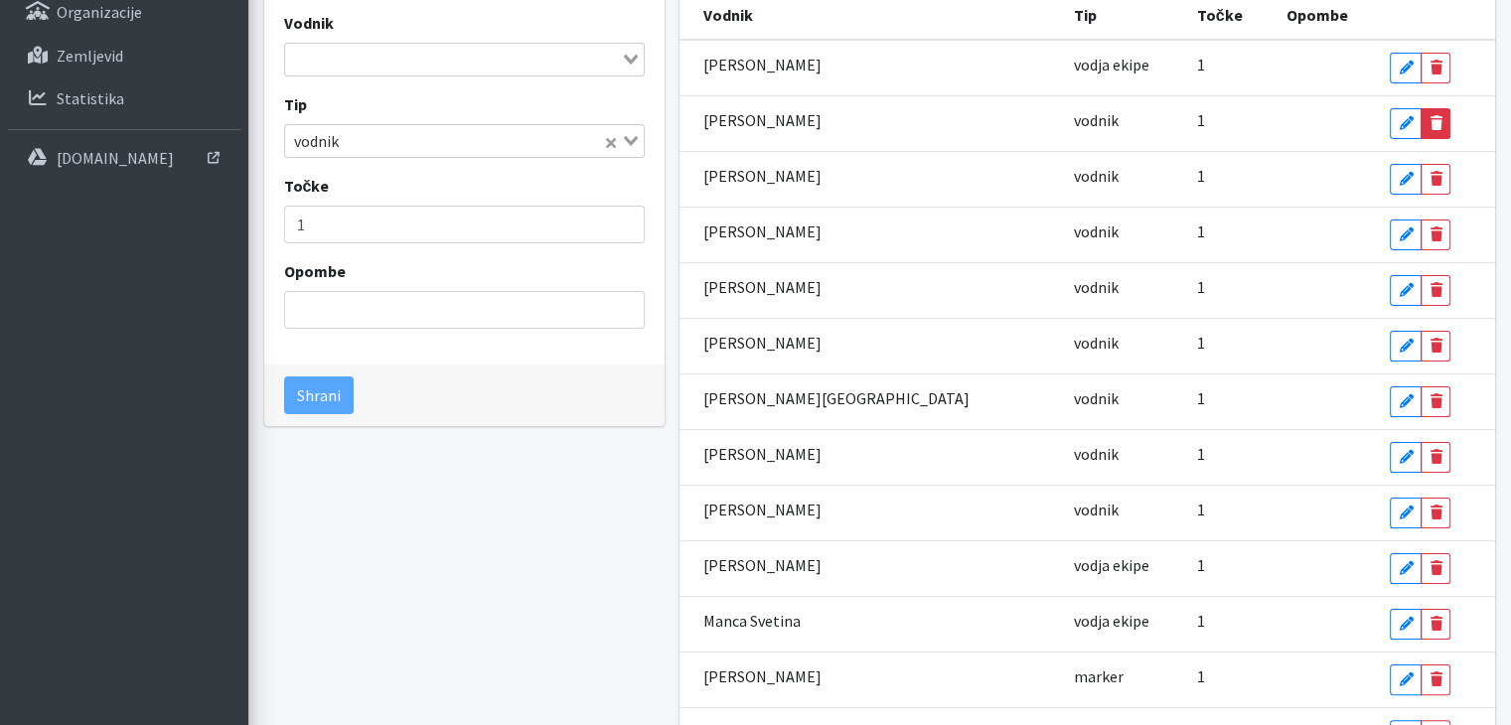
click at [1430, 120] on icon at bounding box center [1436, 123] width 12 height 14
click at [1399, 120] on icon at bounding box center [1405, 123] width 12 height 14
click at [330, 65] on input "Search for option" at bounding box center [453, 60] width 332 height 24
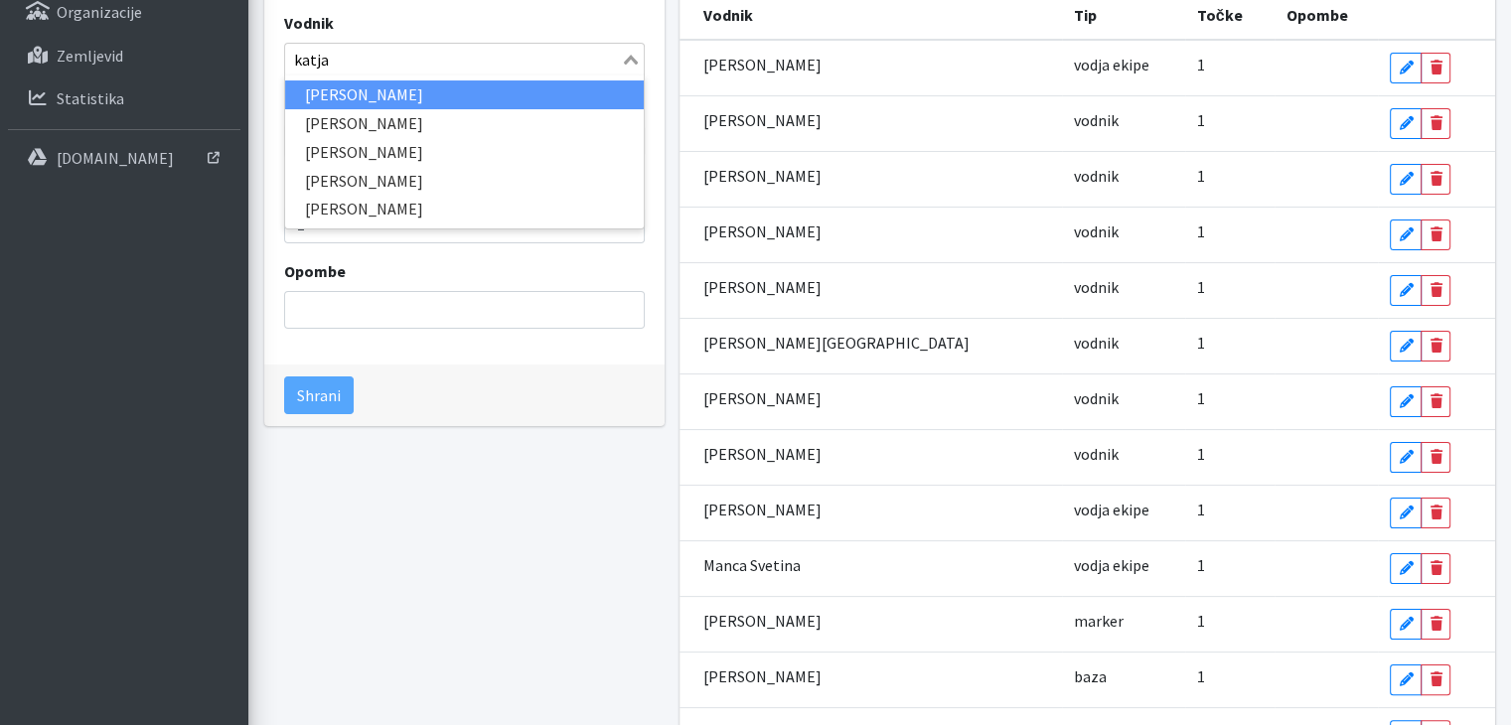
type input "katja"
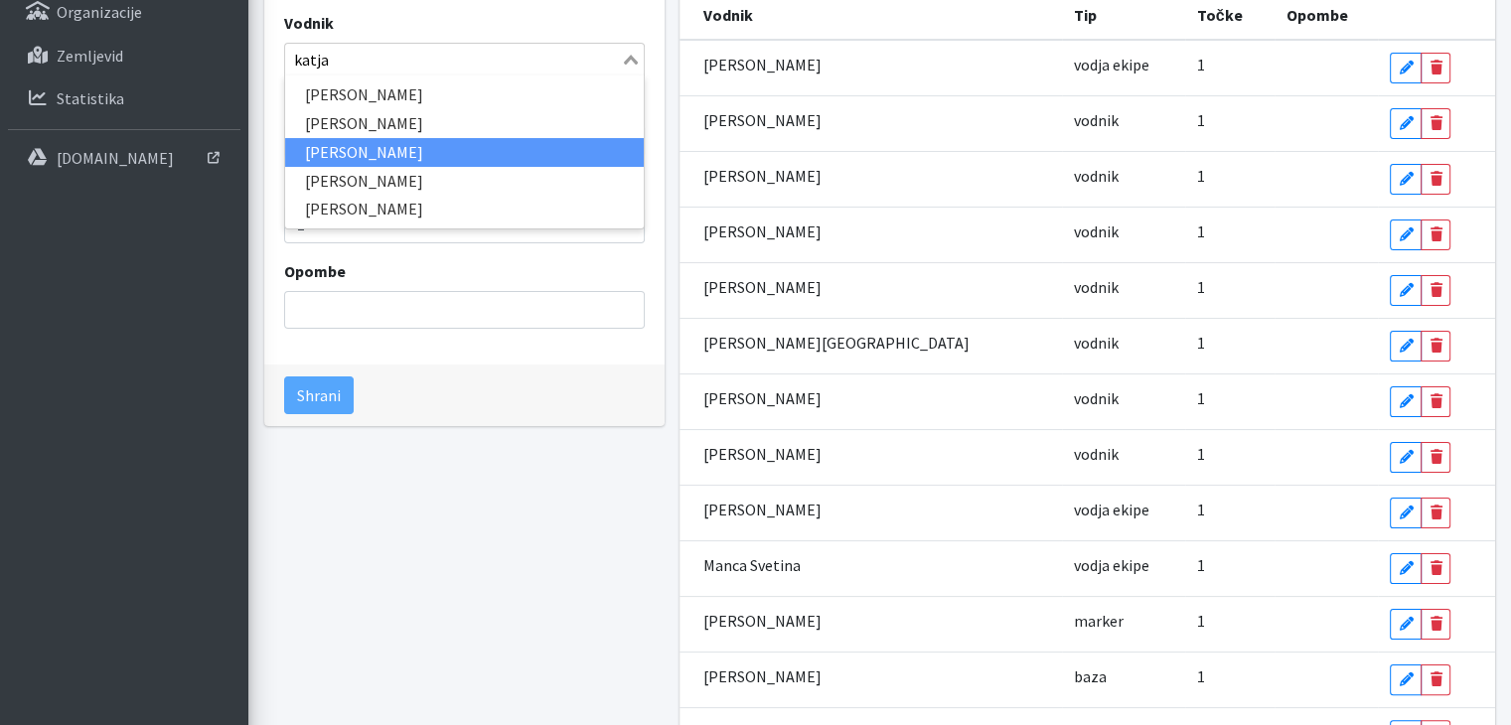
click at [382, 149] on li "Katja Kobal" at bounding box center [464, 152] width 359 height 29
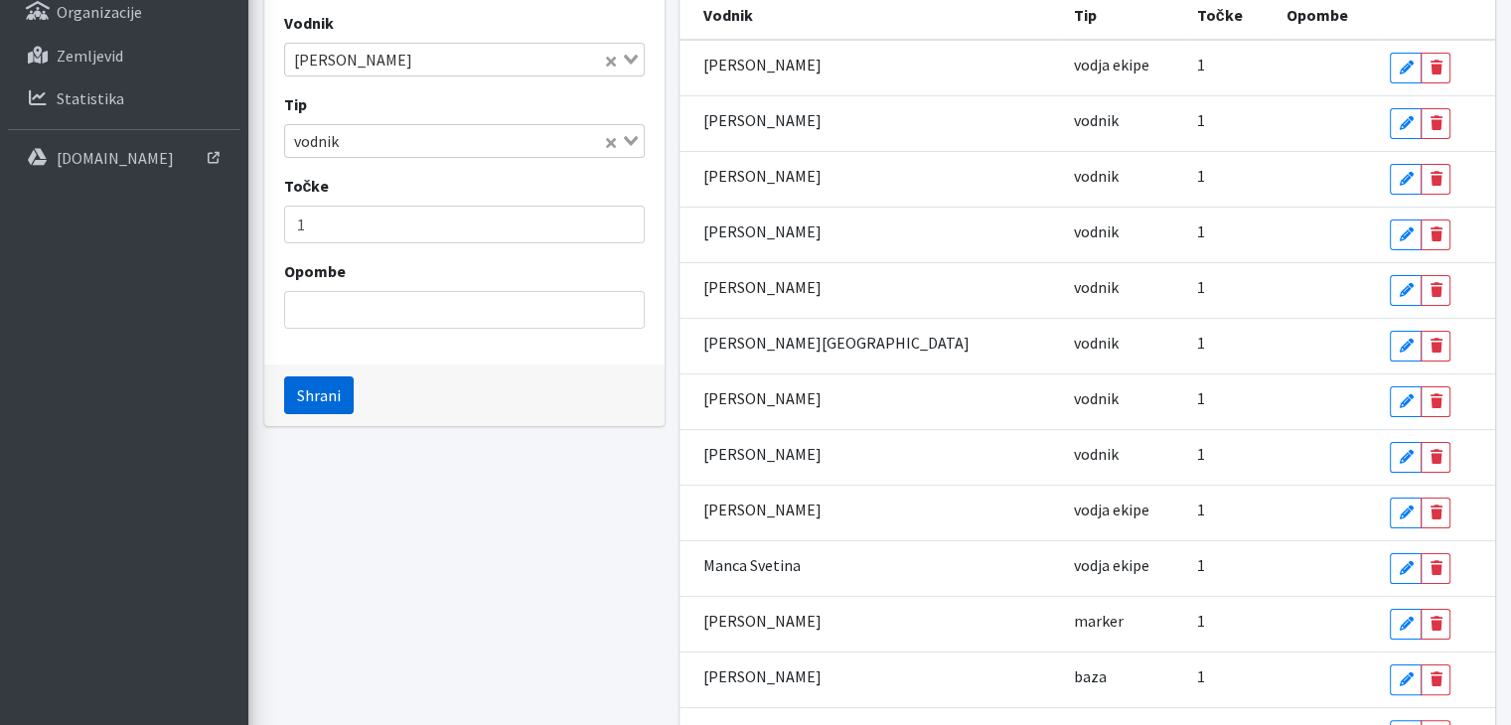
click at [313, 394] on button "Shrani" at bounding box center [319, 396] width 70 height 38
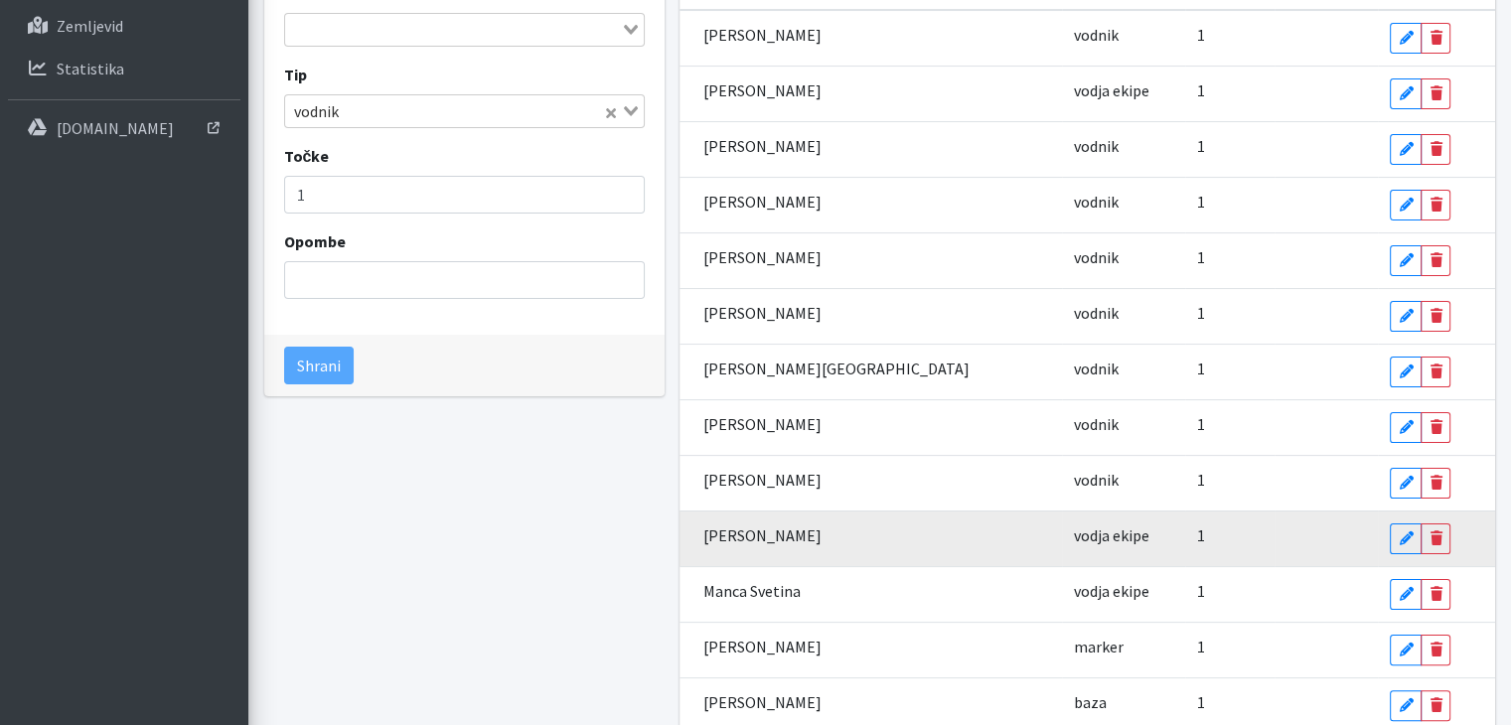
scroll to position [0, 0]
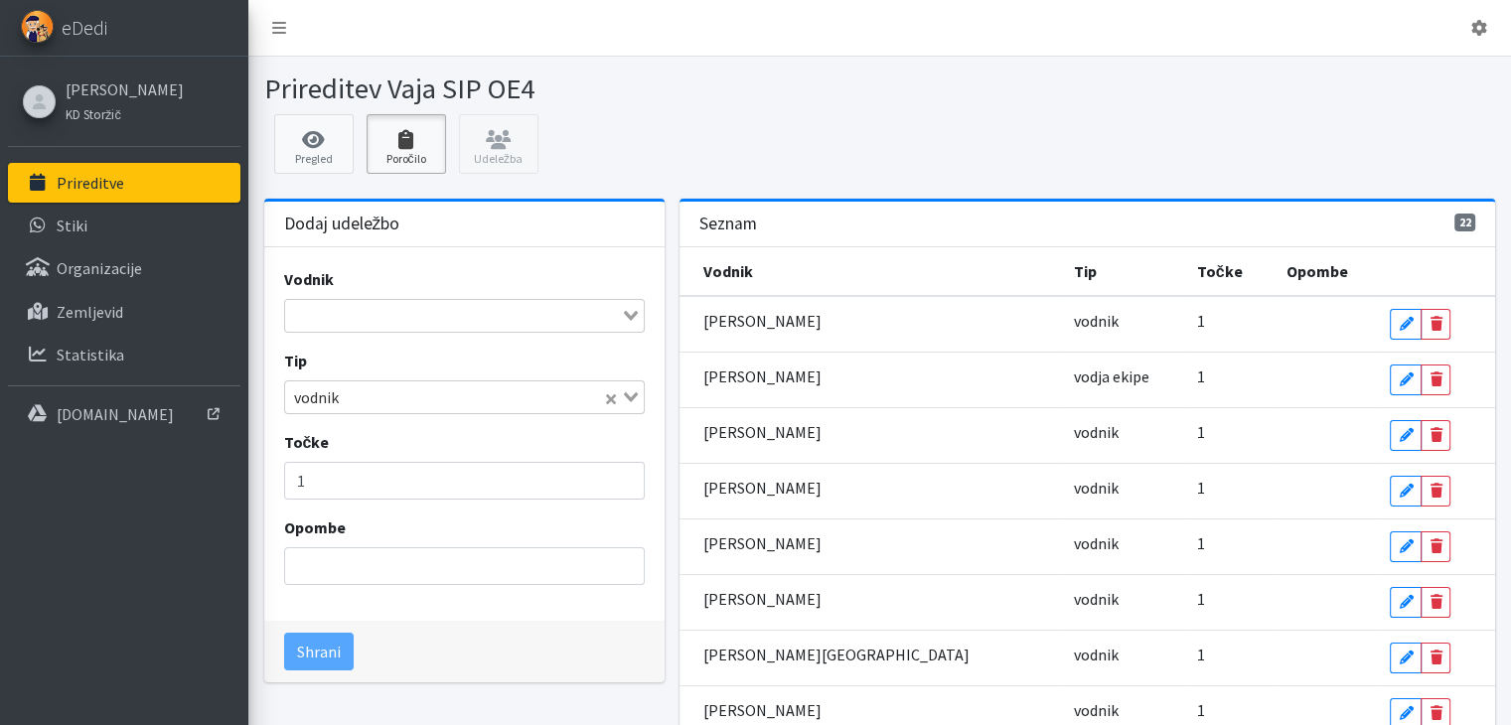
click at [417, 147] on icon at bounding box center [407, 140] width 68 height 20
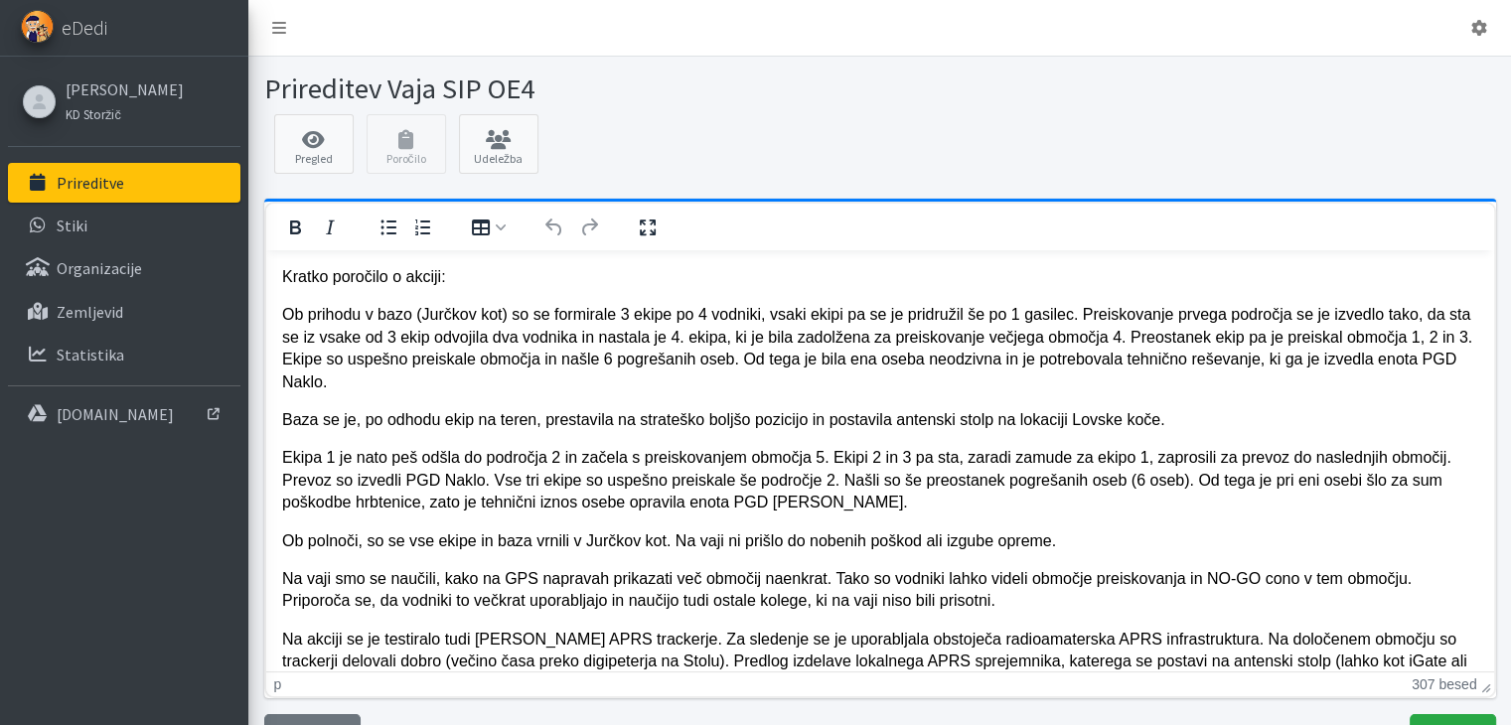
scroll to position [91, 0]
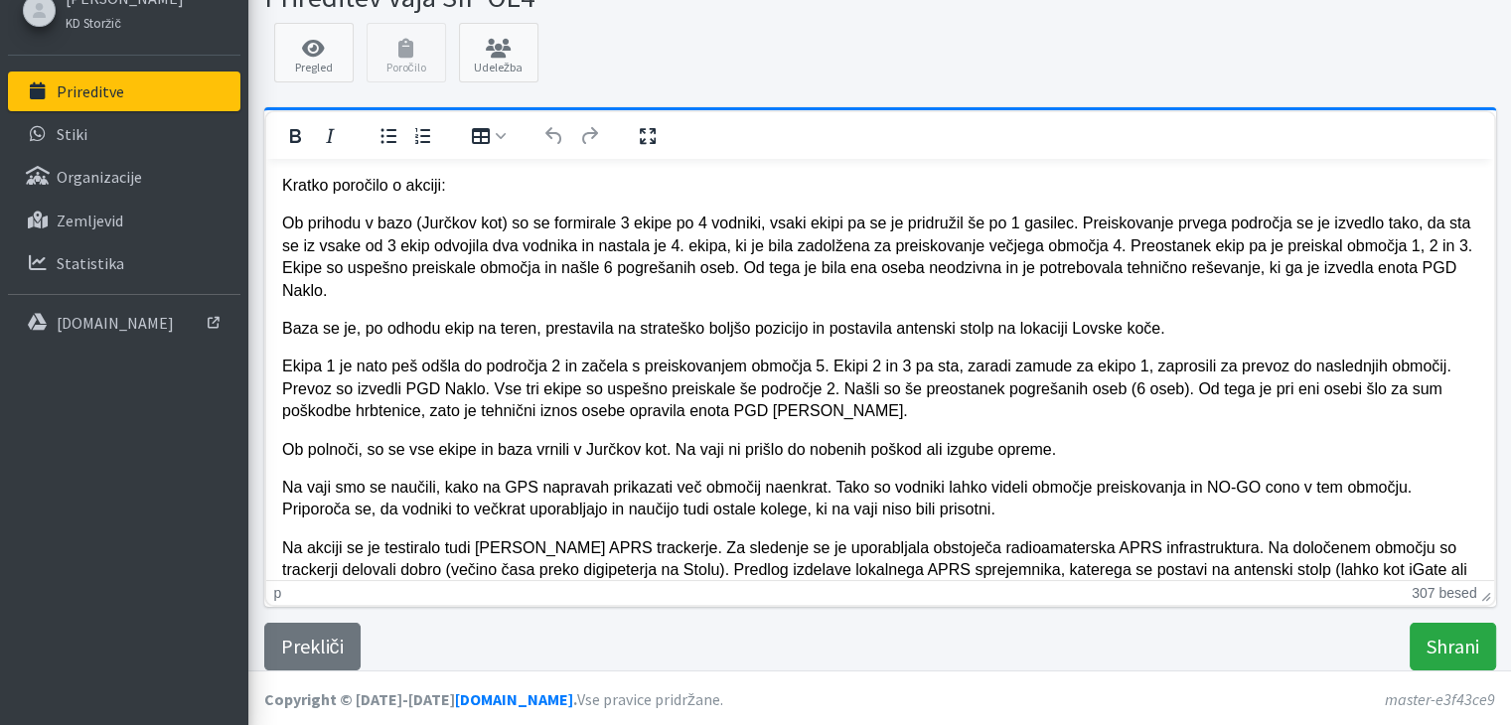
click at [1423, 548] on p "Na akciji se je testiralo tudi ARON APRS trackerje. Za sledenje se je uporablja…" at bounding box center [879, 569] width 1196 height 67
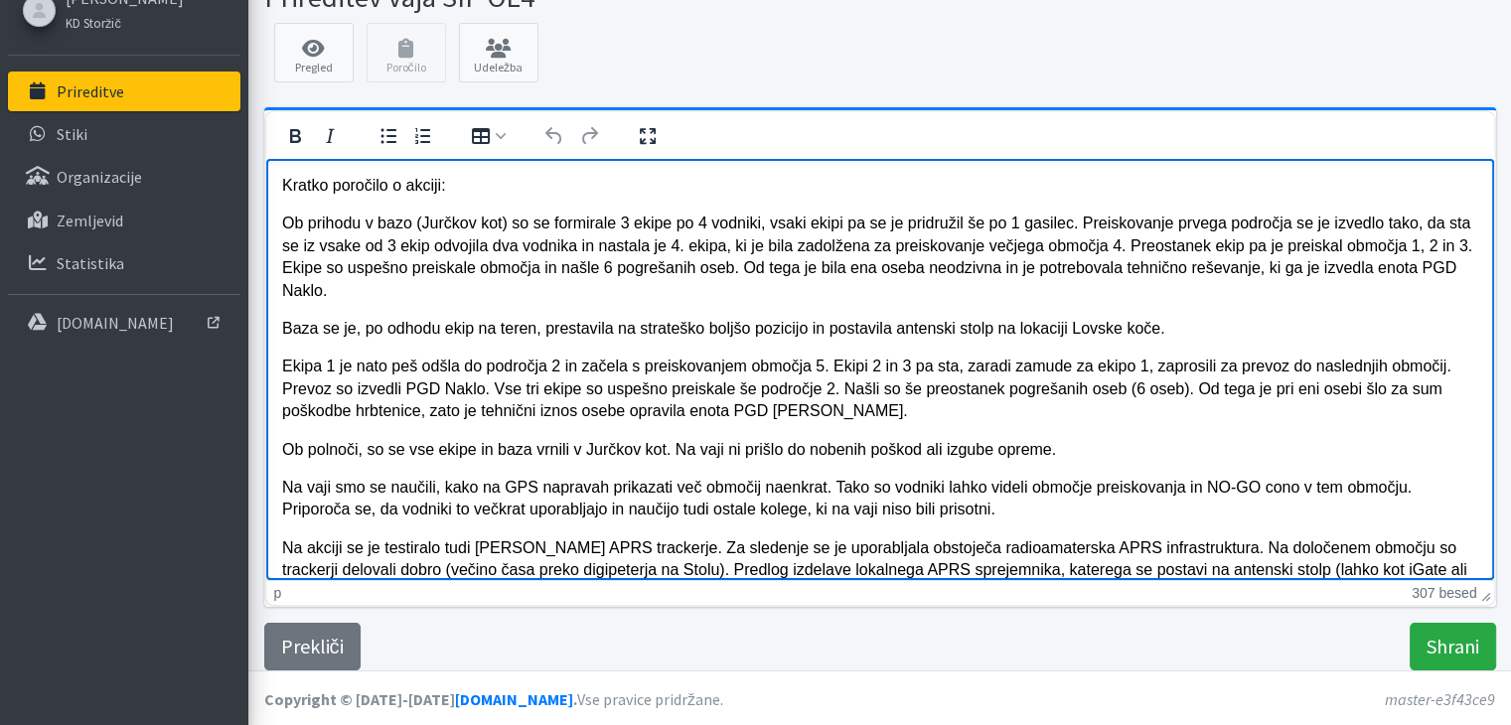
scroll to position [0, 0]
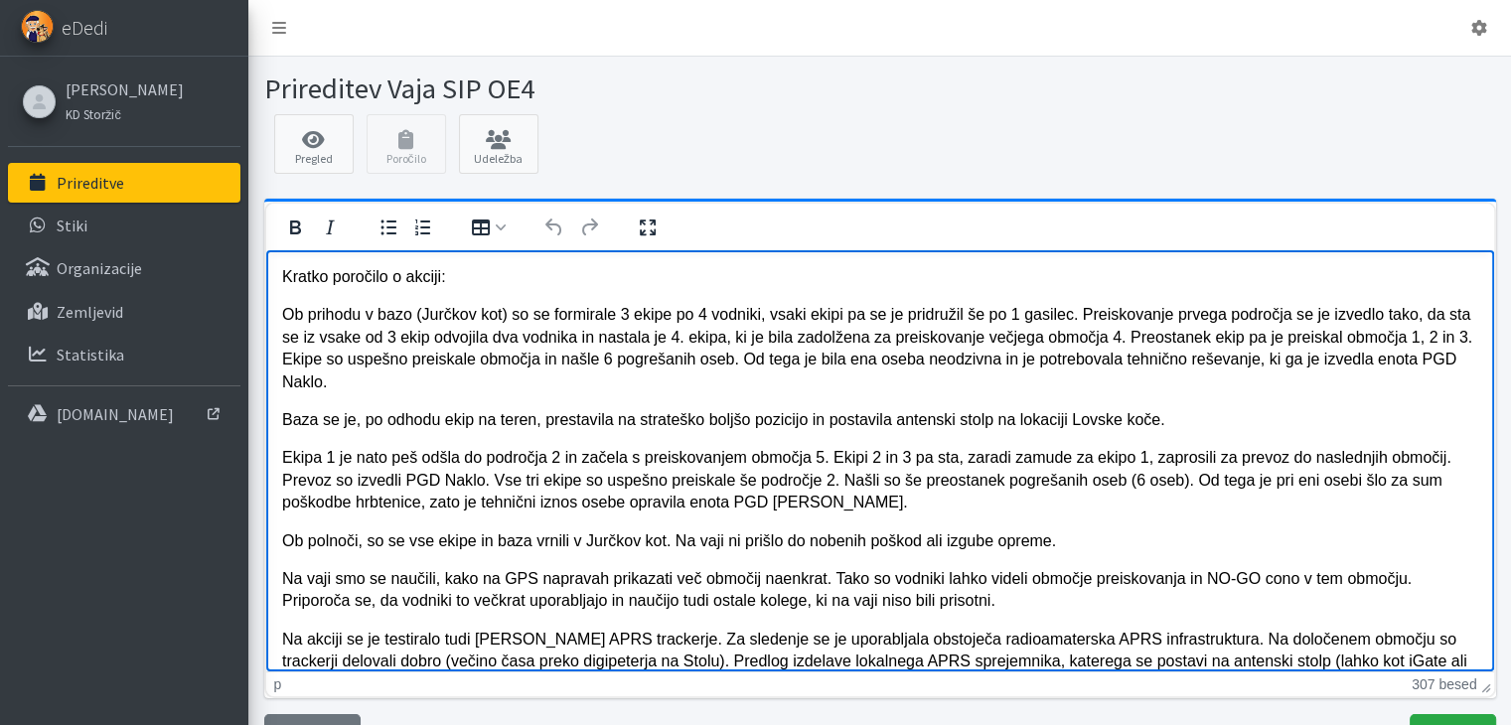
click at [1427, 643] on p "Na akciji se je testiralo tudi ARON APRS trackerje. Za sledenje se je uporablja…" at bounding box center [879, 661] width 1196 height 67
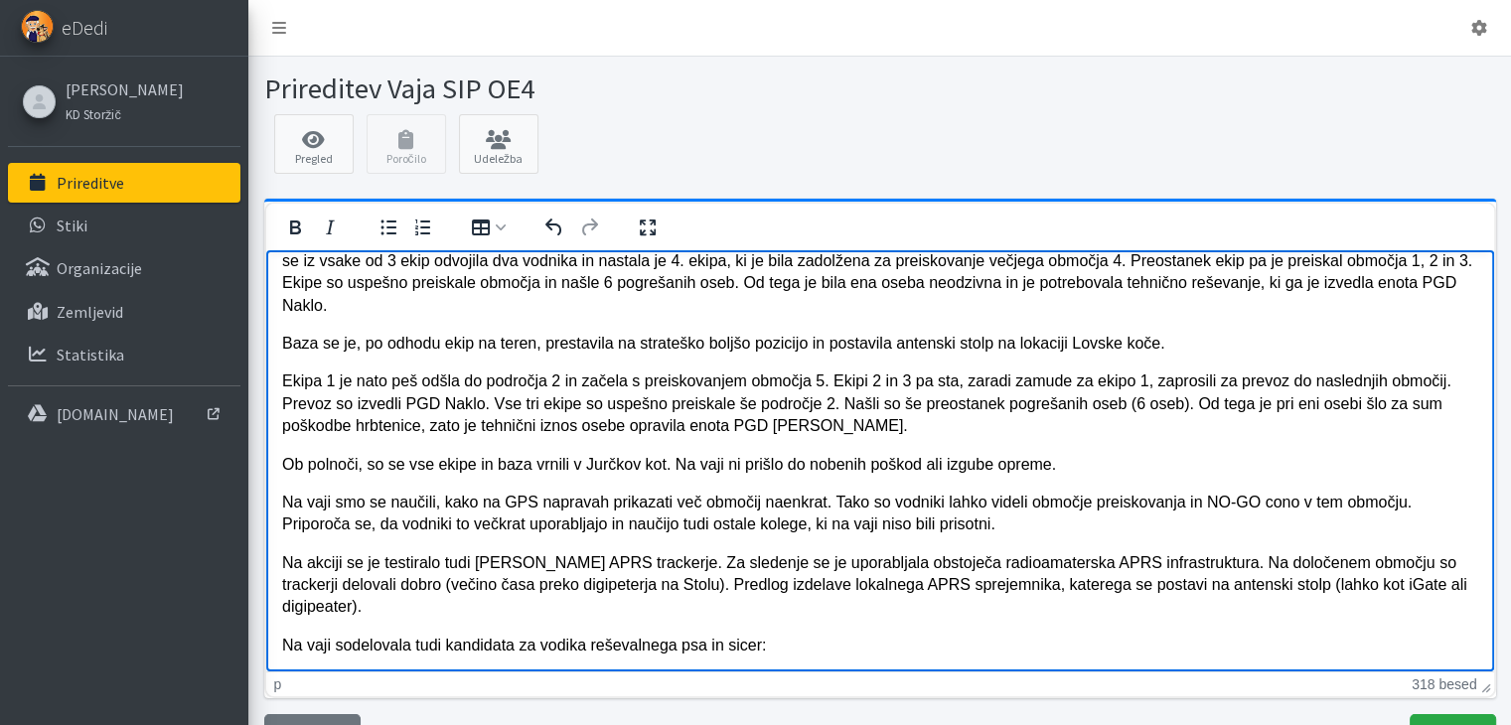
scroll to position [115, 0]
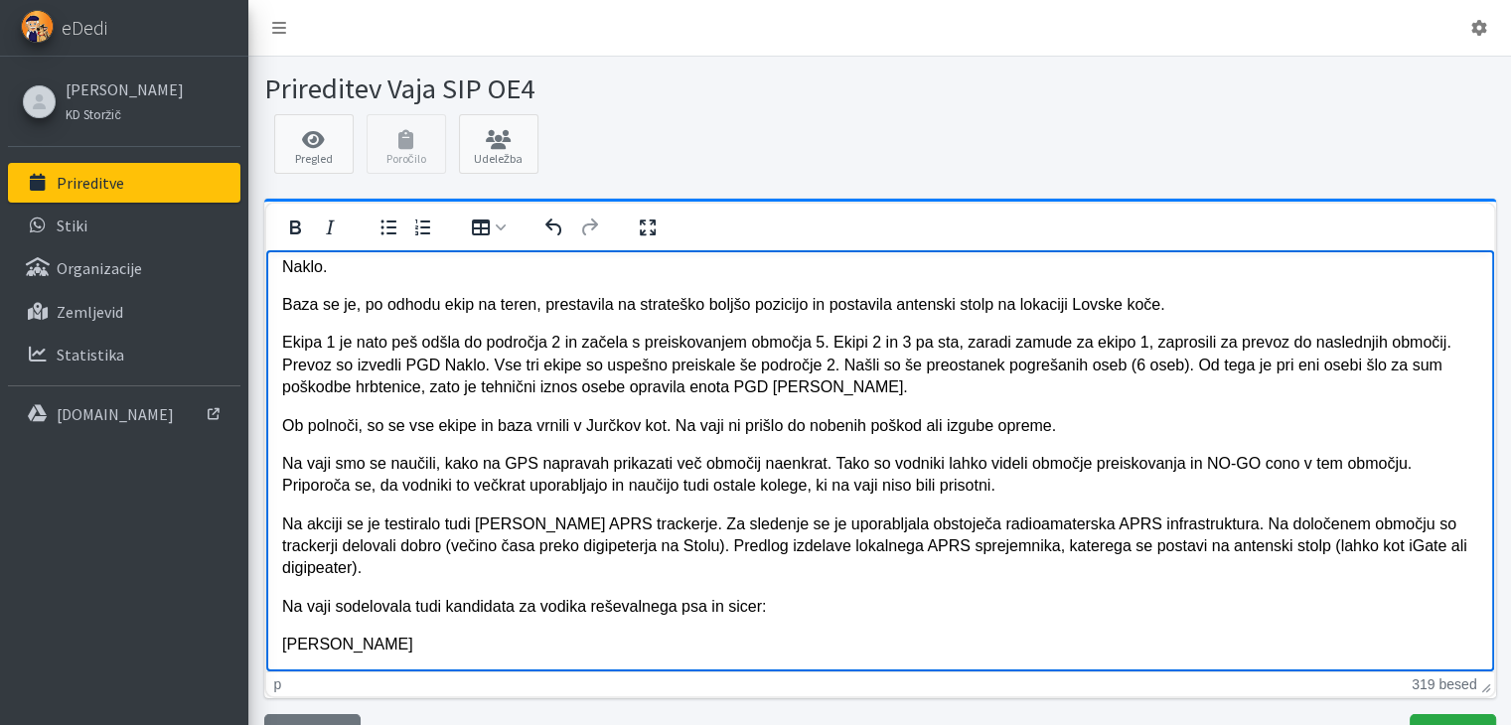
click at [279, 644] on html "Kratko poročilo o akciji: Ob prihodu v bazo (Jurčkov kot) so se formirale 3 eki…" at bounding box center [879, 402] width 1228 height 537
click at [452, 652] on p "ŠKD Fido Hrušica Mirza" at bounding box center [879, 644] width 1196 height 22
drag, startPoint x: 404, startPoint y: 645, endPoint x: 265, endPoint y: 652, distance: 139.3
click at [265, 652] on html "Kratko poročilo o akciji: Ob prihodu v bazo (Jurčkov kot) so se formirale 3 eki…" at bounding box center [879, 402] width 1228 height 537
click at [364, 644] on p "Mirza Begič in" at bounding box center [879, 644] width 1196 height 22
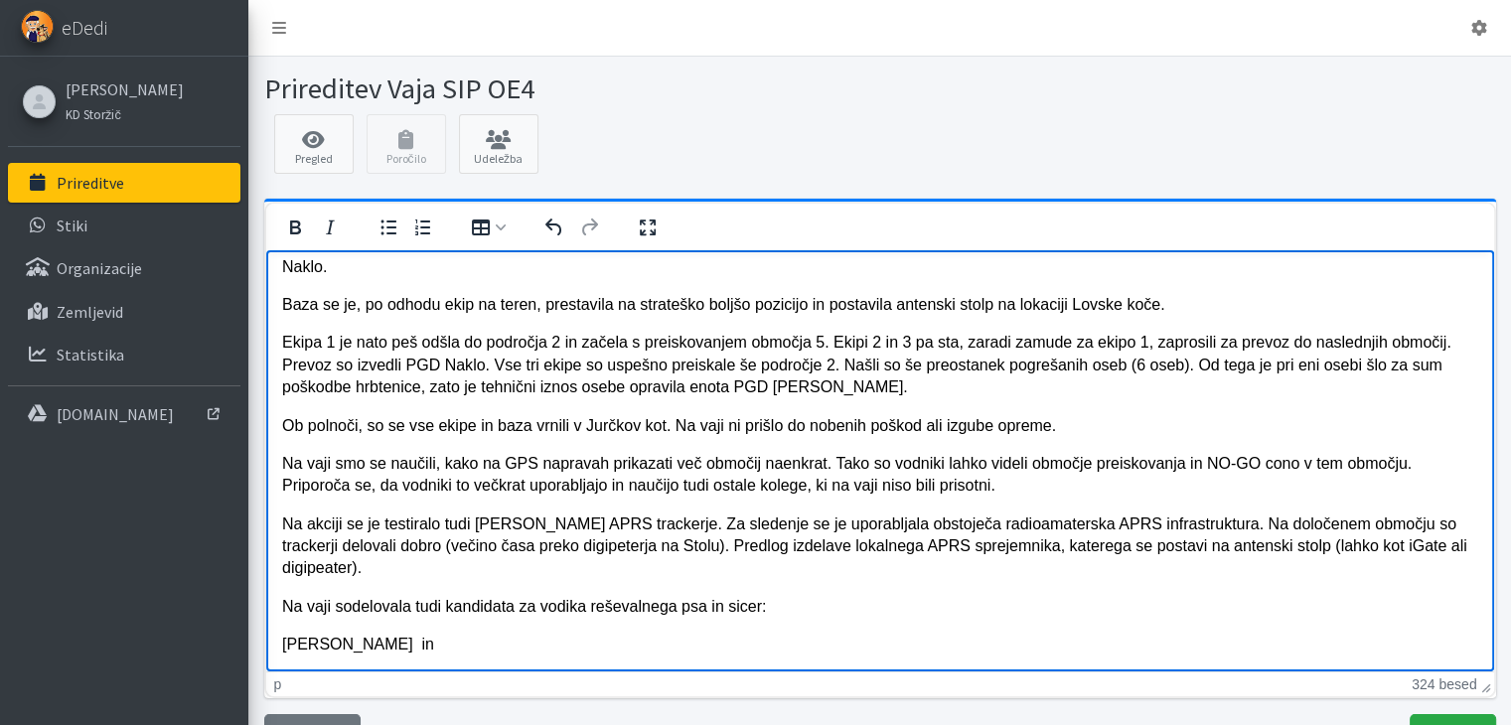
click at [510, 642] on p "Mirza Begič ŠKD Fido Hrušica in" at bounding box center [879, 644] width 1196 height 22
drag, startPoint x: 361, startPoint y: 645, endPoint x: 233, endPoint y: 649, distance: 127.2
click at [265, 649] on html "Kratko poročilo o akciji: Ob prihodu v bazo (Jurčkov kot) so se formirale 3 eki…" at bounding box center [879, 402] width 1228 height 537
click at [294, 231] on icon "Krepko" at bounding box center [295, 228] width 11 height 14
click at [504, 639] on p "Mirza Begič ŠKD Fido Hrušica in" at bounding box center [879, 644] width 1196 height 22
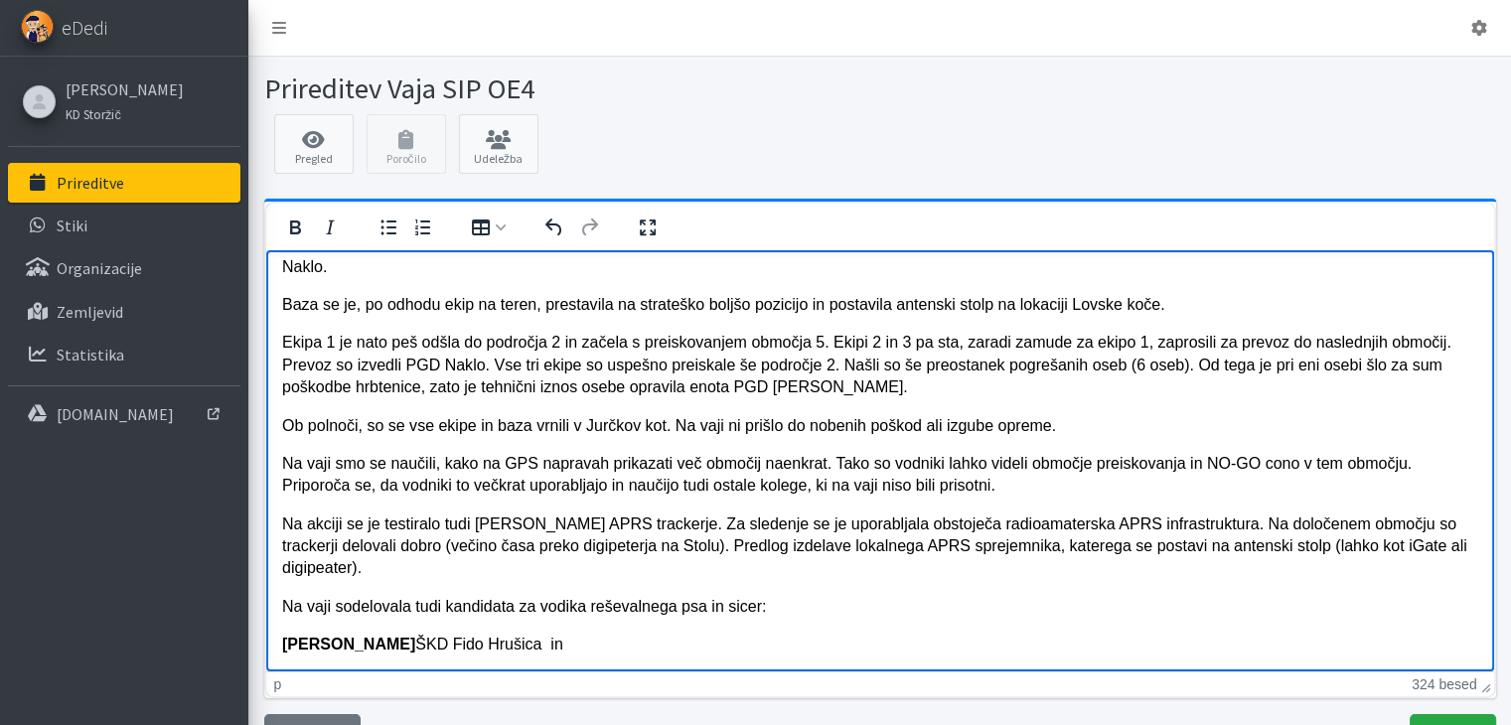
click at [516, 646] on p "Mirza Begič ŠKD Fido Hrušica in" at bounding box center [879, 644] width 1196 height 22
drag, startPoint x: 591, startPoint y: 642, endPoint x: 525, endPoint y: 648, distance: 66.8
click at [525, 648] on p "Mirza Begič ŠKD Fido Hrušica in Mitja Valič KD Naklo" at bounding box center [879, 644] width 1196 height 22
click at [299, 233] on icon "Krepko" at bounding box center [295, 228] width 24 height 24
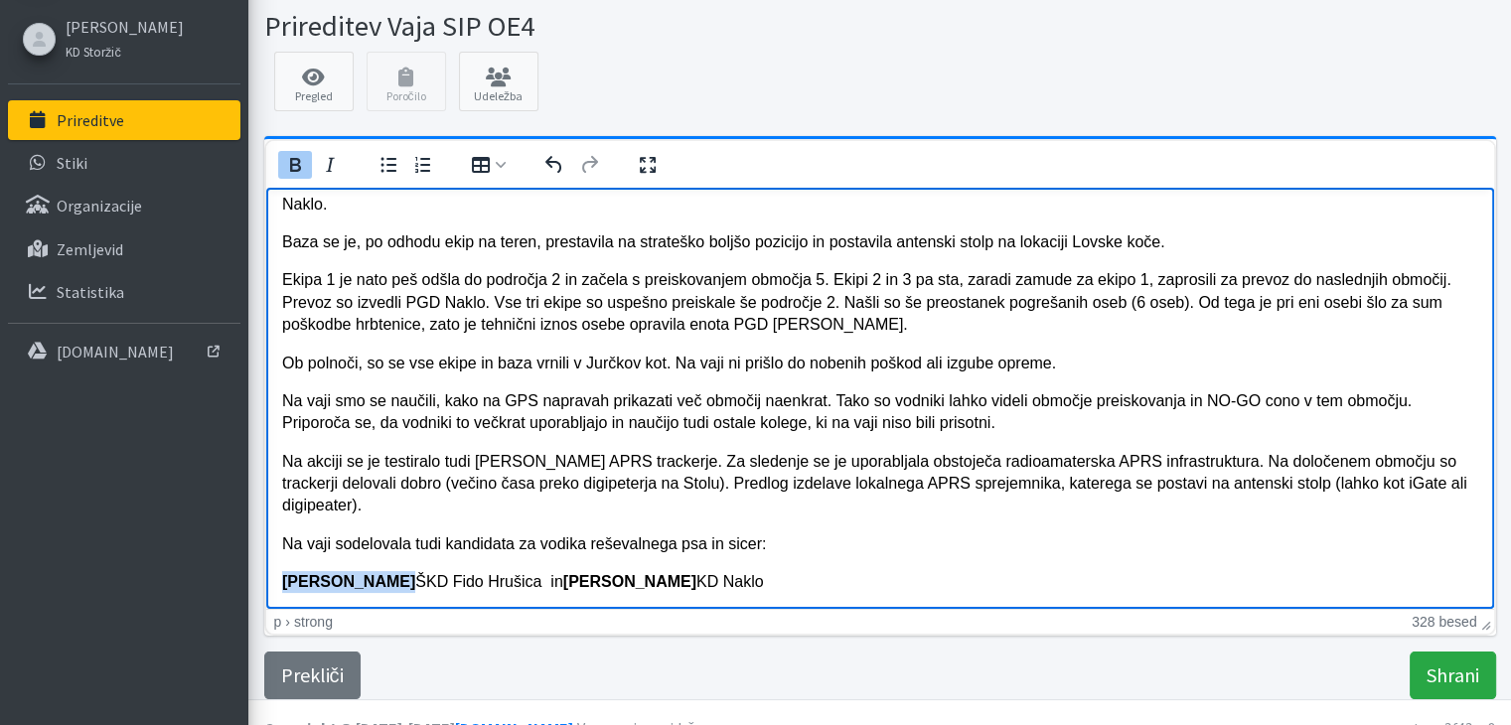
scroll to position [91, 0]
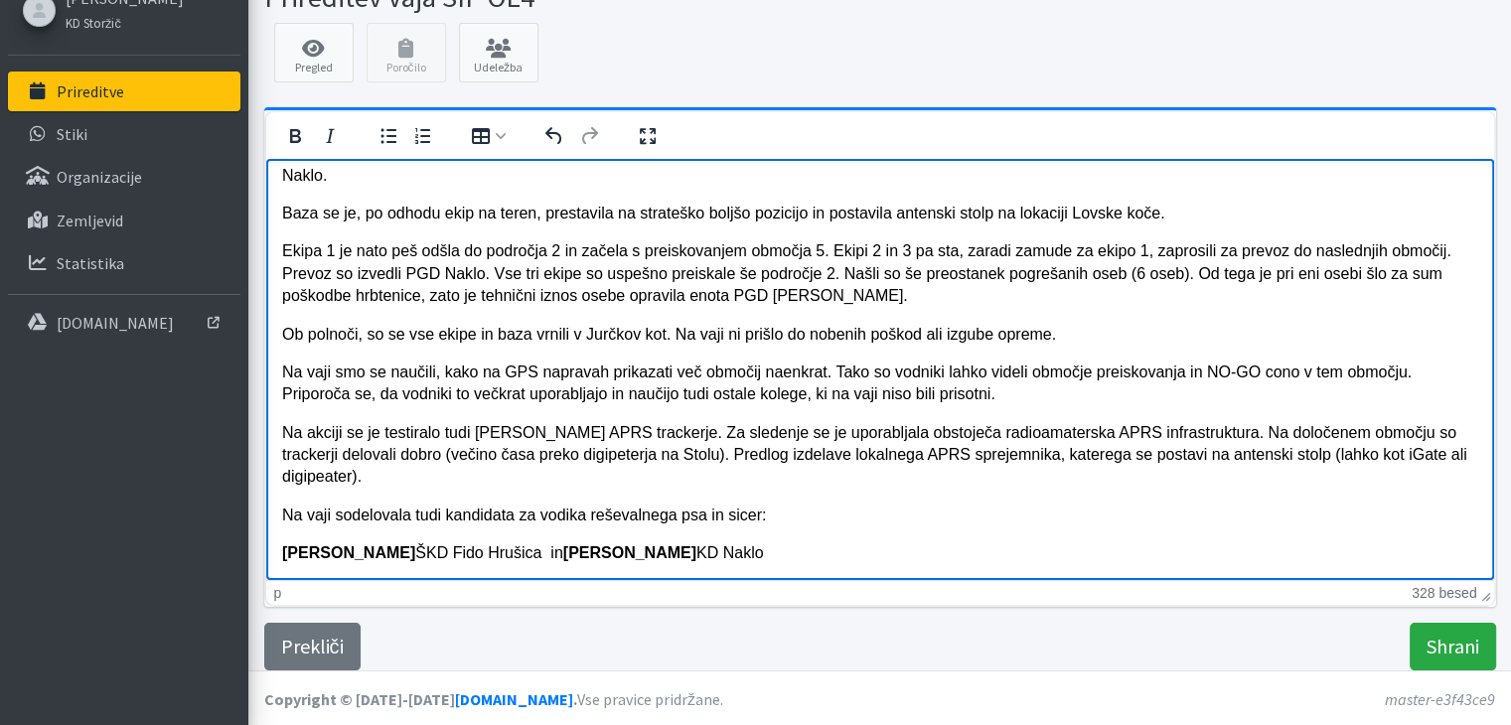
click at [720, 556] on p "Mirza Begič ŠKD Fido Hrušica in Mitja Valič KD Naklo" at bounding box center [879, 552] width 1196 height 22
click at [668, 554] on p "Mirza Begič ŠKD Fido Hrušica in Mitja Valič KD Naklo" at bounding box center [879, 552] width 1196 height 22
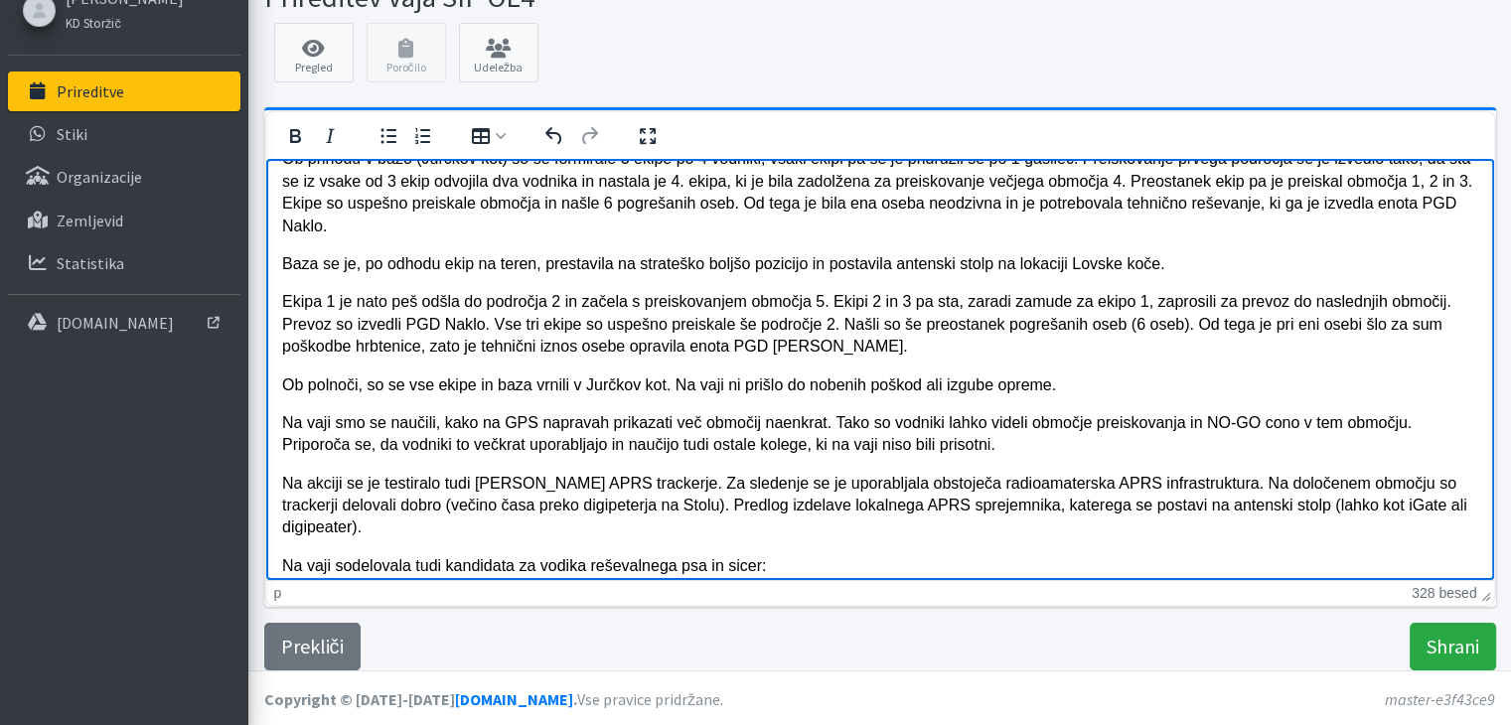
scroll to position [115, 0]
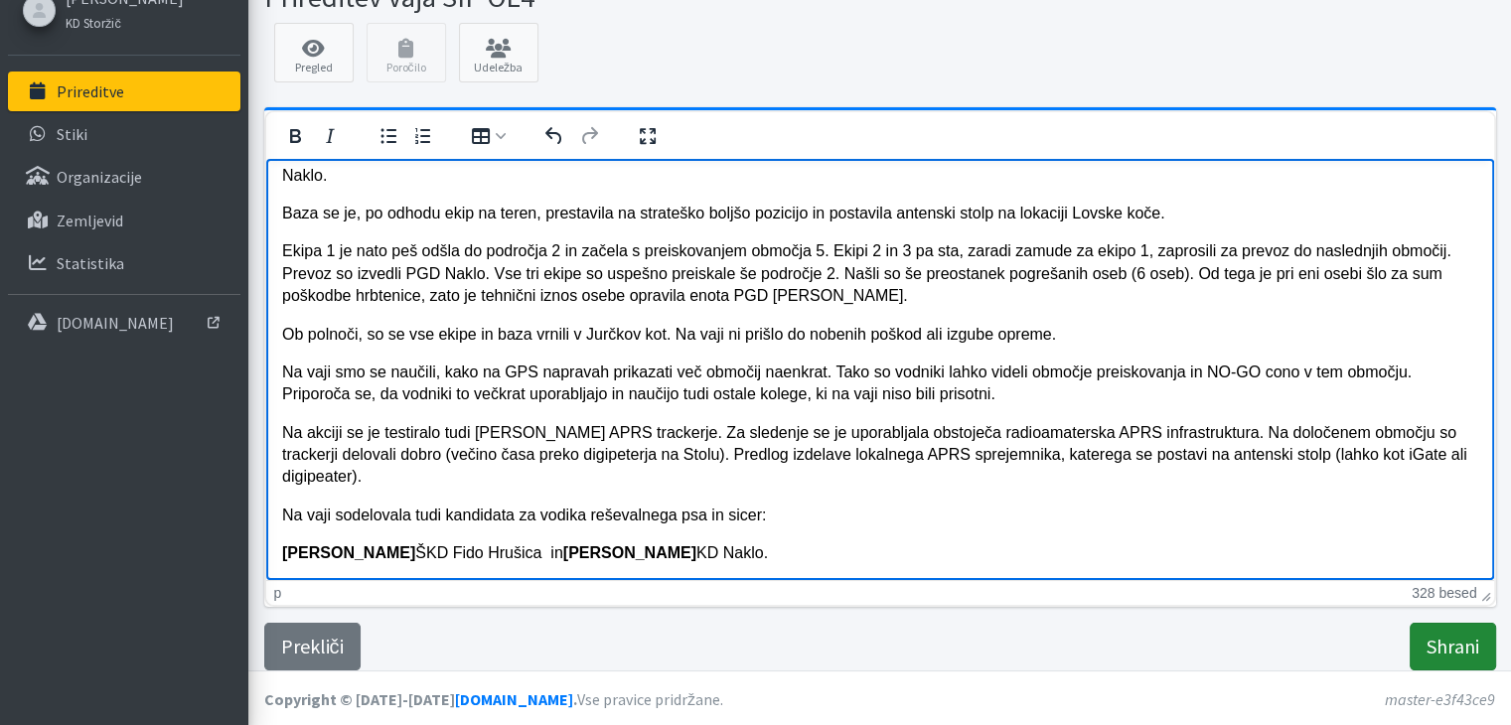
click at [1441, 645] on input "Shrani" at bounding box center [1453, 647] width 86 height 48
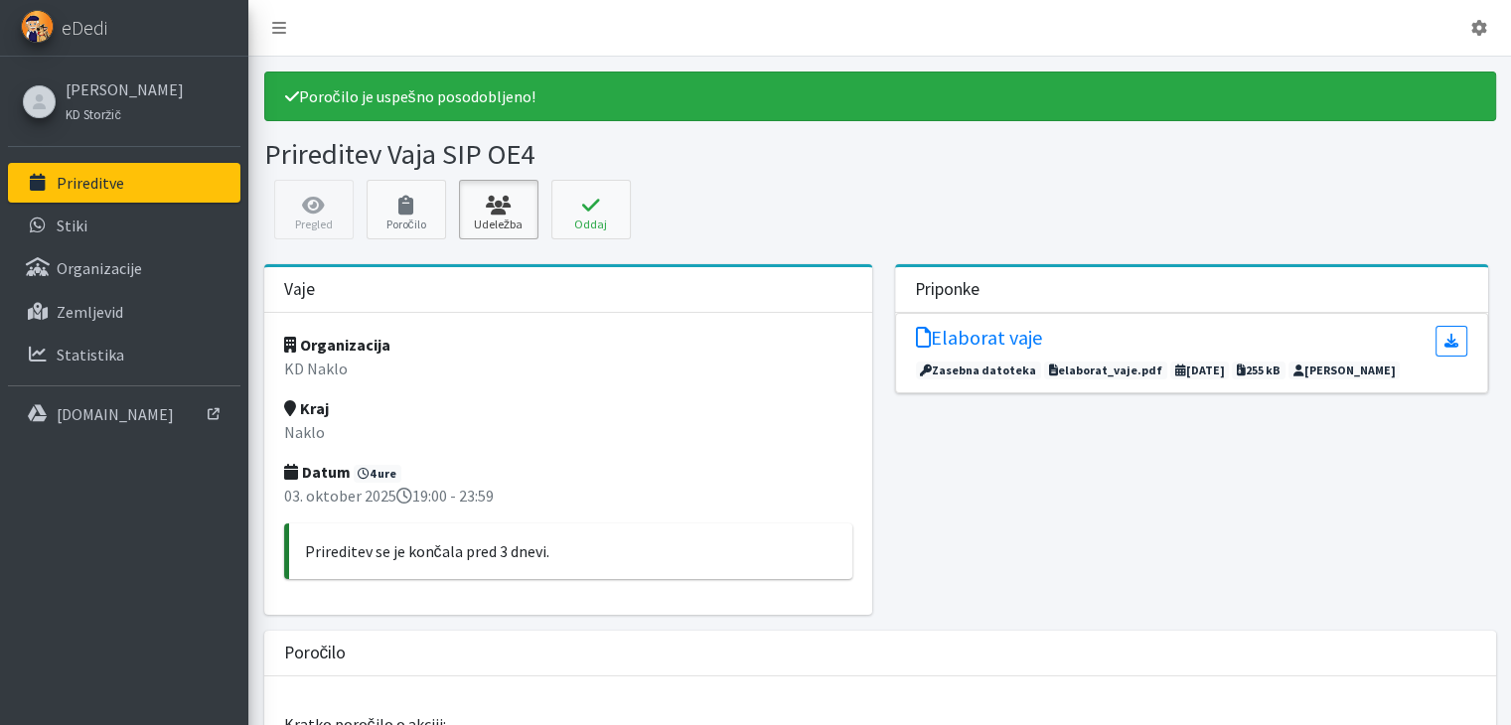
click at [484, 214] on link "Udeležba" at bounding box center [498, 210] width 79 height 60
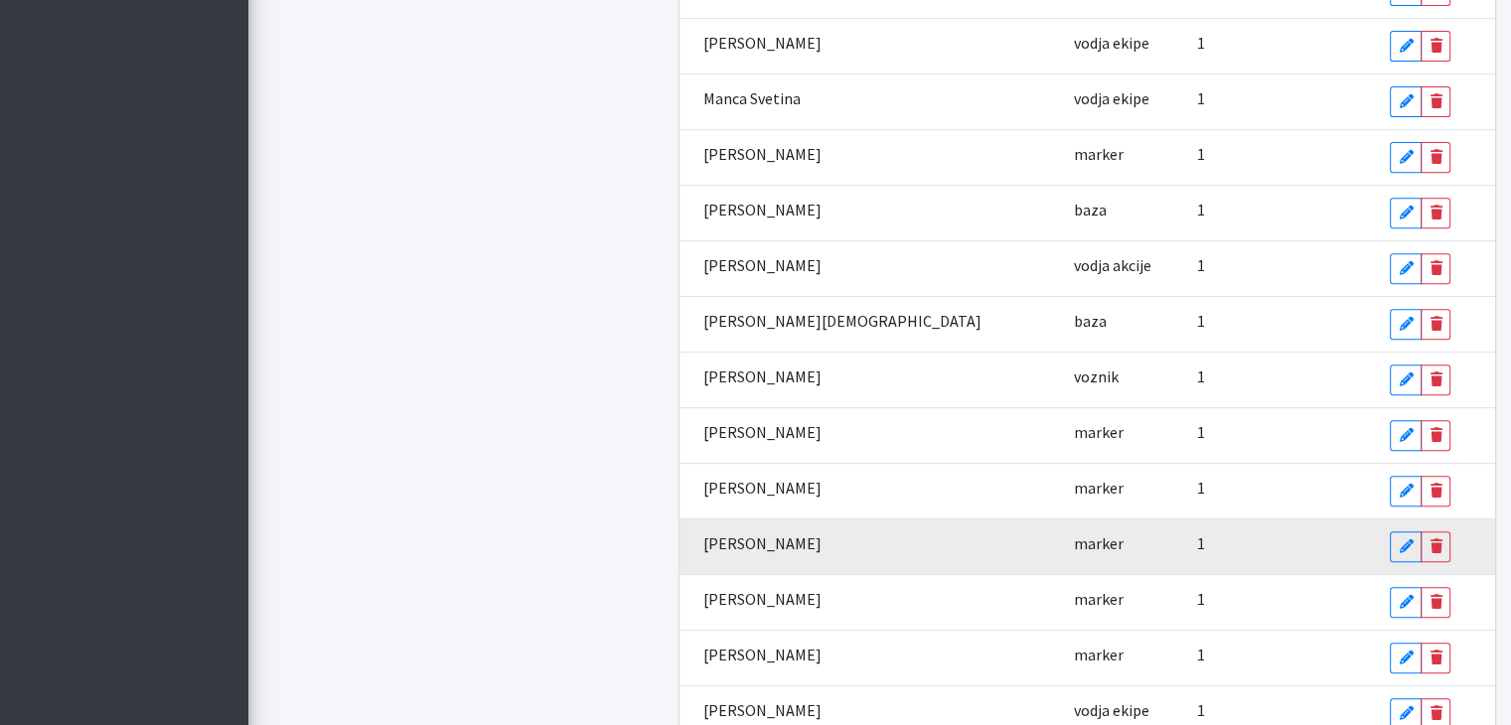
scroll to position [852, 0]
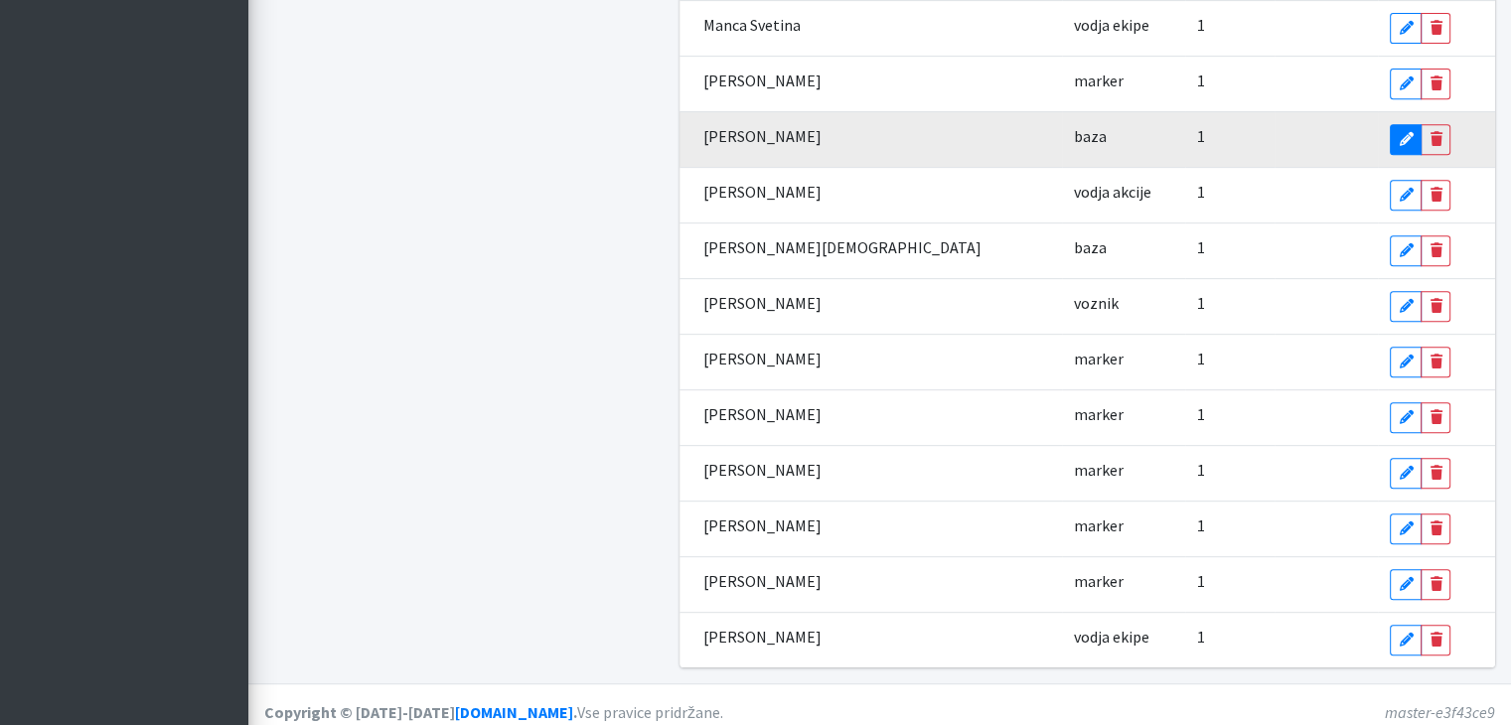
click at [1390, 128] on link "Edit" at bounding box center [1406, 139] width 32 height 31
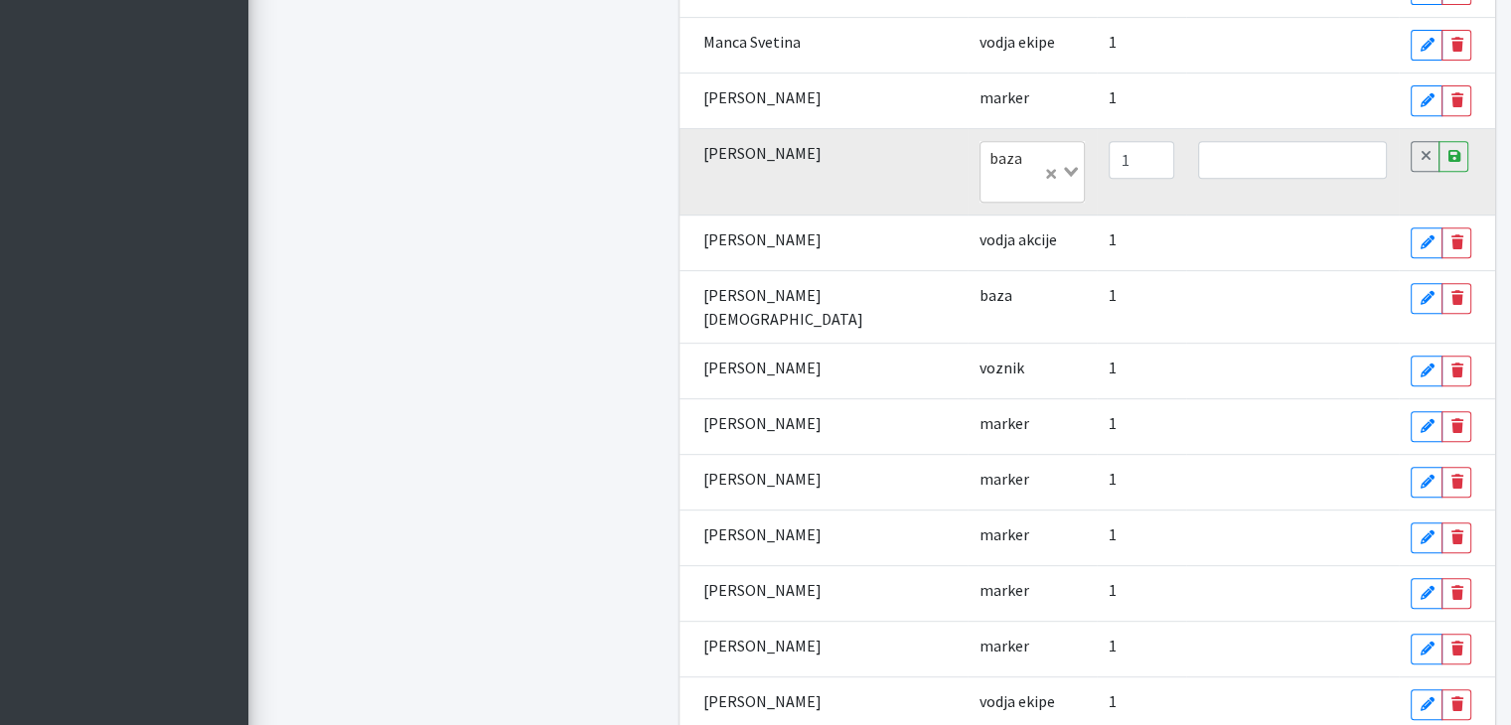
click at [994, 132] on td "baza Loading..." at bounding box center [1032, 171] width 129 height 87
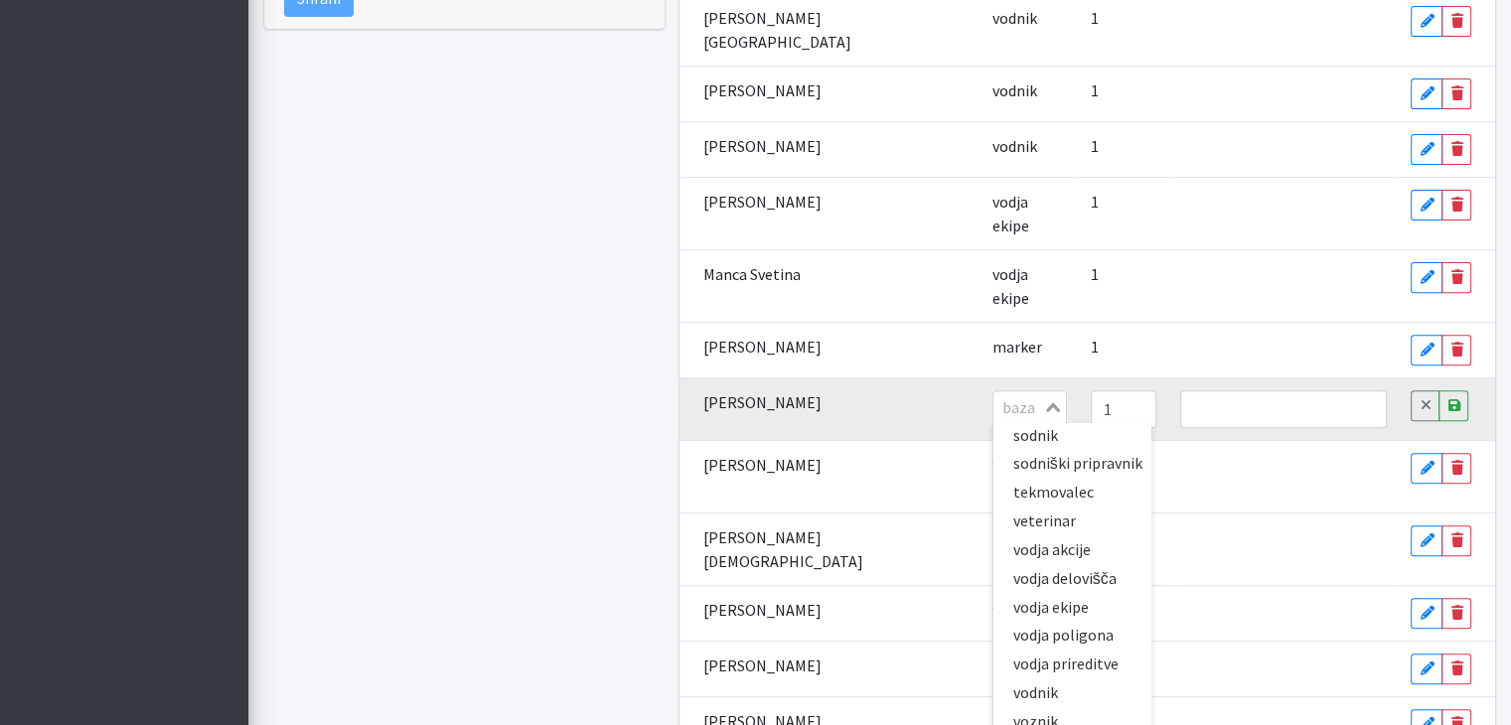
scroll to position [480, 0]
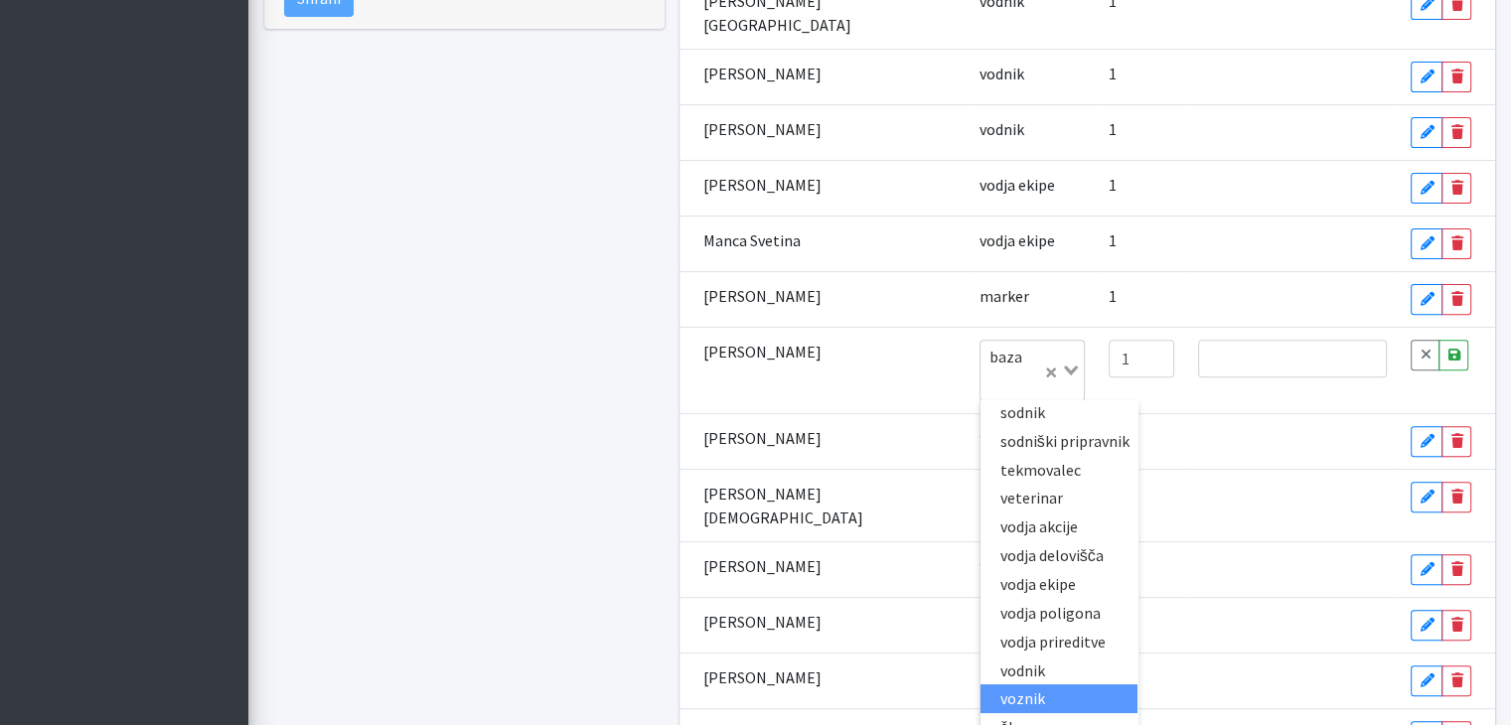
click at [432, 618] on div "Dodaj udeležbo Vodnik Loading... Tip Loading... Točke 1 Opombe Shrani" at bounding box center [463, 246] width 415 height 1403
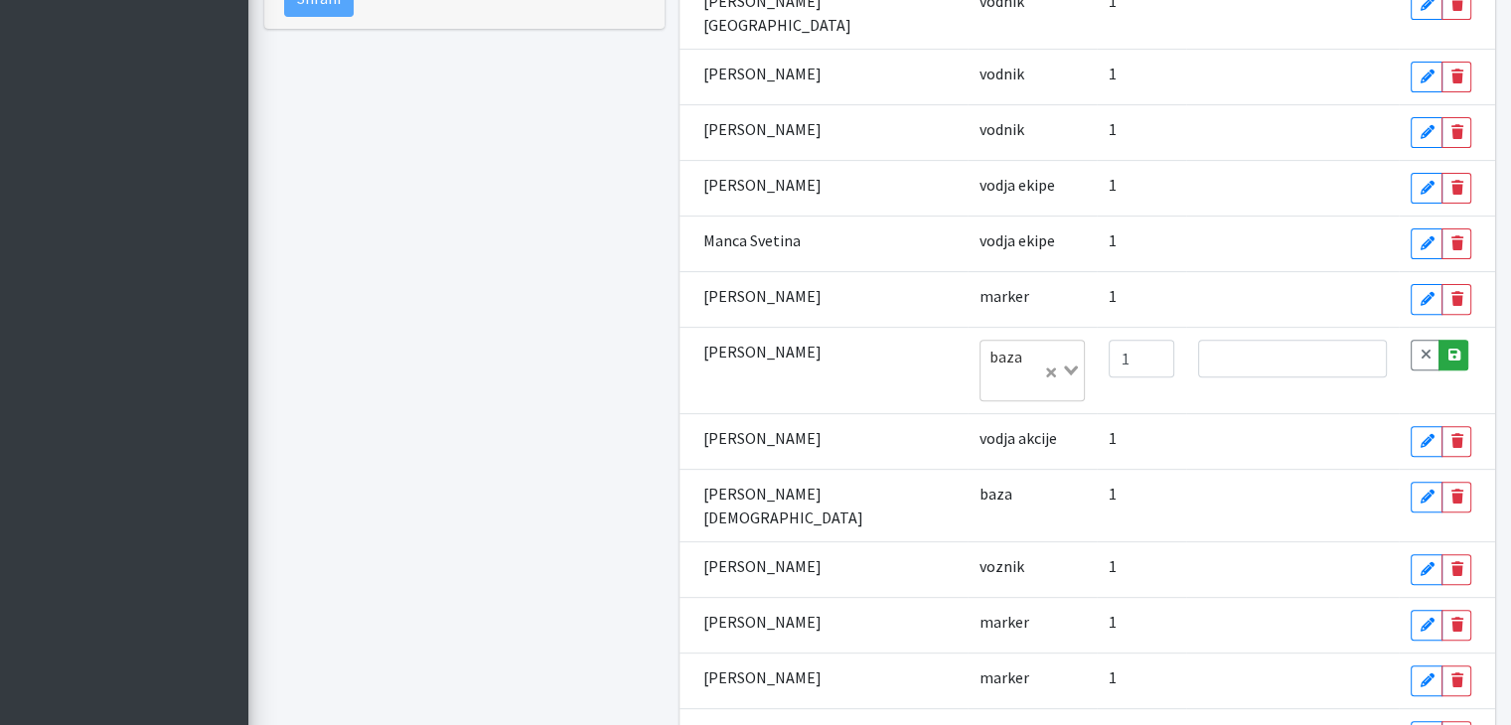
click at [1447, 348] on icon at bounding box center [1453, 355] width 12 height 14
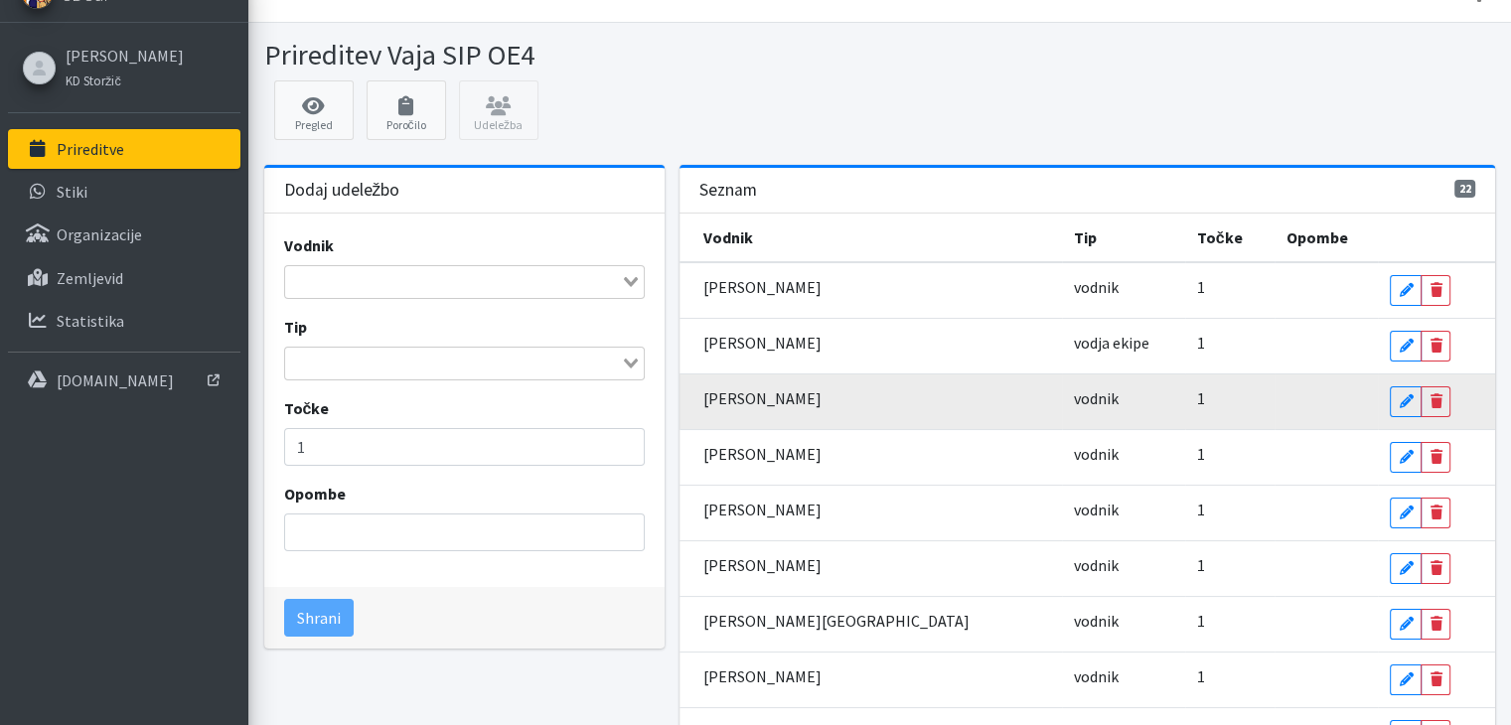
scroll to position [0, 0]
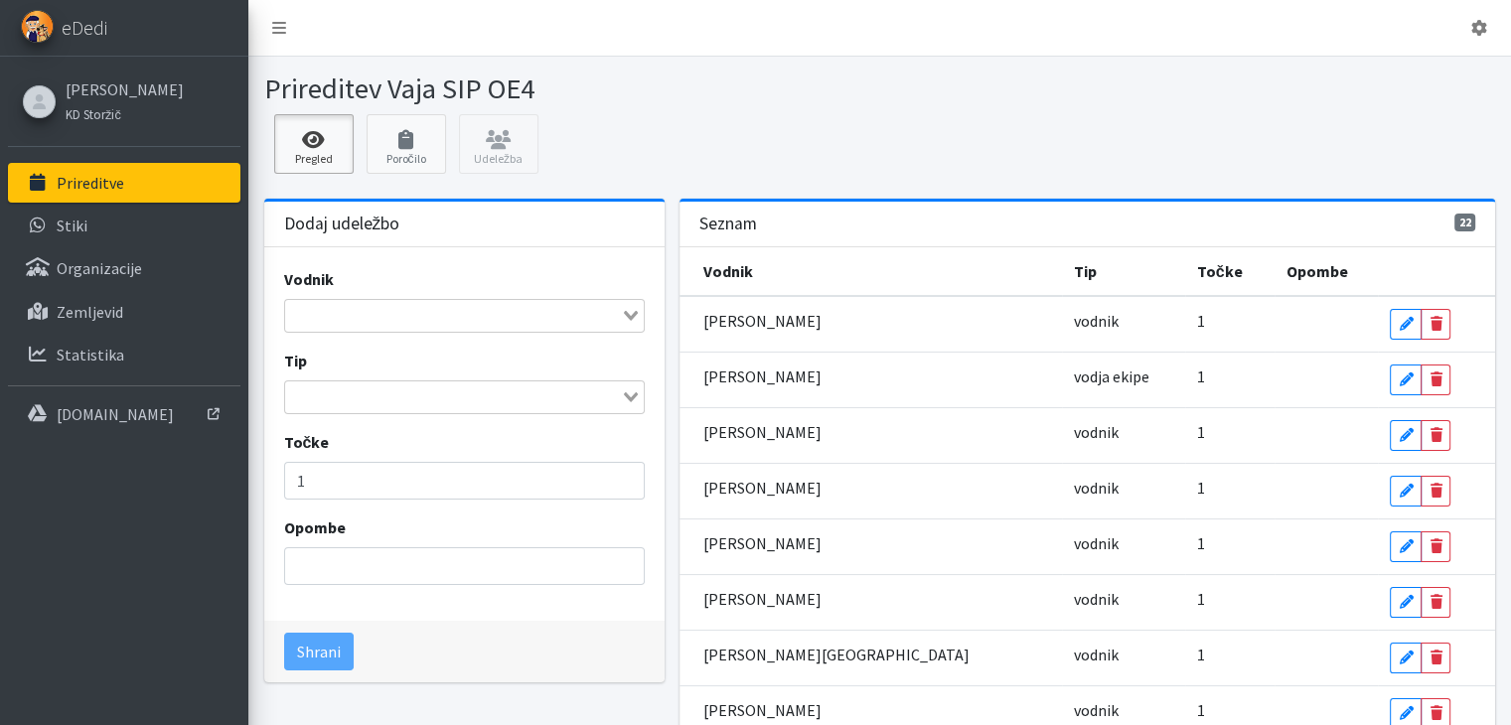
click at [311, 141] on icon at bounding box center [314, 140] width 68 height 20
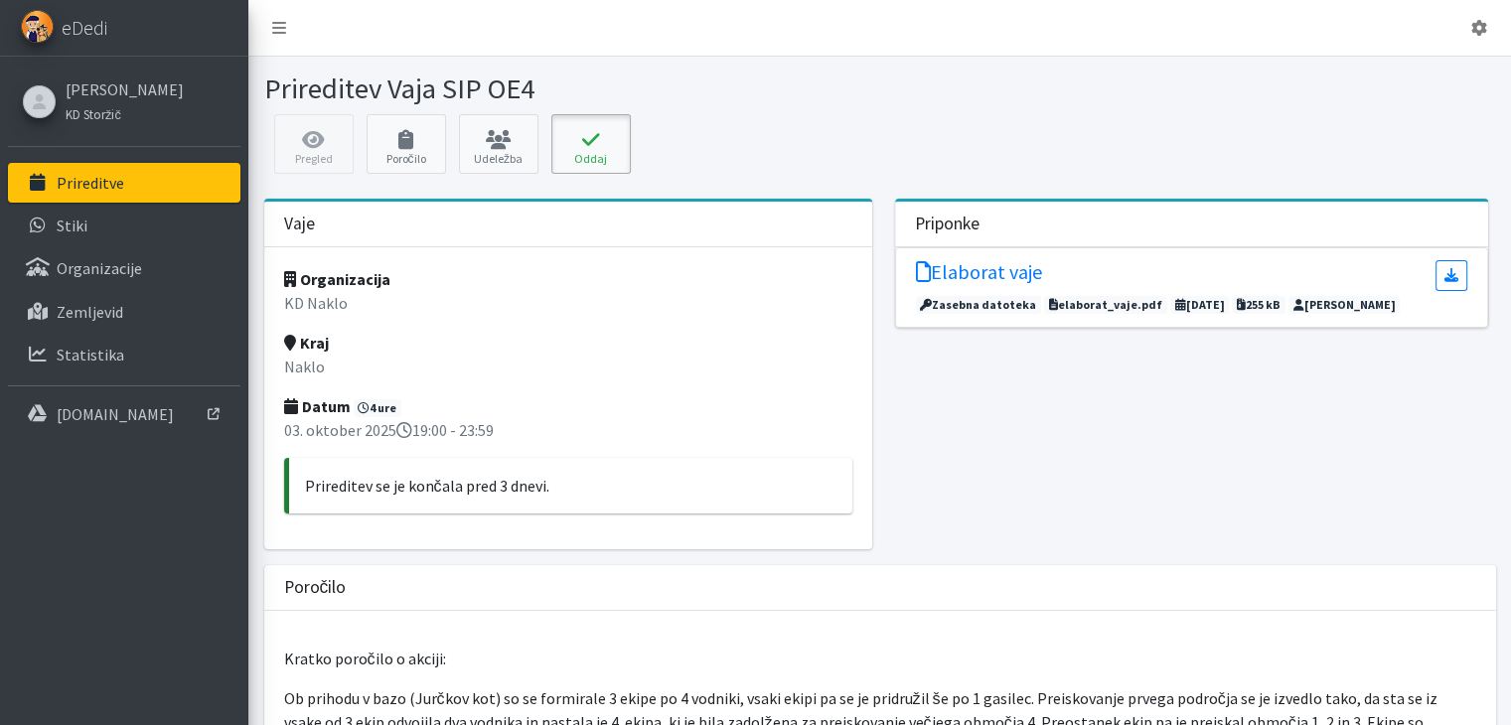
click at [591, 150] on button "Oddaj" at bounding box center [590, 144] width 79 height 60
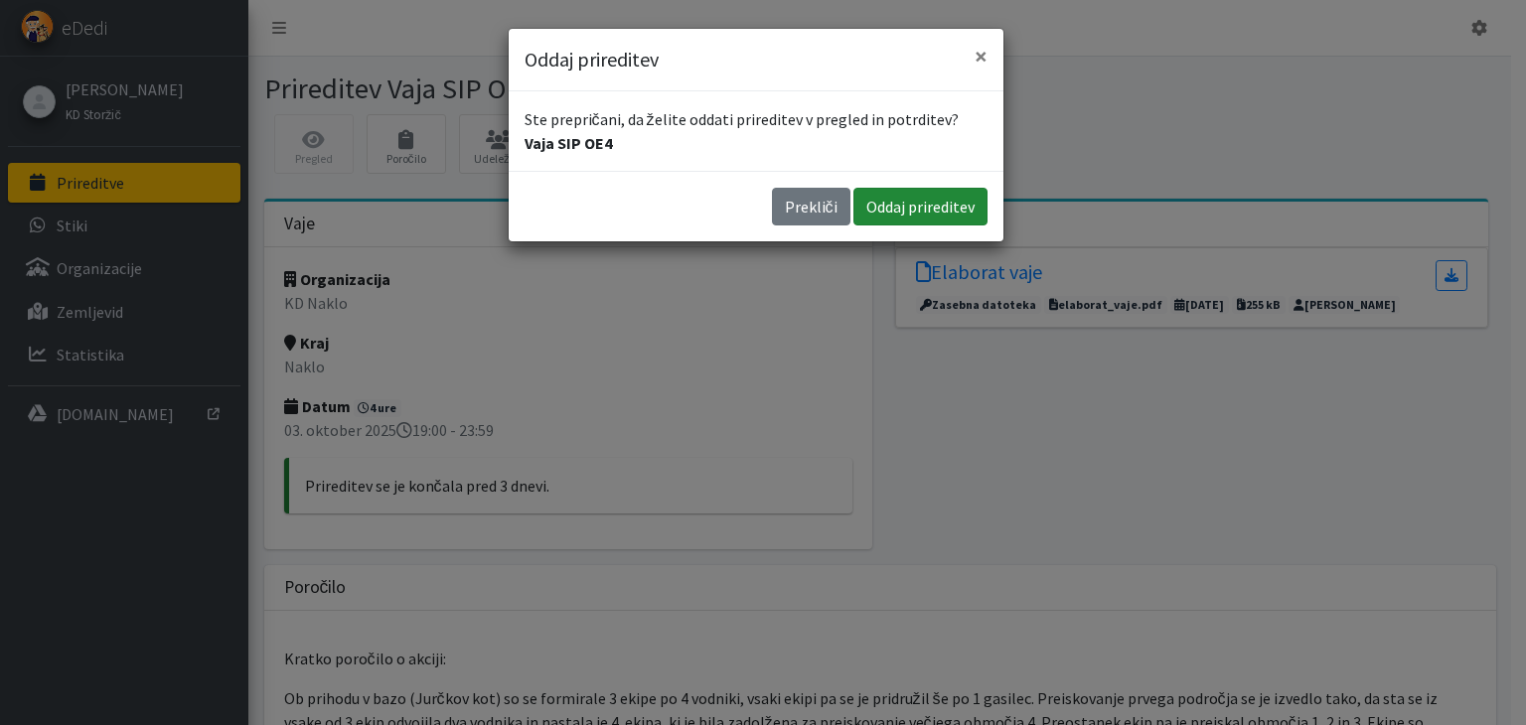
click at [920, 215] on button "Oddaj prireditev" at bounding box center [920, 207] width 134 height 38
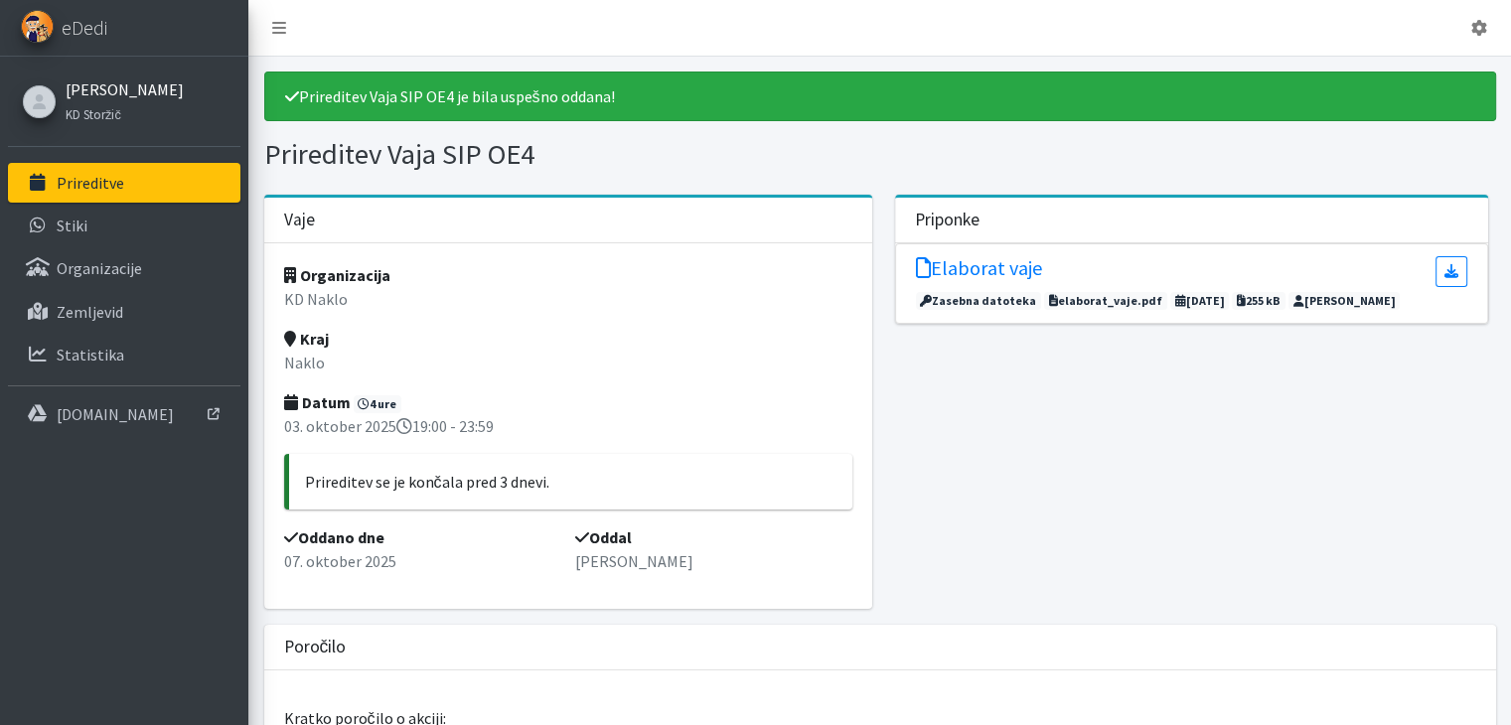
click at [91, 93] on link "[PERSON_NAME]" at bounding box center [125, 89] width 118 height 24
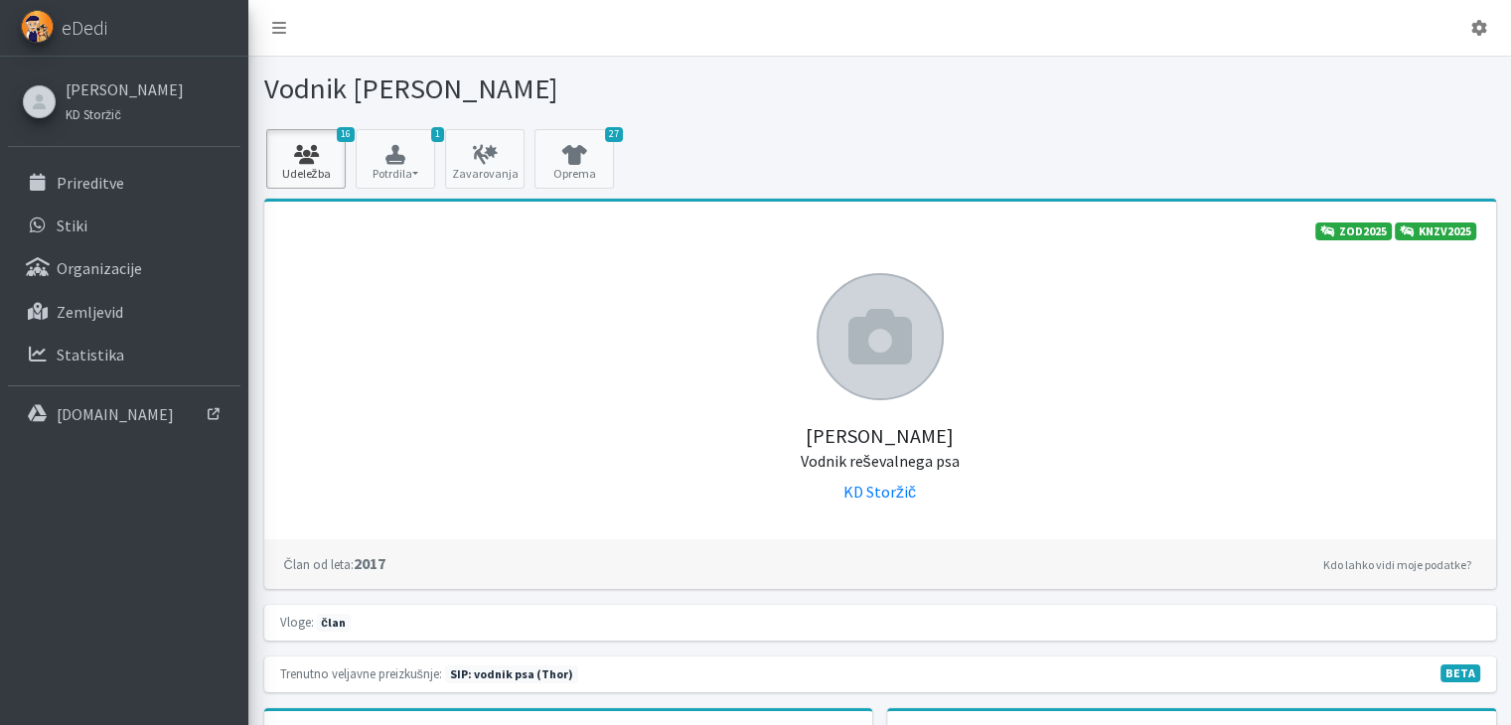
click at [322, 159] on icon at bounding box center [306, 155] width 68 height 20
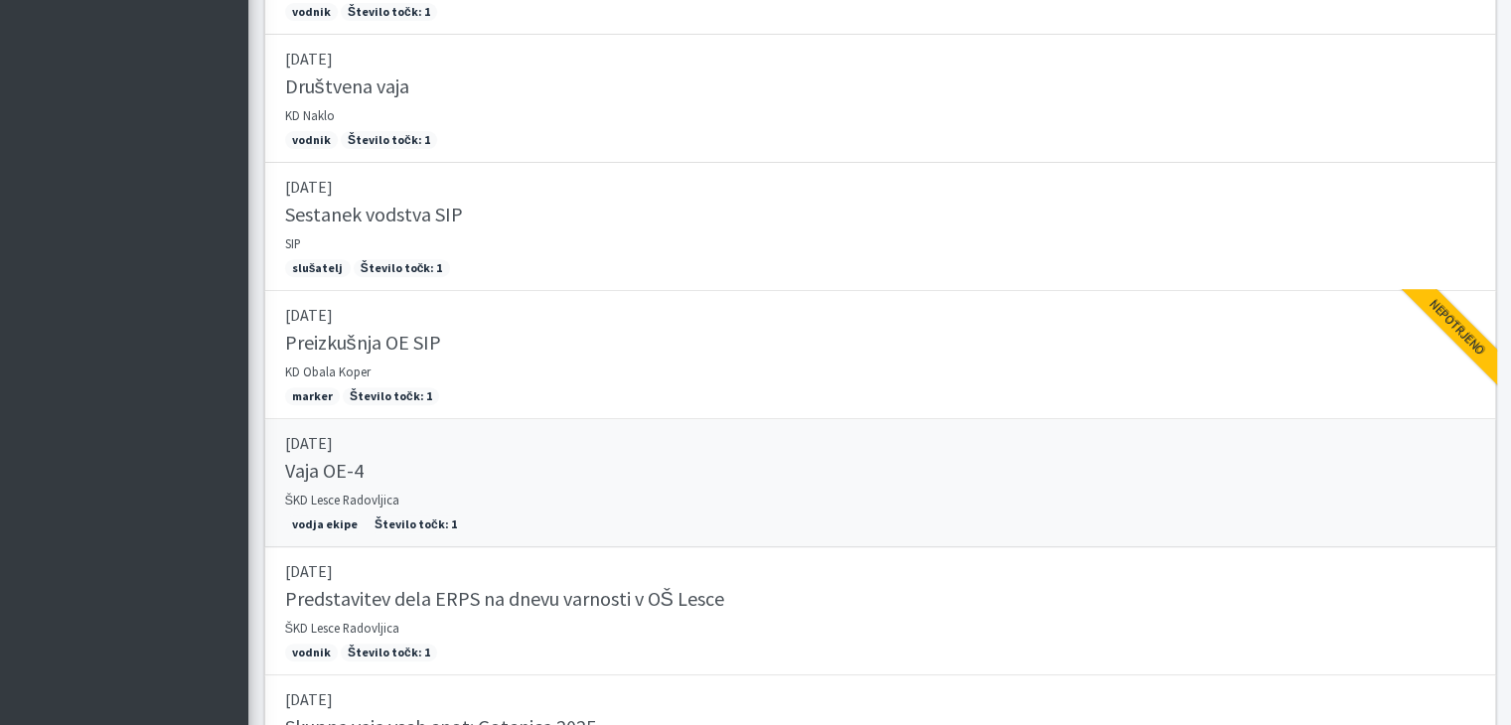
scroll to position [741, 0]
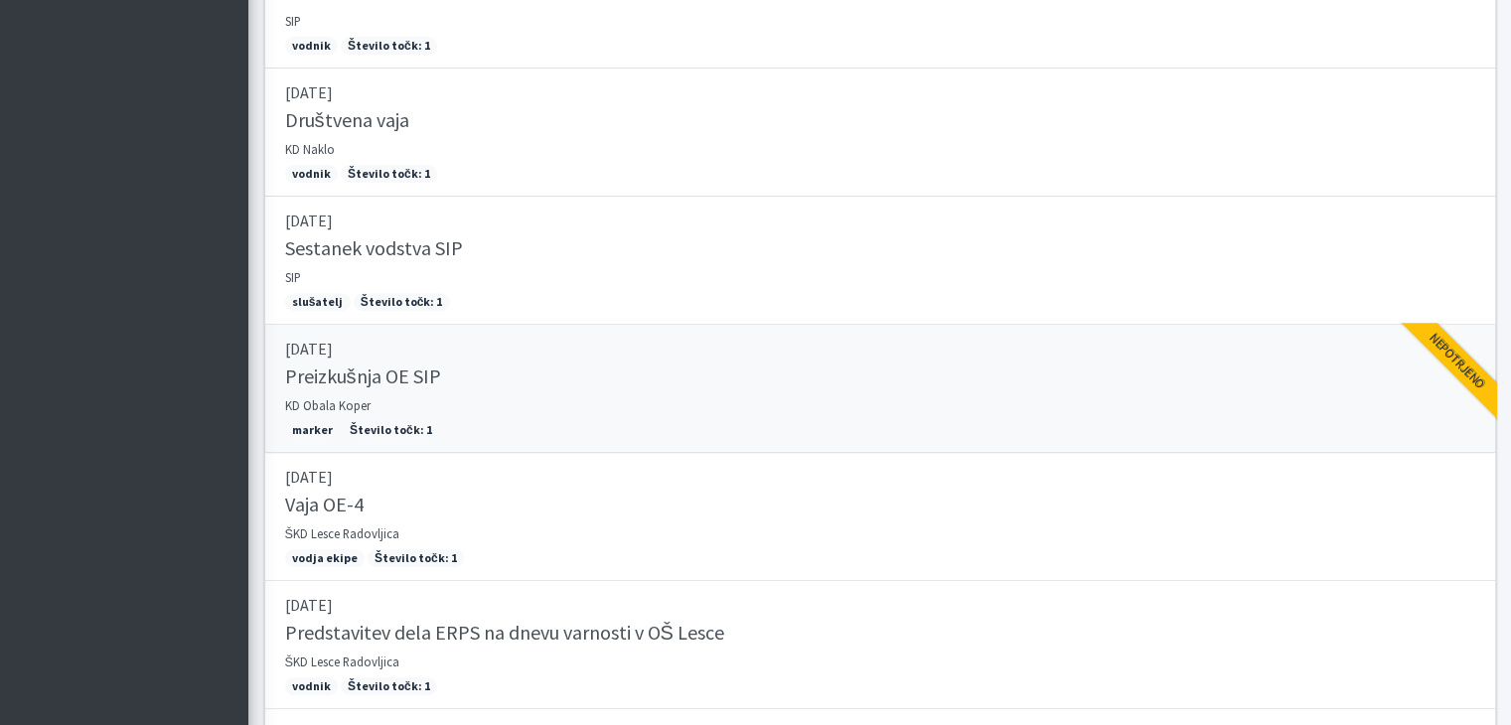
click at [1445, 354] on div "Nepotrjeno" at bounding box center [1457, 361] width 130 height 130
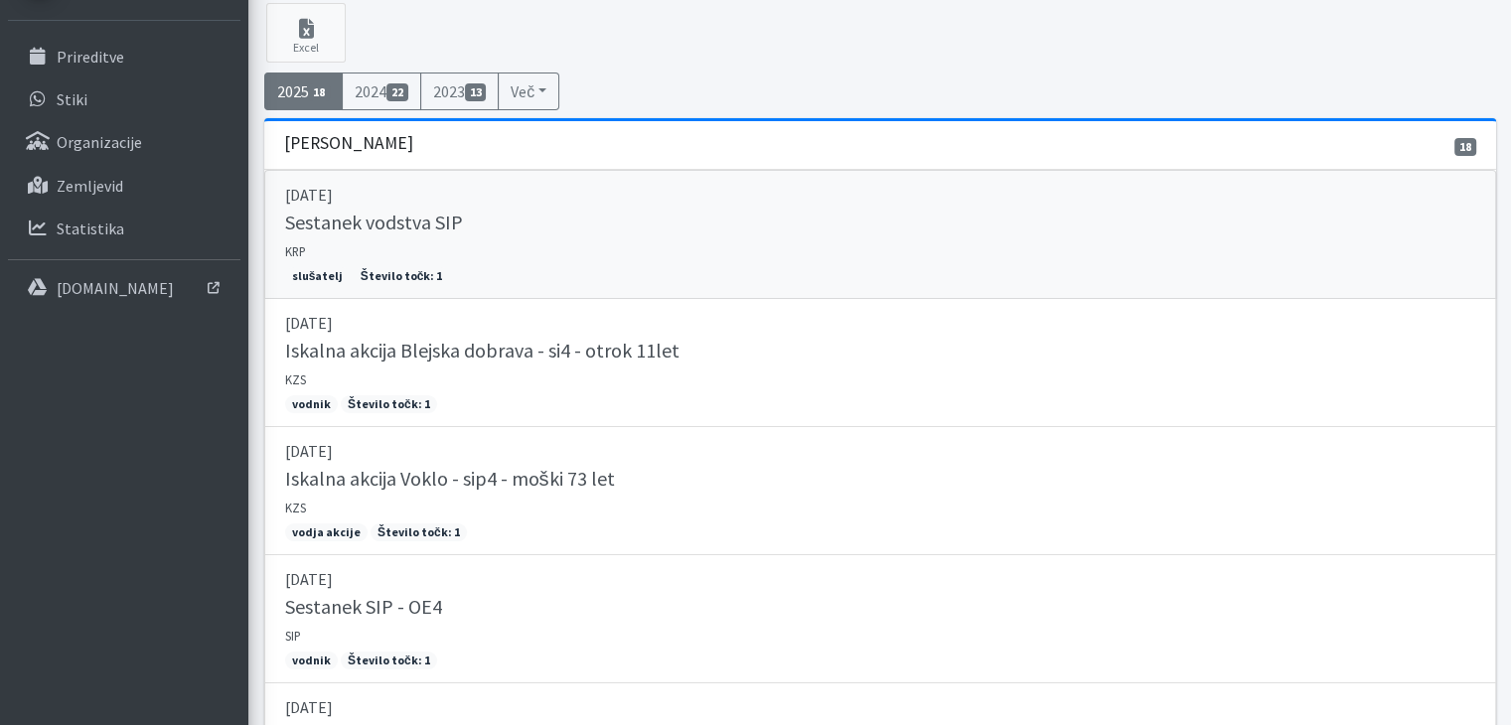
scroll to position [0, 0]
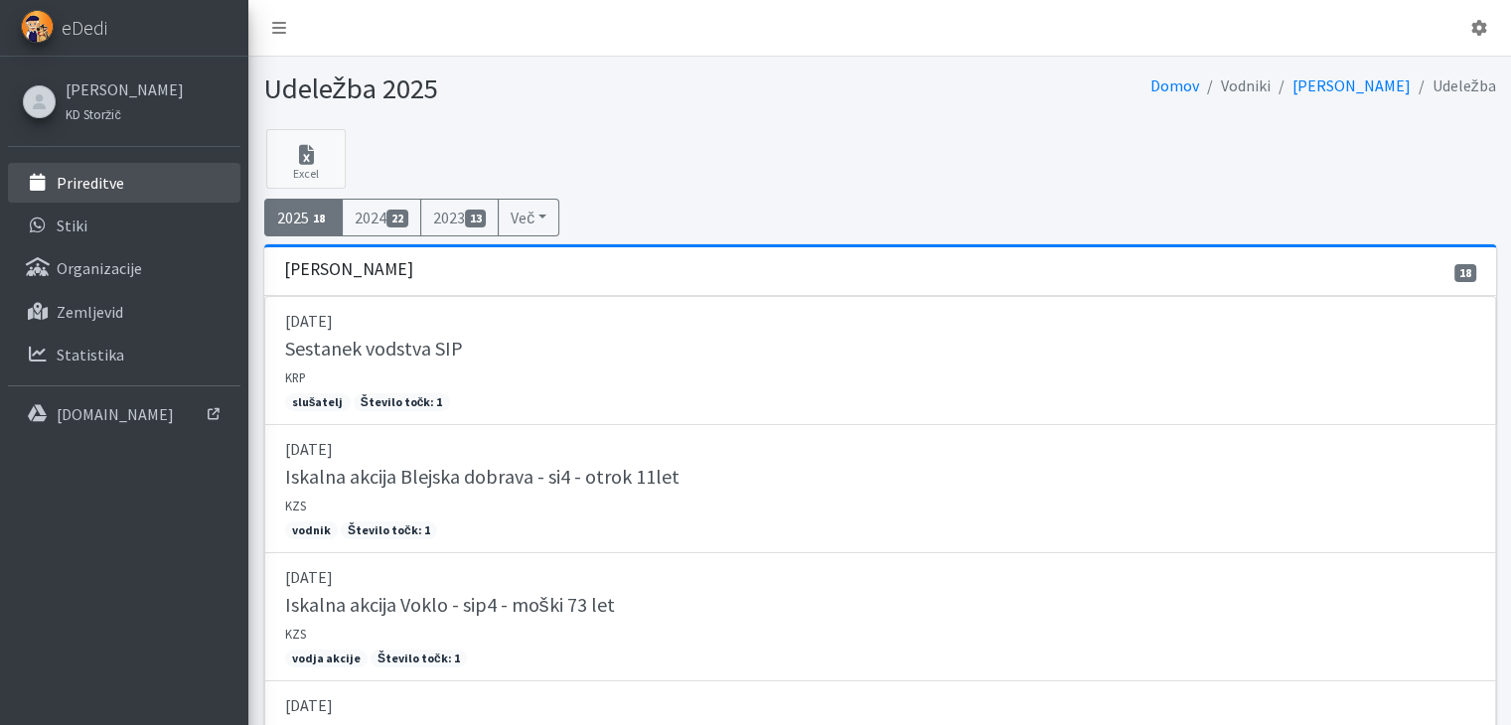
click at [99, 187] on p "Prireditve" at bounding box center [91, 183] width 68 height 20
